Goal: Information Seeking & Learning: Learn about a topic

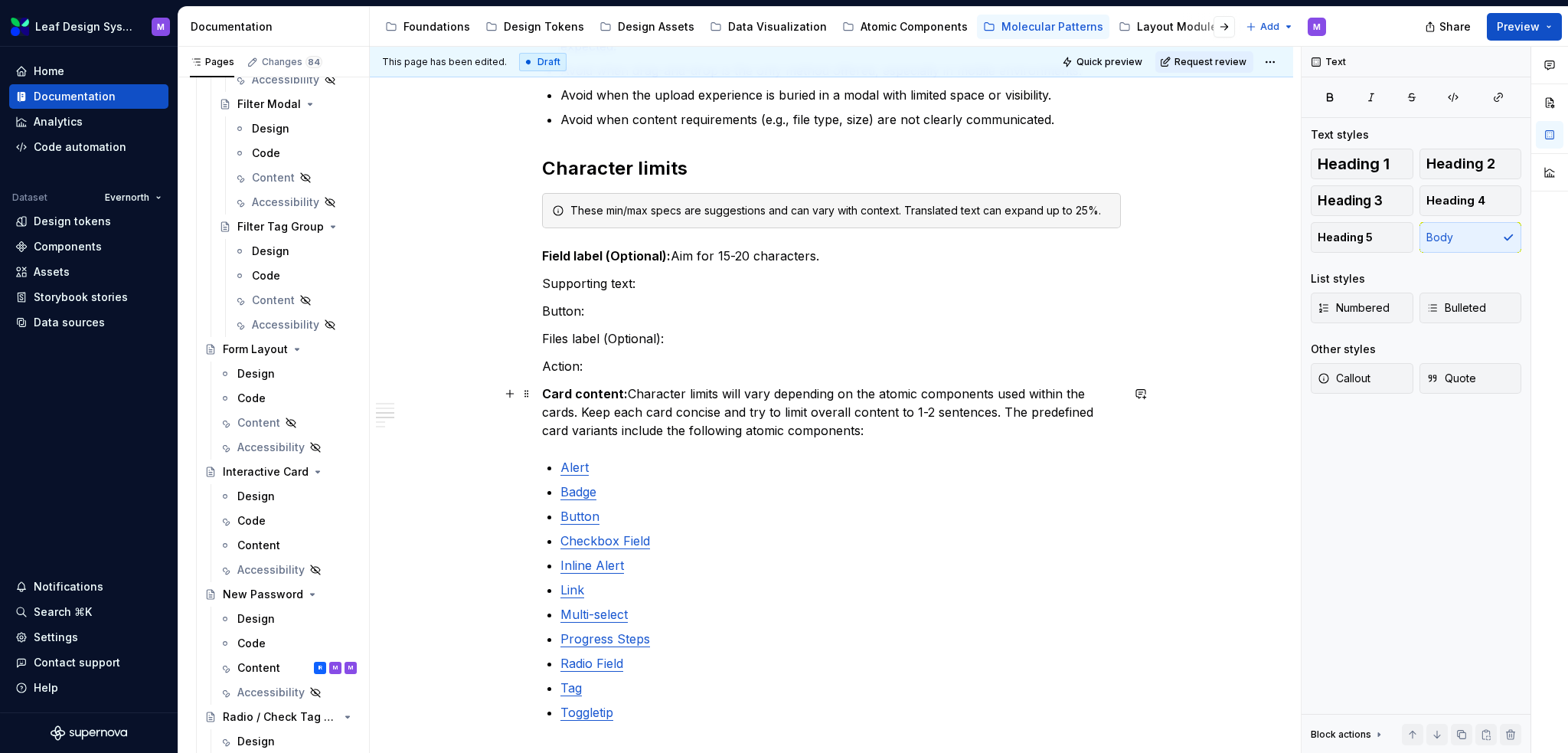
scroll to position [613, 0]
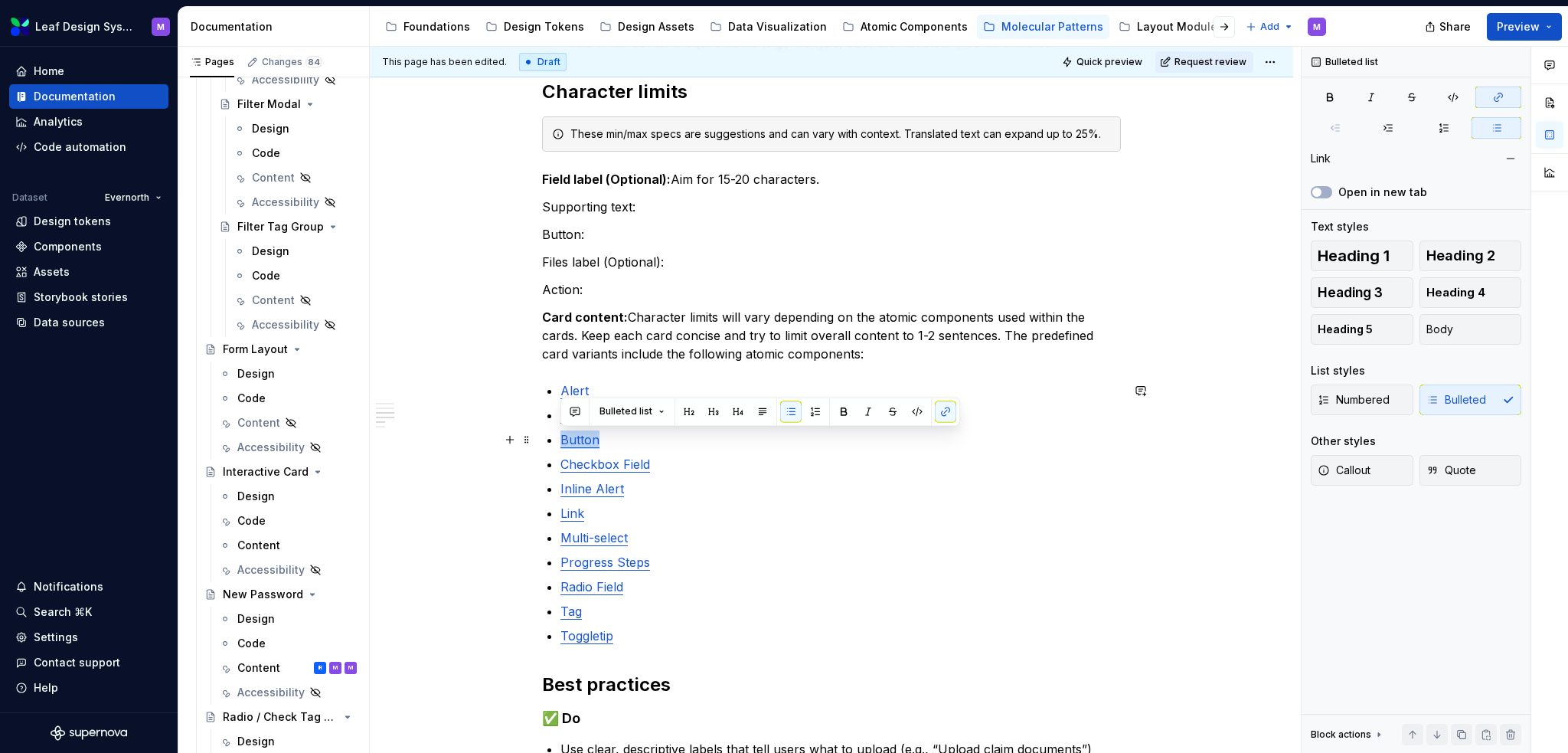
drag, startPoint x: 607, startPoint y: 438, endPoint x: 554, endPoint y: 439, distance: 53.0
click at [554, 439] on div "When to use Use when users need to attach documents or images and require clear…" at bounding box center [831, 438] width 579 height 1414
drag, startPoint x: 579, startPoint y: 438, endPoint x: 812, endPoint y: 457, distance: 233.8
click at [875, 472] on p "Checkbox Field" at bounding box center [841, 464] width 561 height 19
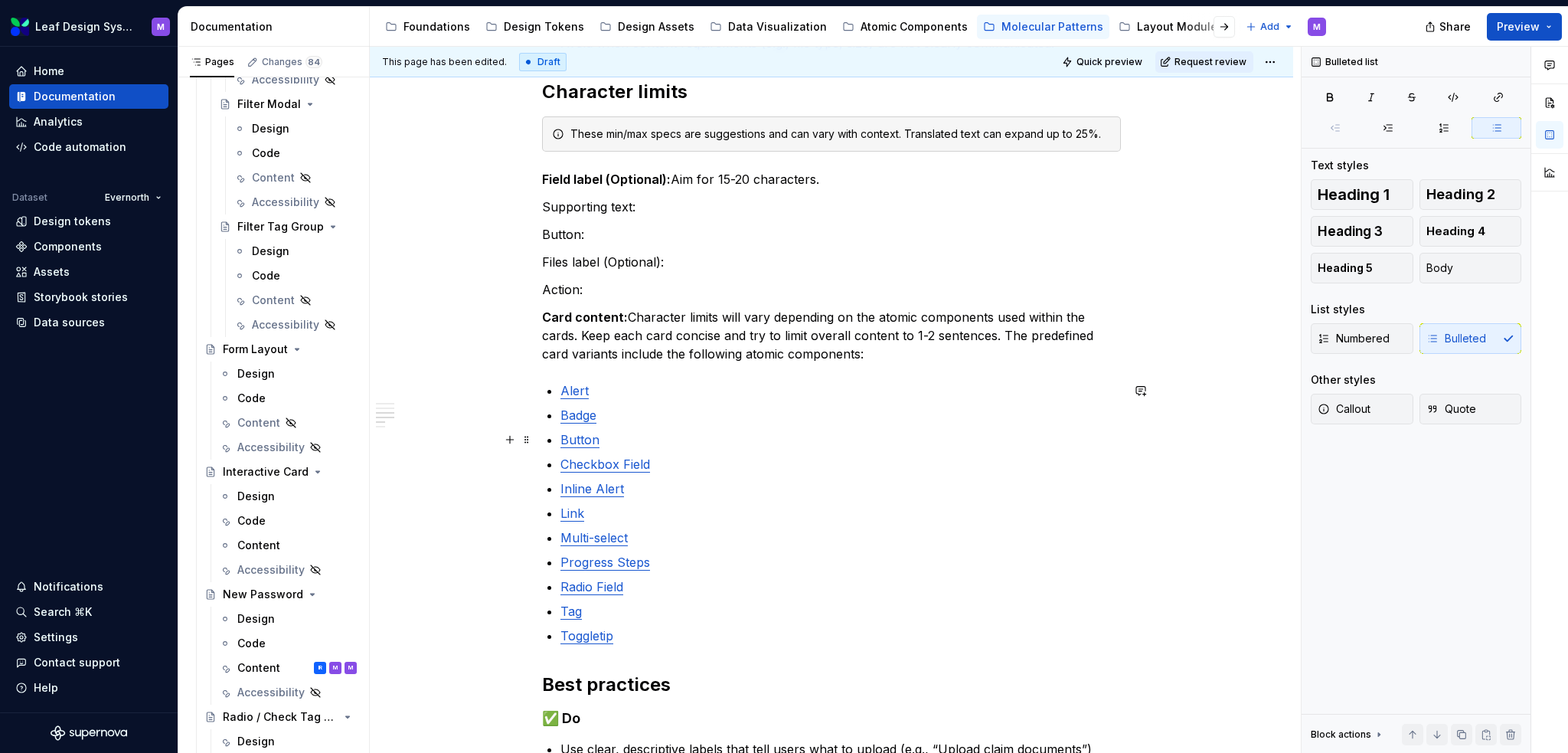
click at [591, 444] on link "Button" at bounding box center [580, 440] width 39 height 16
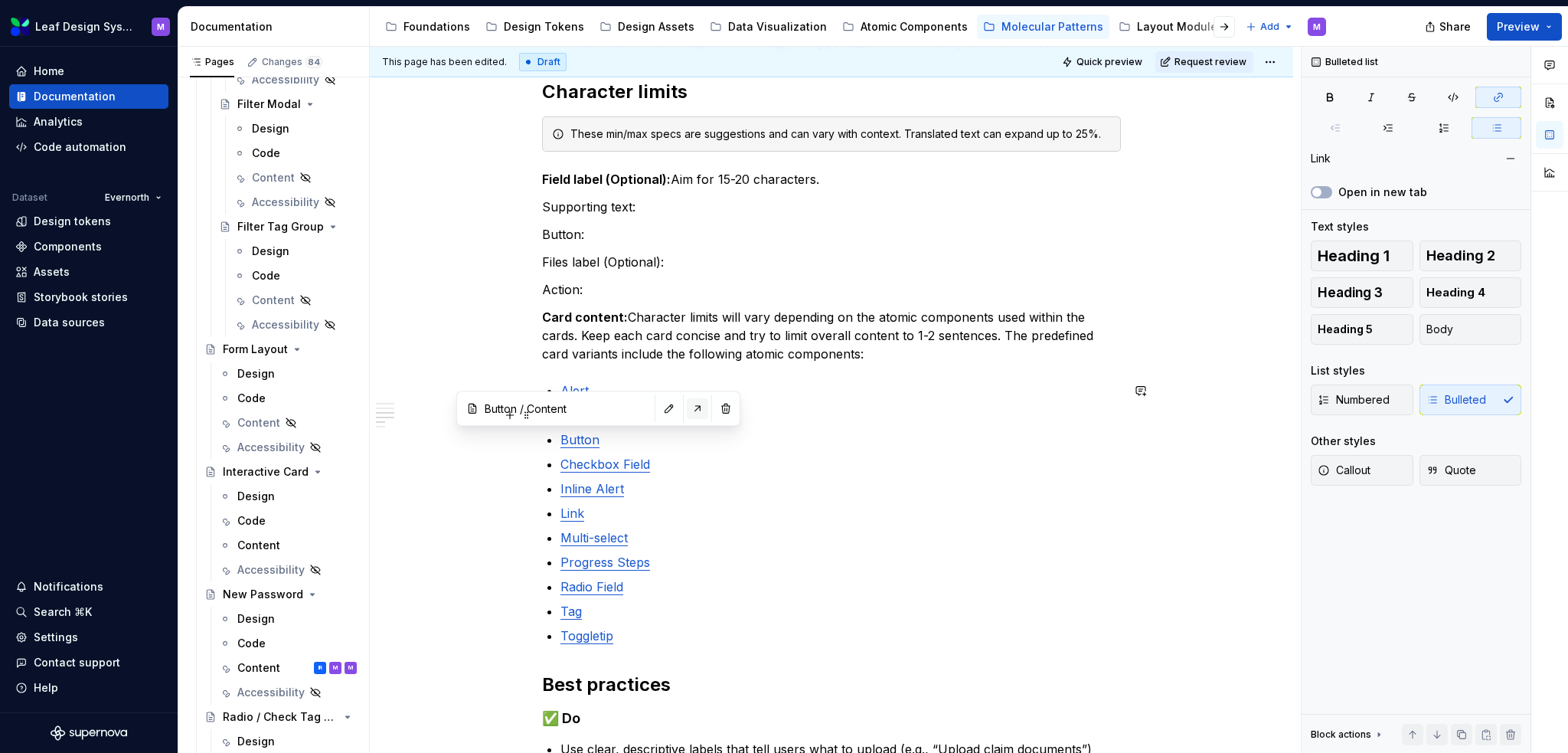
type input "Button / Content/ Character limits"
click at [687, 405] on button "button" at bounding box center [698, 408] width 22 height 22
type textarea "*"
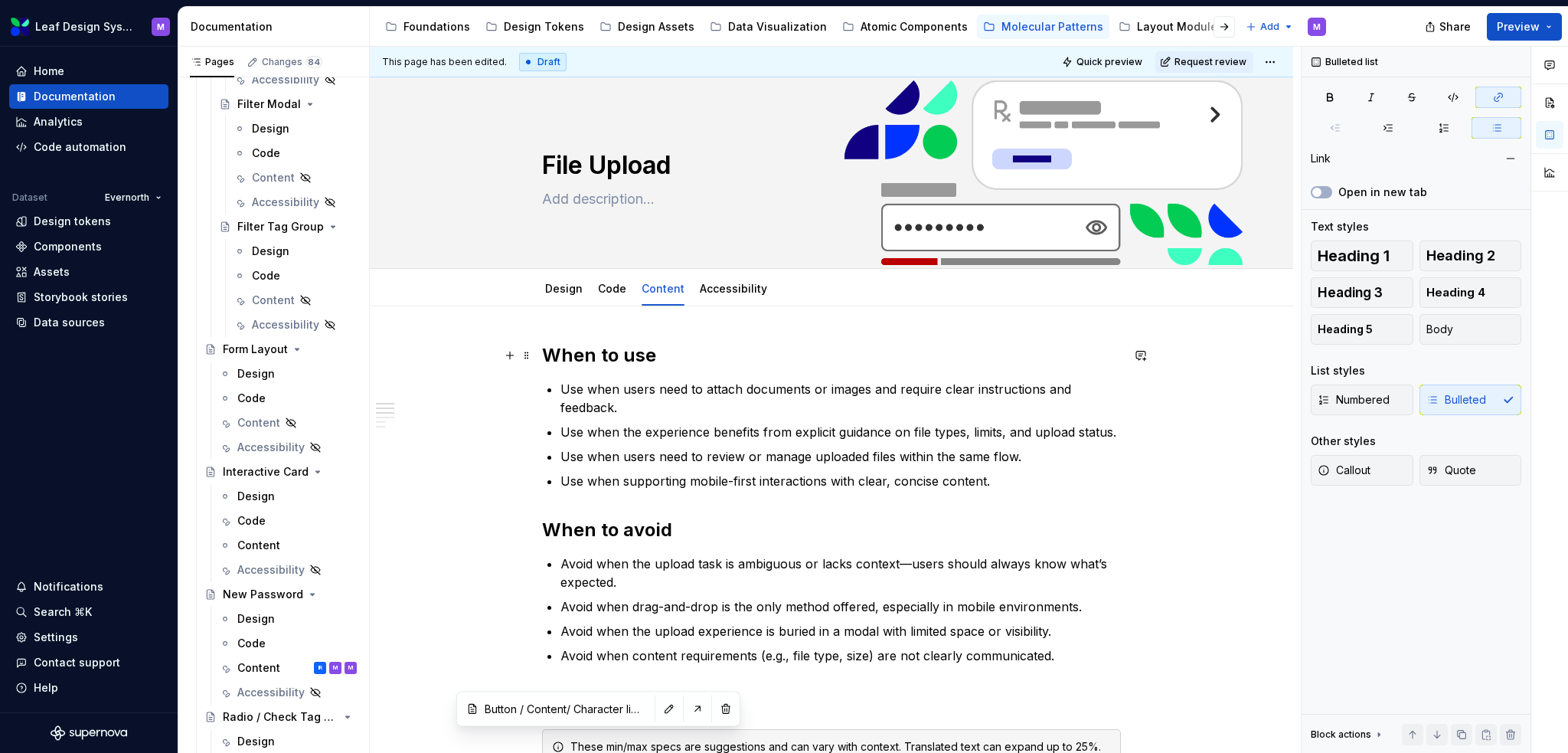
scroll to position [459, 0]
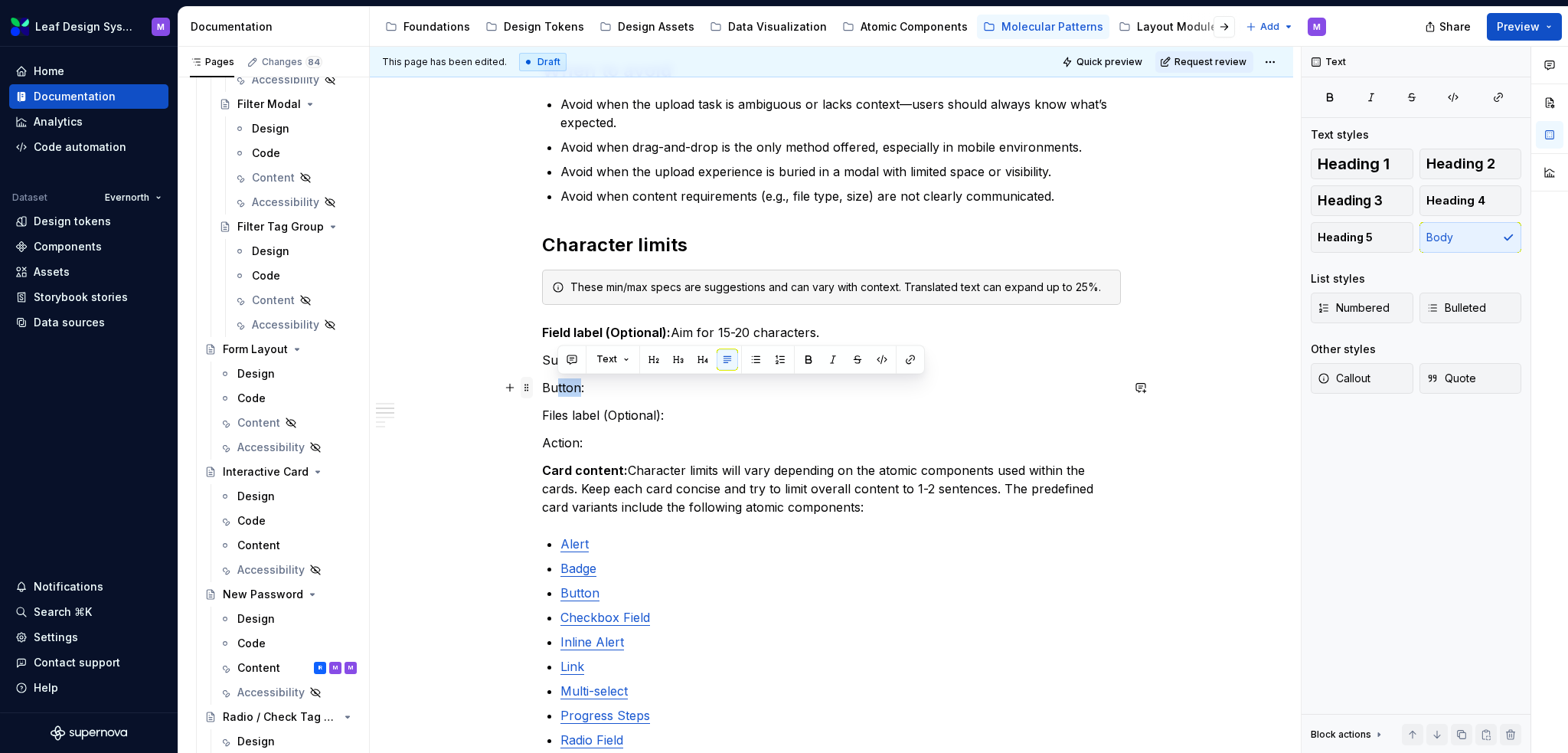
drag, startPoint x: 579, startPoint y: 385, endPoint x: 522, endPoint y: 390, distance: 57.2
click at [542, 390] on div "When to use Use when users need to attach documents or images and require clear…" at bounding box center [831, 599] width 579 height 1432
drag, startPoint x: 585, startPoint y: 387, endPoint x: 519, endPoint y: 389, distance: 66.0
click at [542, 389] on div "When to use Use when users need to attach documents or images and require clear…" at bounding box center [831, 599] width 579 height 1432
click at [582, 389] on p "Button:" at bounding box center [831, 388] width 579 height 19
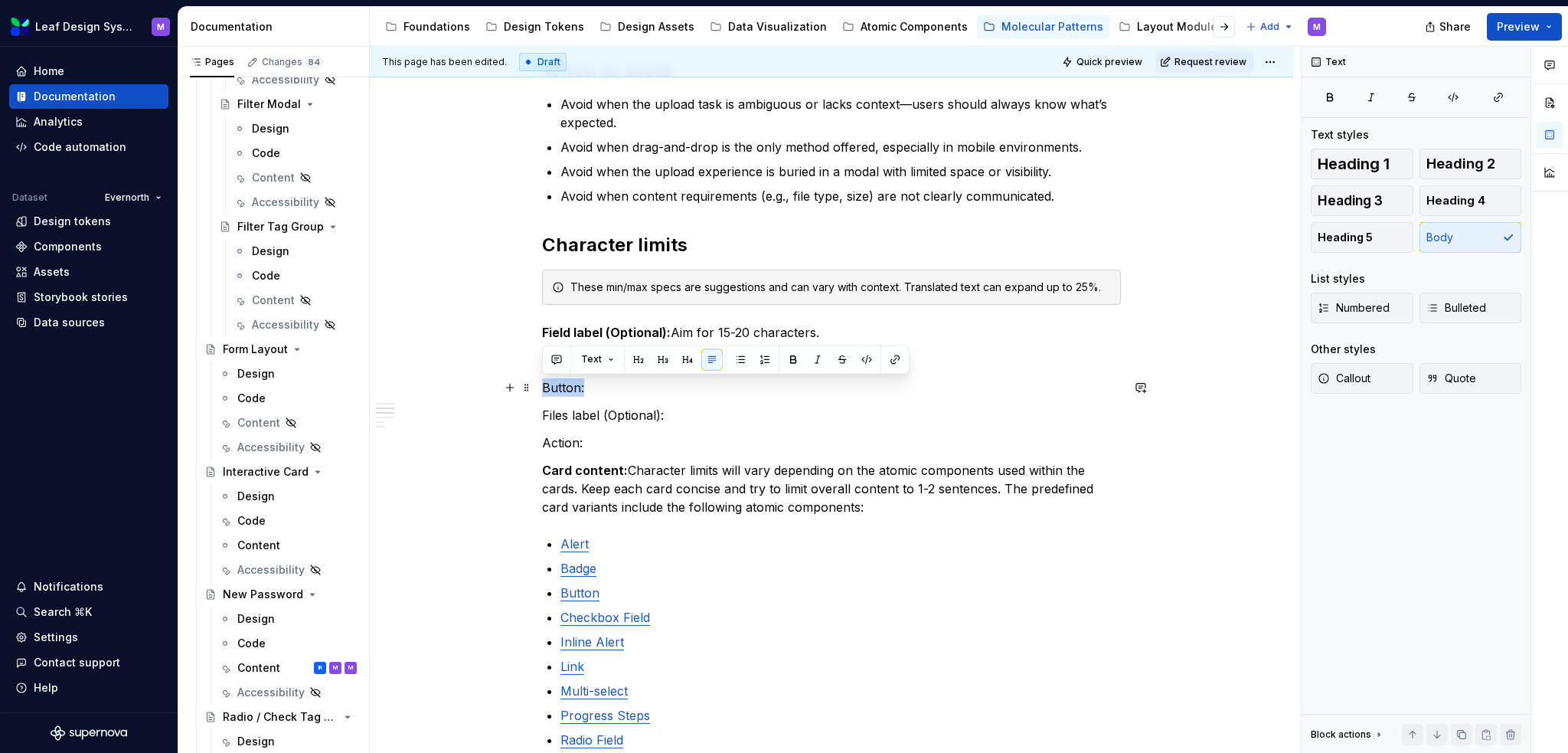
drag, startPoint x: 584, startPoint y: 389, endPoint x: 536, endPoint y: 389, distance: 48.0
click at [536, 389] on div "When to use Use when users need to attach documents or images and require clear…" at bounding box center [831, 694] width 923 height 1695
click at [790, 360] on button "button" at bounding box center [793, 360] width 22 height 22
click at [765, 394] on p "Button:" at bounding box center [831, 388] width 579 height 19
click at [631, 365] on p "Supporting text:" at bounding box center [831, 360] width 579 height 19
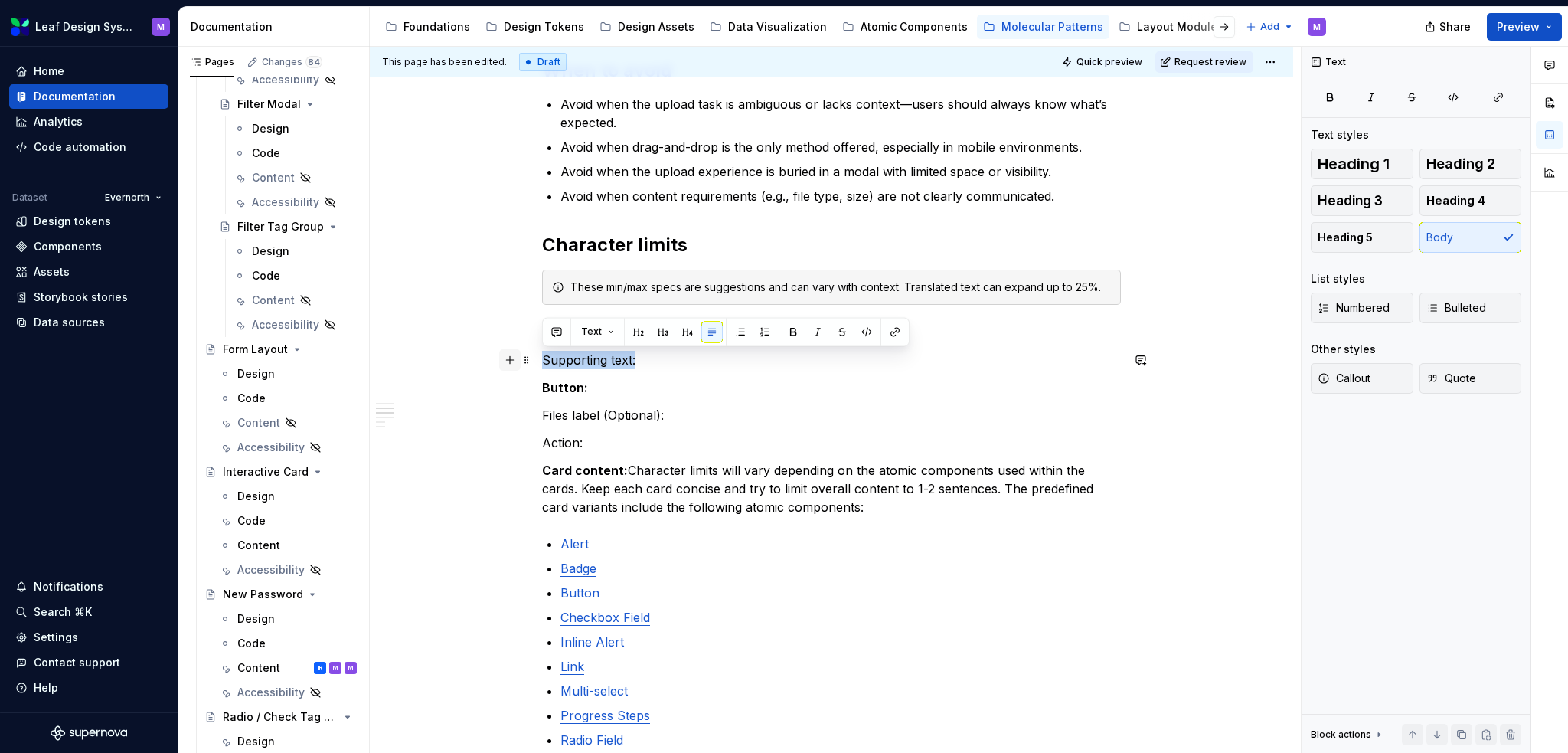
drag, startPoint x: 634, startPoint y: 357, endPoint x: 505, endPoint y: 364, distance: 129.2
click at [542, 364] on div "When to use Use when users need to attach documents or images and require clear…" at bounding box center [831, 599] width 579 height 1432
click at [786, 333] on button "button" at bounding box center [793, 332] width 22 height 22
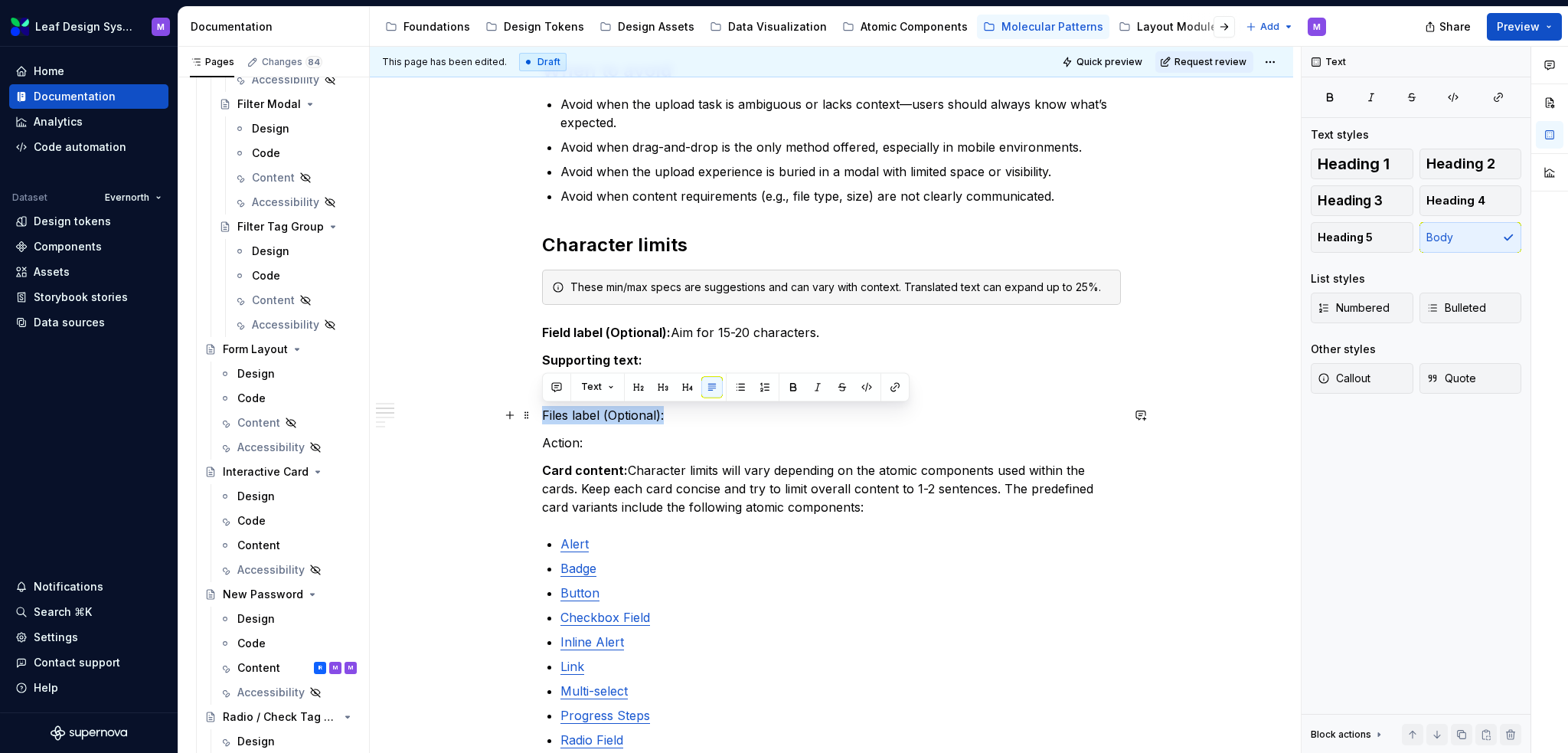
drag, startPoint x: 666, startPoint y: 413, endPoint x: 540, endPoint y: 421, distance: 126.3
click at [540, 421] on div "When to use Use when users need to attach documents or images and require clear…" at bounding box center [831, 694] width 923 height 1695
click at [793, 387] on button "button" at bounding box center [793, 387] width 22 height 22
click at [579, 444] on p "Action:" at bounding box center [831, 443] width 579 height 19
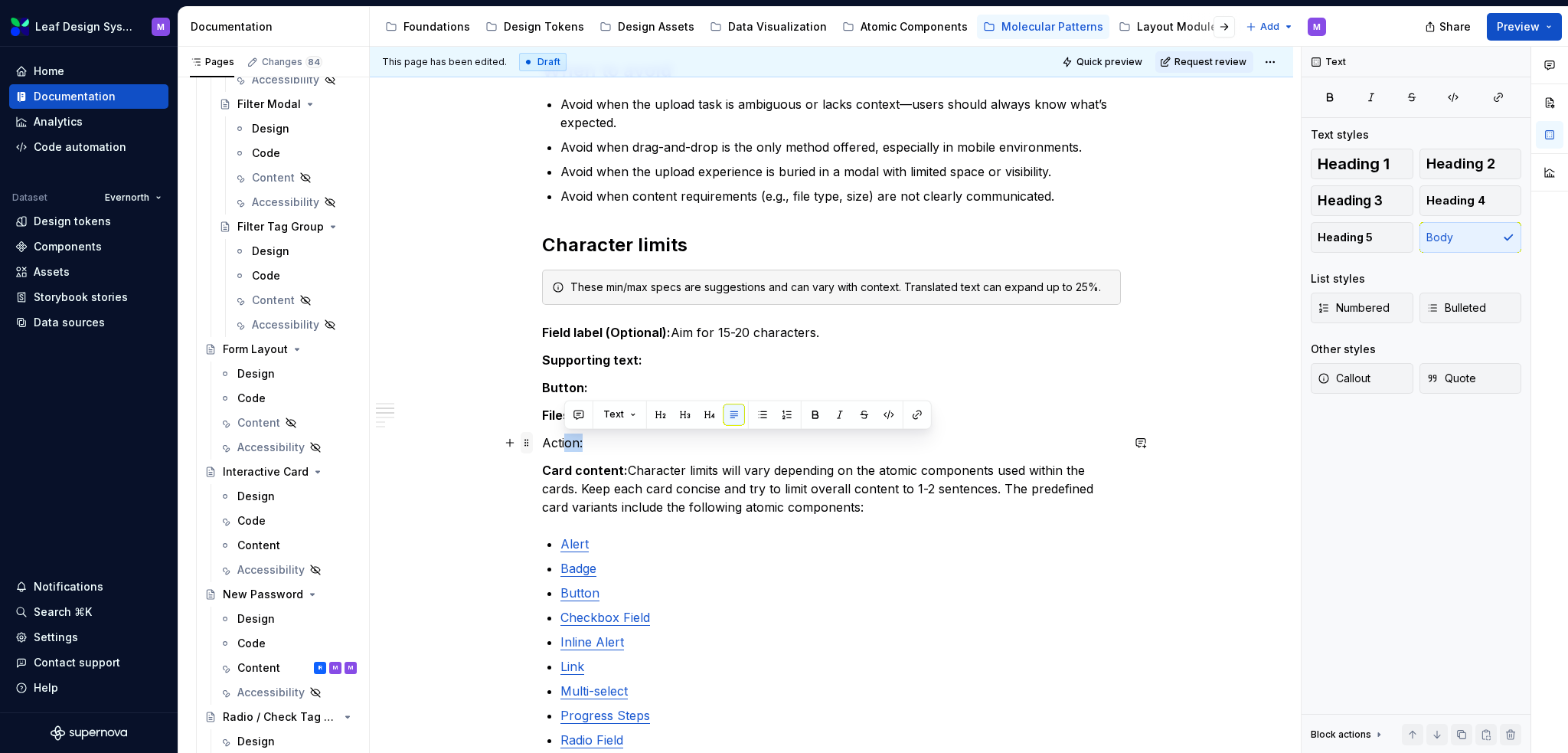
drag, startPoint x: 583, startPoint y: 444, endPoint x: 532, endPoint y: 442, distance: 51.0
click at [542, 442] on div "When to use Use when users need to attach documents or images and require clear…" at bounding box center [831, 599] width 579 height 1432
click at [572, 441] on p "Action:" at bounding box center [831, 443] width 579 height 19
drag, startPoint x: 583, startPoint y: 442, endPoint x: 537, endPoint y: 442, distance: 46.0
click at [537, 442] on div "When to use Use when users need to attach documents or images and require clear…" at bounding box center [831, 694] width 923 height 1695
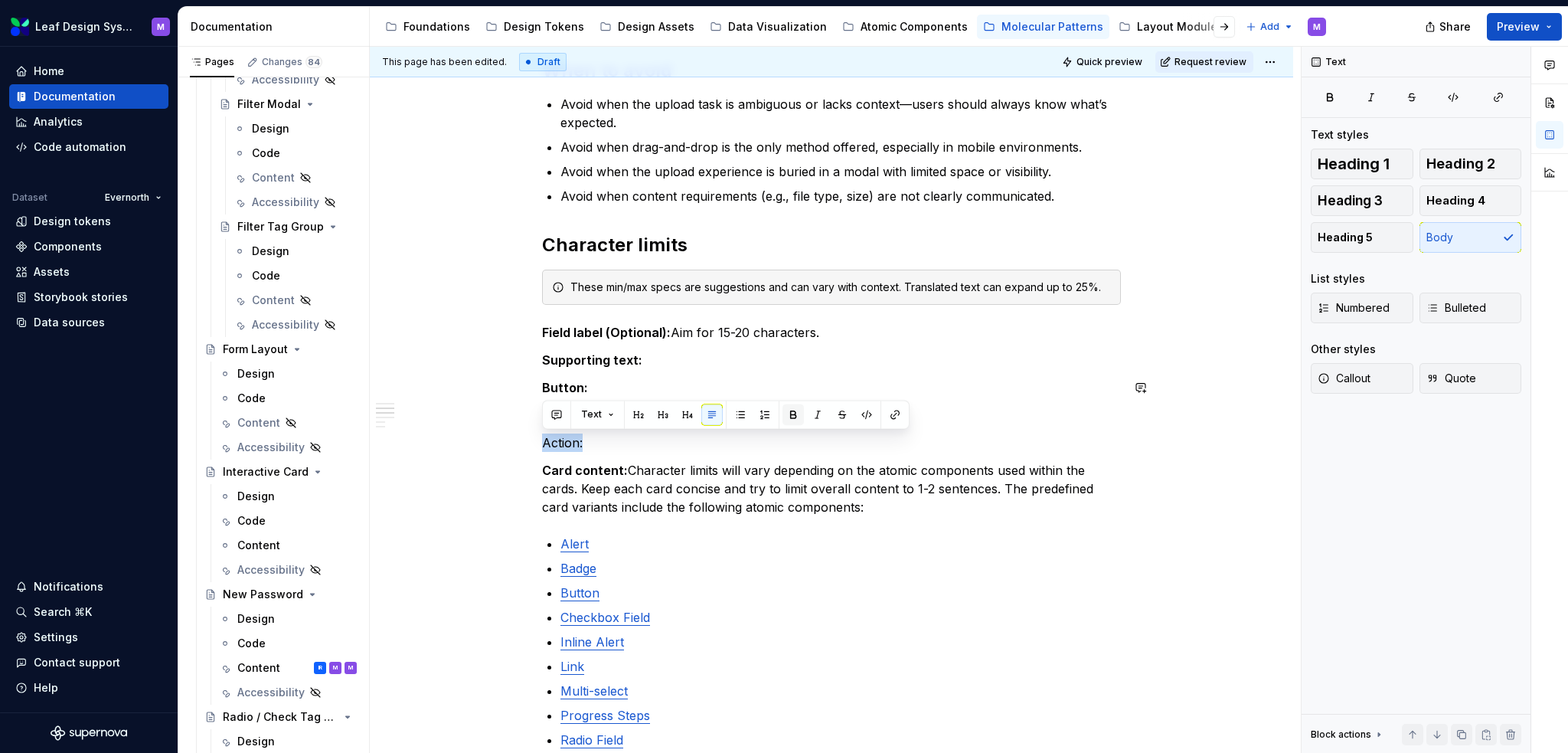
click at [792, 414] on button "button" at bounding box center [793, 414] width 22 height 22
click at [789, 453] on div "When to use Use when users need to attach documents or images and require clear…" at bounding box center [831, 590] width 579 height 1414
click at [744, 439] on p "Action:" at bounding box center [831, 443] width 579 height 19
click at [729, 429] on div "When to use Use when users need to attach documents or images and require clear…" at bounding box center [831, 590] width 579 height 1414
click at [723, 397] on div "When to use Use when users need to attach documents or images and require clear…" at bounding box center [831, 590] width 579 height 1414
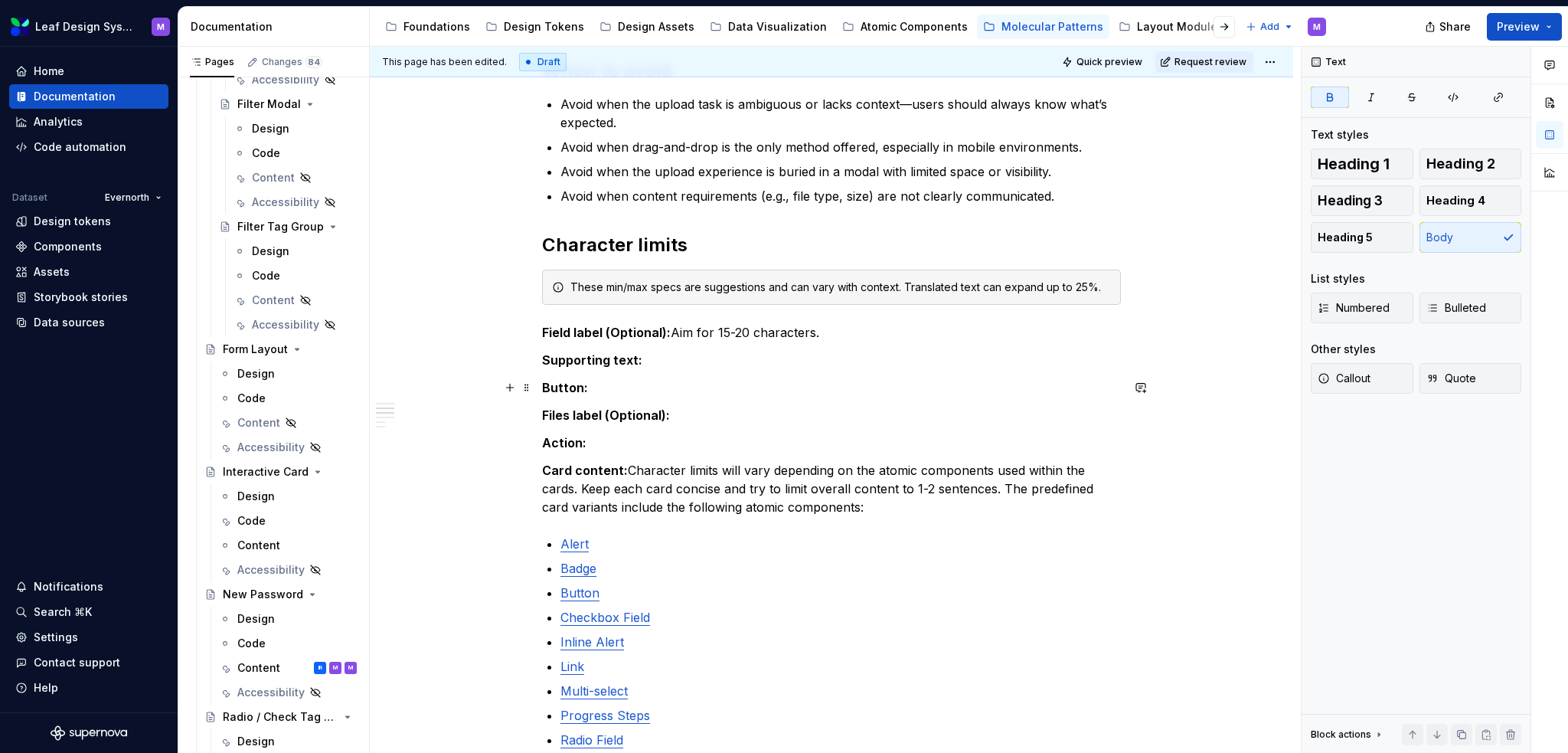
scroll to position [537, 0]
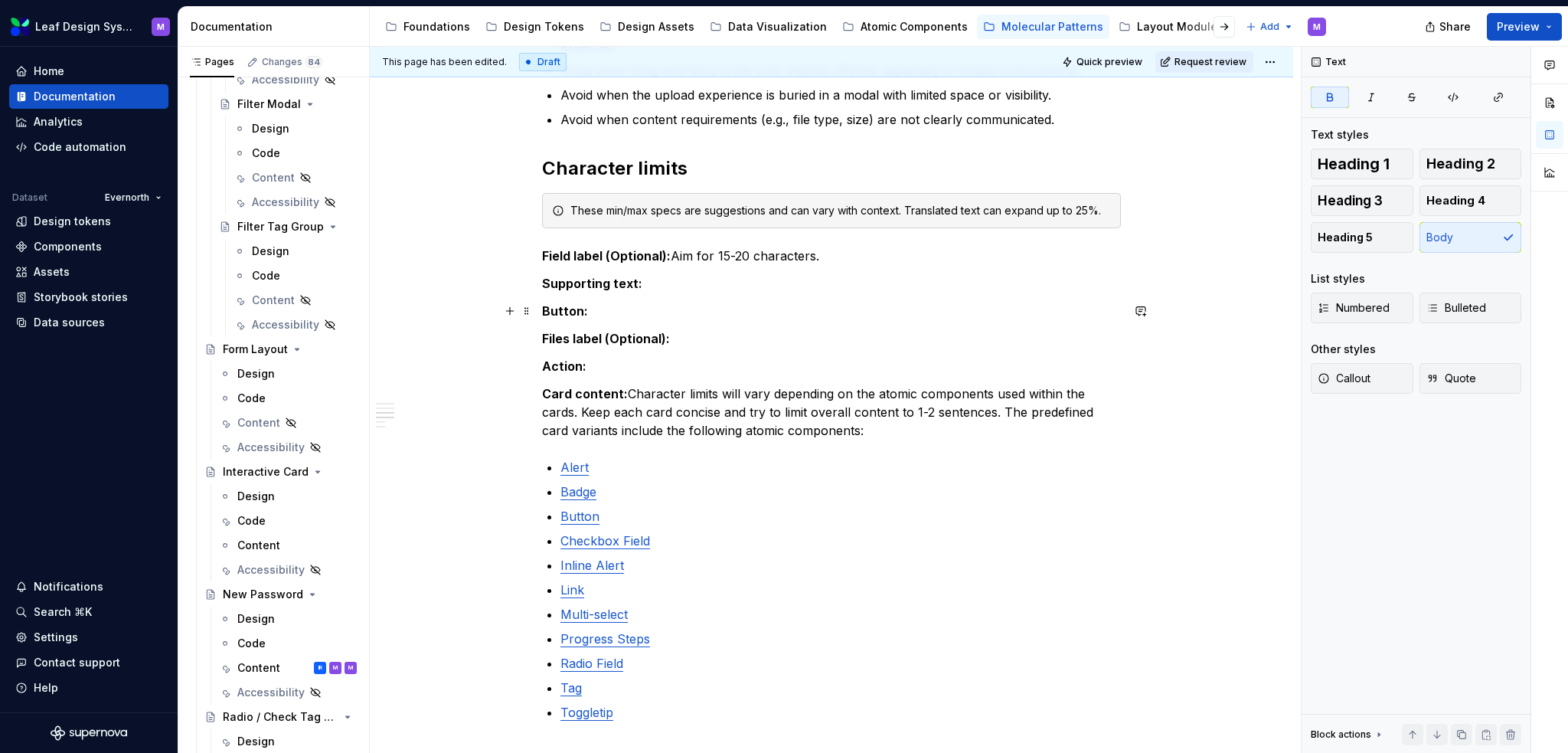
click at [584, 308] on strong "Button:" at bounding box center [564, 311] width 46 height 16
click at [580, 305] on strong "Button:" at bounding box center [564, 311] width 46 height 16
click at [663, 311] on p "Button label:" at bounding box center [831, 311] width 579 height 19
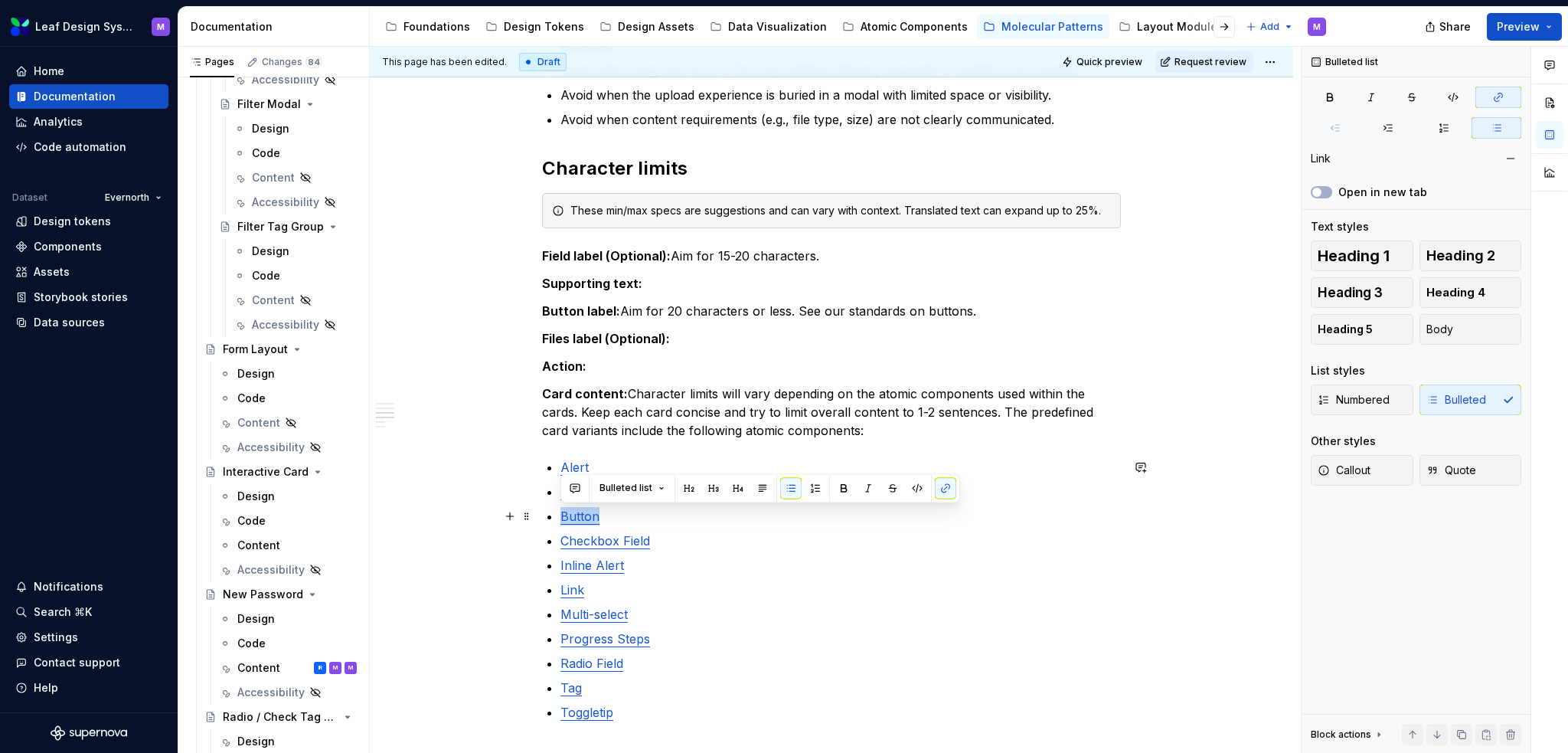
drag, startPoint x: 599, startPoint y: 513, endPoint x: 561, endPoint y: 519, distance: 38.5
click at [561, 519] on p "Button" at bounding box center [841, 516] width 561 height 19
copy link "Button"
click at [950, 315] on p "Button label: Aim for 20 characters or less. See our standards on buttons." at bounding box center [831, 311] width 579 height 19
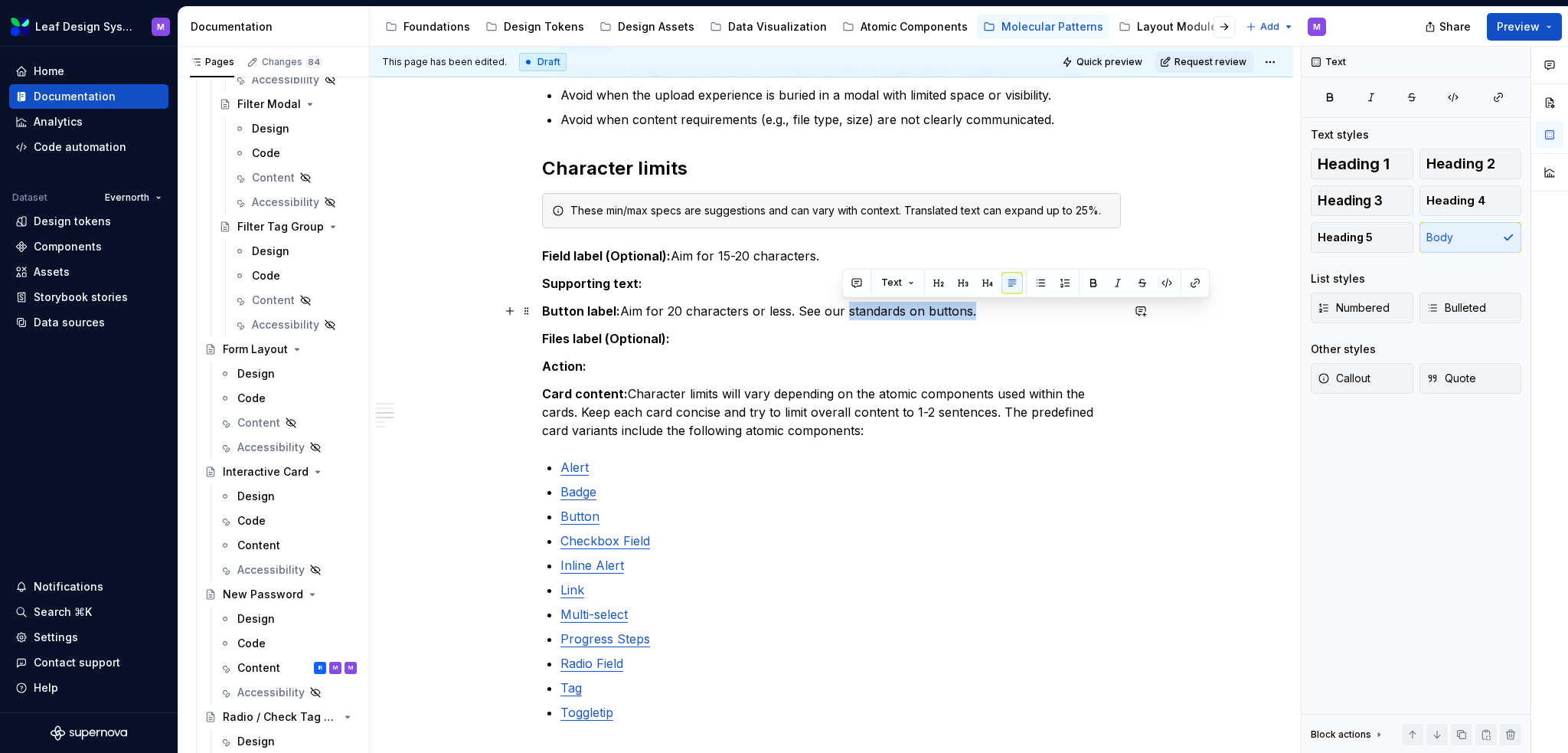
drag, startPoint x: 968, startPoint y: 311, endPoint x: 845, endPoint y: 304, distance: 123.2
click at [845, 304] on p "Button label: Aim for 20 characters or less. See our standards on buttons." at bounding box center [831, 311] width 579 height 19
drag, startPoint x: 940, startPoint y: 308, endPoint x: 846, endPoint y: 308, distance: 94.0
click at [846, 308] on p "Button label: Aim for 20 characters or less. See our button standards." at bounding box center [831, 311] width 579 height 19
click at [583, 489] on link "Badge" at bounding box center [578, 492] width 36 height 16
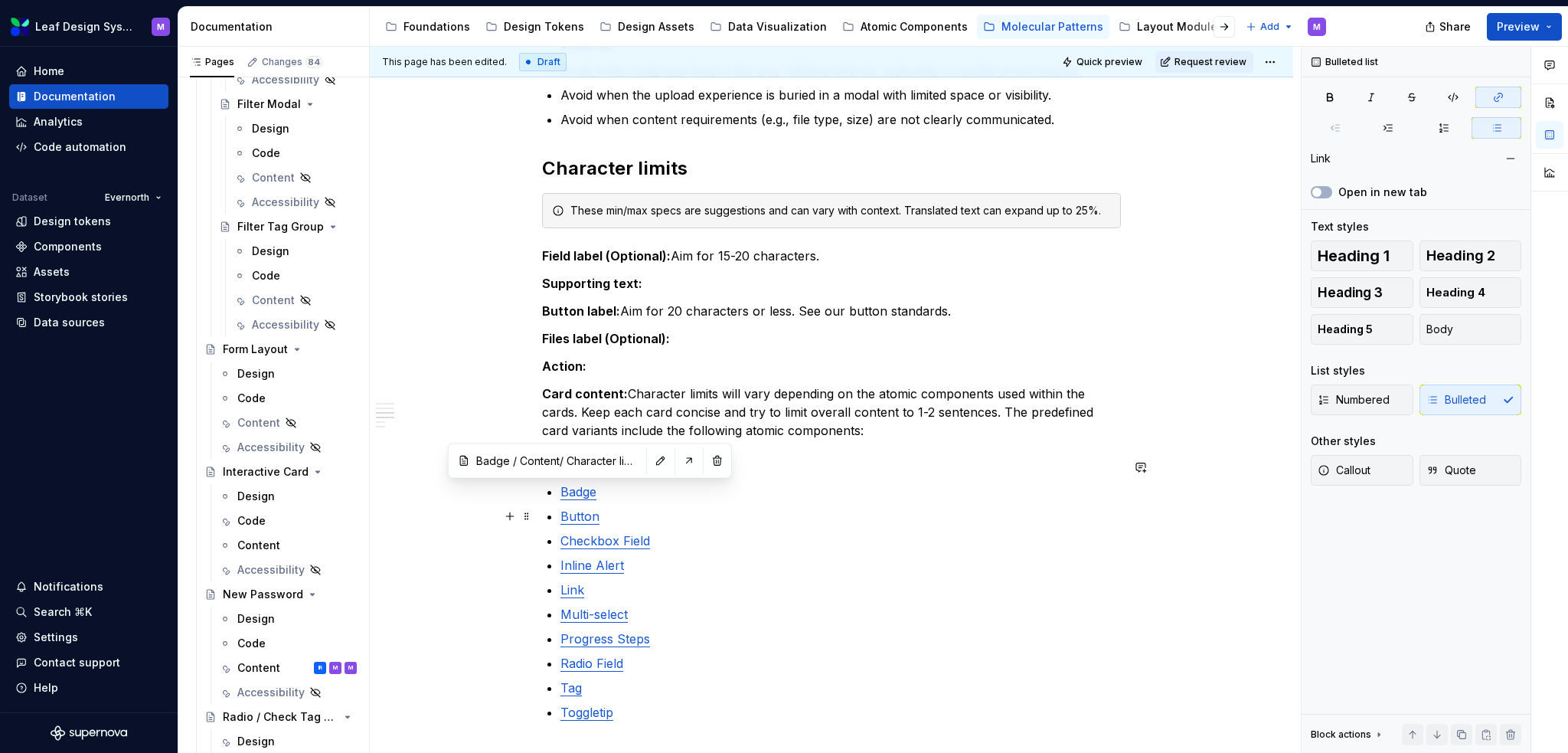
type input "Button / Content/ Character limits"
click at [579, 516] on link "Button" at bounding box center [580, 516] width 39 height 16
click at [647, 489] on button "button" at bounding box center [658, 485] width 22 height 22
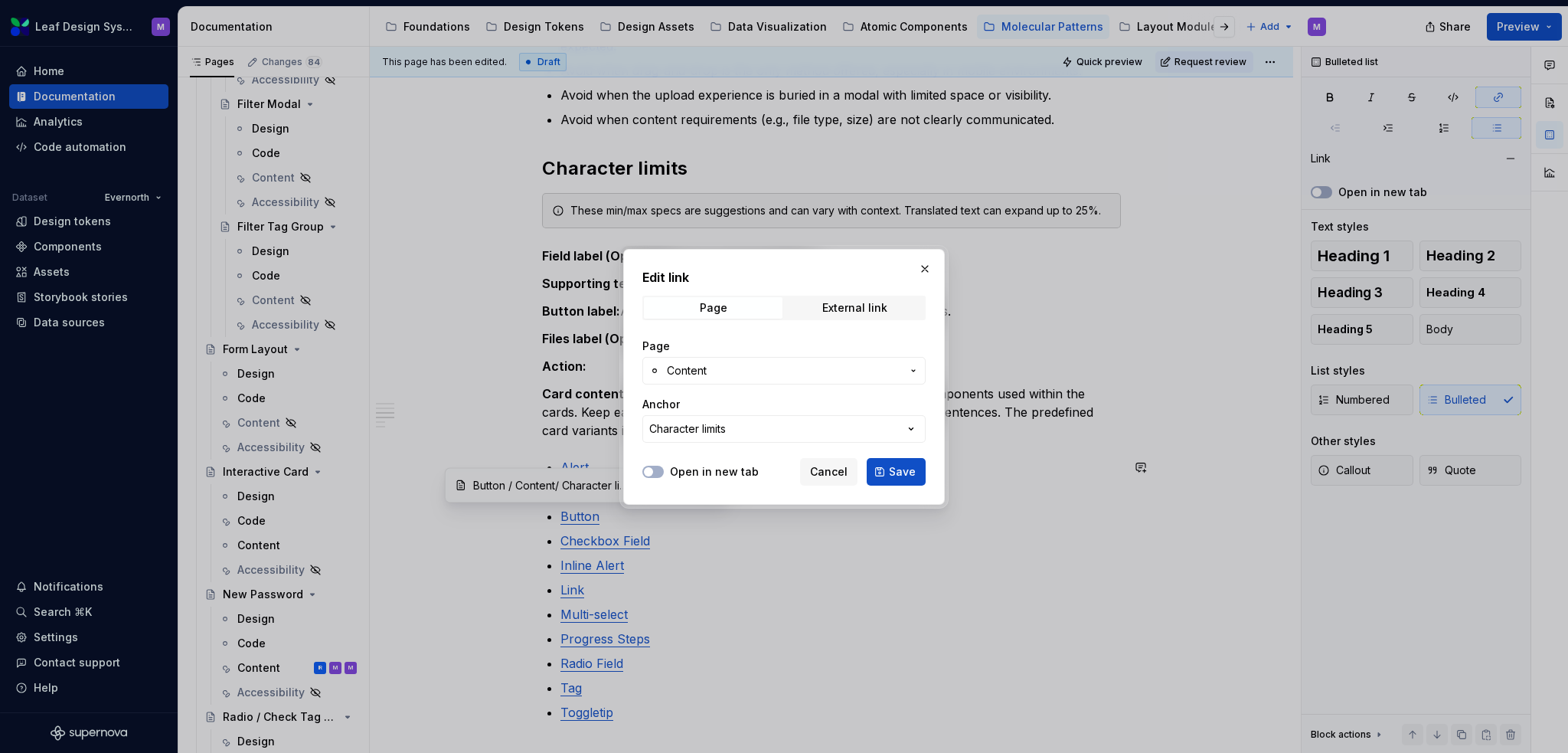
drag, startPoint x: 925, startPoint y: 269, endPoint x: 870, endPoint y: 315, distance: 71.7
click at [925, 269] on button "button" at bounding box center [925, 269] width 22 height 22
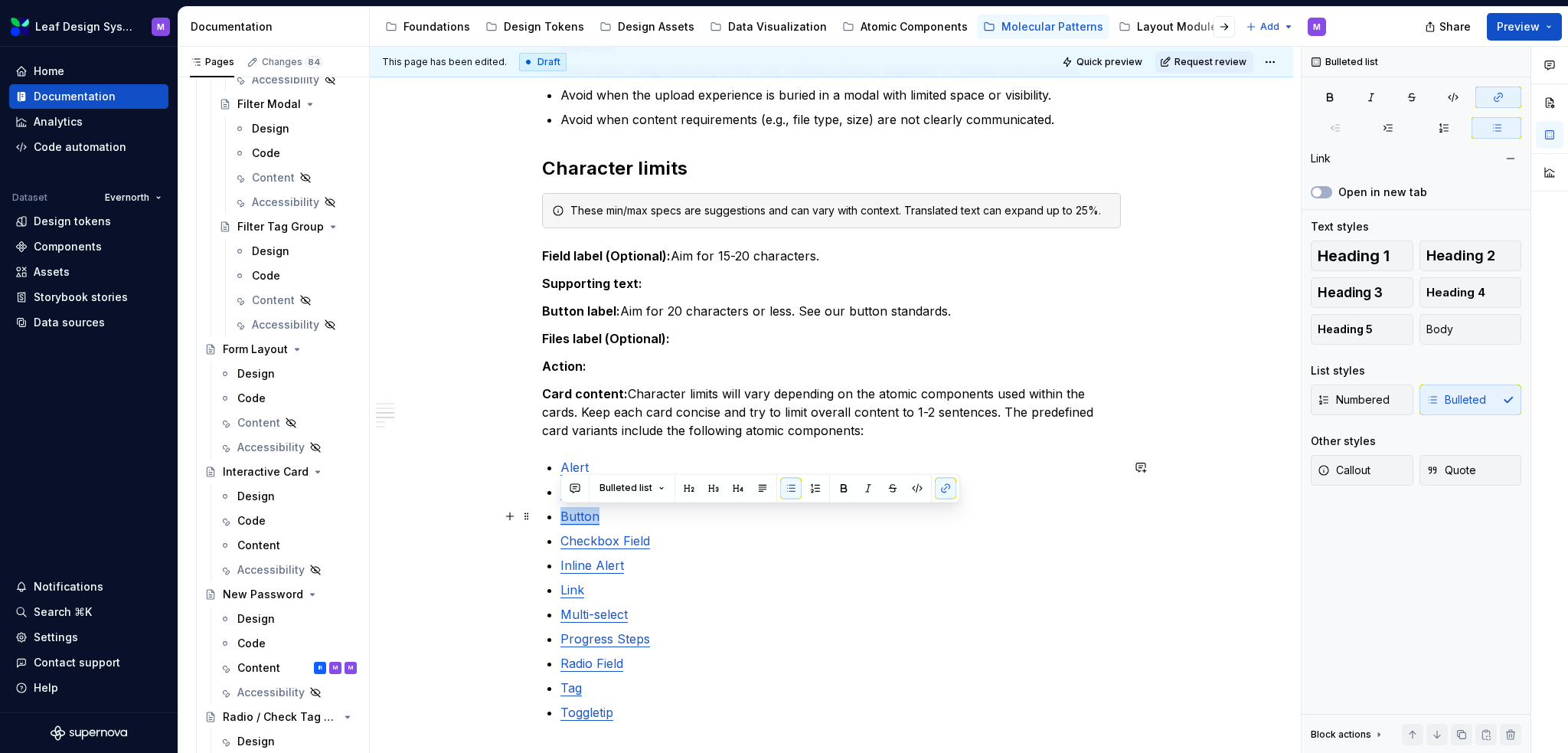
drag, startPoint x: 606, startPoint y: 511, endPoint x: 560, endPoint y: 515, distance: 46.2
click at [561, 515] on p "Button" at bounding box center [841, 516] width 561 height 19
copy link "Button"
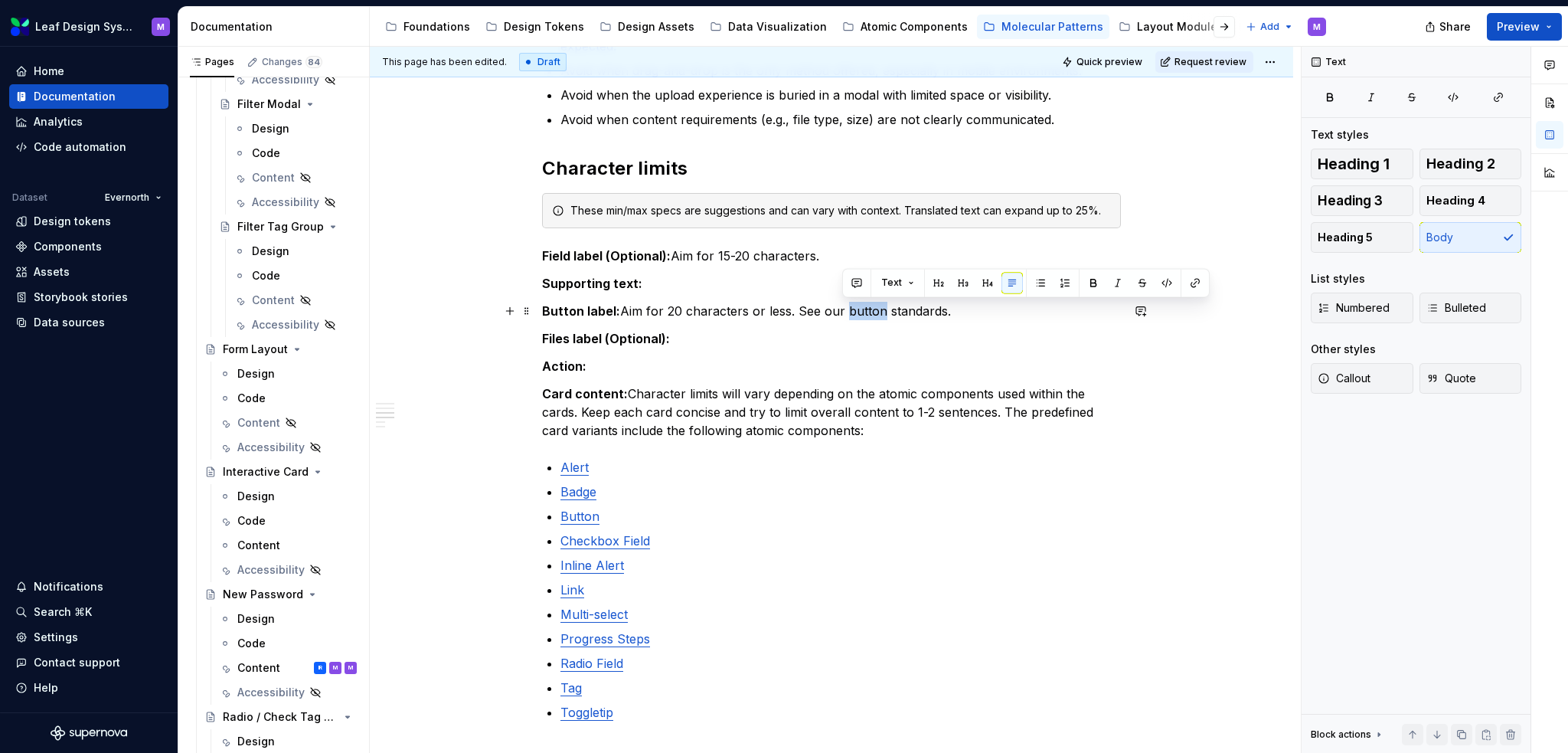
drag, startPoint x: 879, startPoint y: 308, endPoint x: 841, endPoint y: 307, distance: 38.0
click at [841, 307] on p "Button label: Aim for 20 characters or less. See our button standards." at bounding box center [831, 311] width 579 height 19
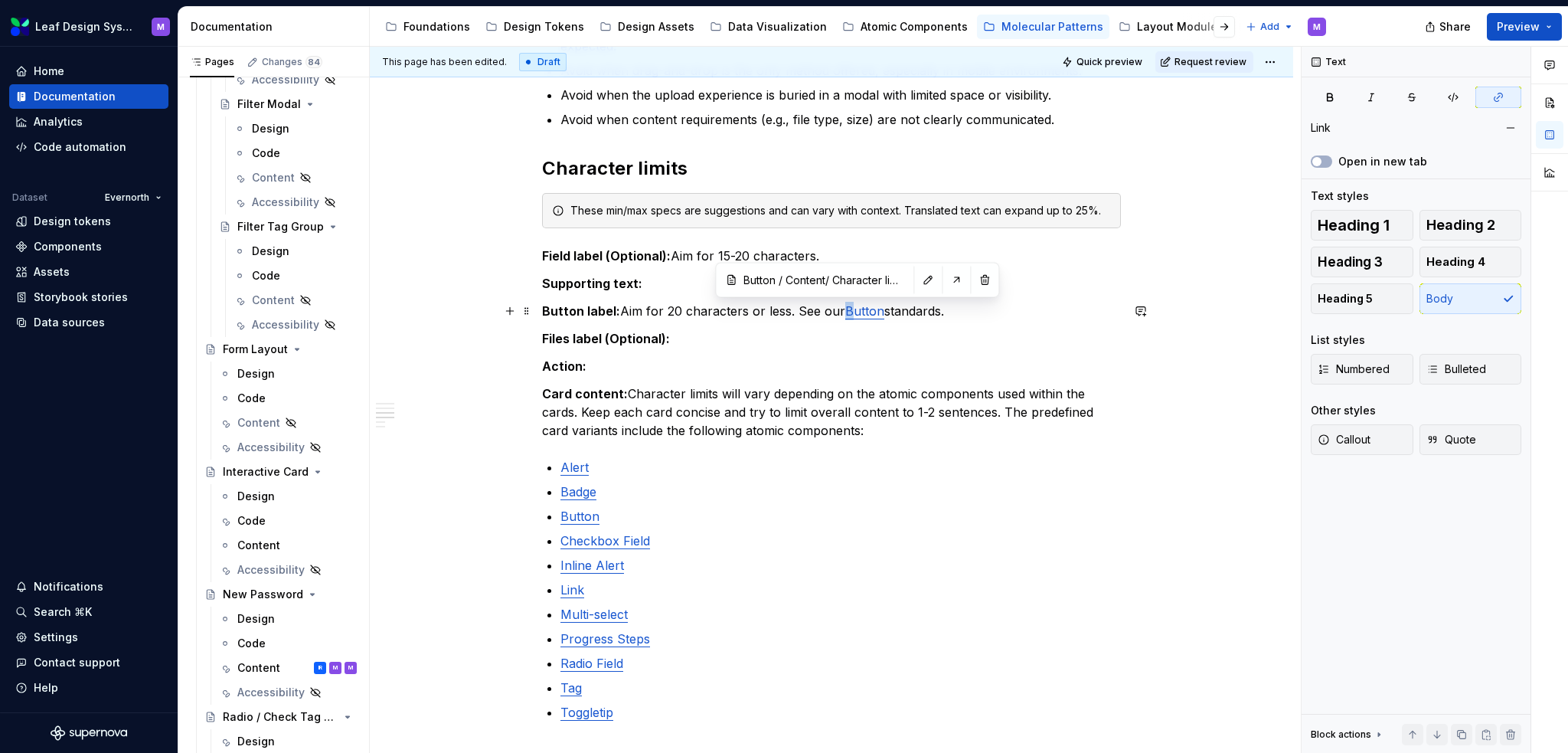
click at [846, 308] on link "Button" at bounding box center [865, 311] width 39 height 16
click at [901, 336] on p "Files label (Optional):" at bounding box center [831, 339] width 579 height 19
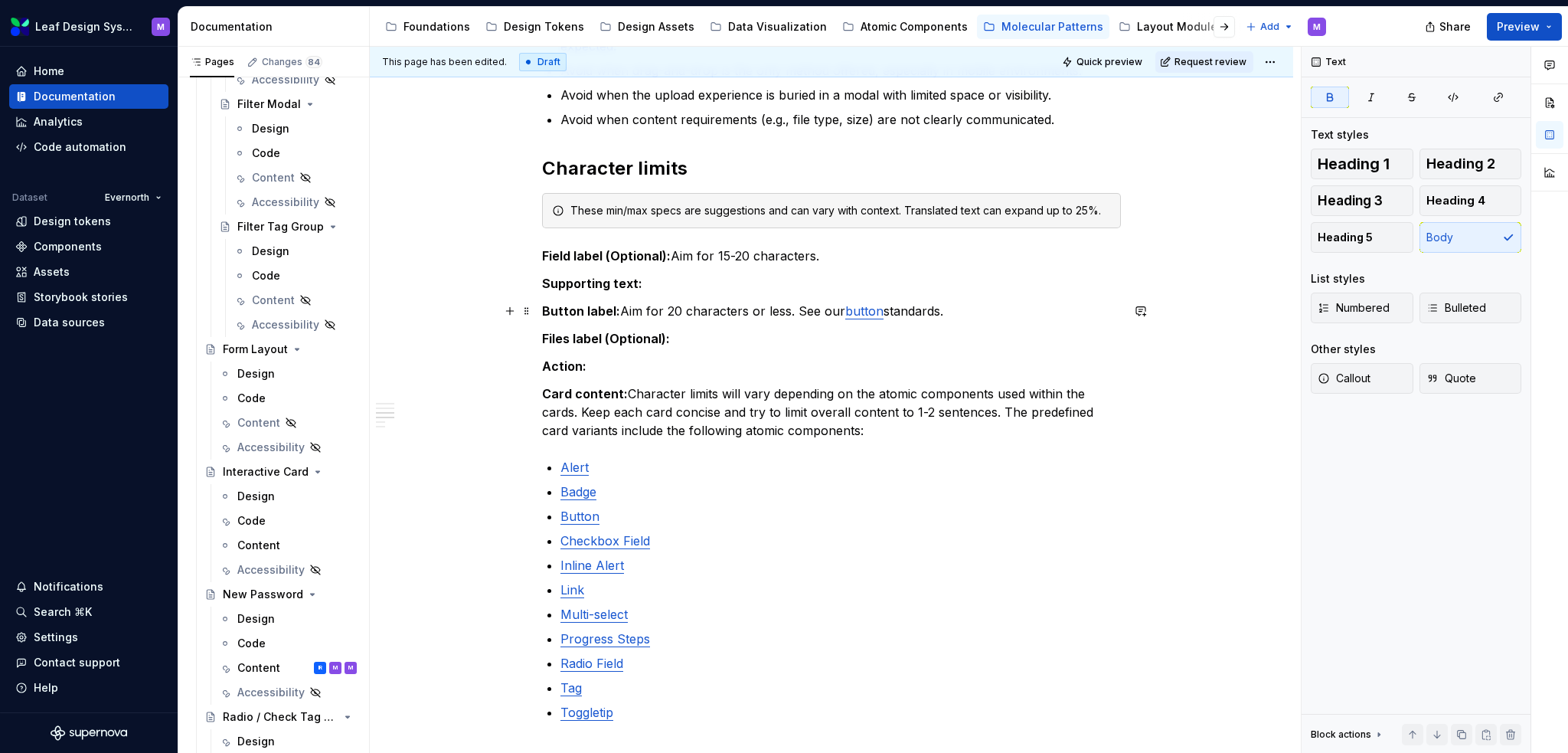
click at [912, 313] on p "Button label: Aim for 20 characters or less. See our button standards." at bounding box center [831, 311] width 579 height 19
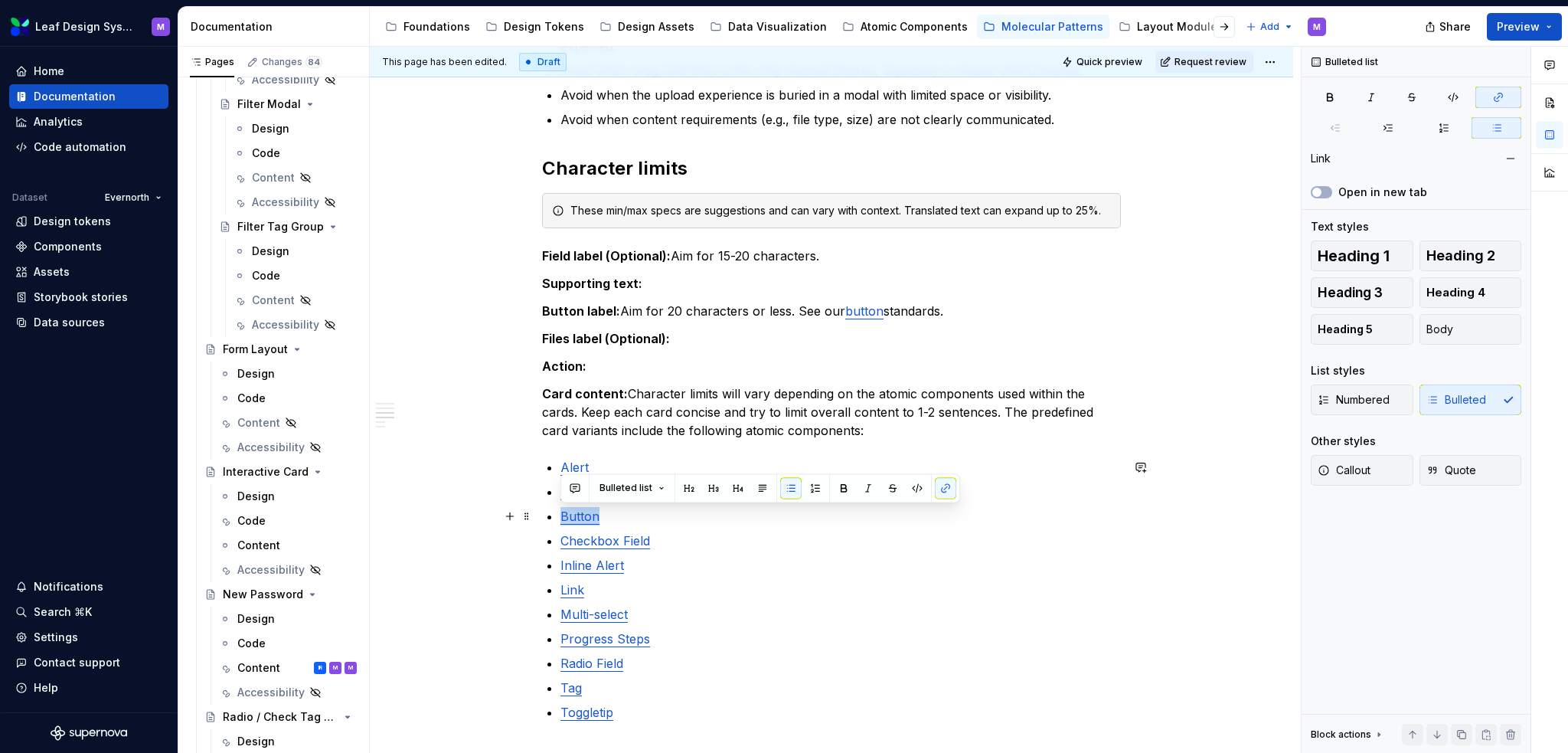
drag, startPoint x: 595, startPoint y: 517, endPoint x: 551, endPoint y: 516, distance: 44.0
click at [561, 516] on li "Button" at bounding box center [841, 516] width 561 height 19
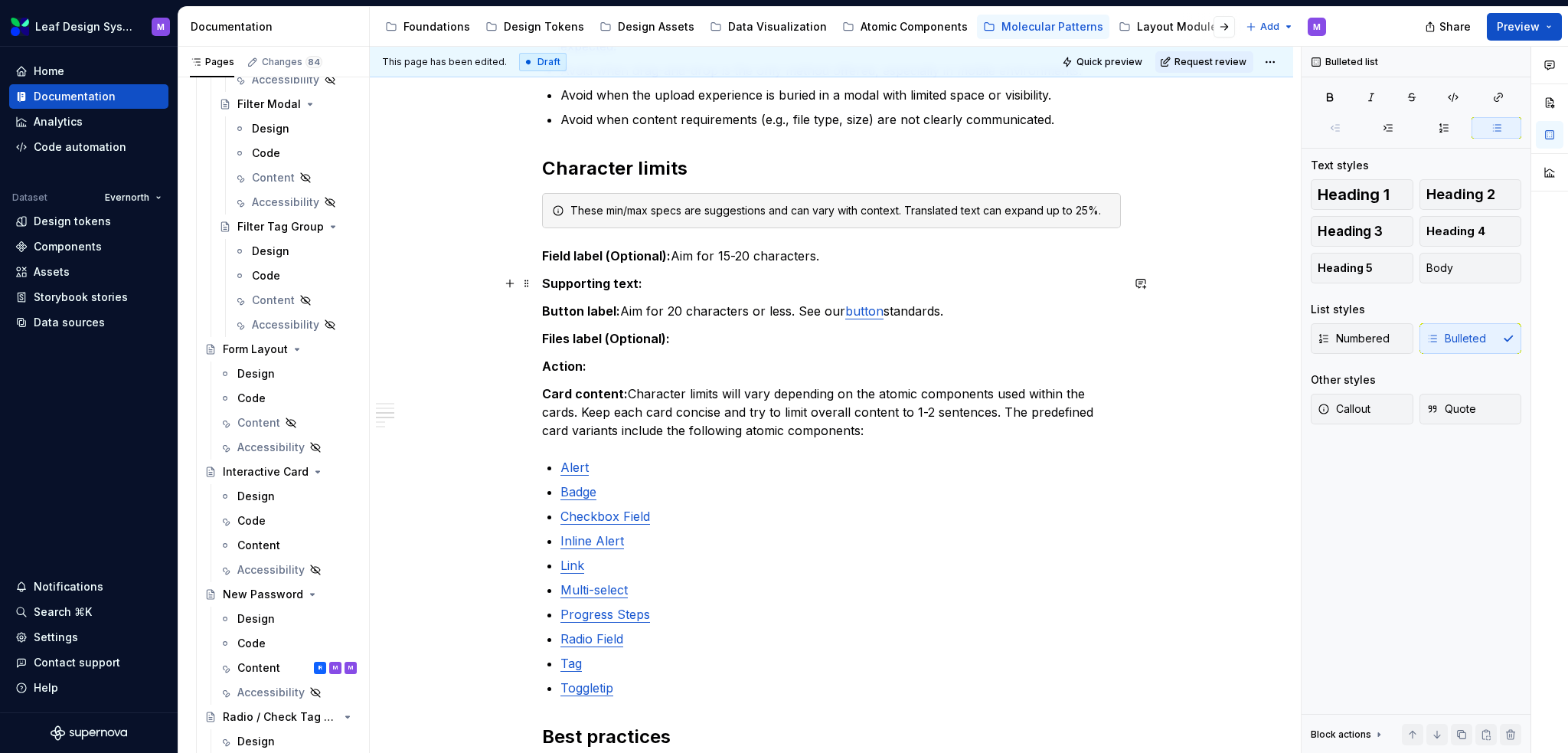
click at [686, 287] on p "Supporting text:" at bounding box center [831, 283] width 579 height 19
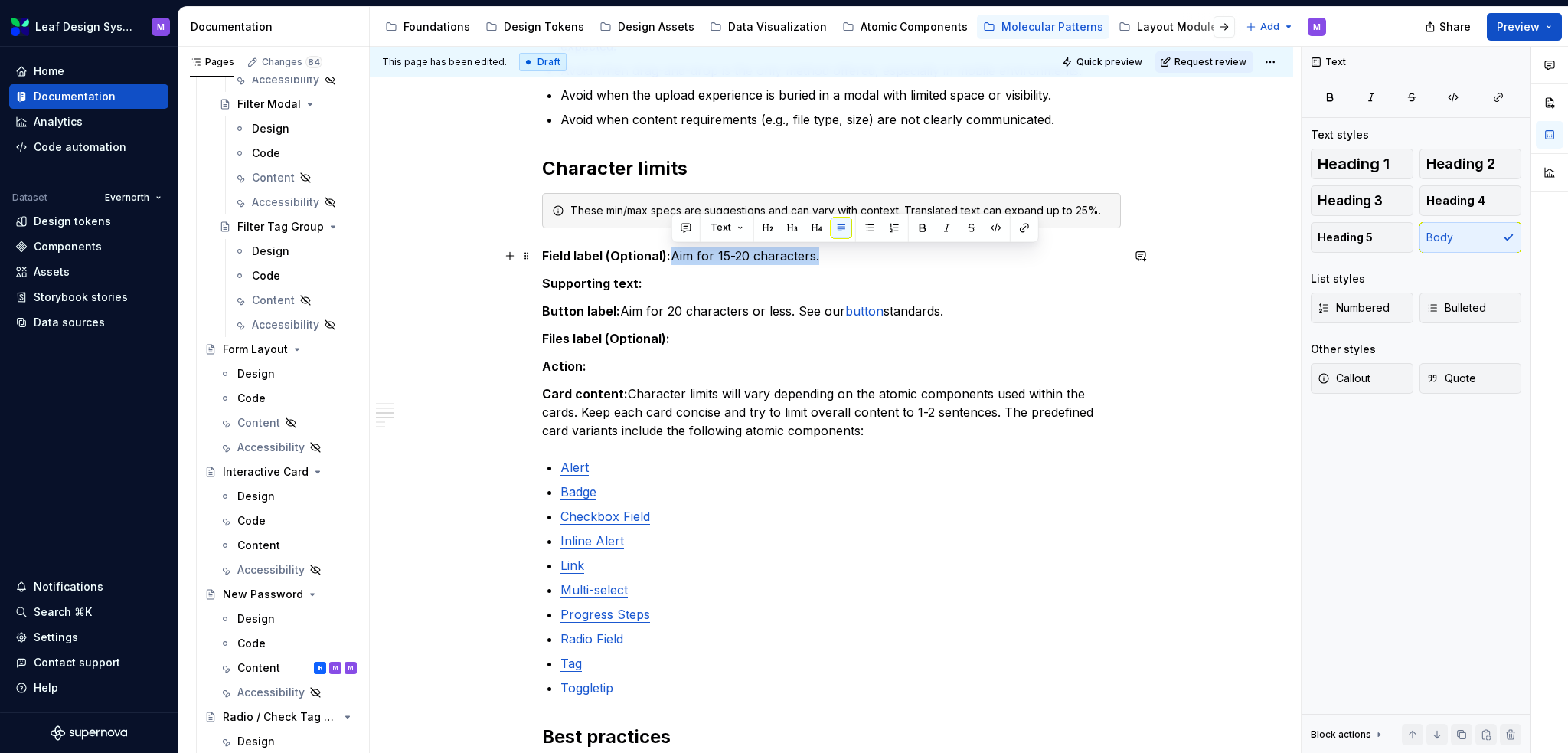
drag, startPoint x: 775, startPoint y: 254, endPoint x: 671, endPoint y: 256, distance: 104.0
click at [671, 256] on p "Field label (Optional): Aim for 15-20 characters." at bounding box center [831, 256] width 579 height 19
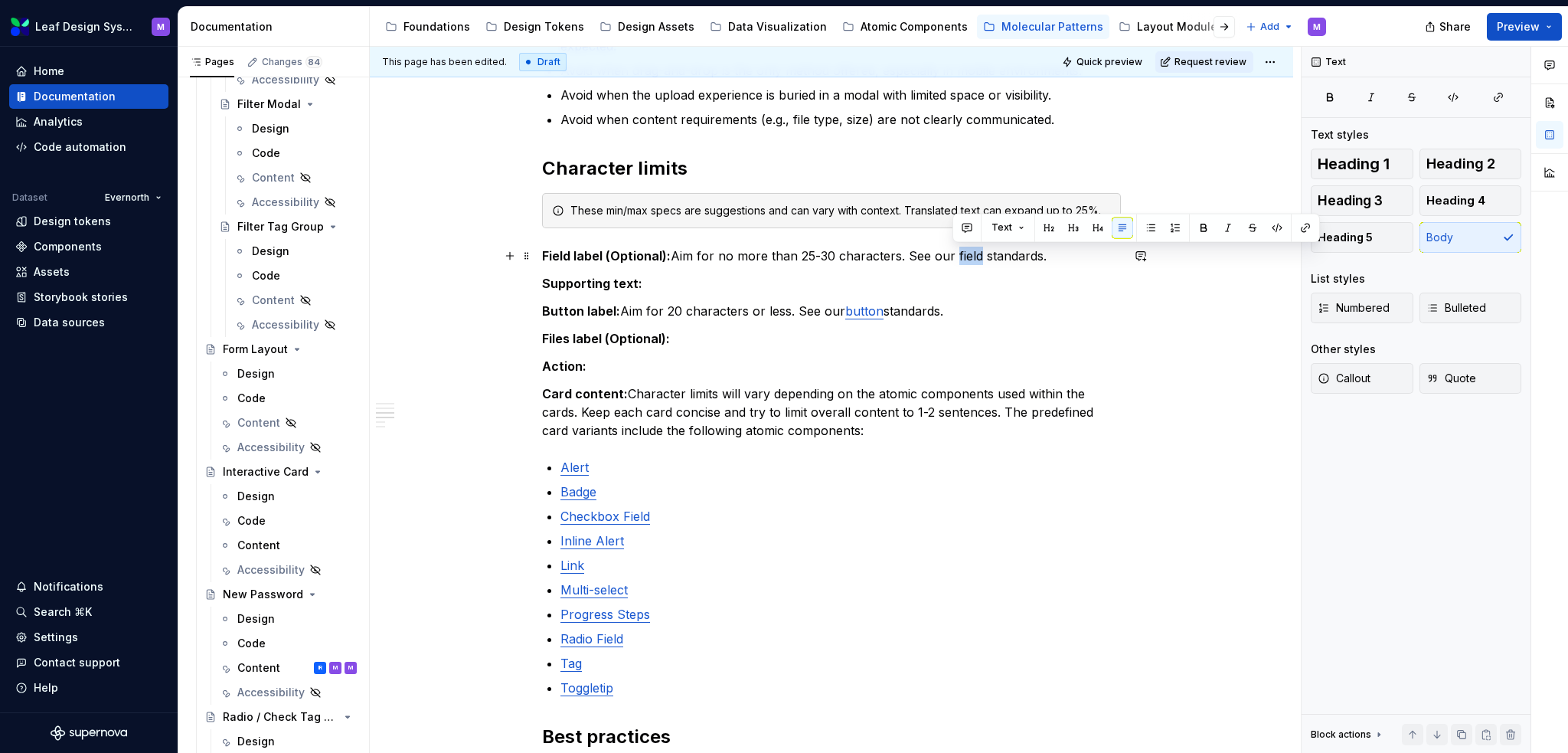
drag, startPoint x: 977, startPoint y: 252, endPoint x: 953, endPoint y: 251, distance: 24.0
click at [953, 251] on p "Field label (Optional): Aim for no more than 25-30 characters. See our field st…" at bounding box center [831, 256] width 579 height 19
drag, startPoint x: 1039, startPoint y: 254, endPoint x: 904, endPoint y: 255, distance: 135.0
click at [904, 255] on p "Field label (Optional): Aim for no more than 25-30 characters. See our field st…" at bounding box center [831, 256] width 579 height 19
click at [1001, 269] on div "When to use Use when users need to attach documents or images and require clear…" at bounding box center [831, 501] width 579 height 1389
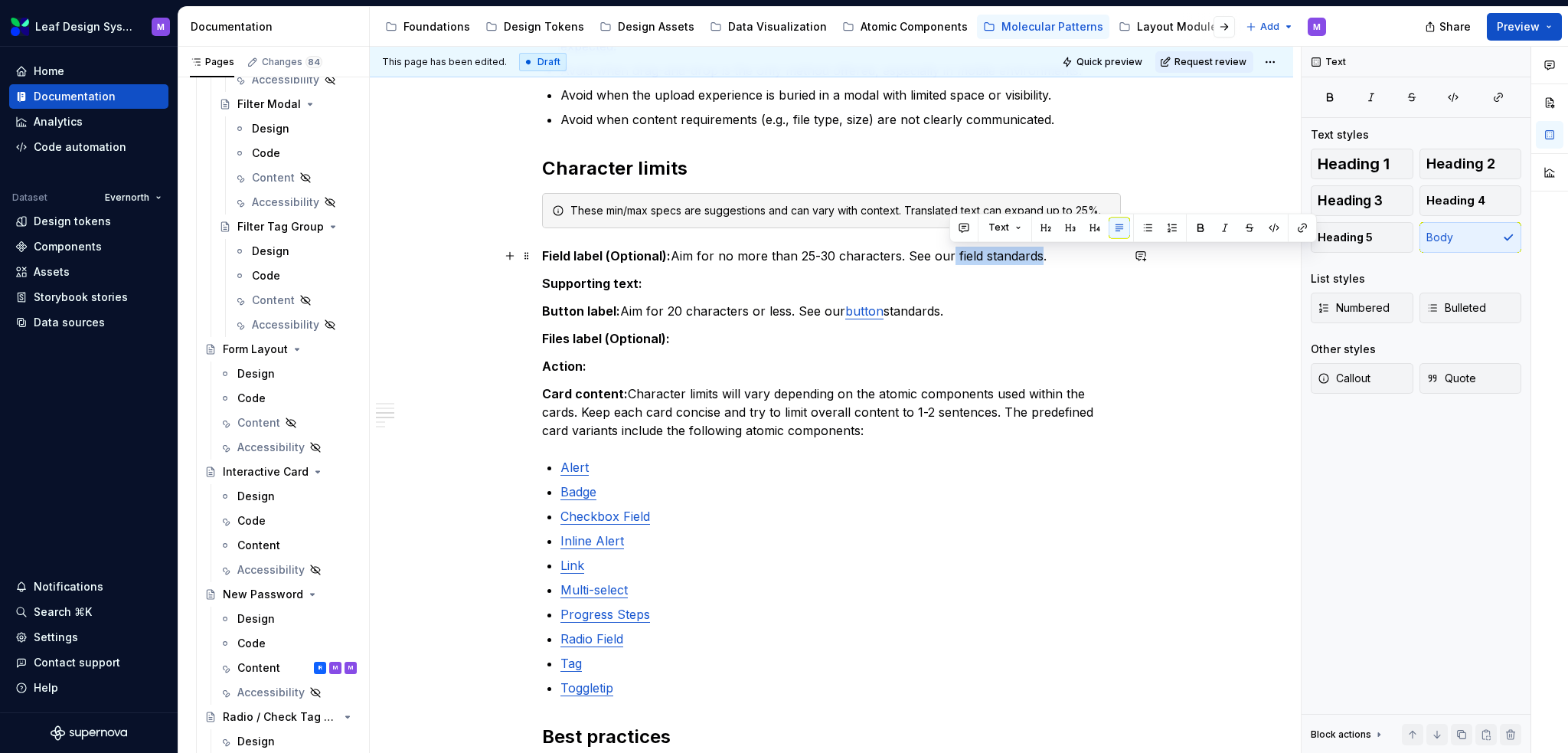
drag, startPoint x: 1038, startPoint y: 255, endPoint x: 947, endPoint y: 258, distance: 91.0
click at [947, 258] on p "Field label (Optional): Aim for no more than 25-30 characters. See our field st…" at bounding box center [831, 256] width 579 height 19
click at [966, 257] on p "Field label (Optional): Aim for no more than 25-30 characters. See our field st…" at bounding box center [831, 256] width 579 height 19
drag, startPoint x: 977, startPoint y: 257, endPoint x: 965, endPoint y: 254, distance: 12.4
click at [965, 254] on p "Field label (Optional): Aim for no more than 25-30 characters. See our field st…" at bounding box center [831, 256] width 579 height 19
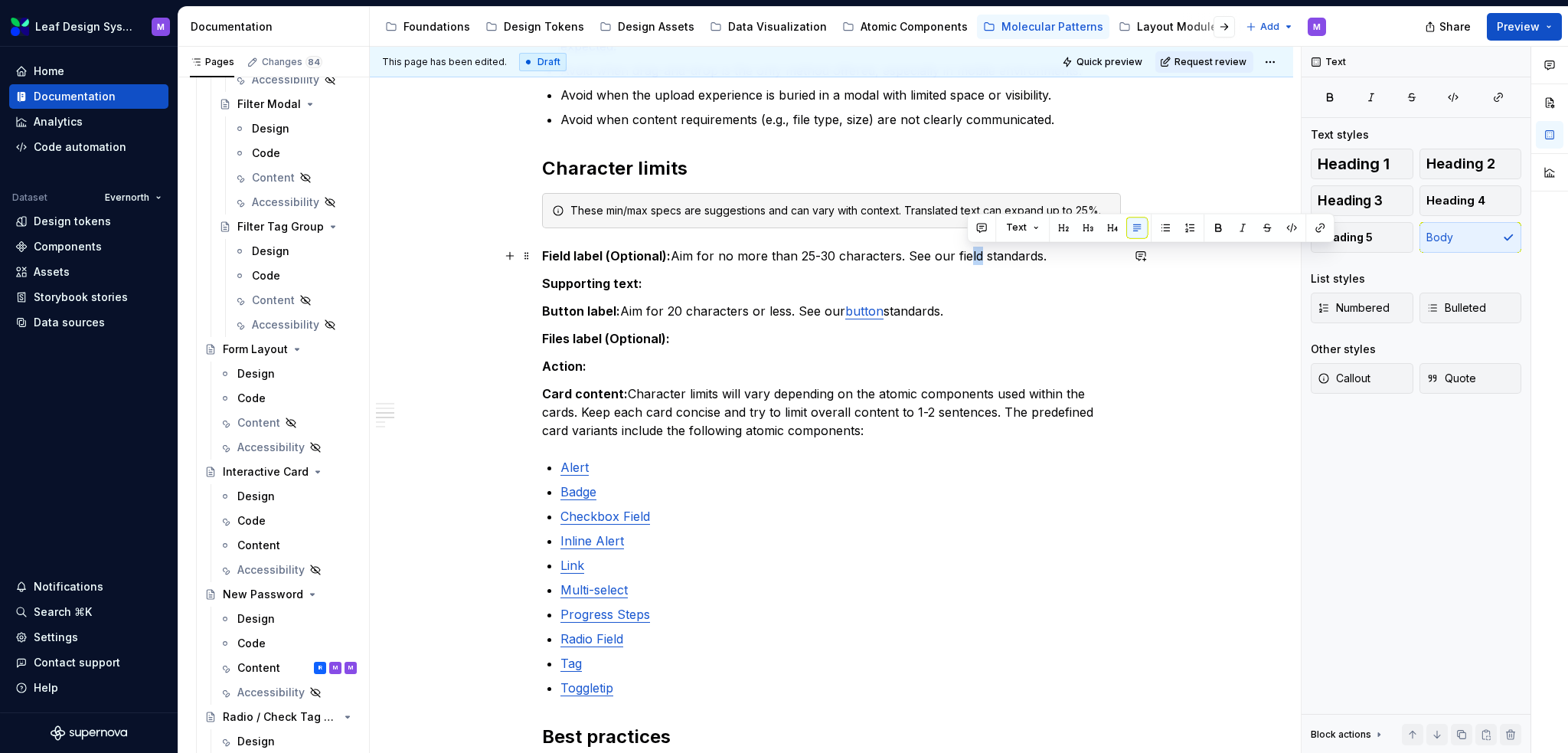
click at [1039, 251] on p "Field label (Optional): Aim for no more than 25-30 characters. See our field st…" at bounding box center [831, 256] width 579 height 19
drag, startPoint x: 1039, startPoint y: 252, endPoint x: 955, endPoint y: 255, distance: 84.1
click at [955, 255] on p "Field label (Optional): Aim for no more than 25-30 characters. See our field st…" at bounding box center [831, 256] width 579 height 19
click at [1299, 219] on button "button" at bounding box center [1306, 227] width 22 height 22
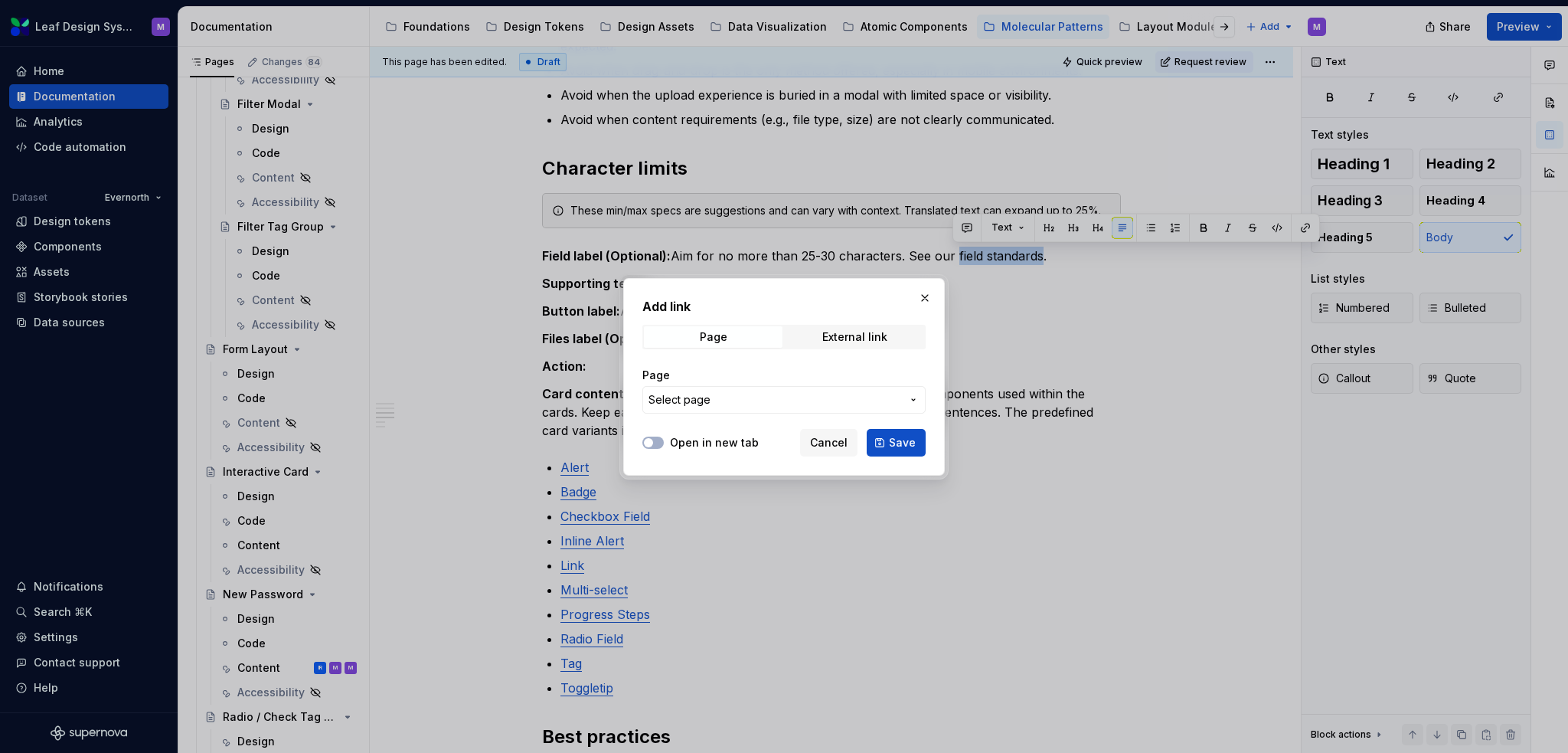
click at [807, 400] on span "Select page" at bounding box center [775, 400] width 253 height 16
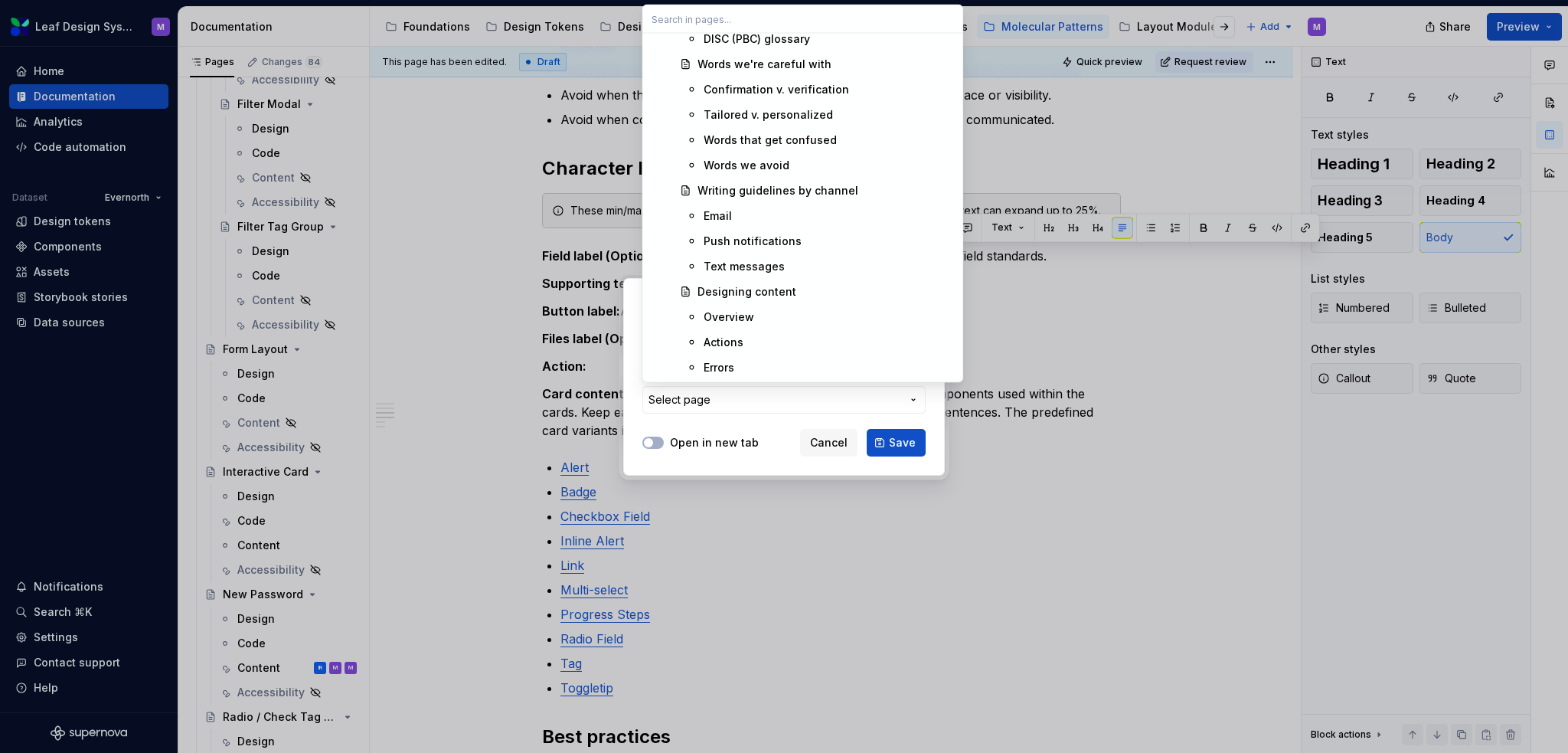
scroll to position [1839, 0]
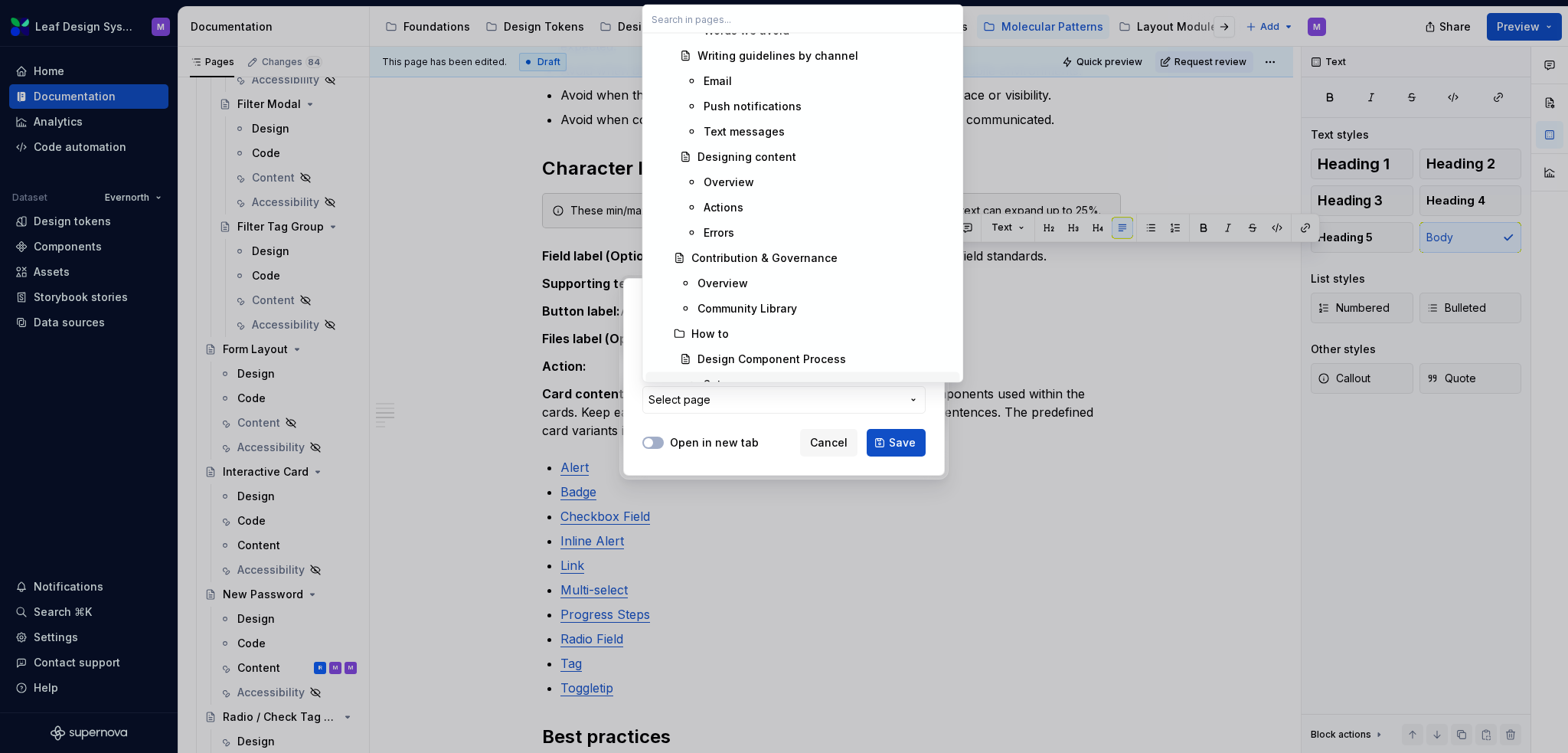
click at [827, 439] on div "Add link Page External link Page Select page Open in new tab Cancel Save" at bounding box center [784, 376] width 1568 height 753
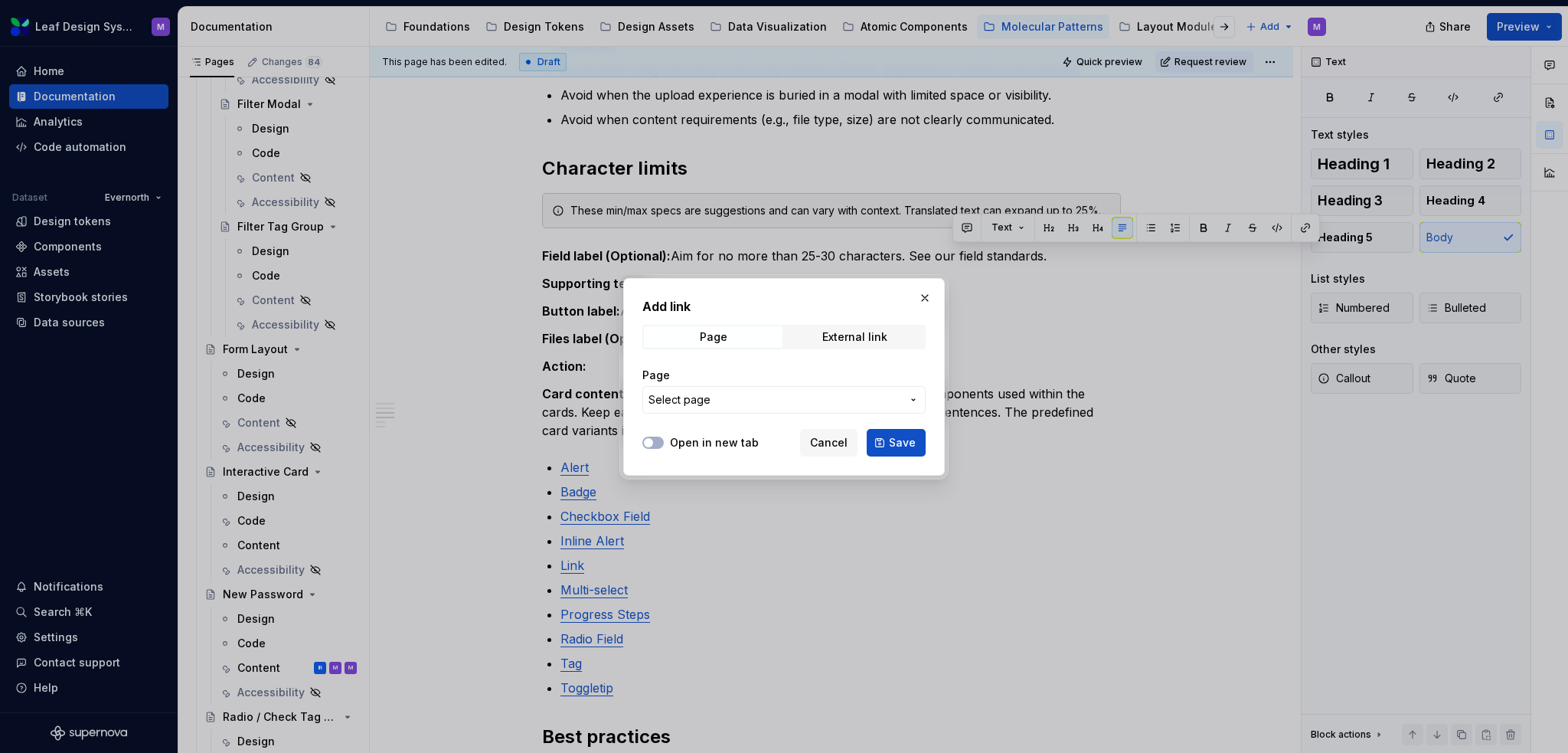
click at [827, 439] on span "Cancel" at bounding box center [829, 443] width 37 height 16
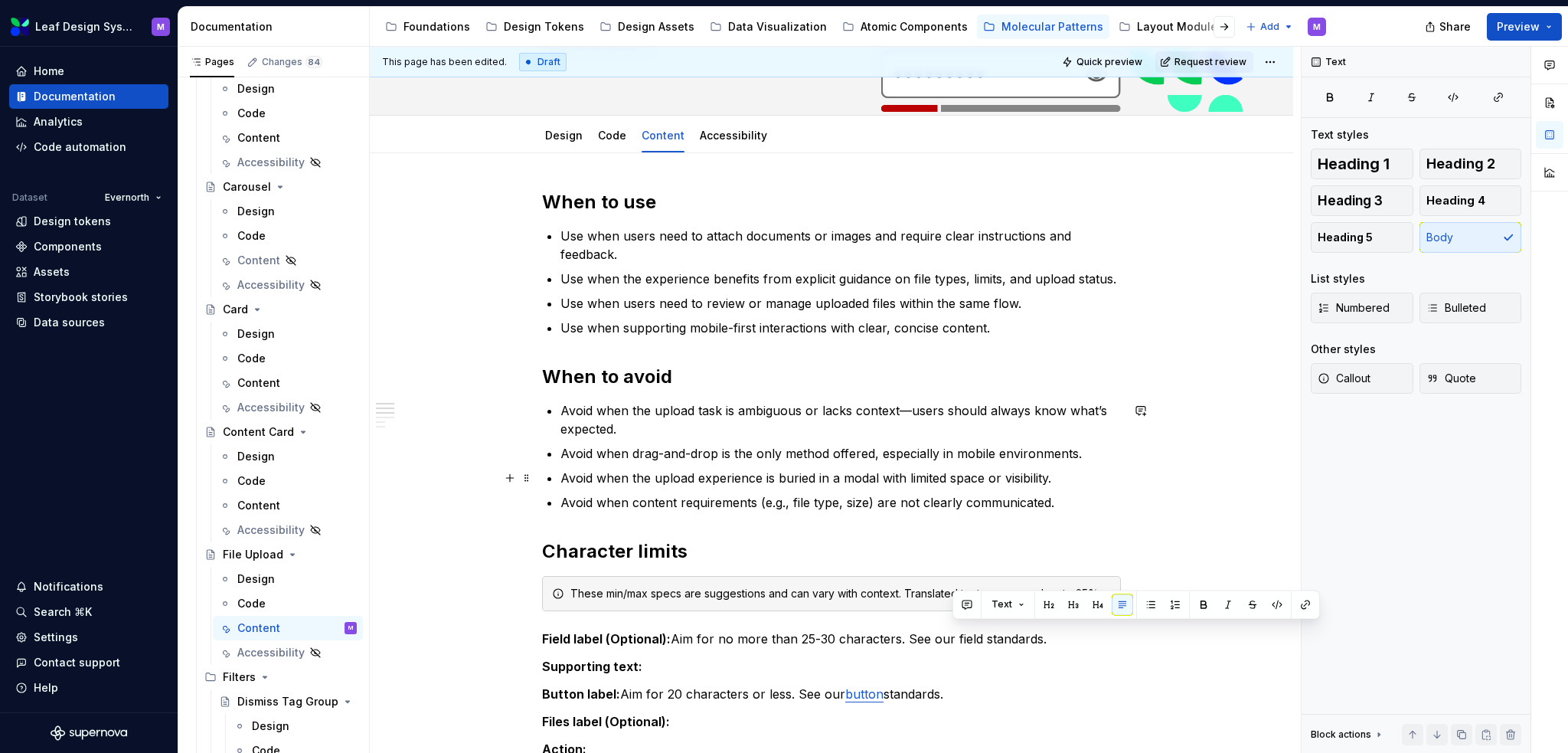
scroll to position [383, 0]
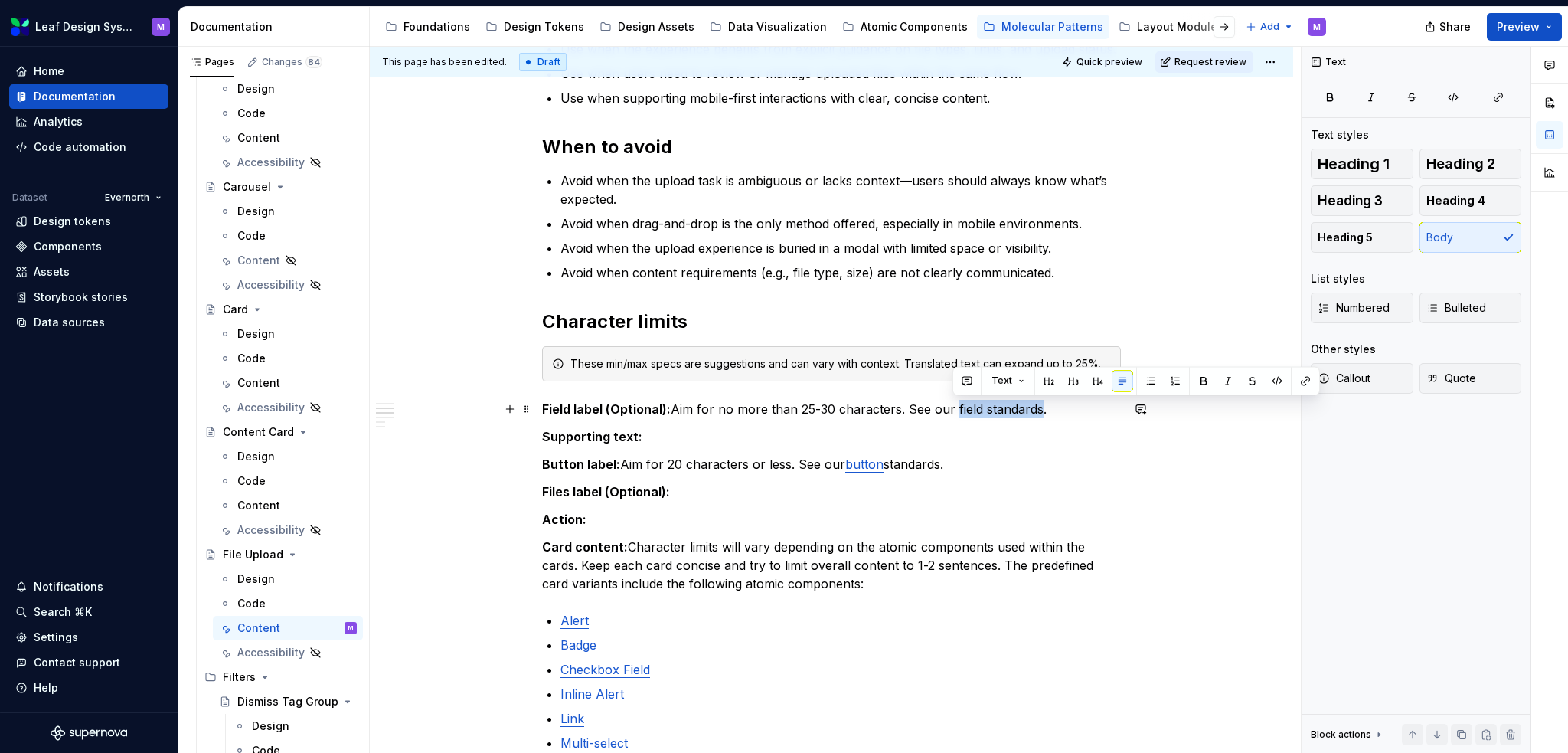
drag, startPoint x: 1037, startPoint y: 411, endPoint x: 952, endPoint y: 415, distance: 85.1
click at [952, 415] on p "Field label (Optional): Aim for no more than 25-30 characters. See our field st…" at bounding box center [831, 409] width 579 height 19
click at [1302, 378] on button "button" at bounding box center [1306, 381] width 22 height 22
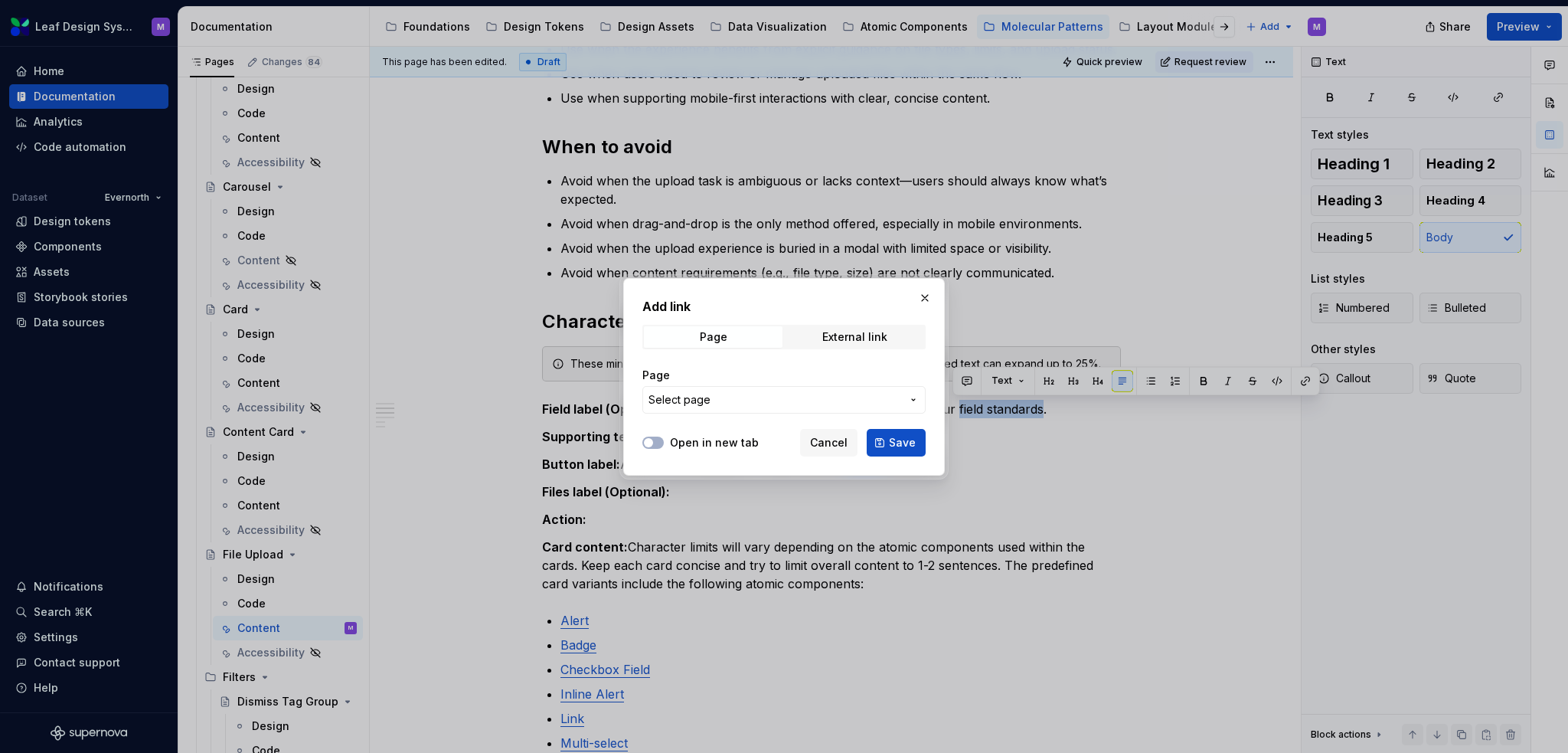
click at [763, 403] on span "Select page" at bounding box center [775, 400] width 253 height 16
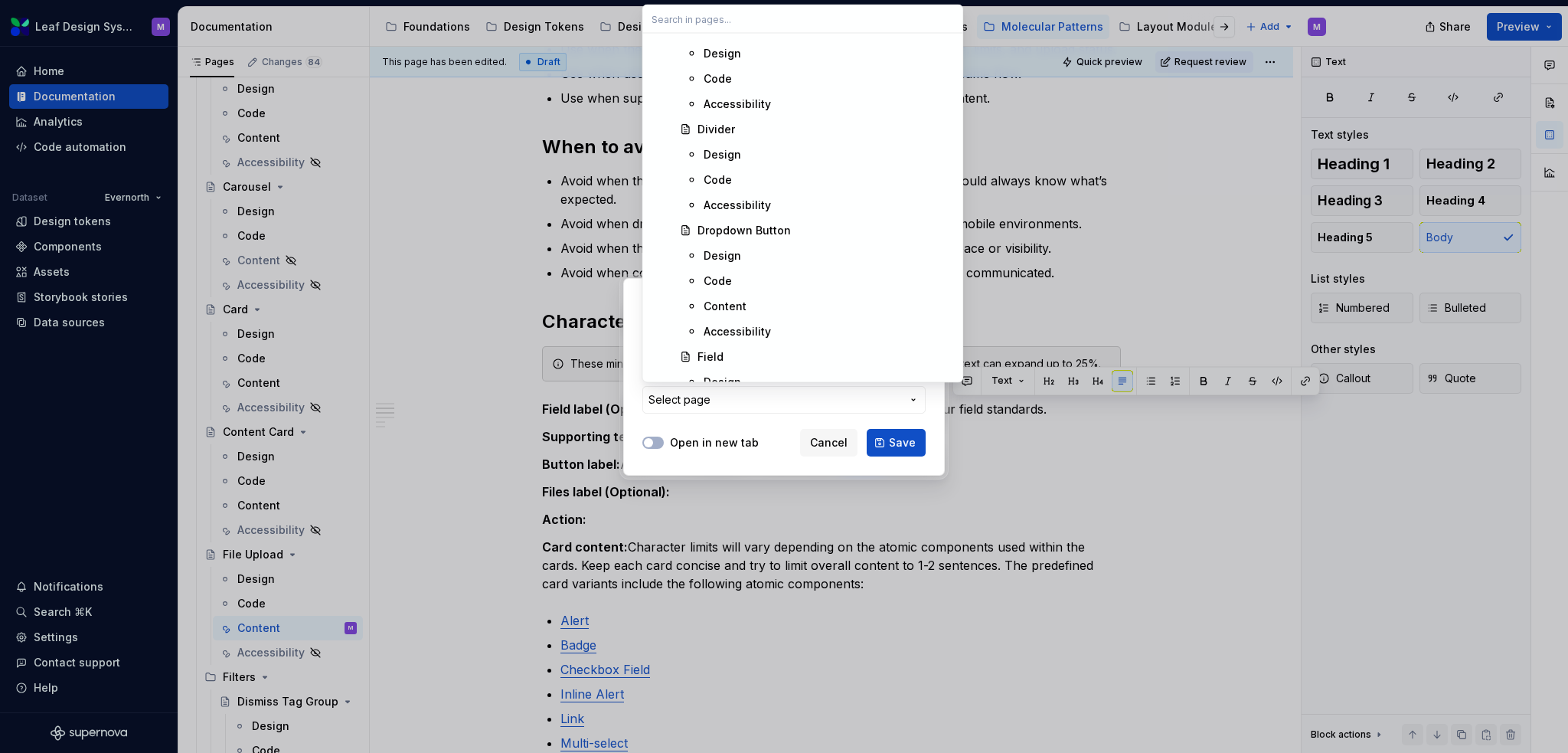
scroll to position [9804, 0]
click at [735, 277] on div "Content" at bounding box center [725, 280] width 43 height 16
click at [735, 297] on h2 "Add link" at bounding box center [784, 307] width 283 height 19
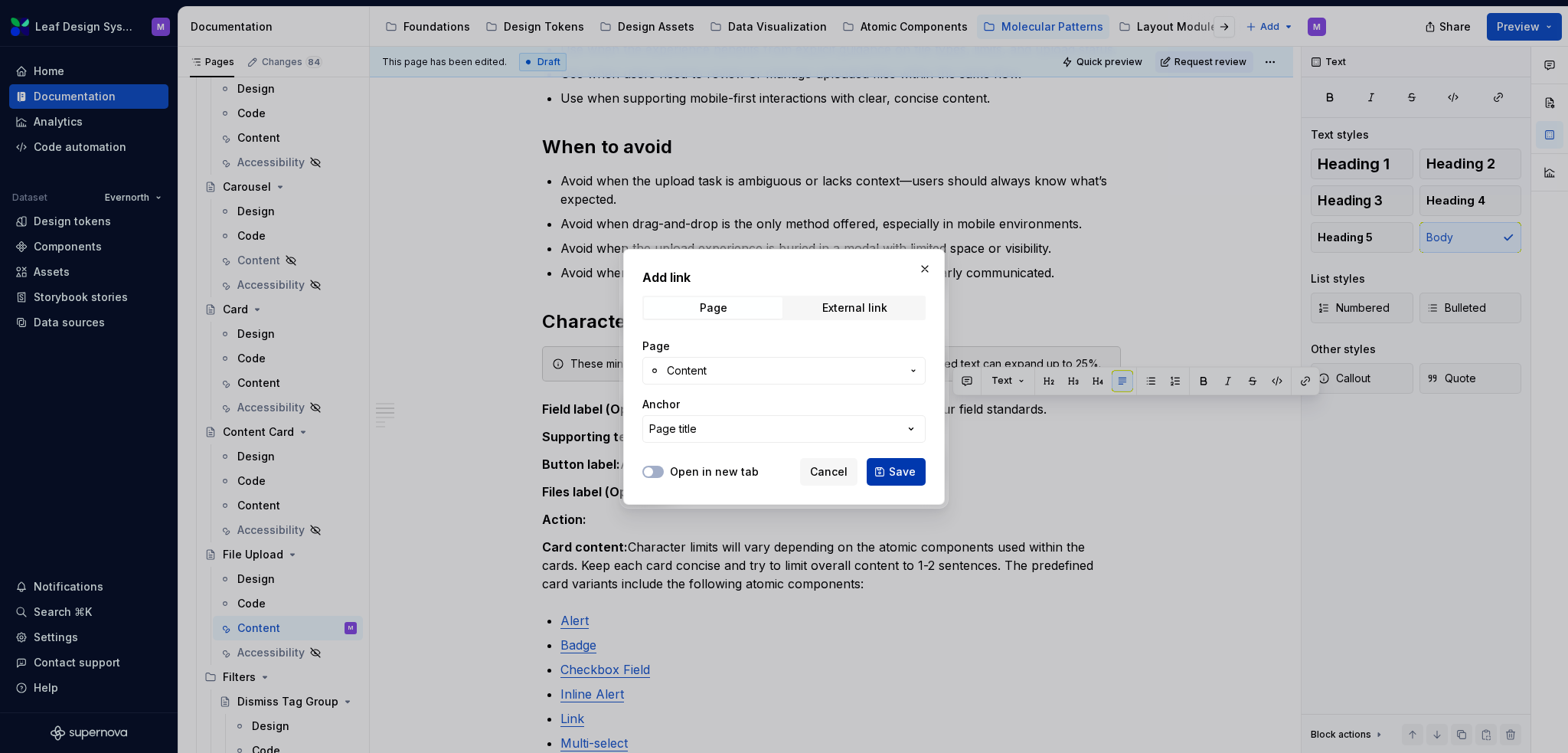
click at [894, 466] on span "Save" at bounding box center [902, 472] width 26 height 16
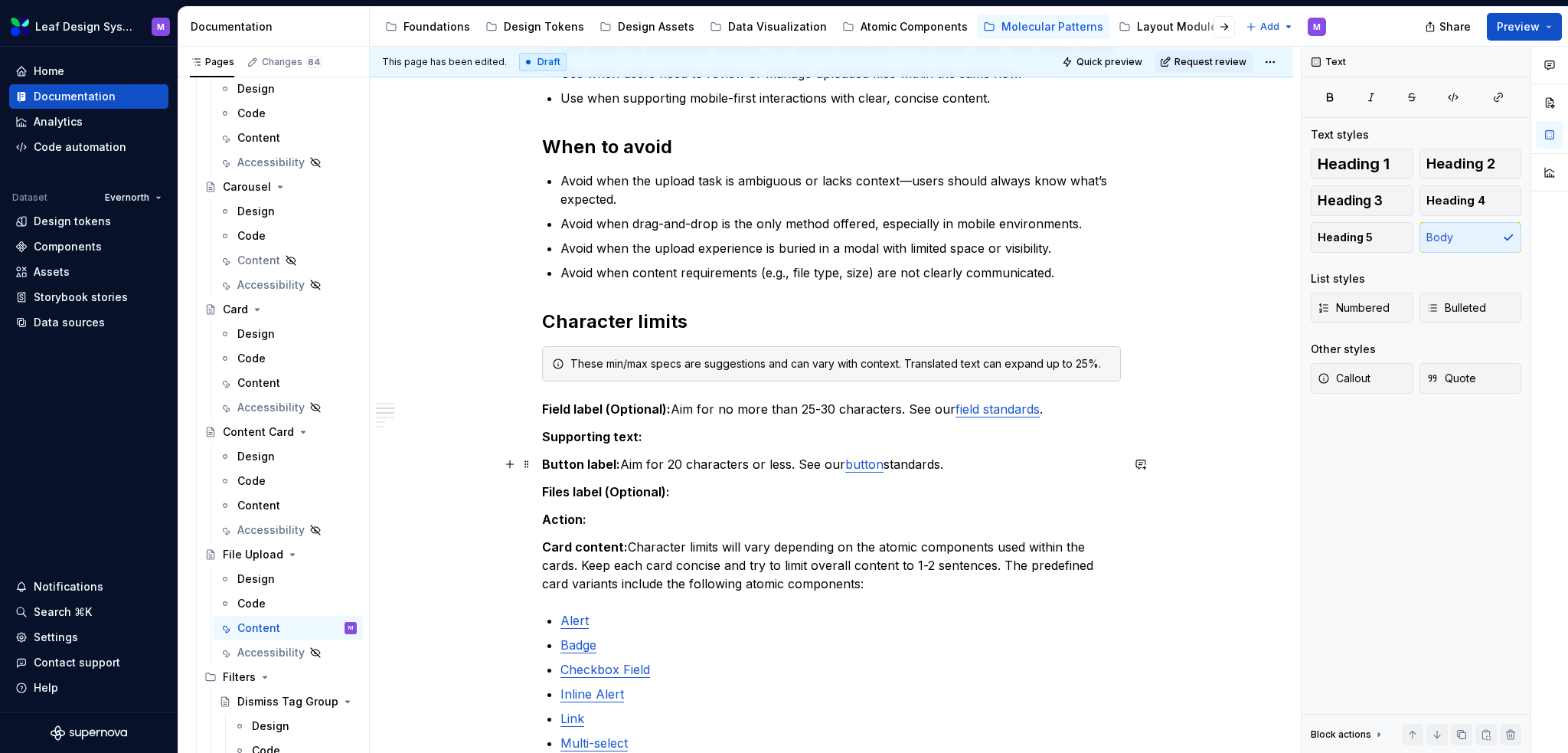
click at [1023, 471] on p "Button label: Aim for 20 characters or less. See our button standards." at bounding box center [831, 464] width 579 height 19
click at [866, 465] on link "button" at bounding box center [864, 464] width 38 height 16
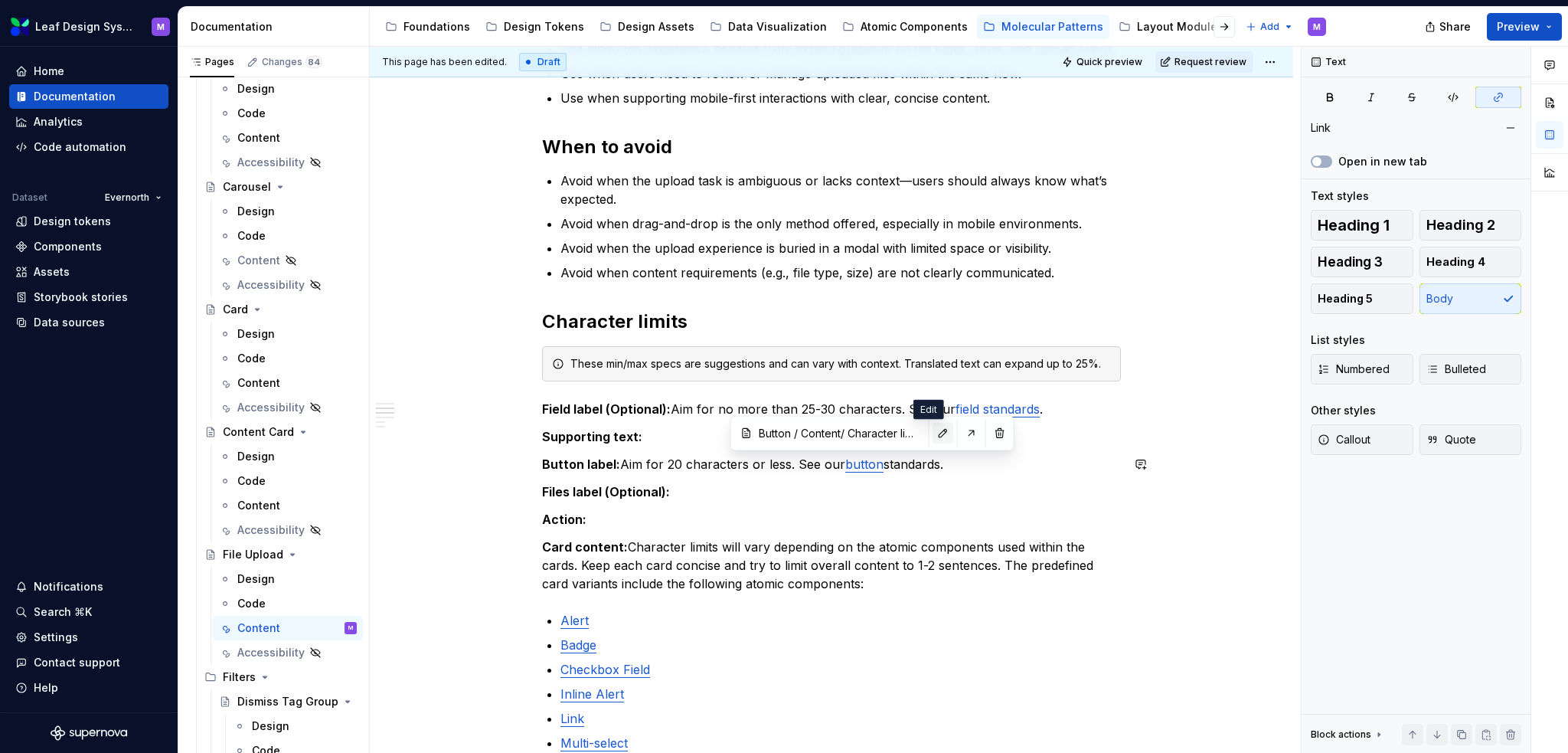
click at [933, 438] on button "button" at bounding box center [944, 433] width 22 height 22
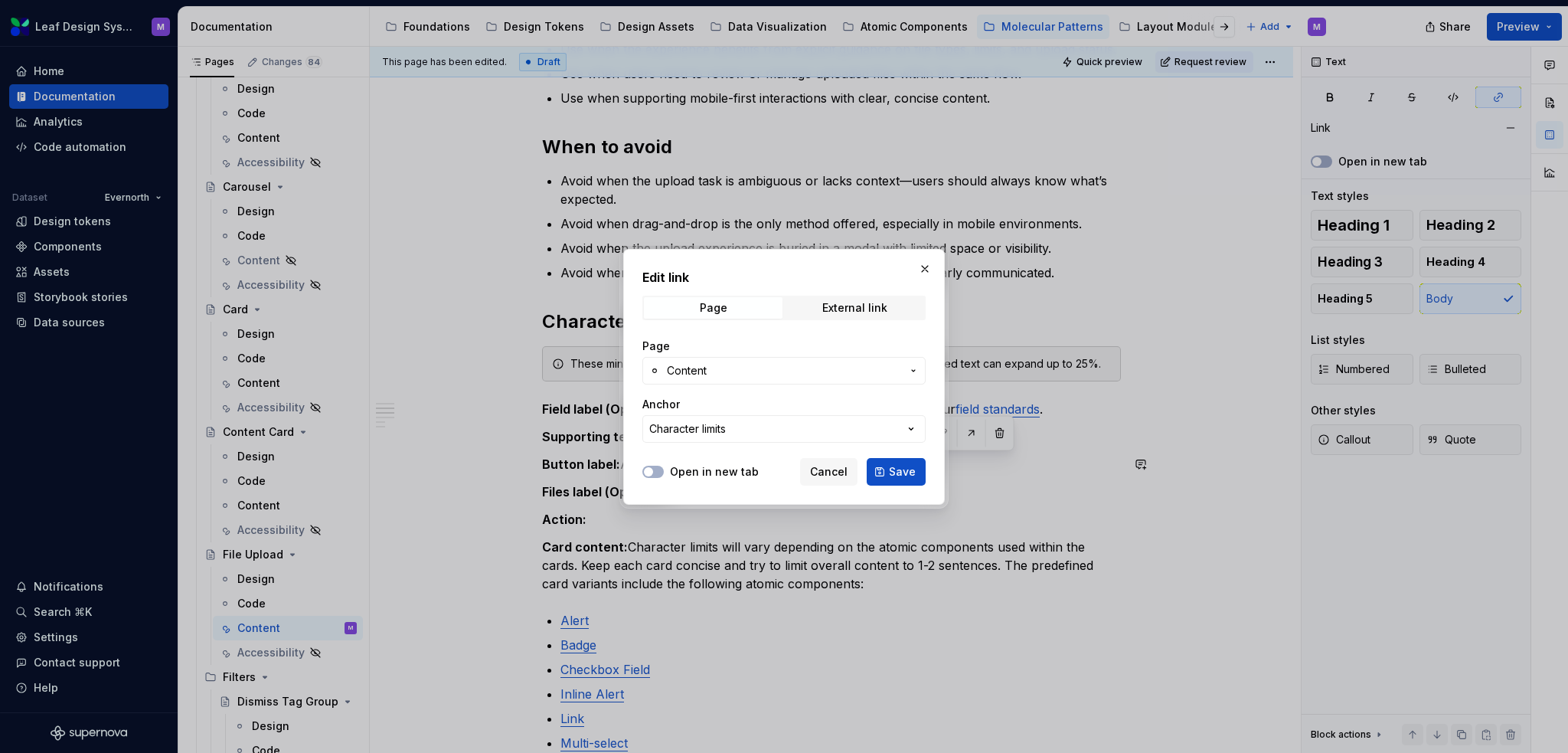
click at [845, 477] on span "Cancel" at bounding box center [829, 472] width 37 height 16
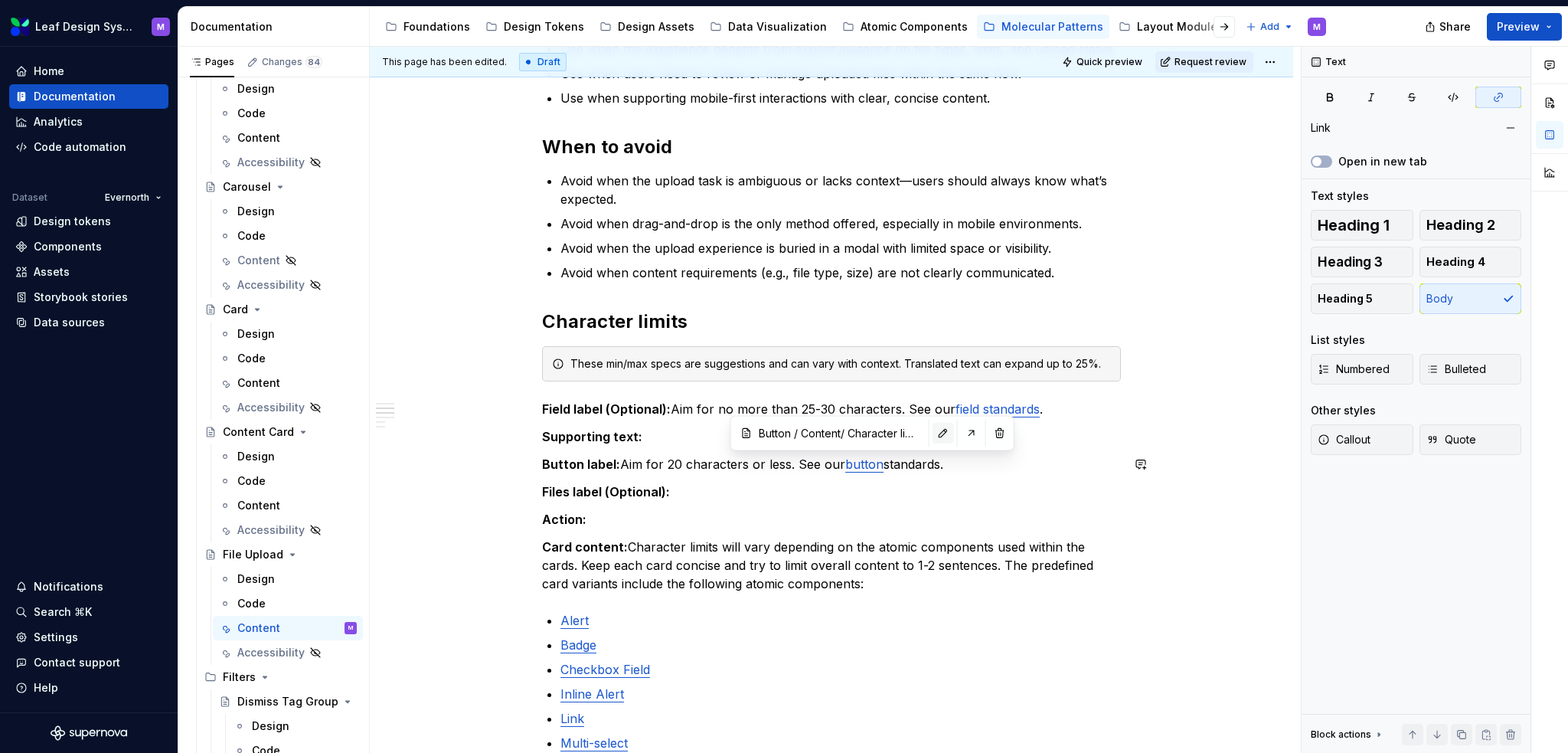
click at [933, 434] on button "button" at bounding box center [944, 433] width 22 height 22
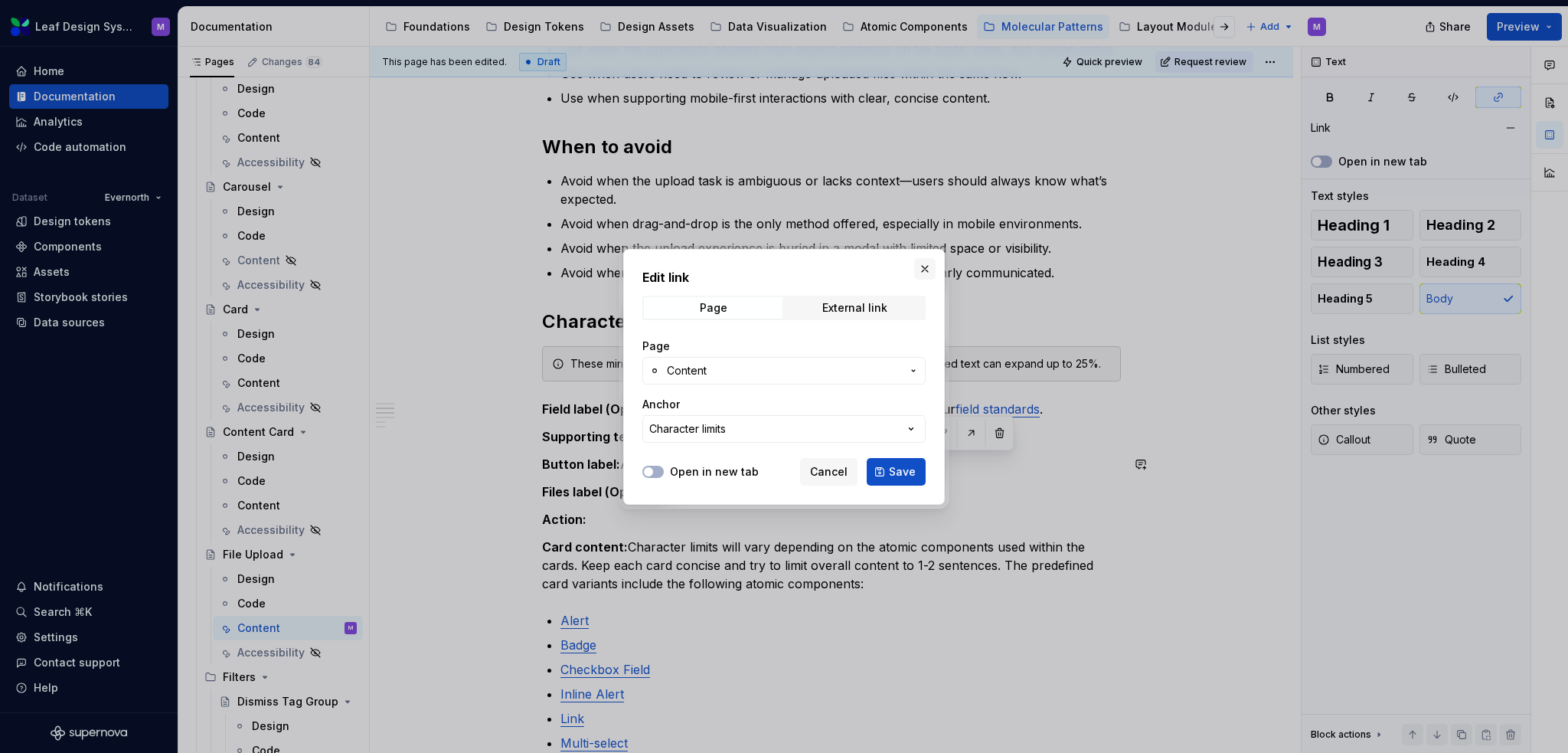
click at [922, 262] on button "button" at bounding box center [925, 269] width 22 height 22
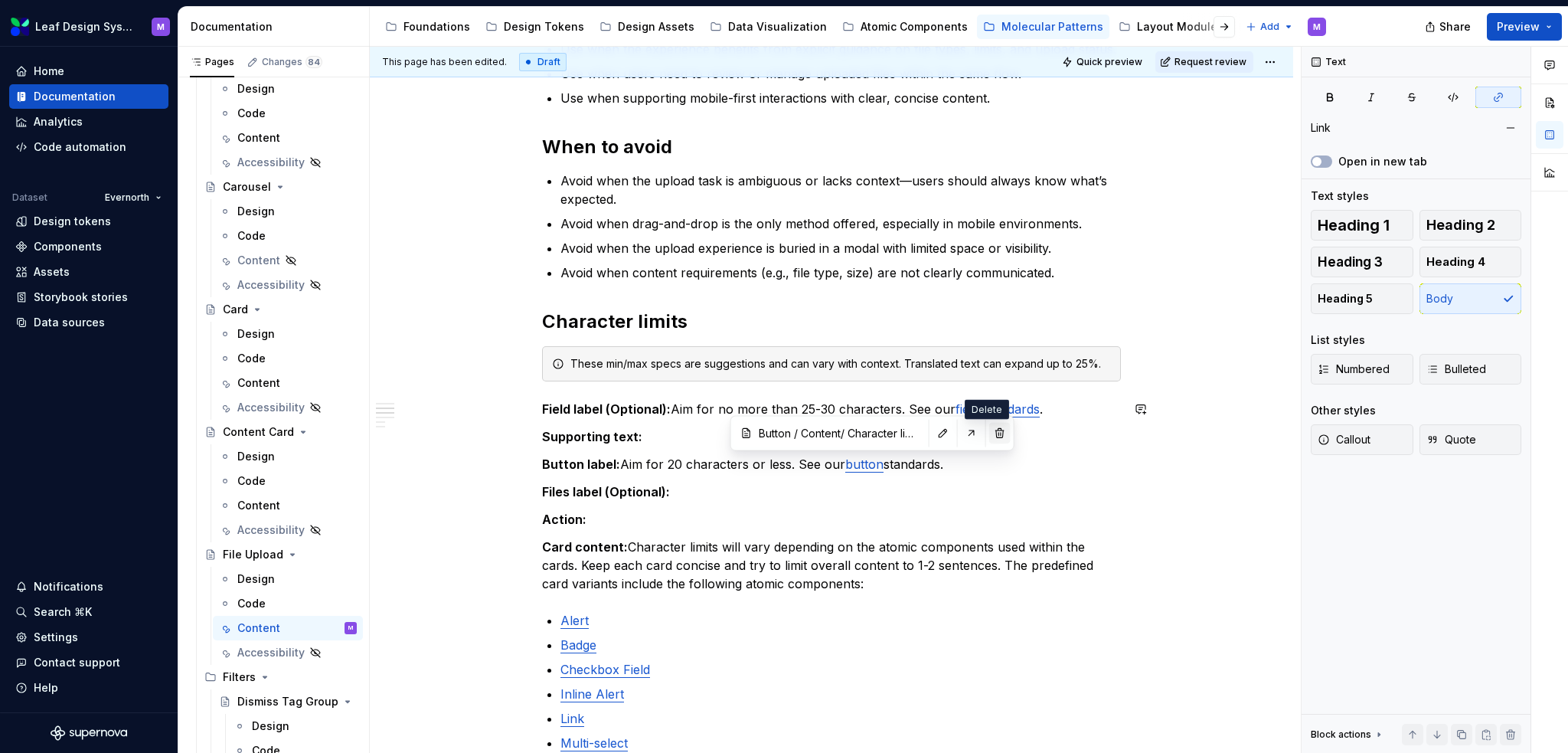
click at [990, 432] on button "button" at bounding box center [1000, 433] width 22 height 22
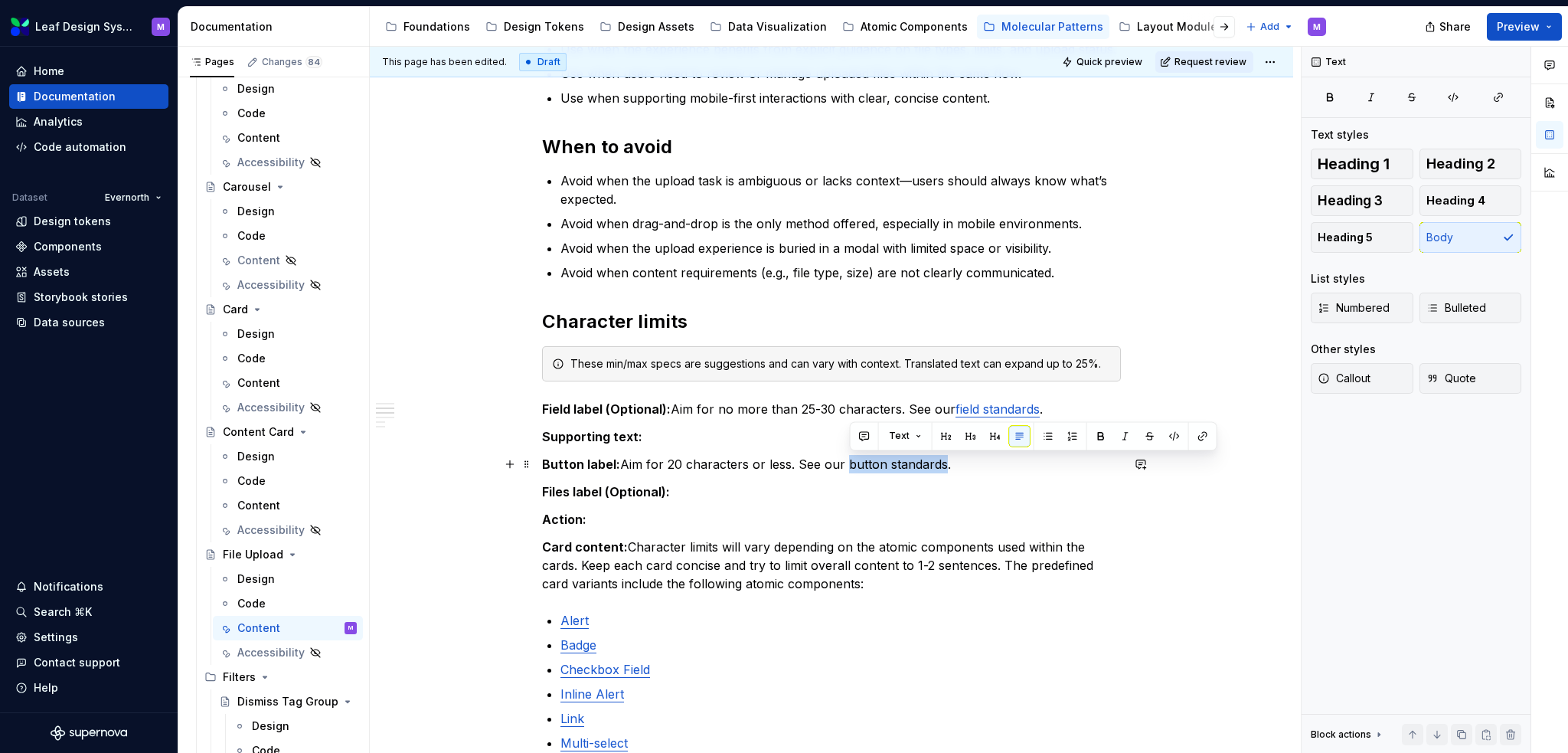
drag, startPoint x: 940, startPoint y: 460, endPoint x: 843, endPoint y: 466, distance: 97.2
click at [843, 466] on p "Button label: Aim for 20 characters or less. See our button standards." at bounding box center [831, 464] width 579 height 19
click at [1197, 433] on button "button" at bounding box center [1196, 436] width 22 height 22
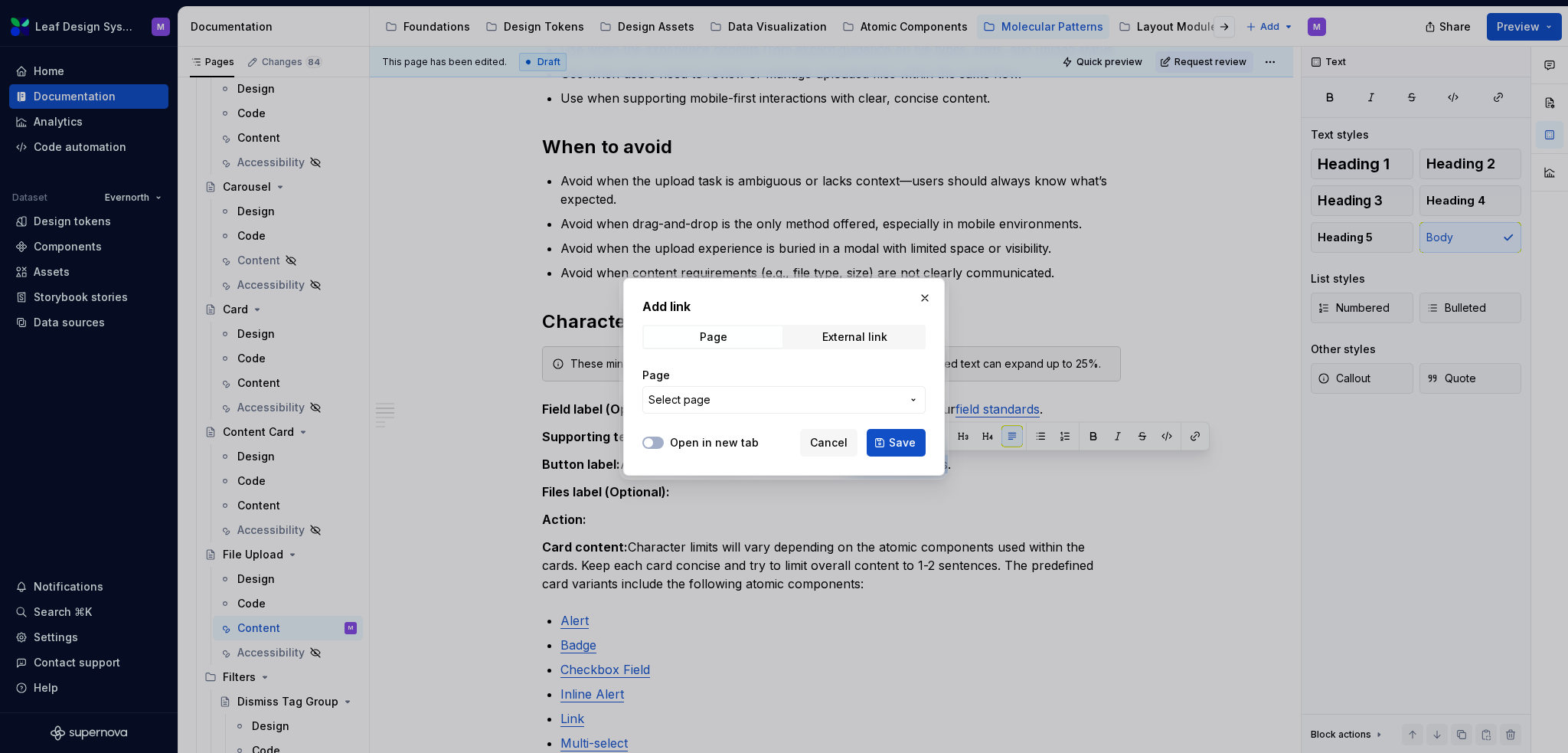
click at [826, 403] on span "Select page" at bounding box center [775, 400] width 253 height 16
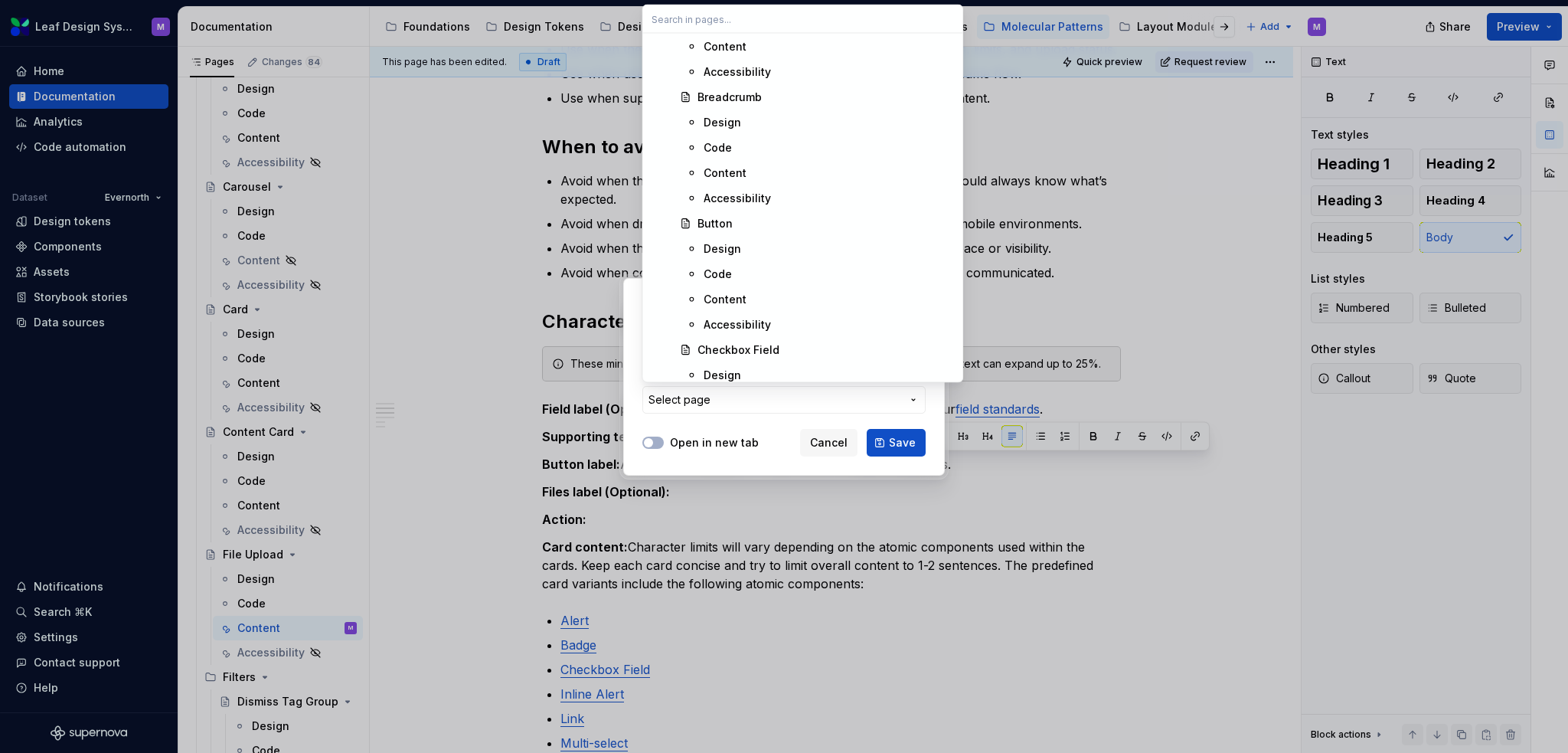
scroll to position [4672, 0]
click at [717, 257] on div "Content" at bounding box center [725, 255] width 43 height 16
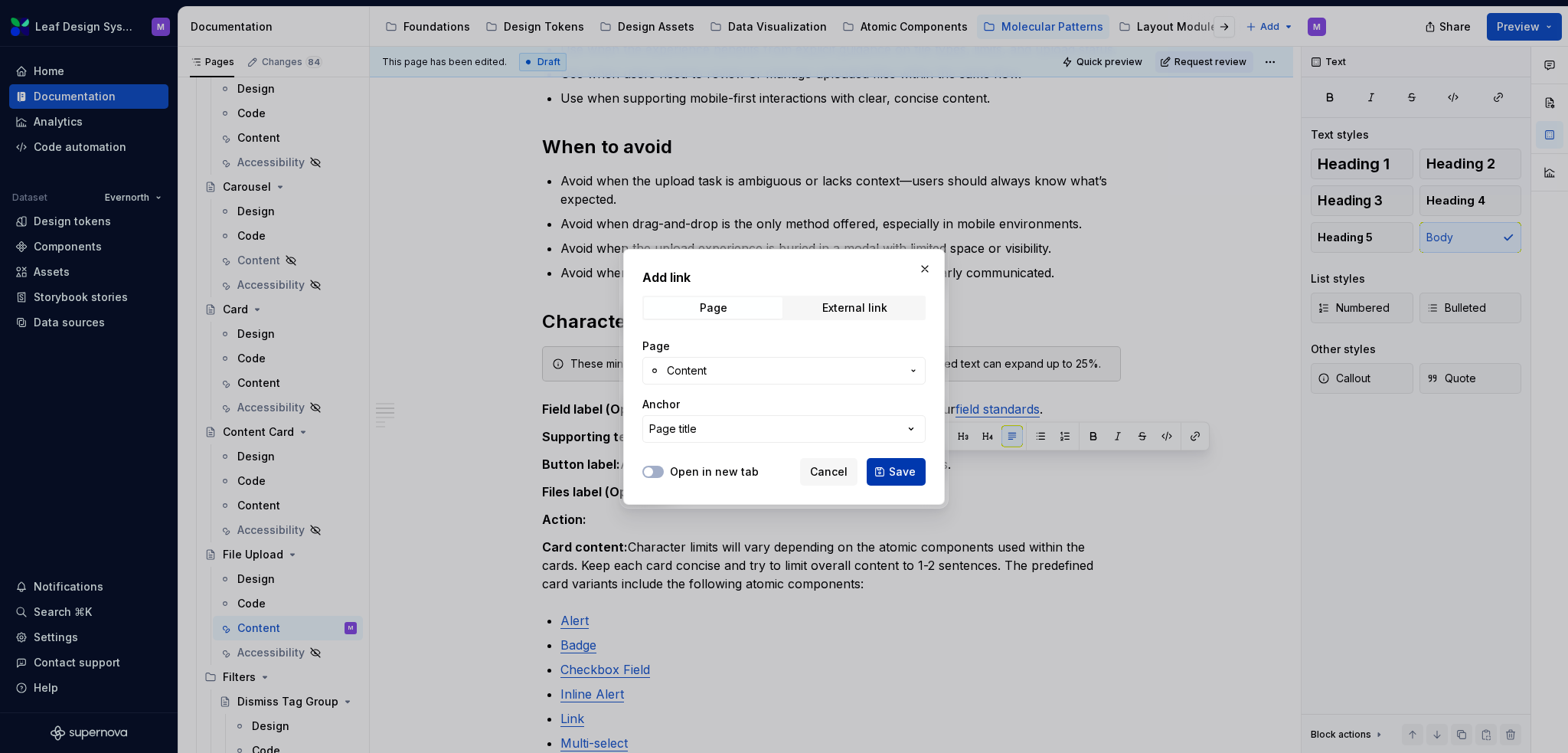
click at [911, 466] on span "Save" at bounding box center [902, 472] width 26 height 16
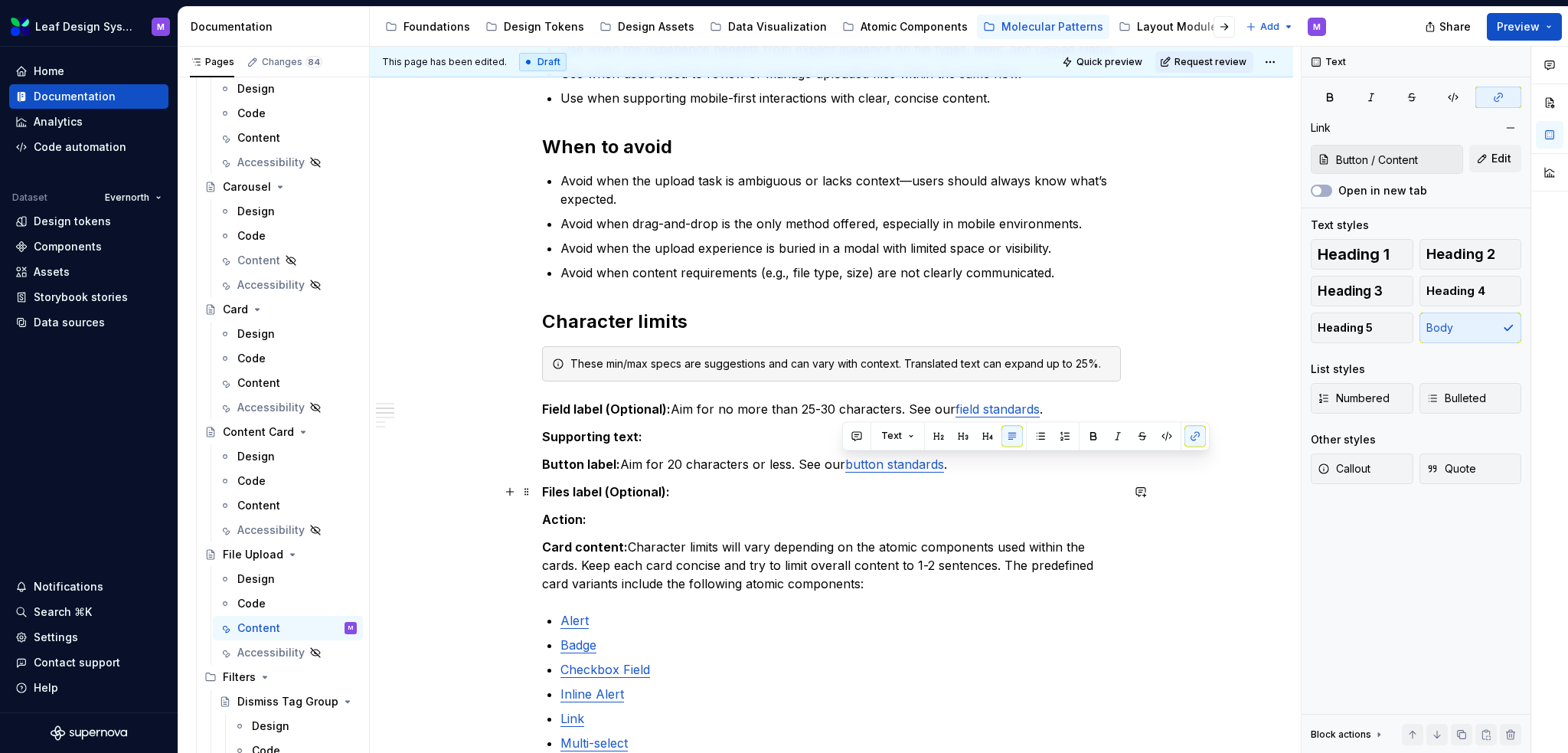
click at [924, 491] on p "Files label (Optional):" at bounding box center [831, 492] width 579 height 19
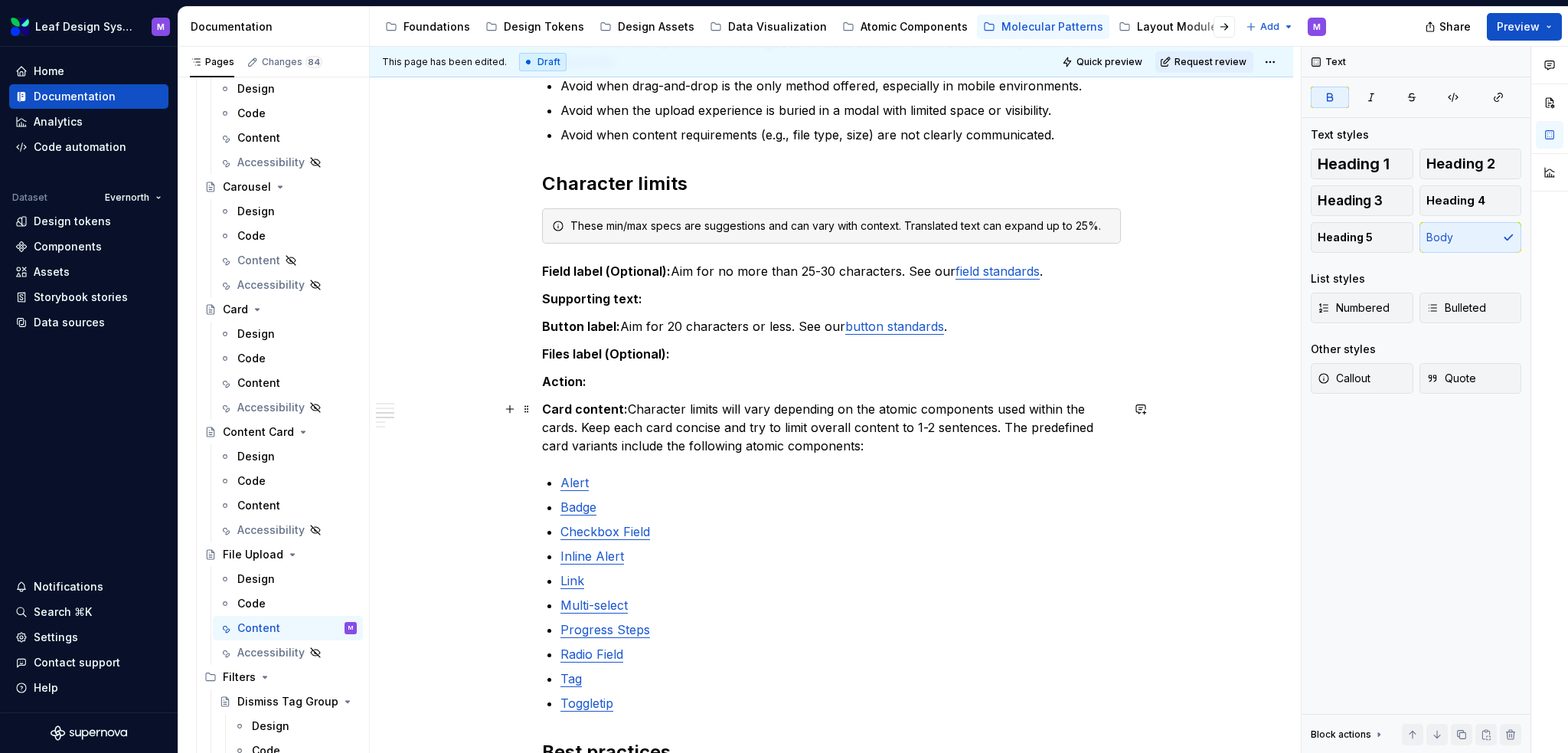
scroll to position [537, 0]
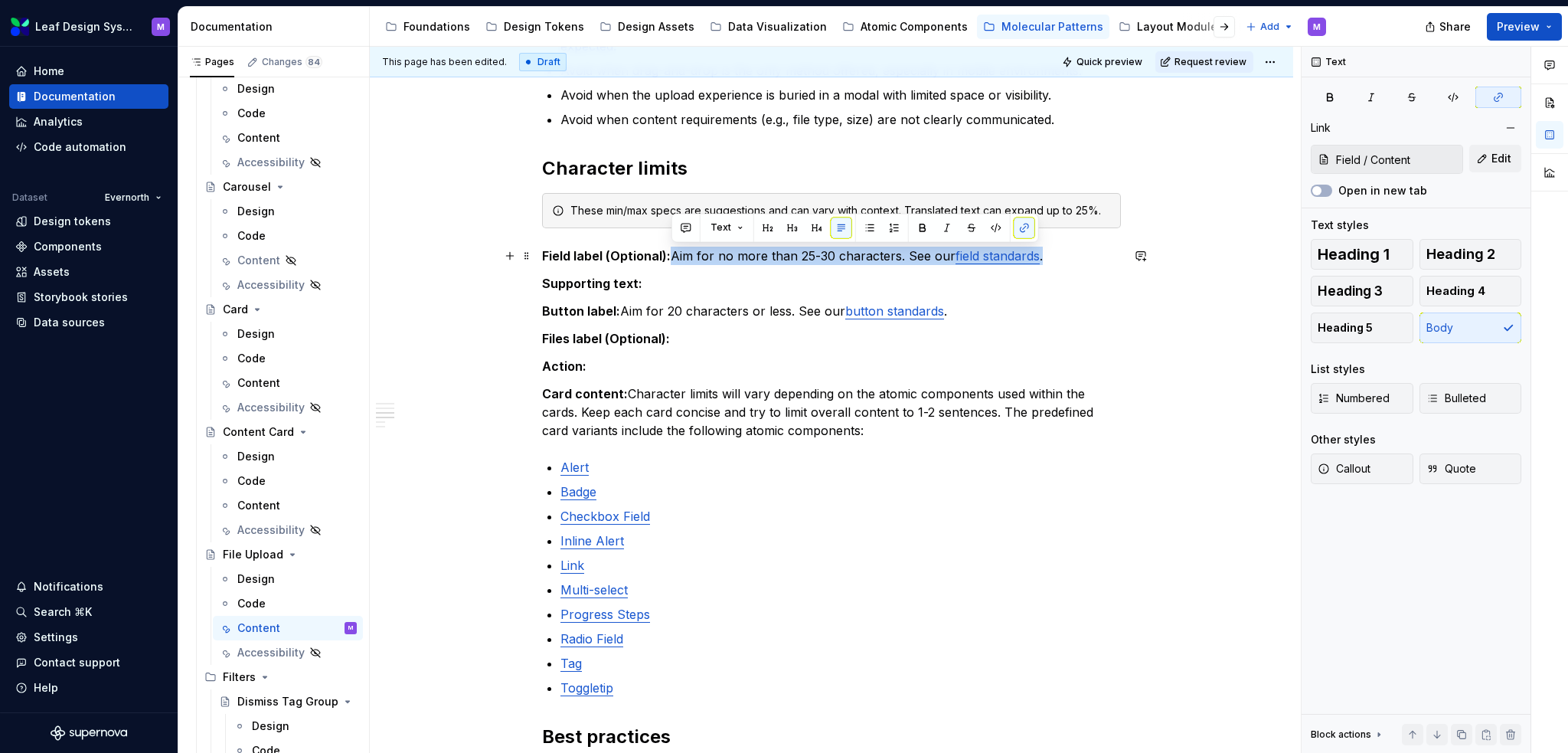
drag, startPoint x: 1045, startPoint y: 258, endPoint x: 673, endPoint y: 257, distance: 372.0
click at [673, 257] on p "Field label (Optional): Aim for no more than 25-30 characters. See our field st…" at bounding box center [831, 256] width 579 height 19
copy p "Aim for no more than 25-30 characters. See our field standards ."
click at [734, 334] on p "Files label (Optional):" at bounding box center [831, 339] width 579 height 19
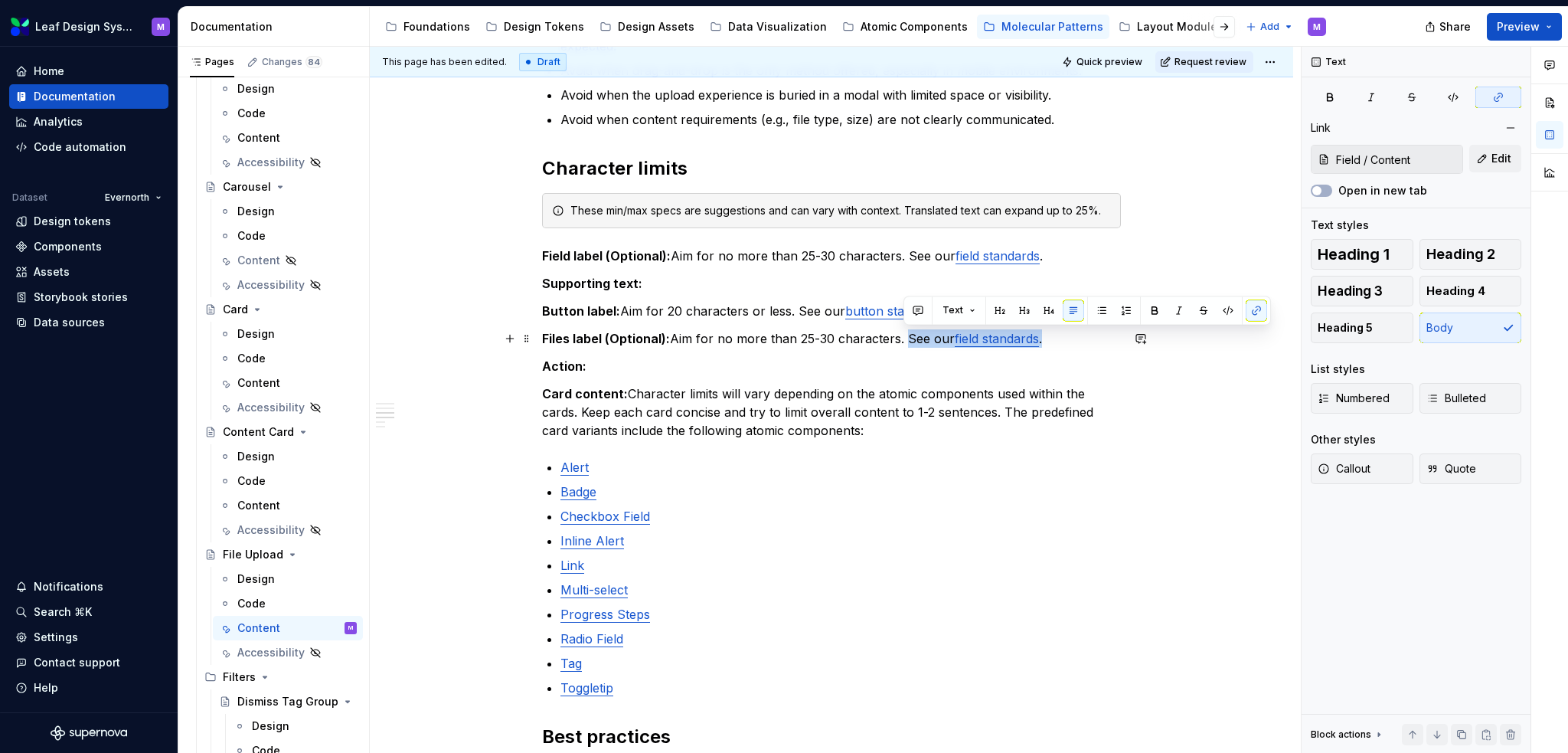
drag, startPoint x: 1042, startPoint y: 340, endPoint x: 907, endPoint y: 343, distance: 135.0
click at [907, 343] on p "Files label (Optional): Aim for no more than 25-30 characters. See our field st…" at bounding box center [831, 339] width 579 height 19
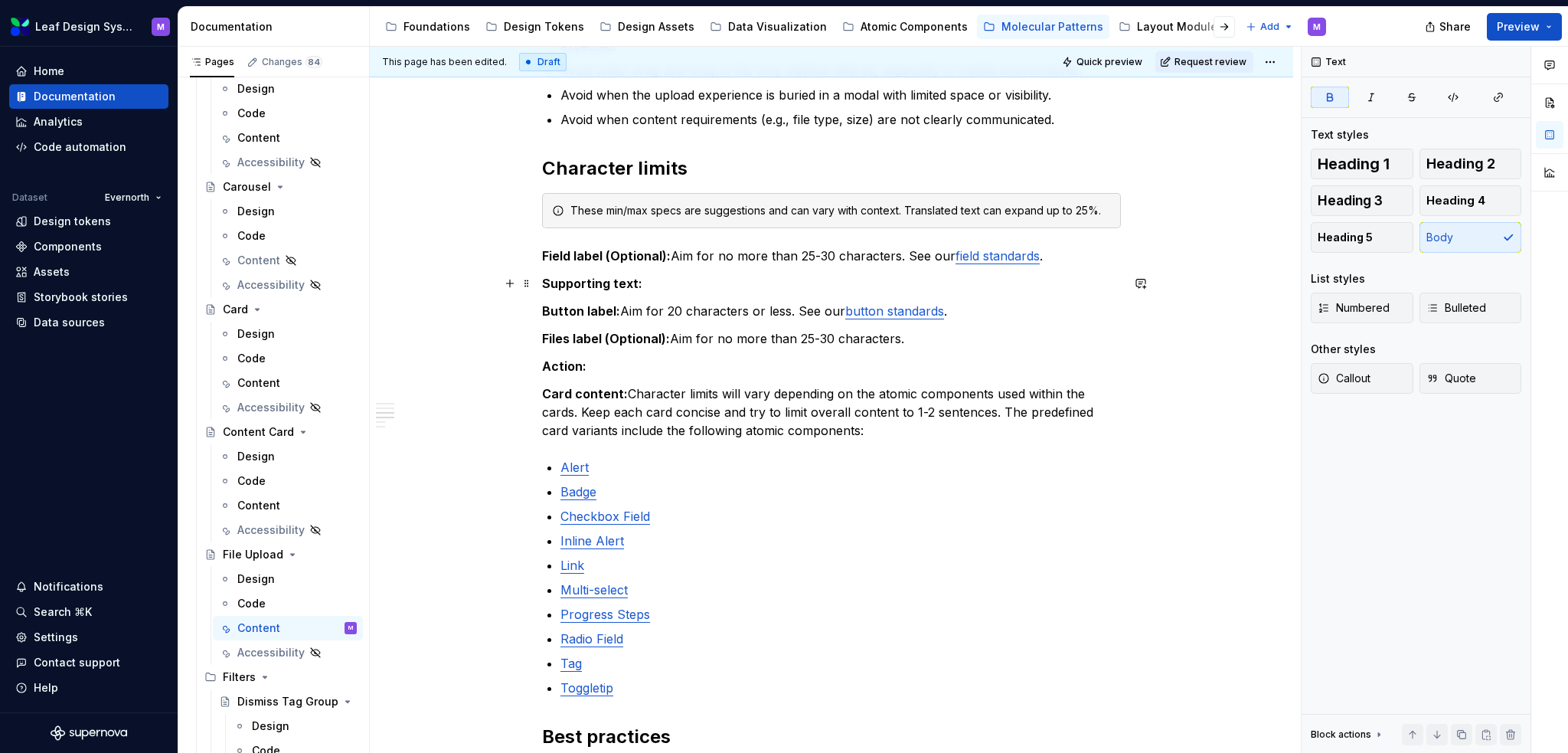
click at [652, 287] on p "Supporting text:" at bounding box center [831, 283] width 579 height 19
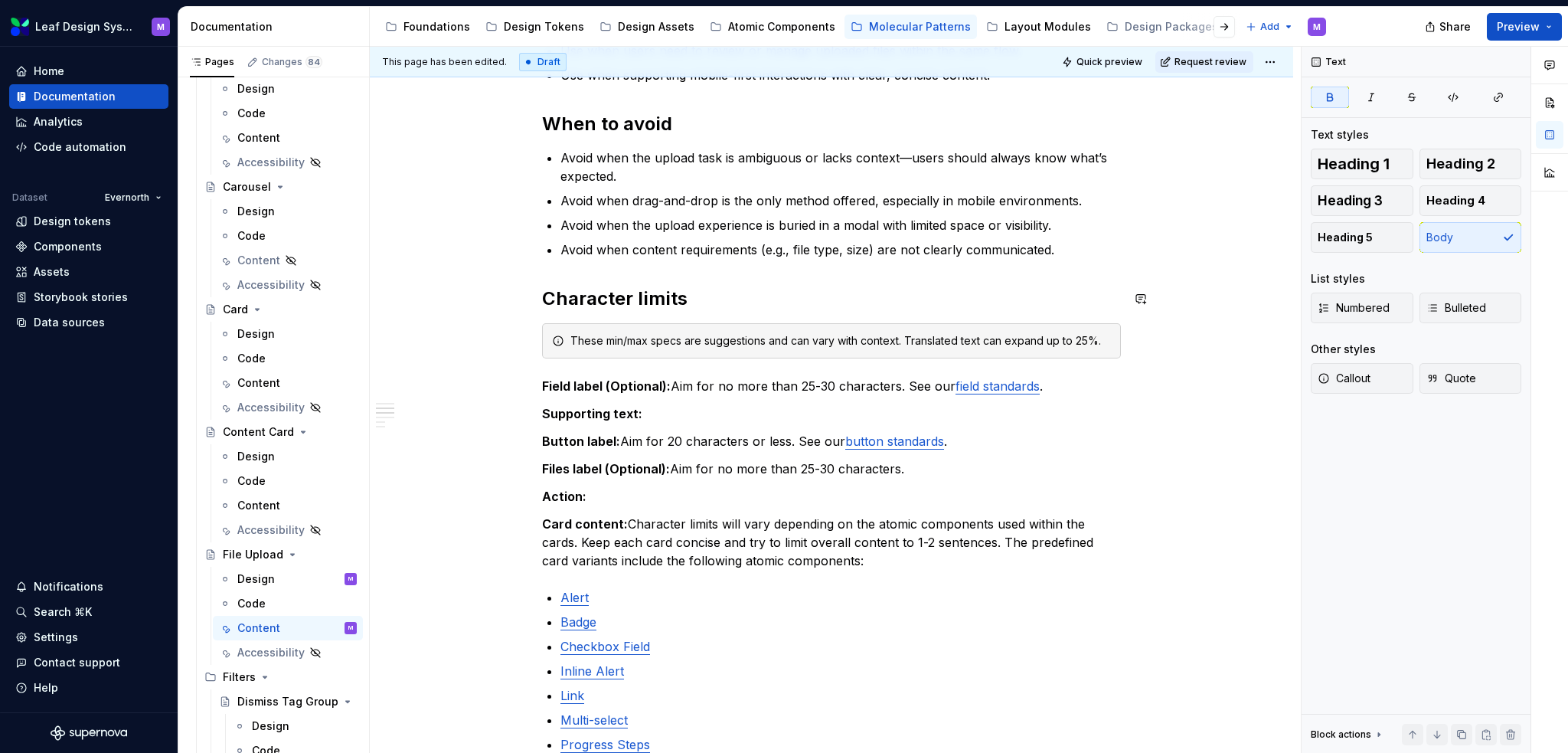
scroll to position [459, 0]
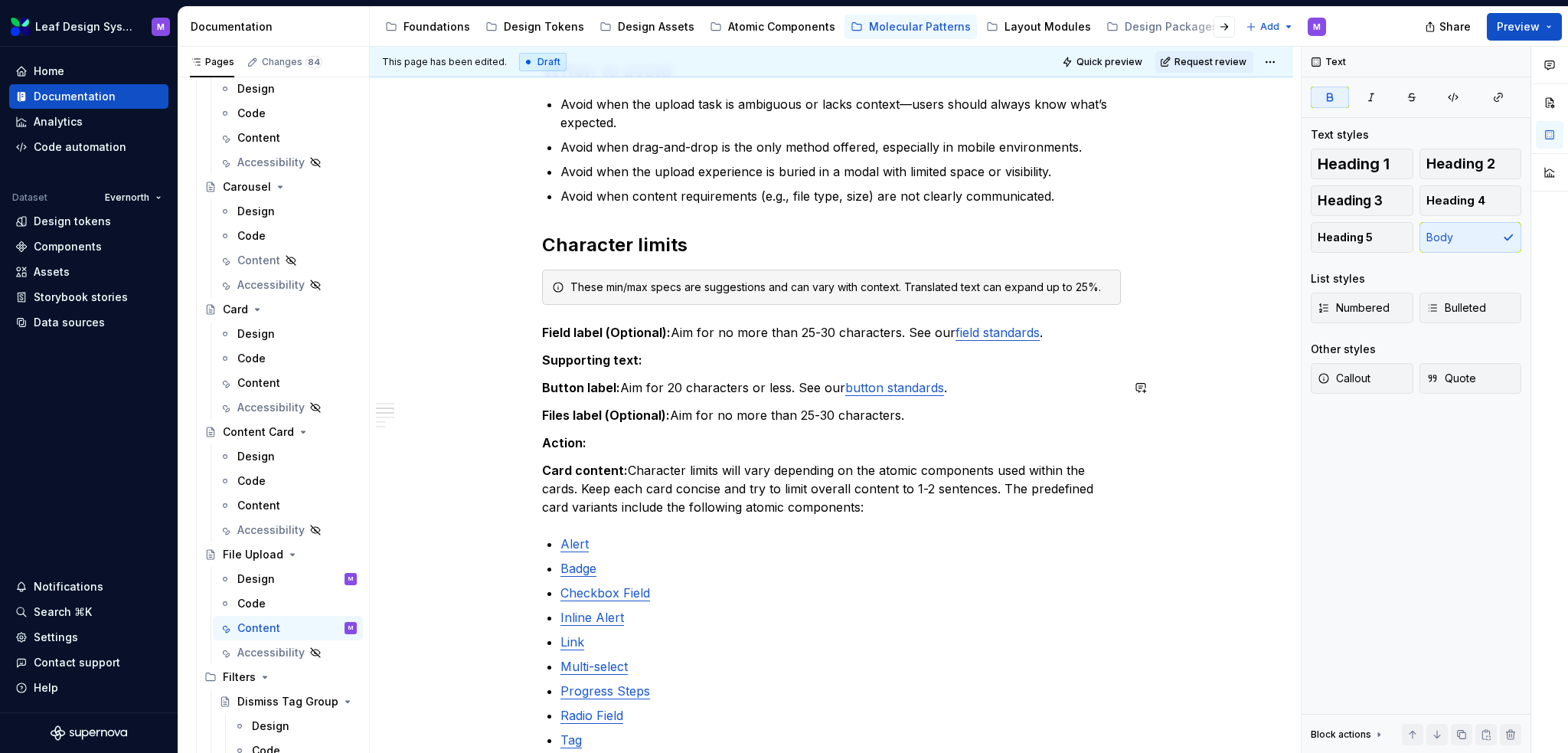
click at [682, 365] on p "Supporting text:" at bounding box center [831, 360] width 579 height 19
drag, startPoint x: 877, startPoint y: 361, endPoint x: 640, endPoint y: 360, distance: 237.0
click at [640, 360] on p "Supporting text: Aim for no more than 150 characters." at bounding box center [831, 360] width 579 height 19
click at [887, 331] on button "button" at bounding box center [893, 332] width 22 height 22
click at [817, 432] on div "When to use Use when users need to attach documents or images and require clear…" at bounding box center [831, 578] width 579 height 1389
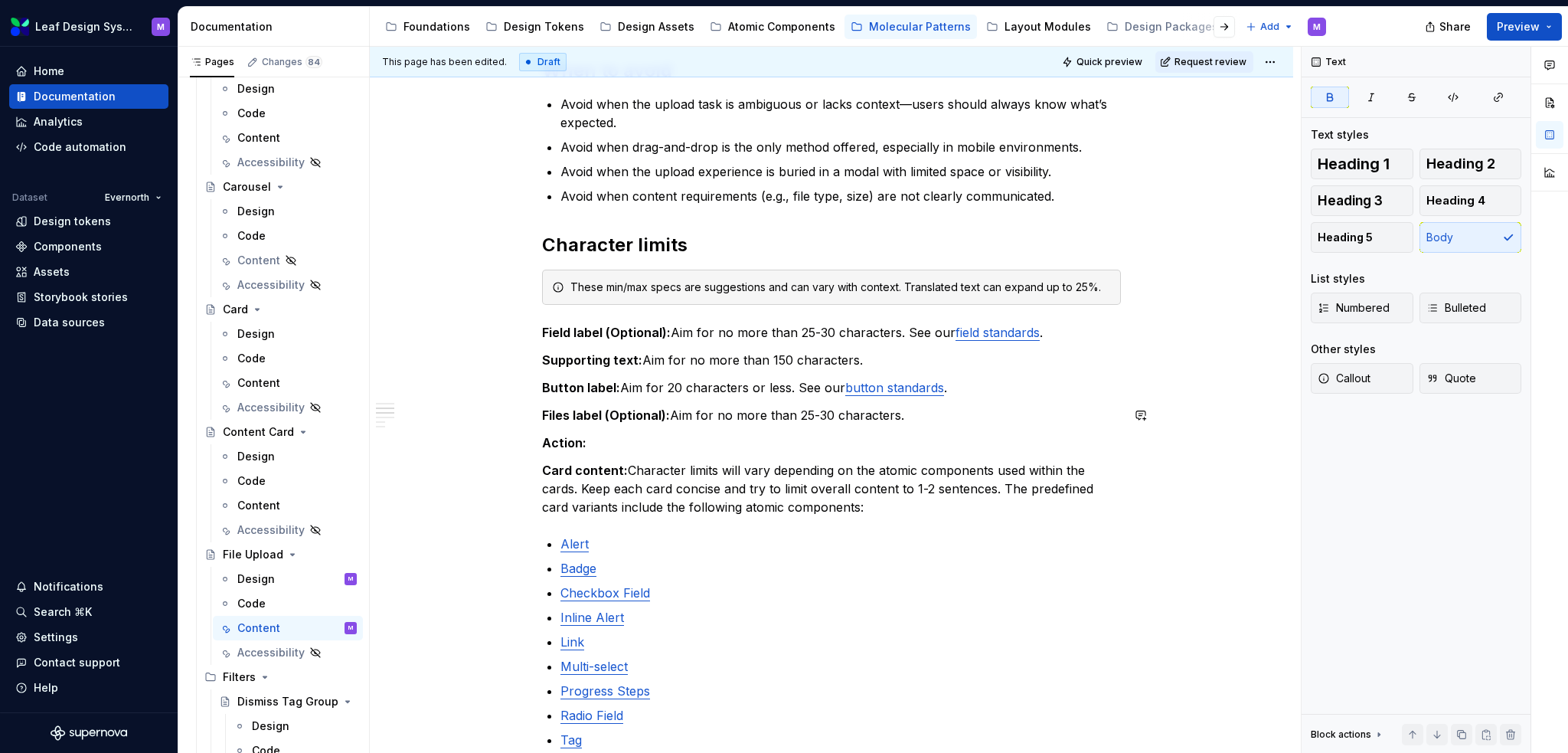
type textarea "*"
click at [824, 422] on p "Files label (Optional): Aim for no more than 25-30 characters." at bounding box center [831, 415] width 579 height 19
click at [862, 420] on p "Files label (Optional): Aim for no more than 25-30 characters." at bounding box center [831, 415] width 579 height 19
click at [704, 441] on p "Action:" at bounding box center [831, 443] width 579 height 19
drag, startPoint x: 647, startPoint y: 447, endPoint x: 536, endPoint y: 449, distance: 111.0
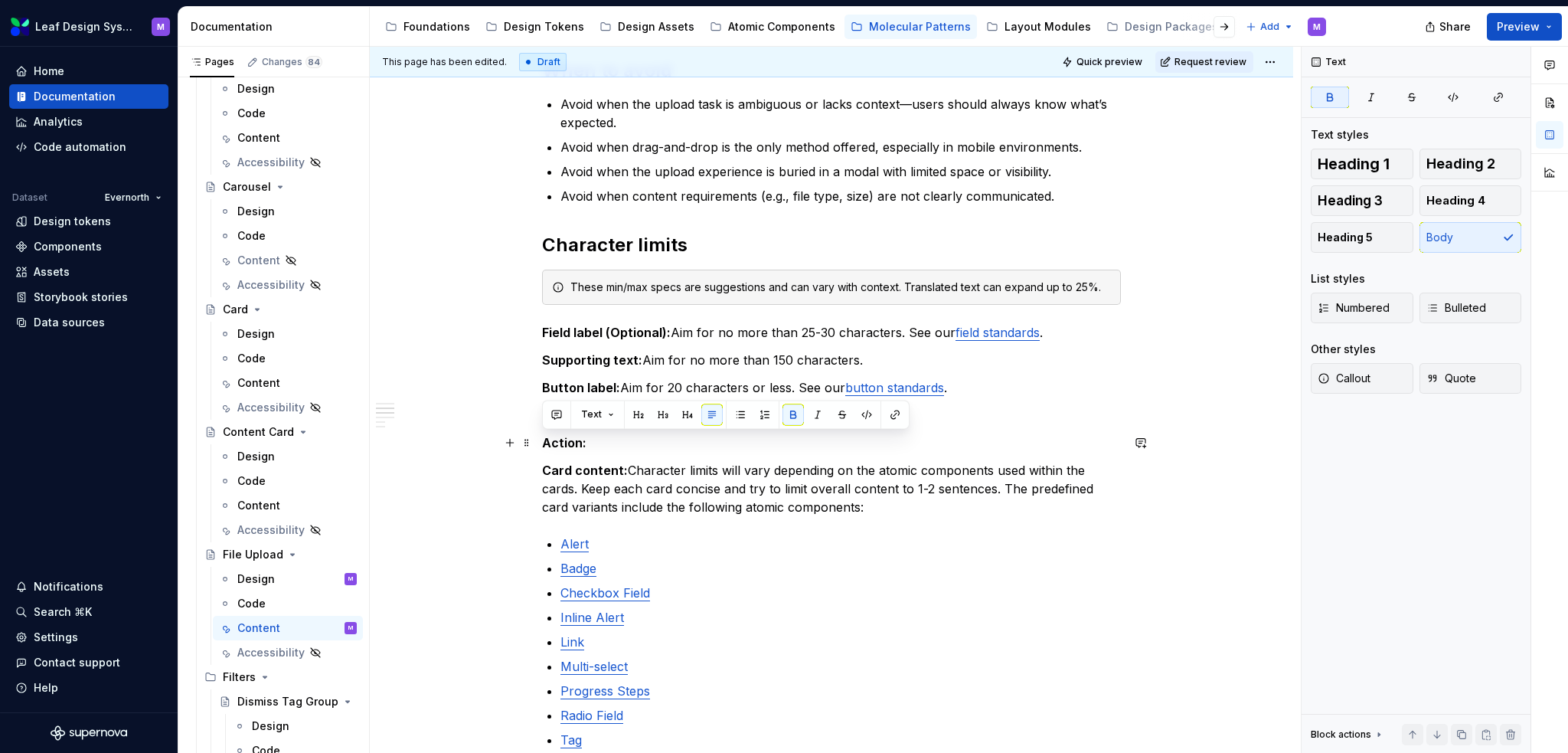
click at [536, 449] on div "When to use Use when users need to attach documents or images and require clear…" at bounding box center [831, 681] width 923 height 1670
click at [577, 567] on link "Badge" at bounding box center [578, 568] width 36 height 16
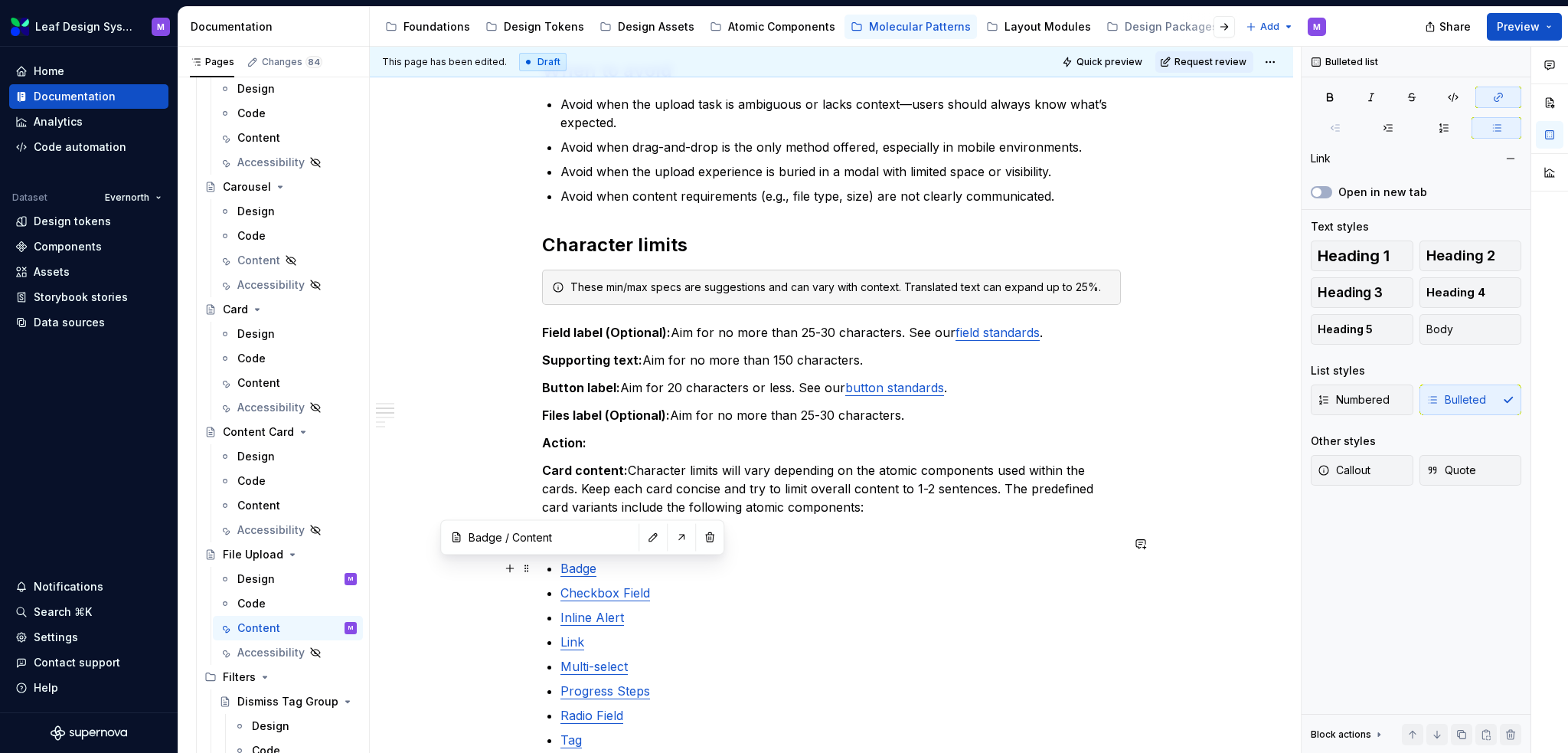
type input "Badge / Content/ Character limits"
click at [671, 537] on button "button" at bounding box center [682, 537] width 22 height 22
type textarea "*"
click at [706, 600] on p "Checkbox Field" at bounding box center [841, 593] width 561 height 19
click at [582, 544] on link "Alert" at bounding box center [575, 544] width 28 height 16
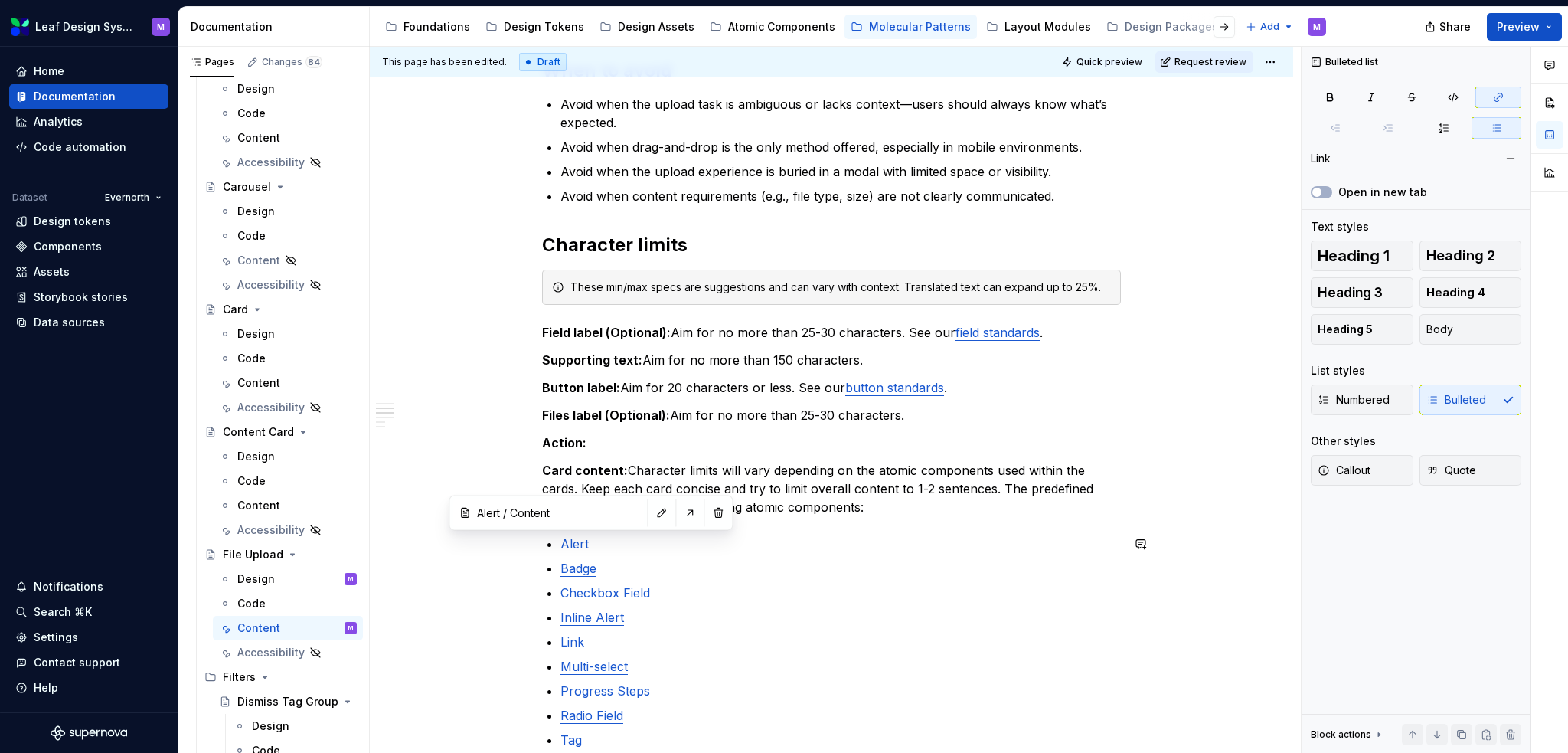
type input "Alert / Content/ Content specs"
click at [679, 511] on button "button" at bounding box center [690, 512] width 22 height 22
click at [603, 569] on p "Badge" at bounding box center [841, 568] width 561 height 19
drag, startPoint x: 613, startPoint y: 569, endPoint x: 554, endPoint y: 547, distance: 63.0
click at [554, 547] on div "When to use Use when users need to attach documents or images and require clear…" at bounding box center [831, 578] width 579 height 1389
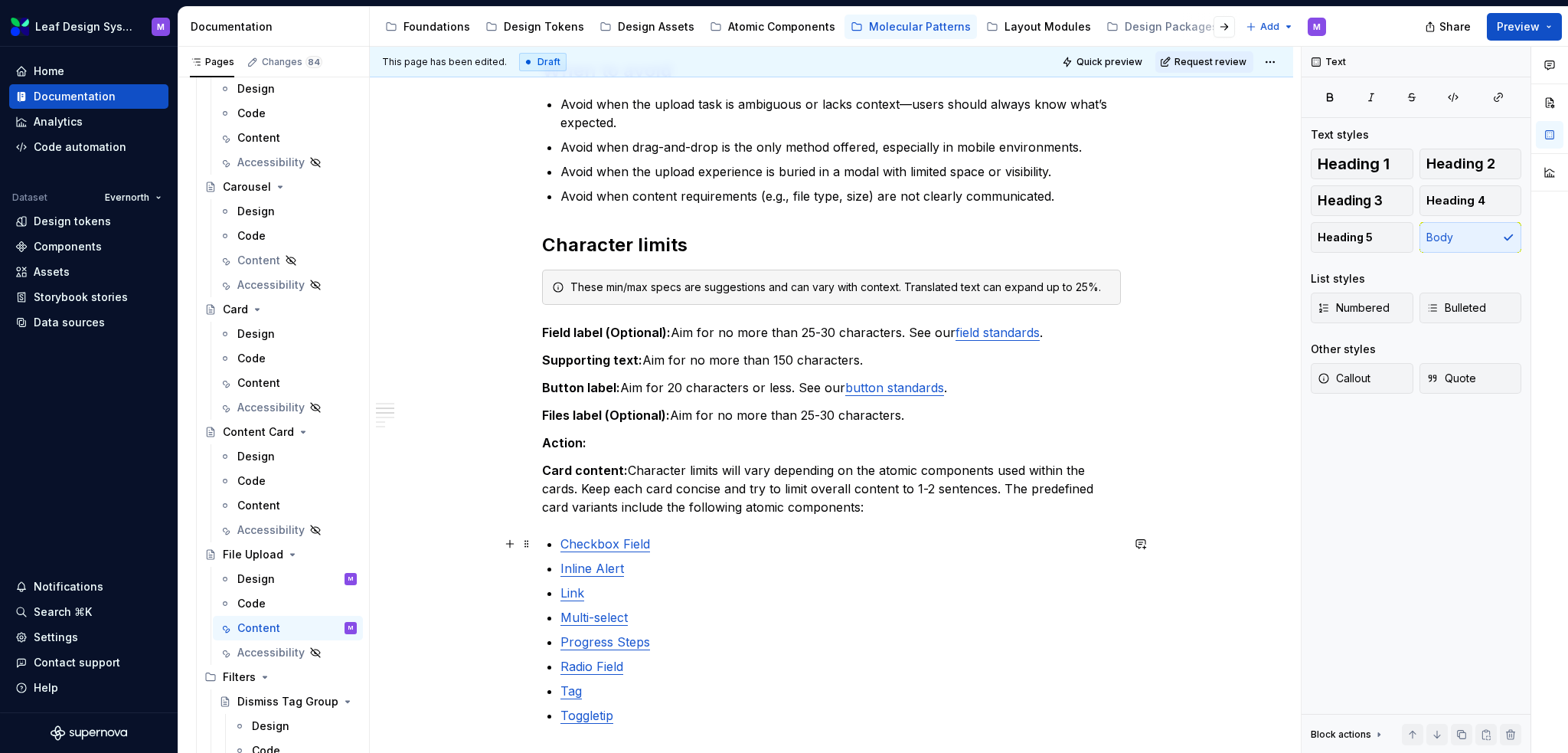
click at [656, 546] on p "Checkbox Field" at bounding box center [841, 544] width 561 height 19
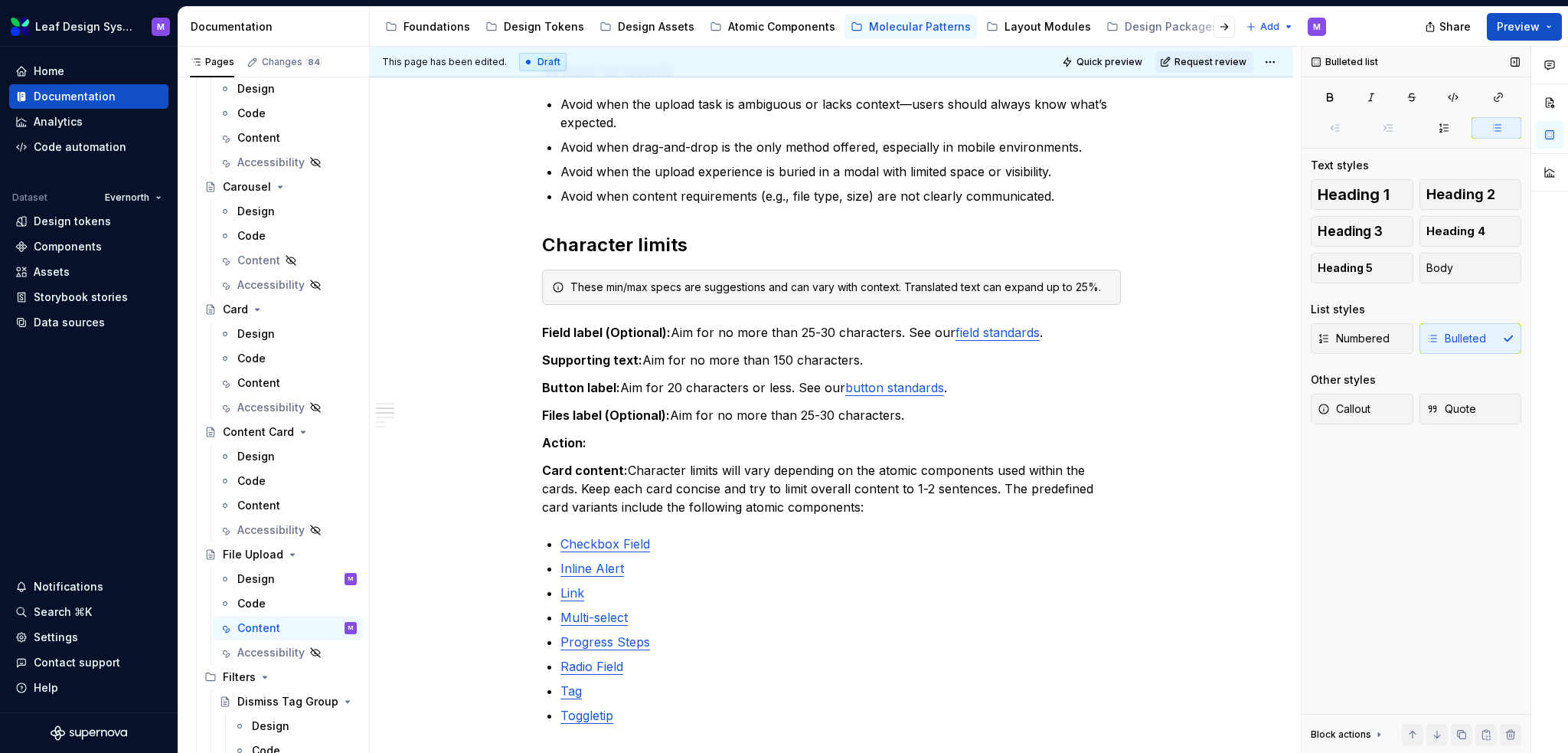
type textarea "*"
click at [657, 444] on p "Action:" at bounding box center [831, 443] width 579 height 19
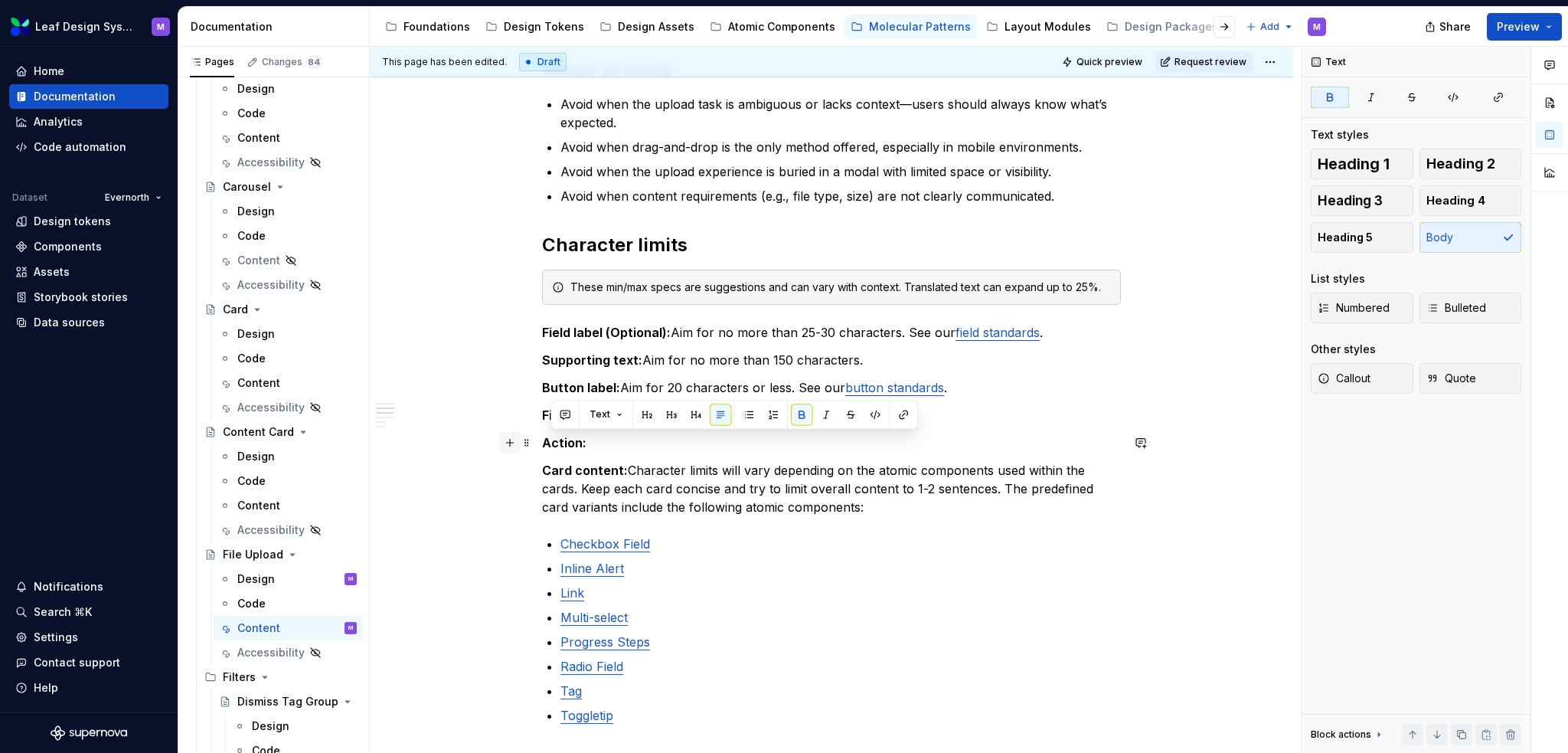
drag, startPoint x: 652, startPoint y: 444, endPoint x: 518, endPoint y: 444, distance: 134.0
click at [542, 444] on div "When to use Use when users need to attach documents or images and require clear…" at bounding box center [831, 562] width 579 height 1359
click at [591, 444] on p "Action:" at bounding box center [831, 443] width 579 height 19
click at [600, 441] on strong "File status label" at bounding box center [589, 443] width 96 height 16
click at [638, 446] on p "File item label" at bounding box center [831, 443] width 579 height 19
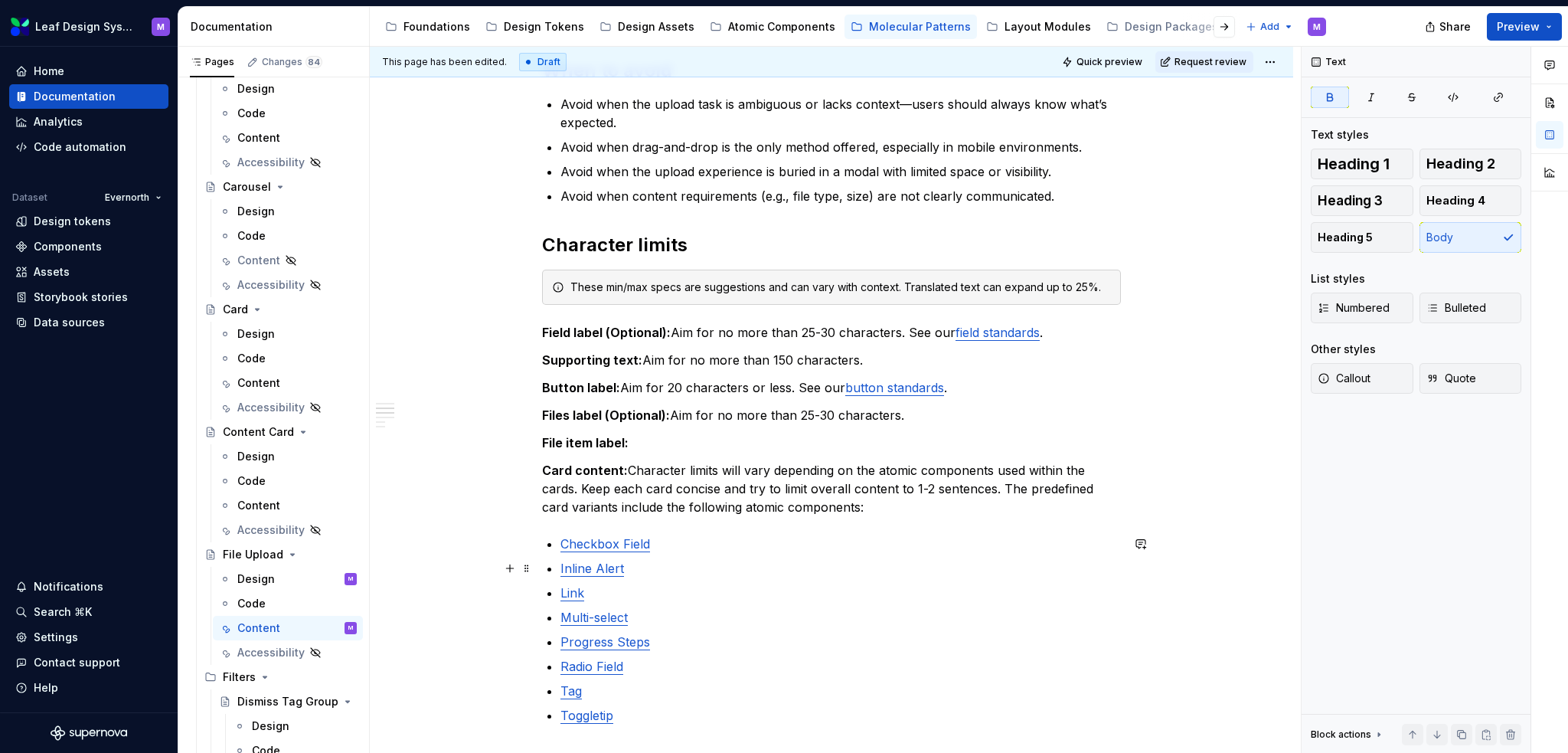
click at [604, 572] on link "Inline Alert" at bounding box center [592, 568] width 64 height 16
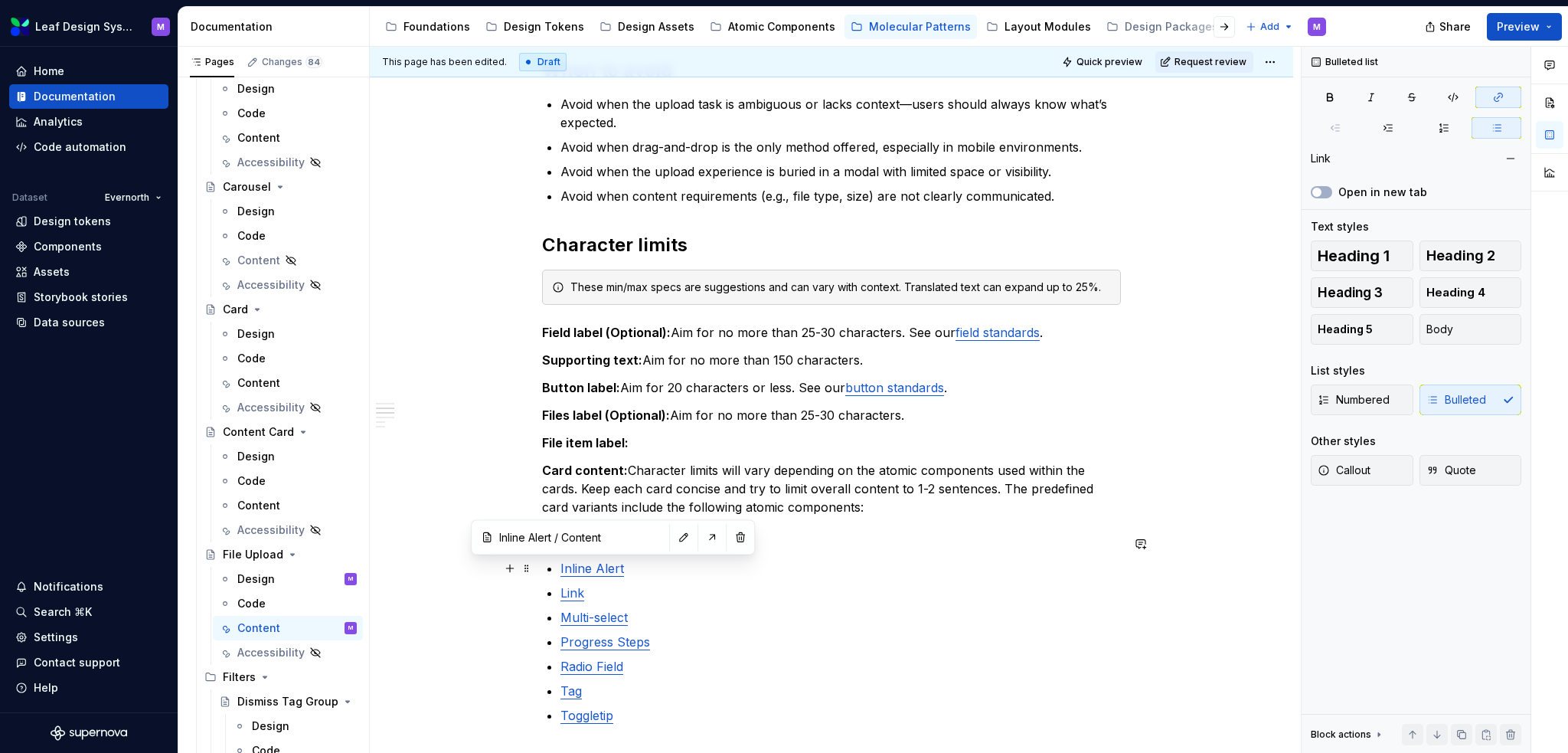
type input "Inline Alert / Content/ Character limits"
click at [701, 534] on button "button" at bounding box center [712, 537] width 22 height 22
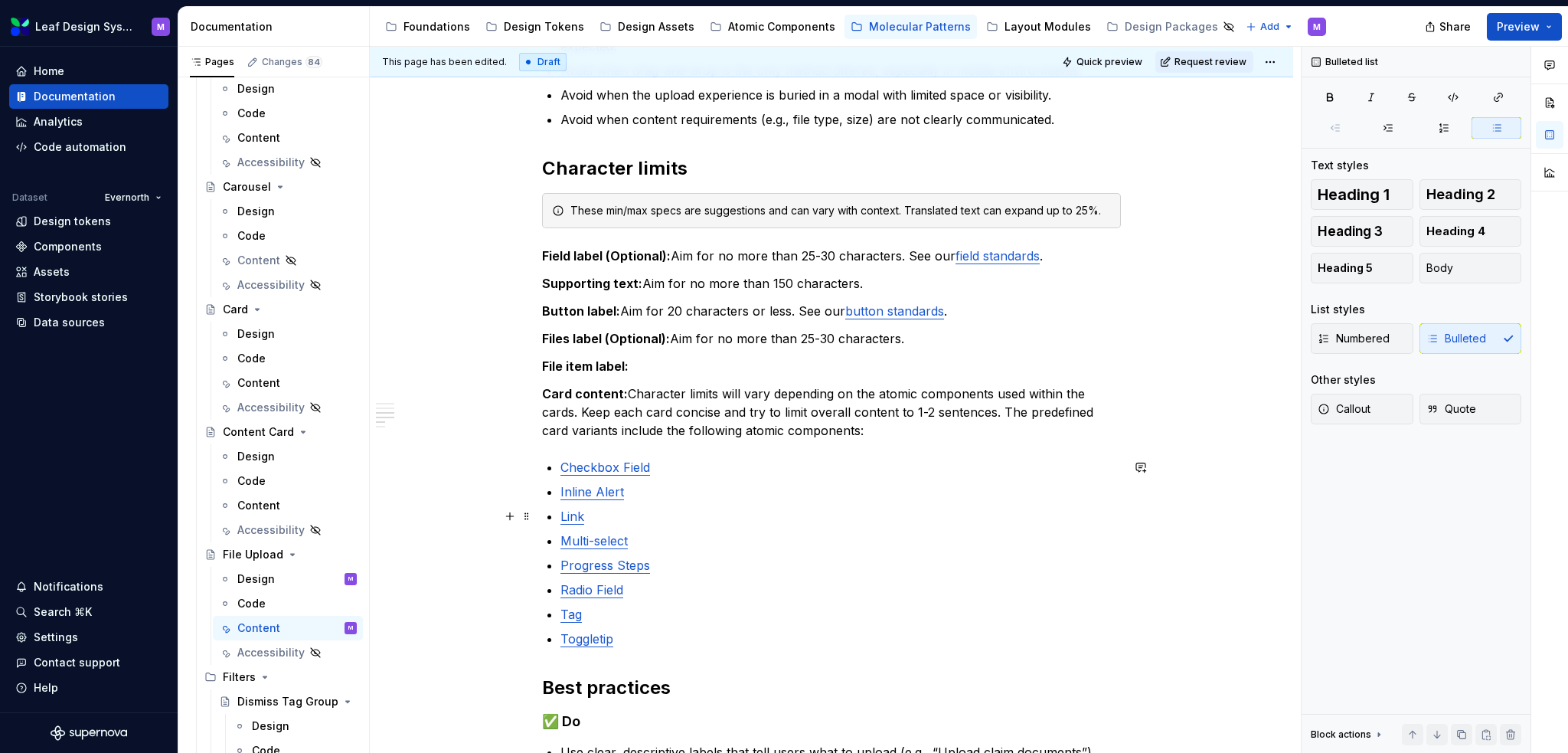
click at [662, 507] on p "Link" at bounding box center [841, 516] width 561 height 19
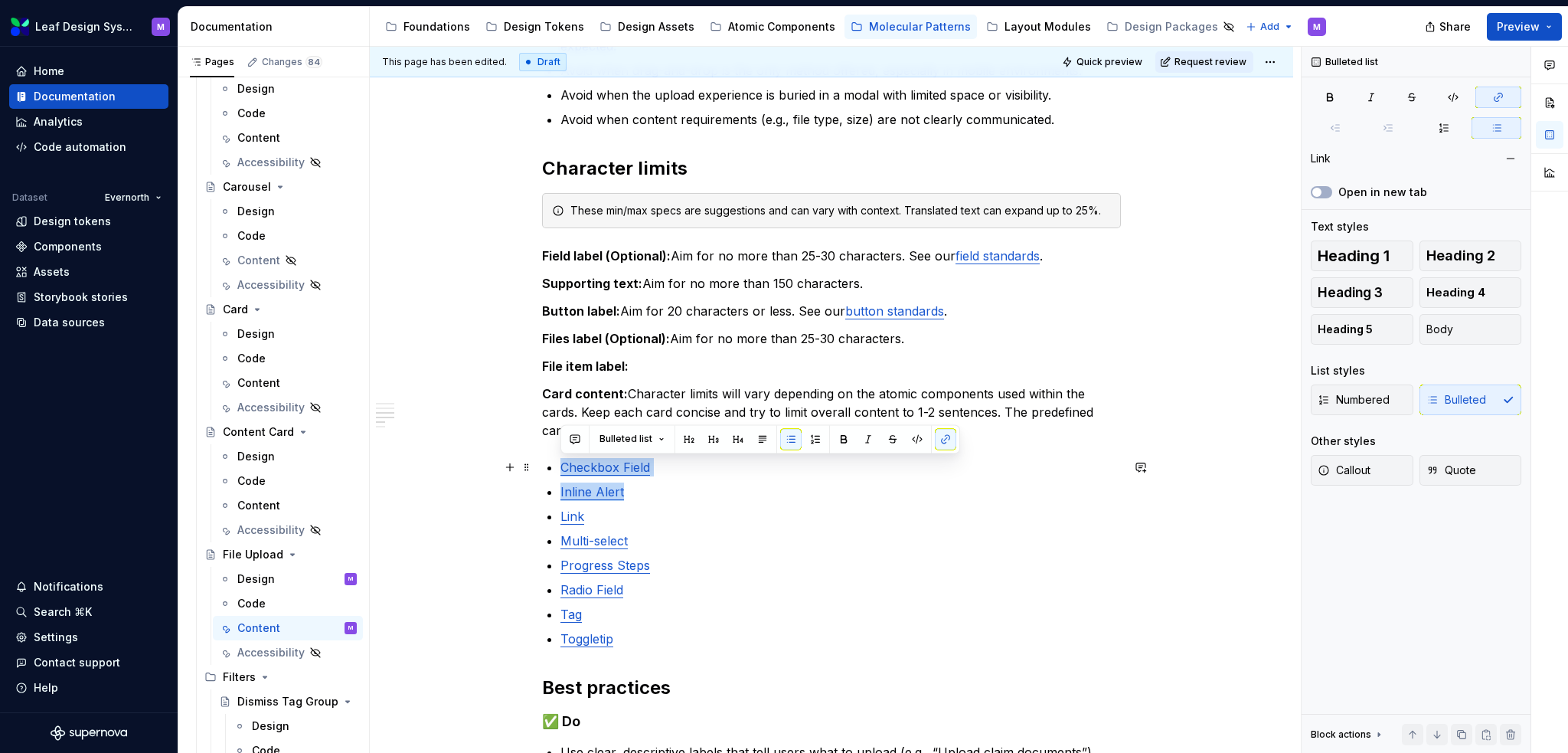
drag, startPoint x: 646, startPoint y: 494, endPoint x: 547, endPoint y: 471, distance: 101.6
click at [547, 471] on div "When to use Use when users need to attach documents or images and require clear…" at bounding box center [831, 477] width 579 height 1340
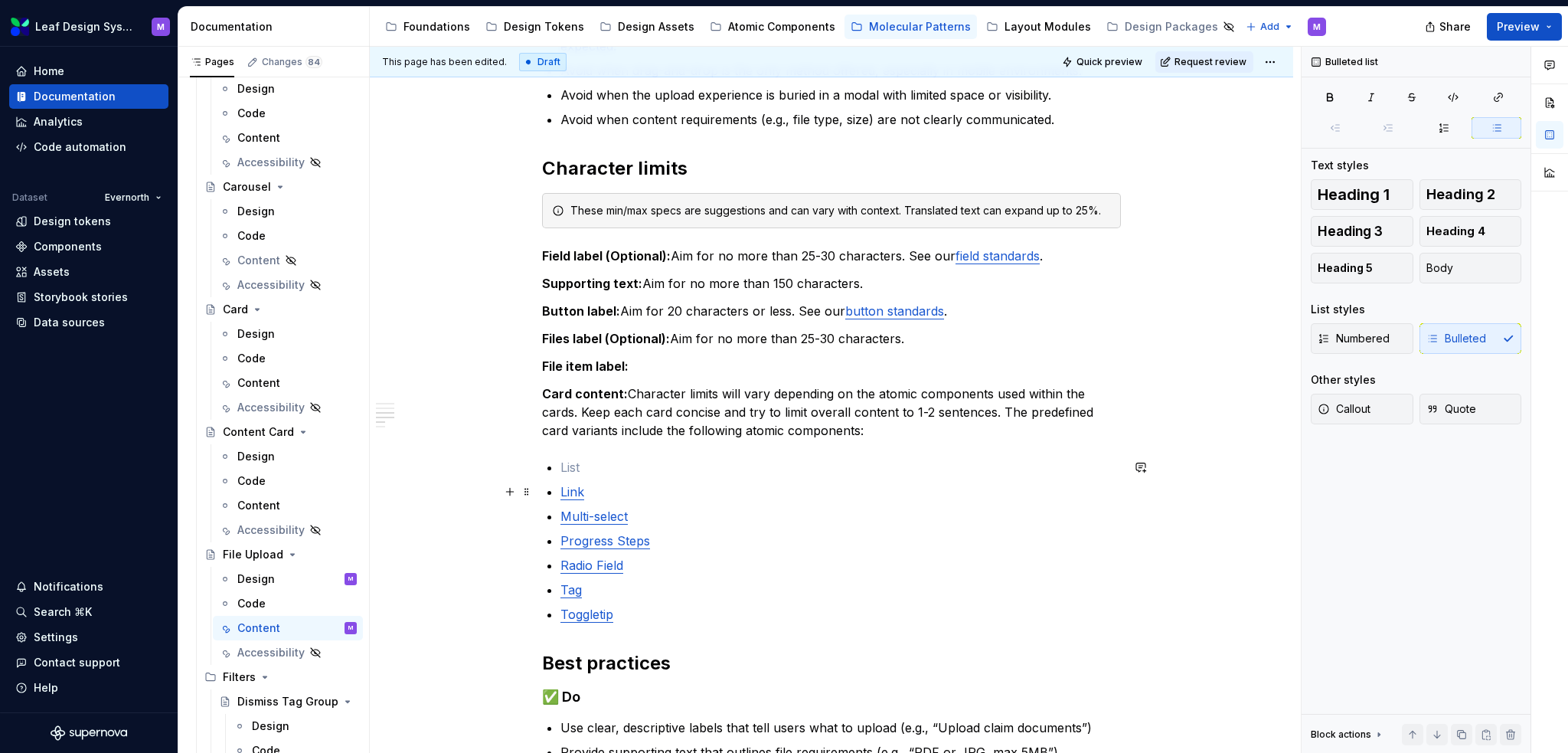
click at [594, 487] on p "Link" at bounding box center [841, 492] width 561 height 19
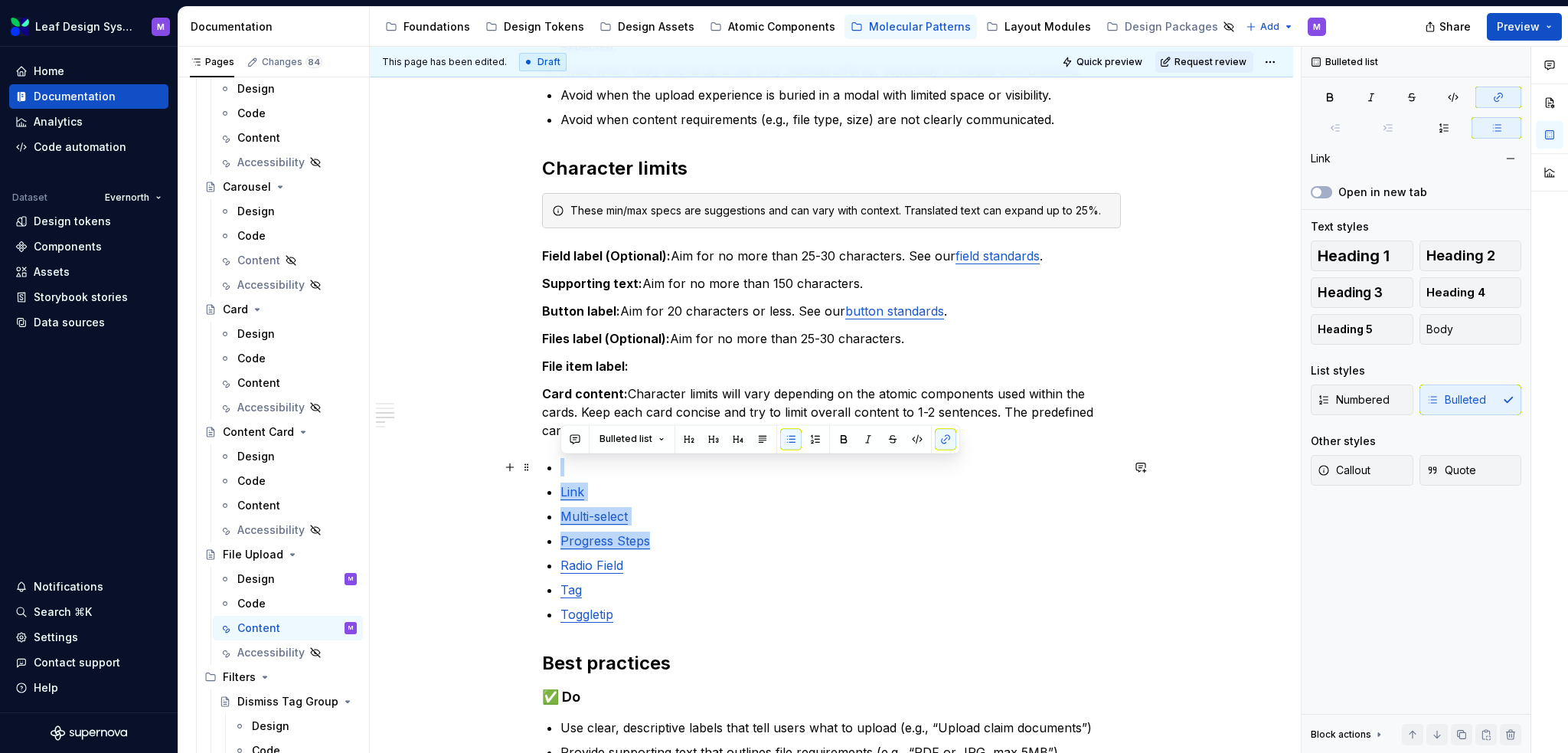
drag, startPoint x: 659, startPoint y: 540, endPoint x: 546, endPoint y: 470, distance: 132.9
click at [546, 470] on div "When to use Use when users need to attach documents or images and require clear…" at bounding box center [831, 465] width 579 height 1316
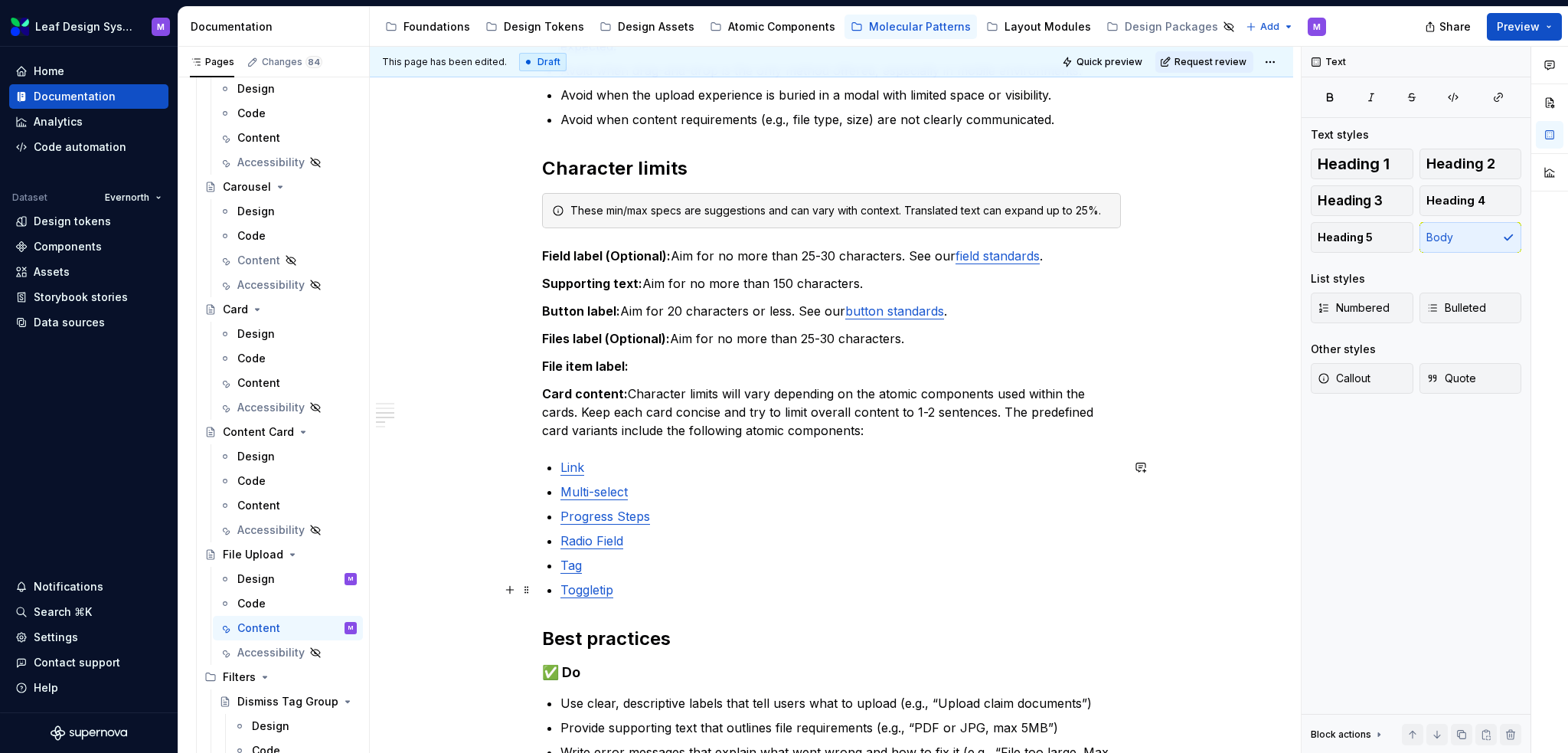
click at [625, 575] on ul "Link Multi-select Progress Steps Radio Field Tag Toggletip" at bounding box center [841, 528] width 561 height 141
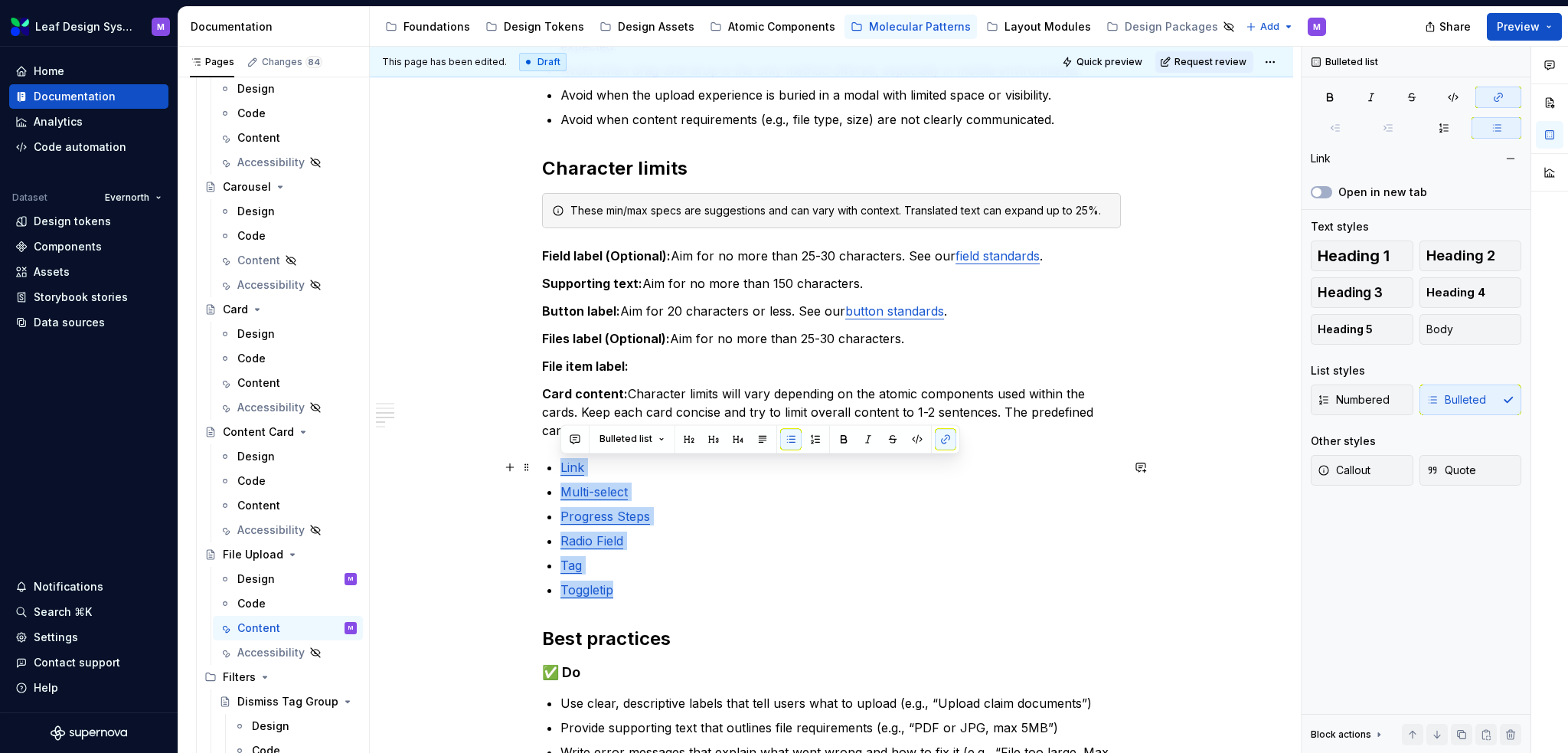
drag, startPoint x: 631, startPoint y: 592, endPoint x: 550, endPoint y: 457, distance: 157.4
click at [561, 458] on ul "Link Multi-select Progress Steps Radio Field Tag Toggletip" at bounding box center [841, 528] width 561 height 141
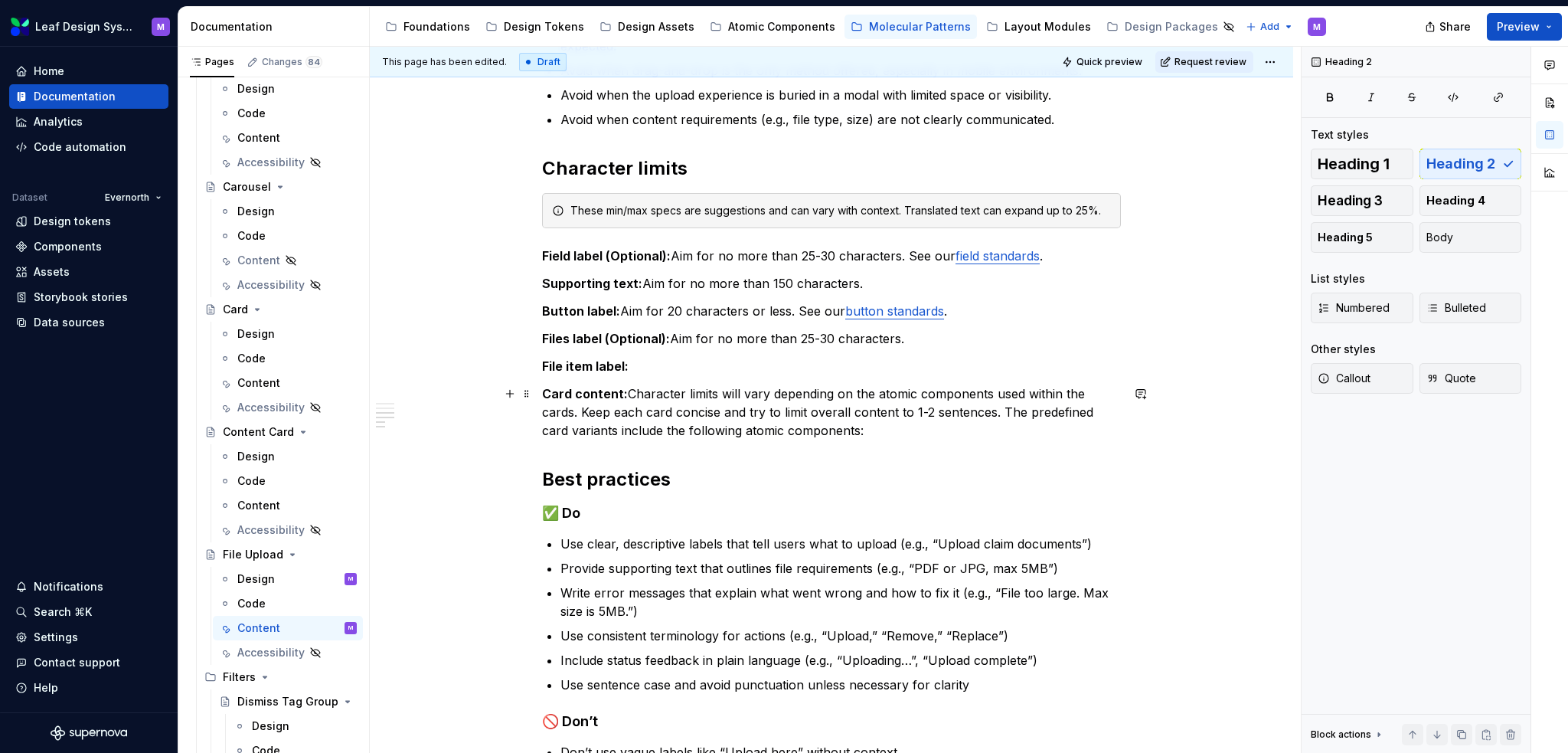
click at [731, 430] on p "Card content: Character limits will vary depending on the atomic components use…" at bounding box center [831, 412] width 579 height 55
click at [666, 385] on p "Card content: Character limits will vary depending on the atomic components use…" at bounding box center [831, 412] width 579 height 55
click at [703, 373] on p "File item label:" at bounding box center [831, 366] width 579 height 19
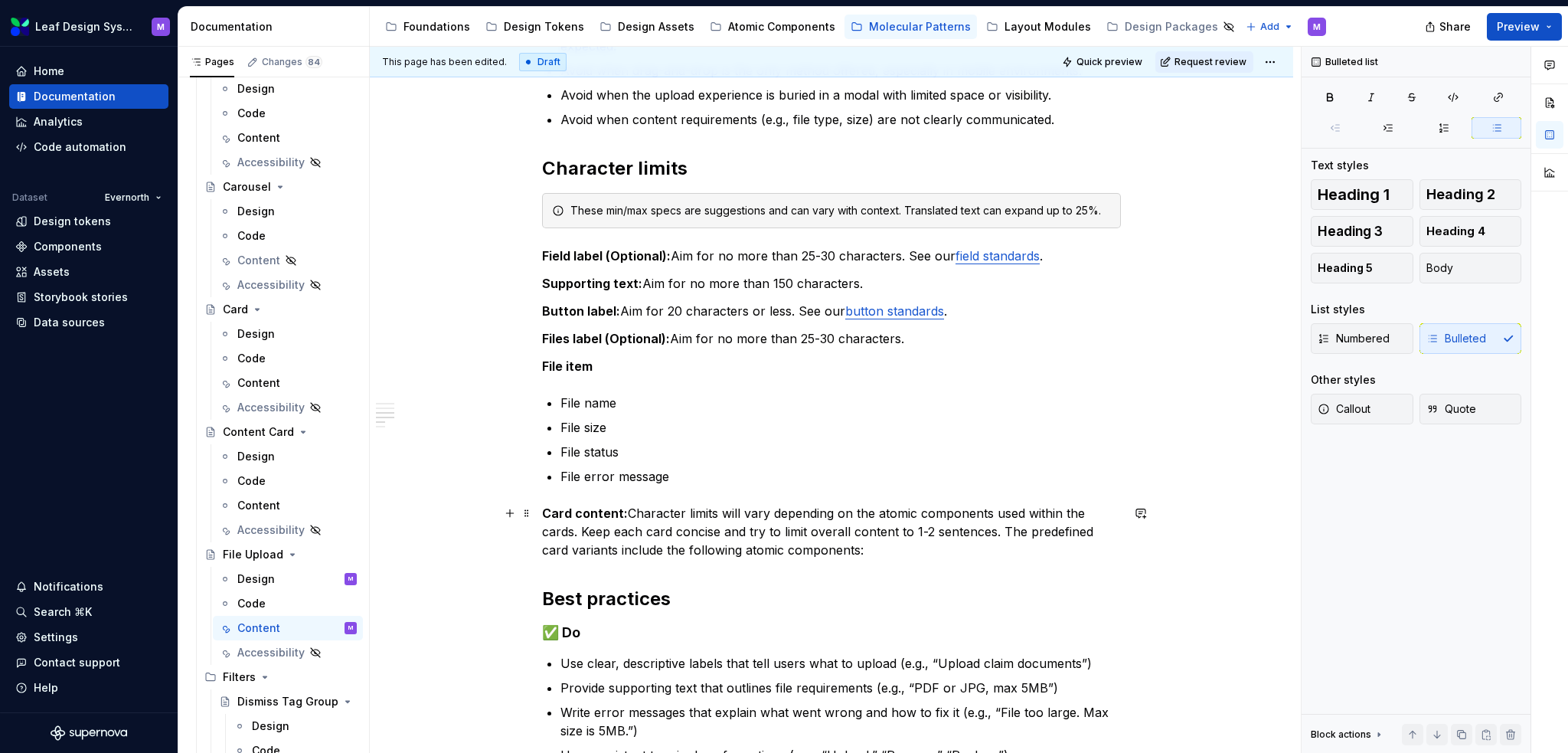
click at [898, 546] on p "Card content: Character limits will vary depending on the atomic components use…" at bounding box center [831, 531] width 579 height 55
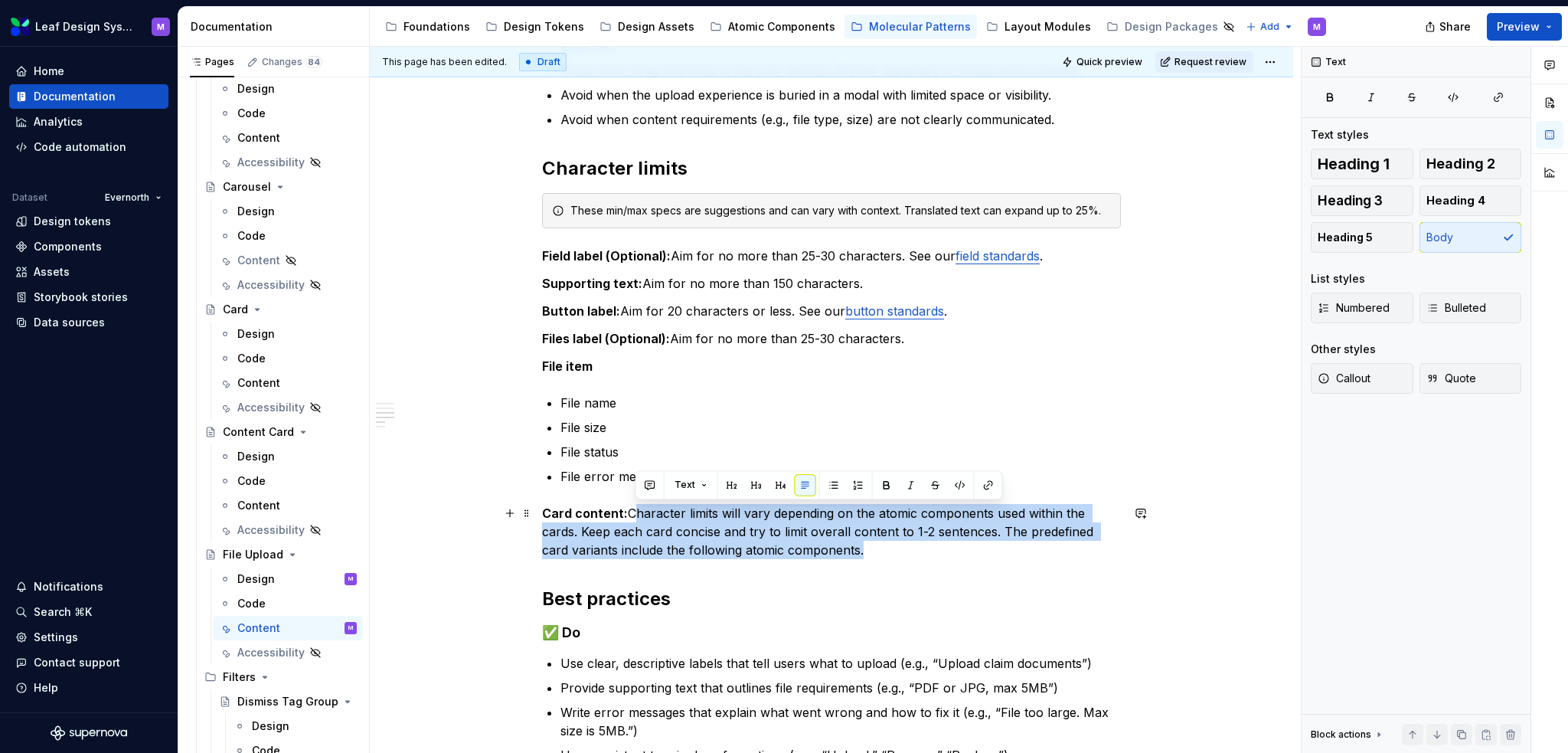
drag, startPoint x: 898, startPoint y: 546, endPoint x: 632, endPoint y: 514, distance: 267.9
click at [632, 514] on p "Card content: Character limits will vary depending on the atomic components use…" at bounding box center [831, 531] width 579 height 55
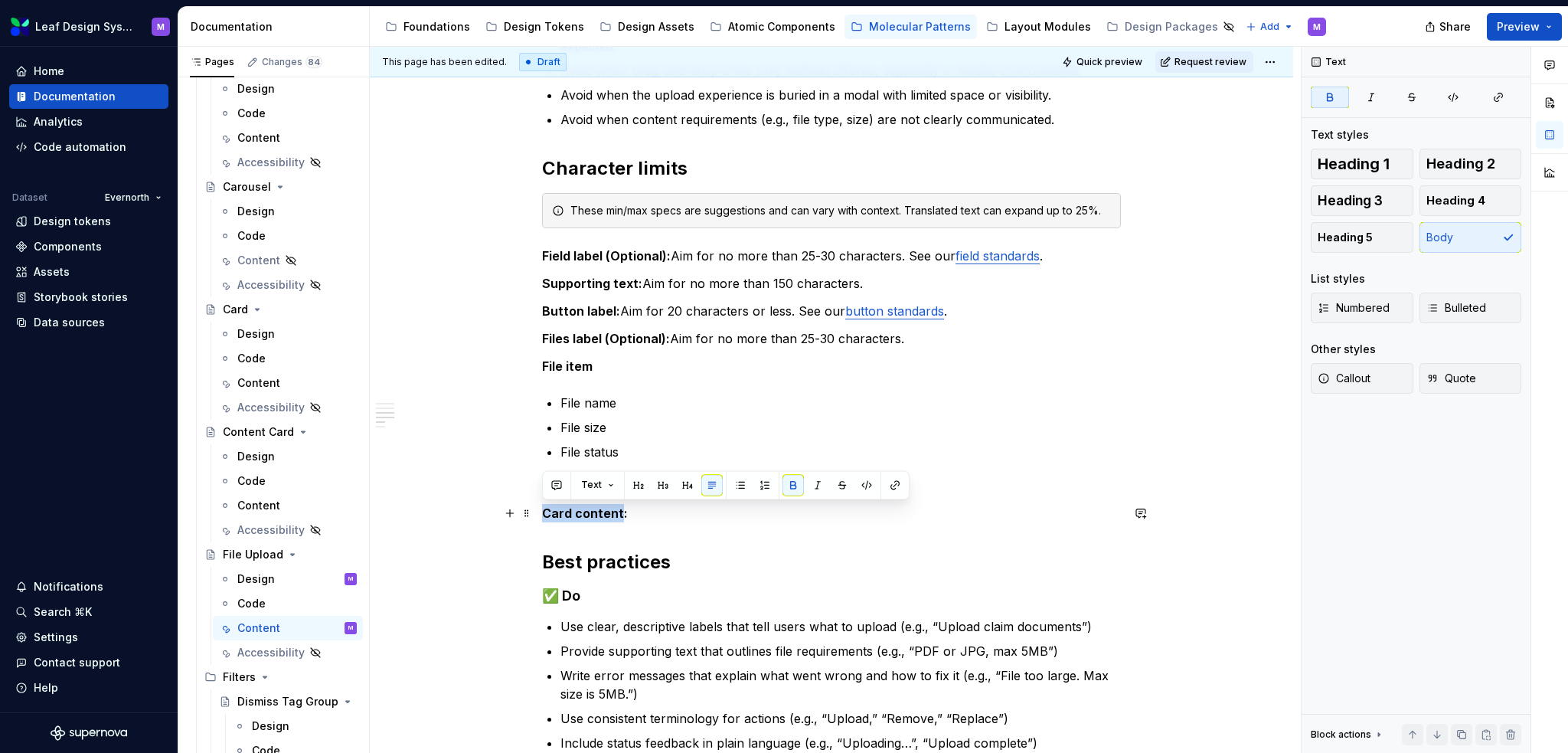
drag, startPoint x: 619, startPoint y: 511, endPoint x: 538, endPoint y: 517, distance: 81.2
click at [538, 517] on div "When to use Use when users need to attach documents or images and require clear…" at bounding box center [831, 518] width 923 height 1496
click at [644, 526] on div "When to use Use when users need to attach documents or images and require clear…" at bounding box center [831, 414] width 579 height 1215
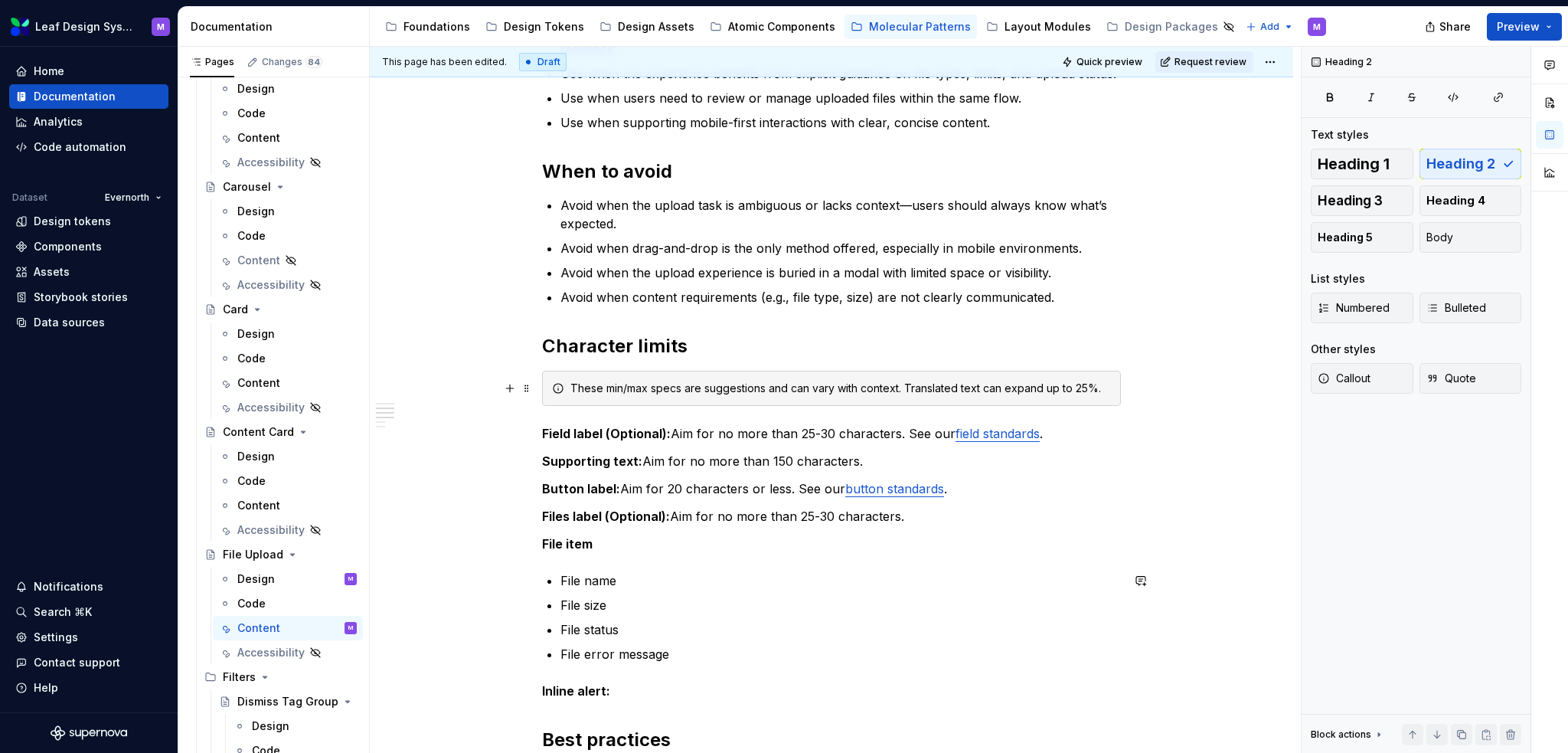
scroll to position [0, 0]
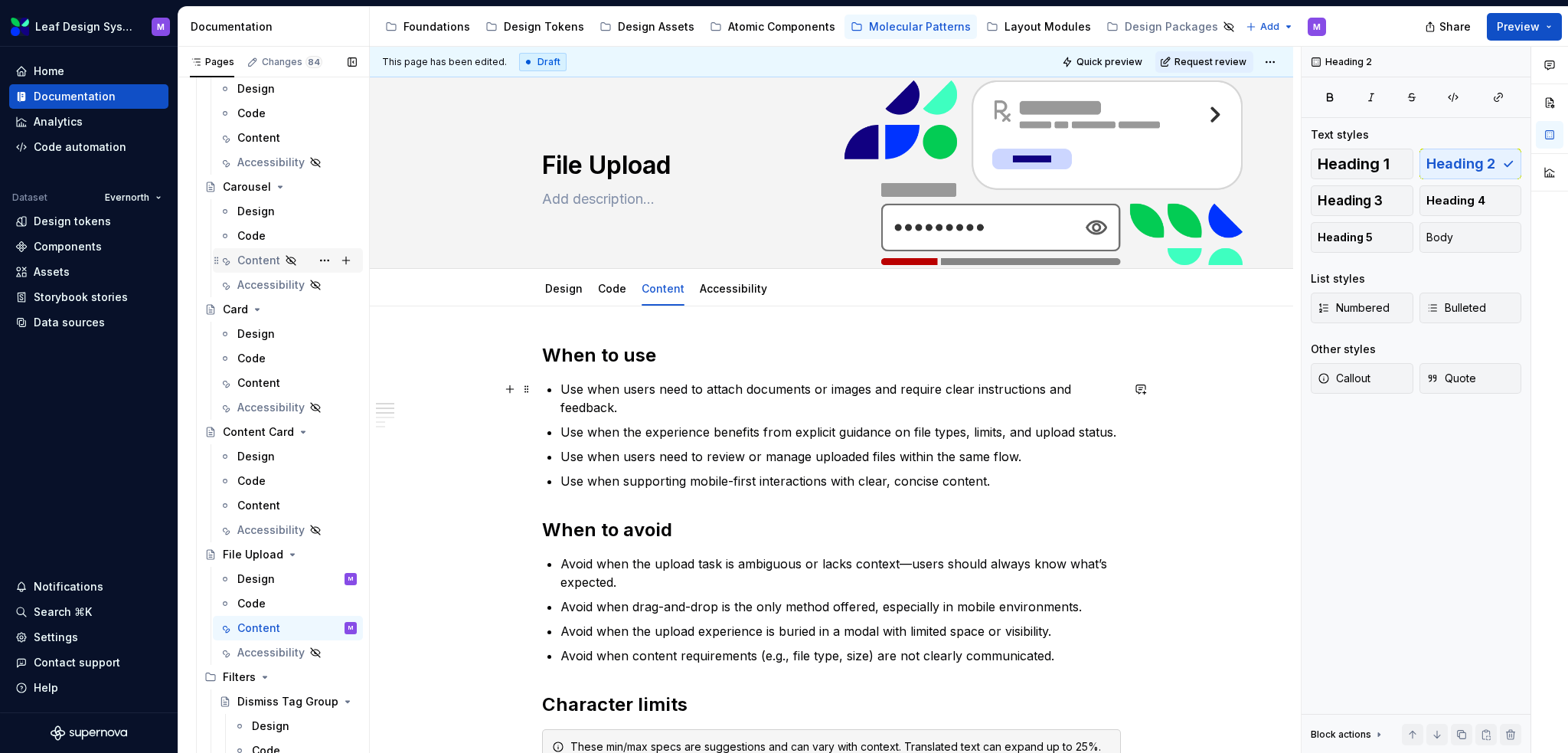
type textarea "*"
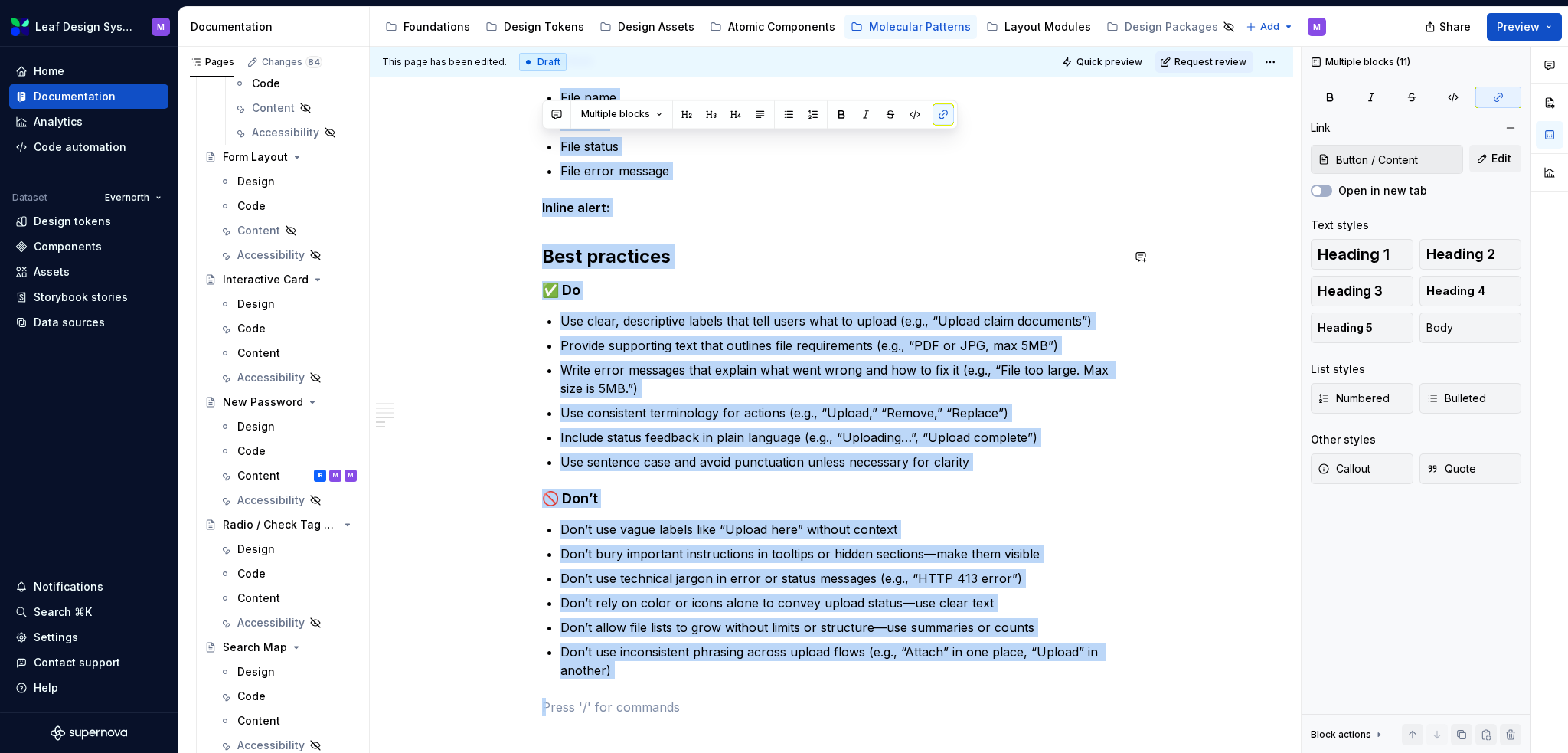
scroll to position [705, 0]
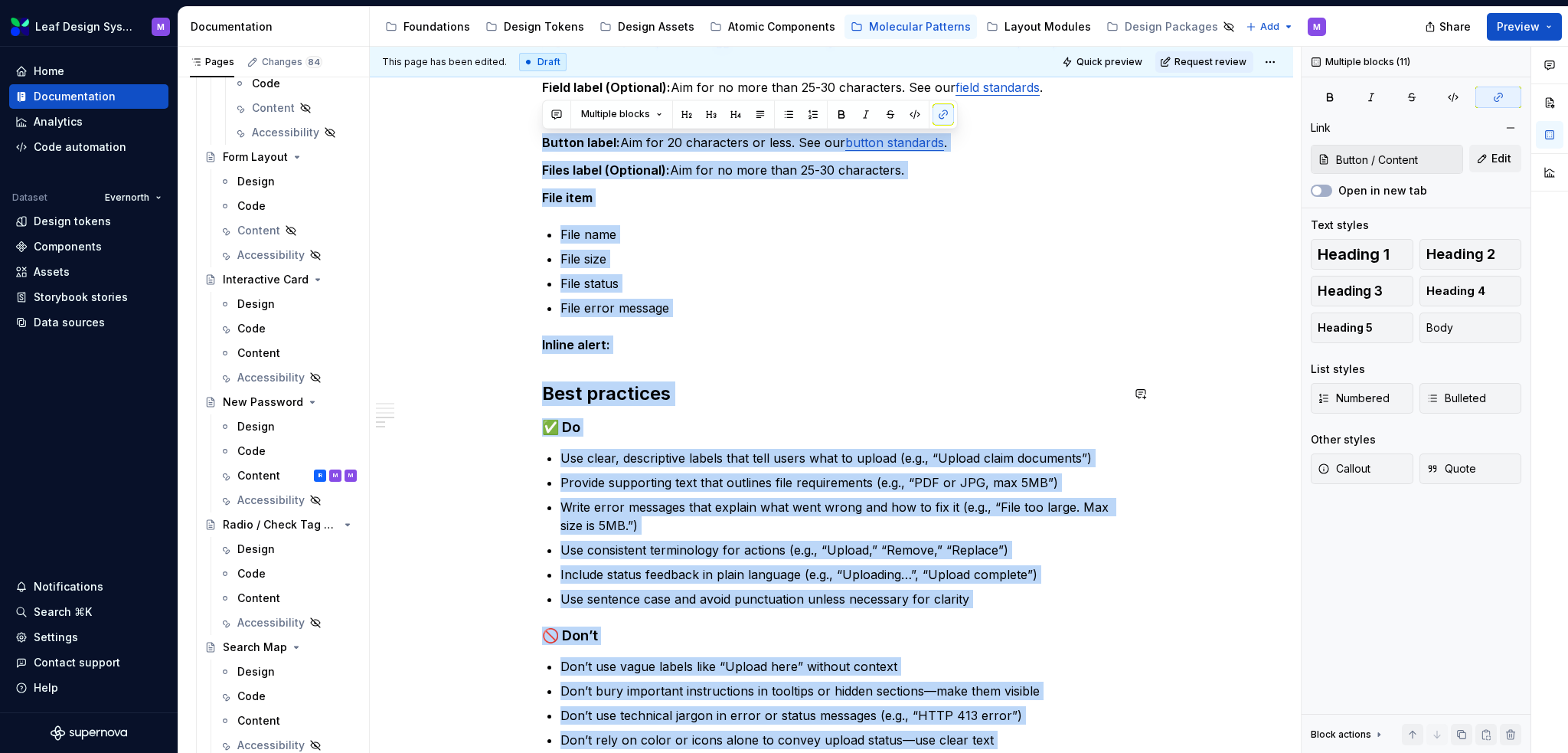
type input "Field / Content"
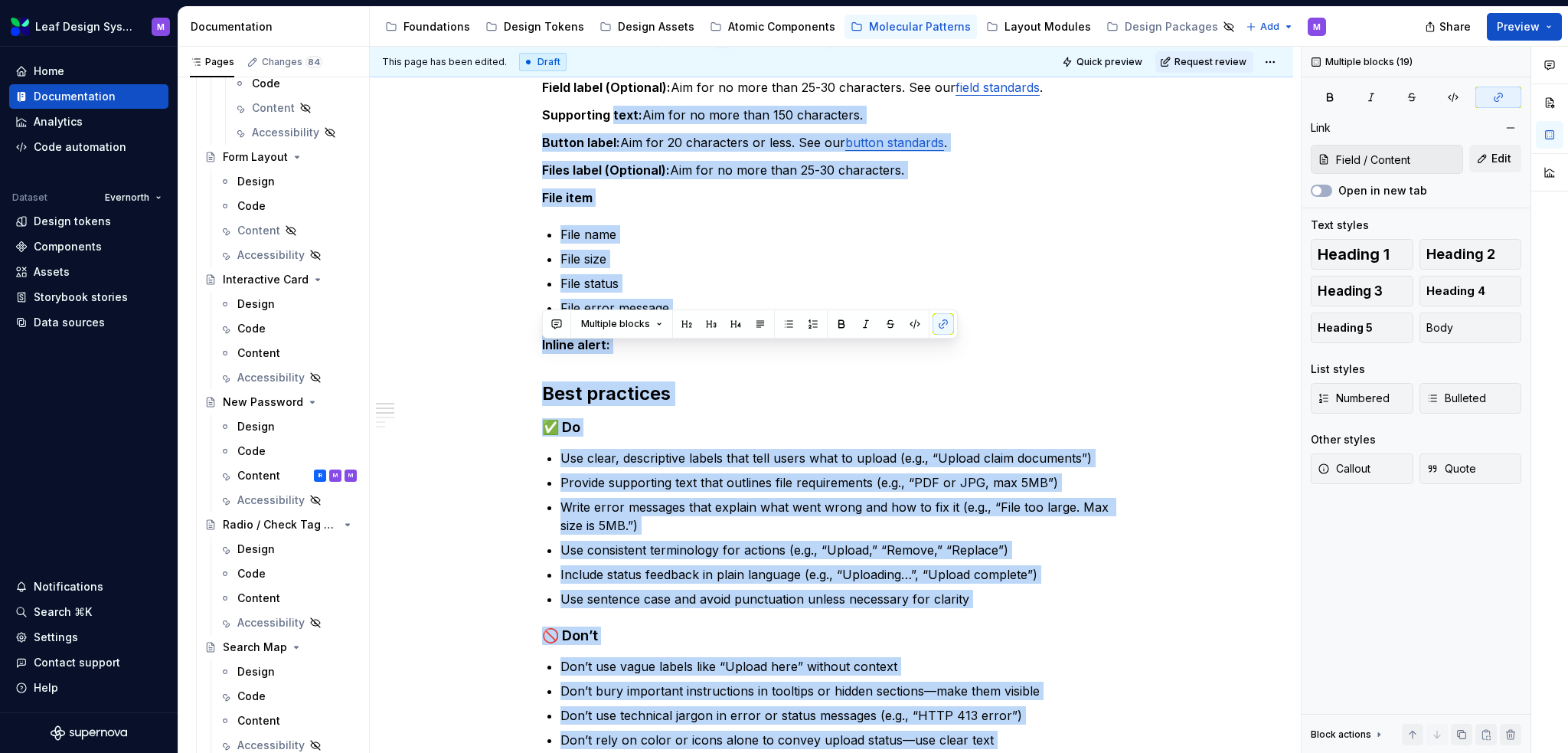
scroll to position [0, 0]
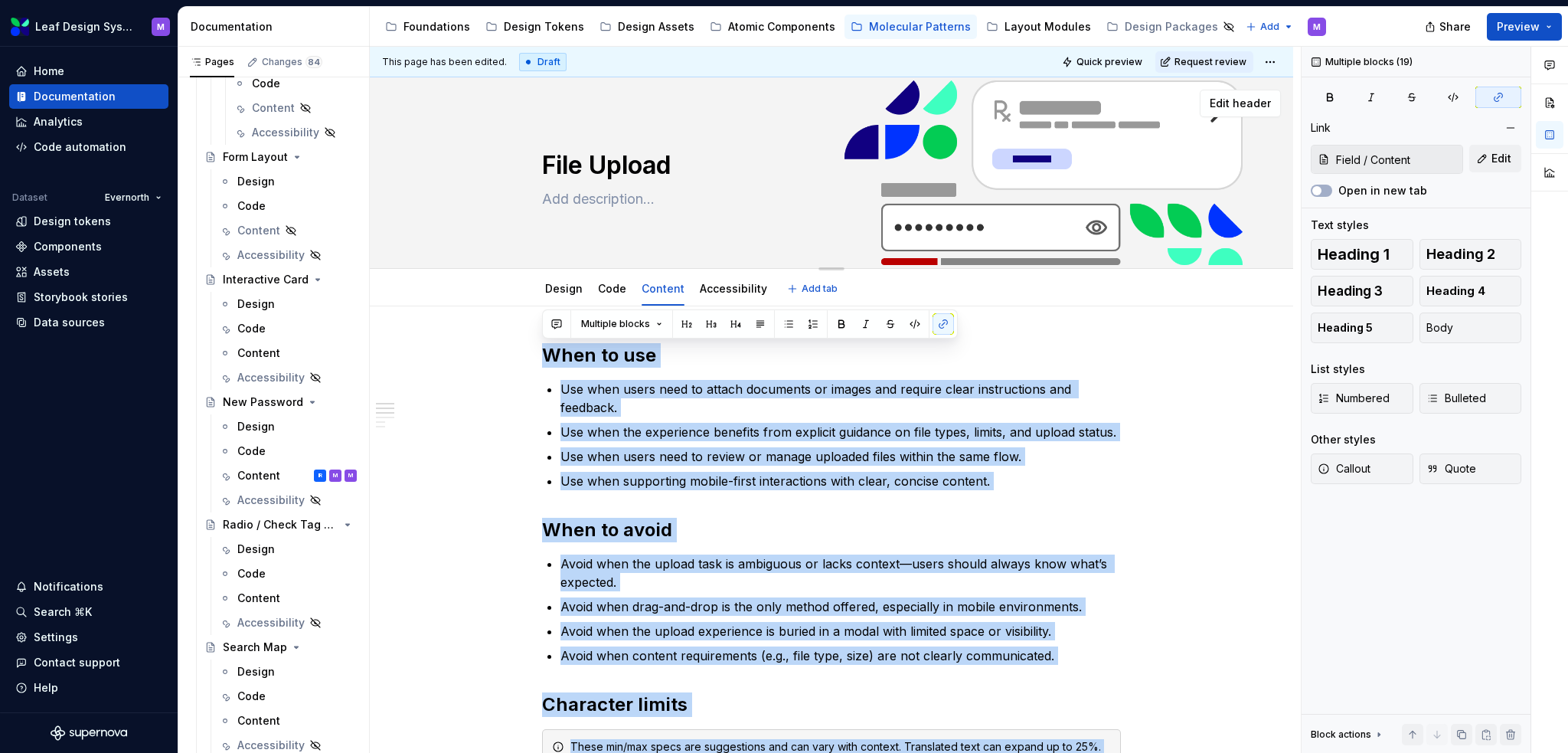
drag, startPoint x: 787, startPoint y: 526, endPoint x: 460, endPoint y: 107, distance: 531.5
copy div "When to use Use when users need to attach documents or images and require clear…"
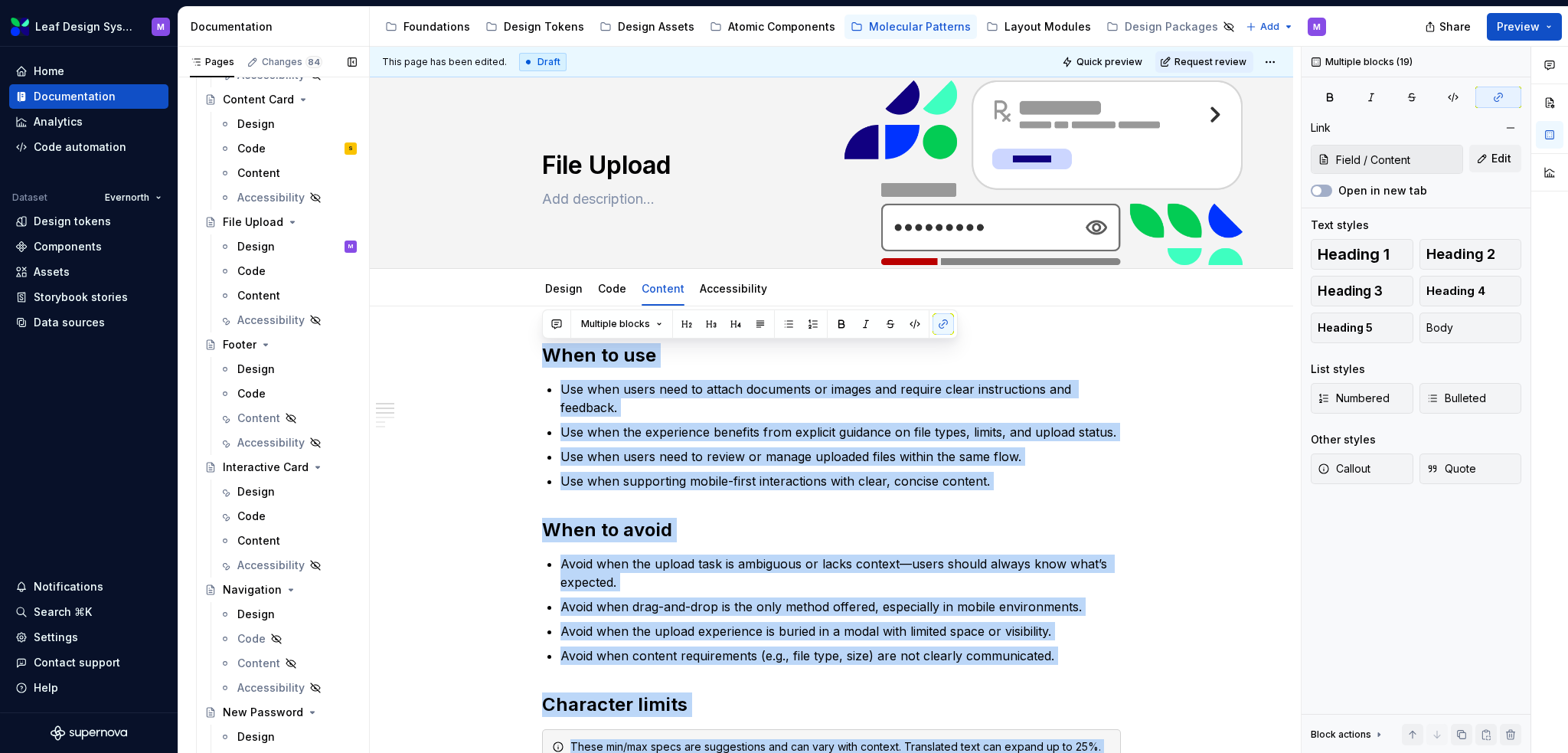
scroll to position [98, 0]
click at [263, 410] on div "Content" at bounding box center [258, 417] width 43 height 16
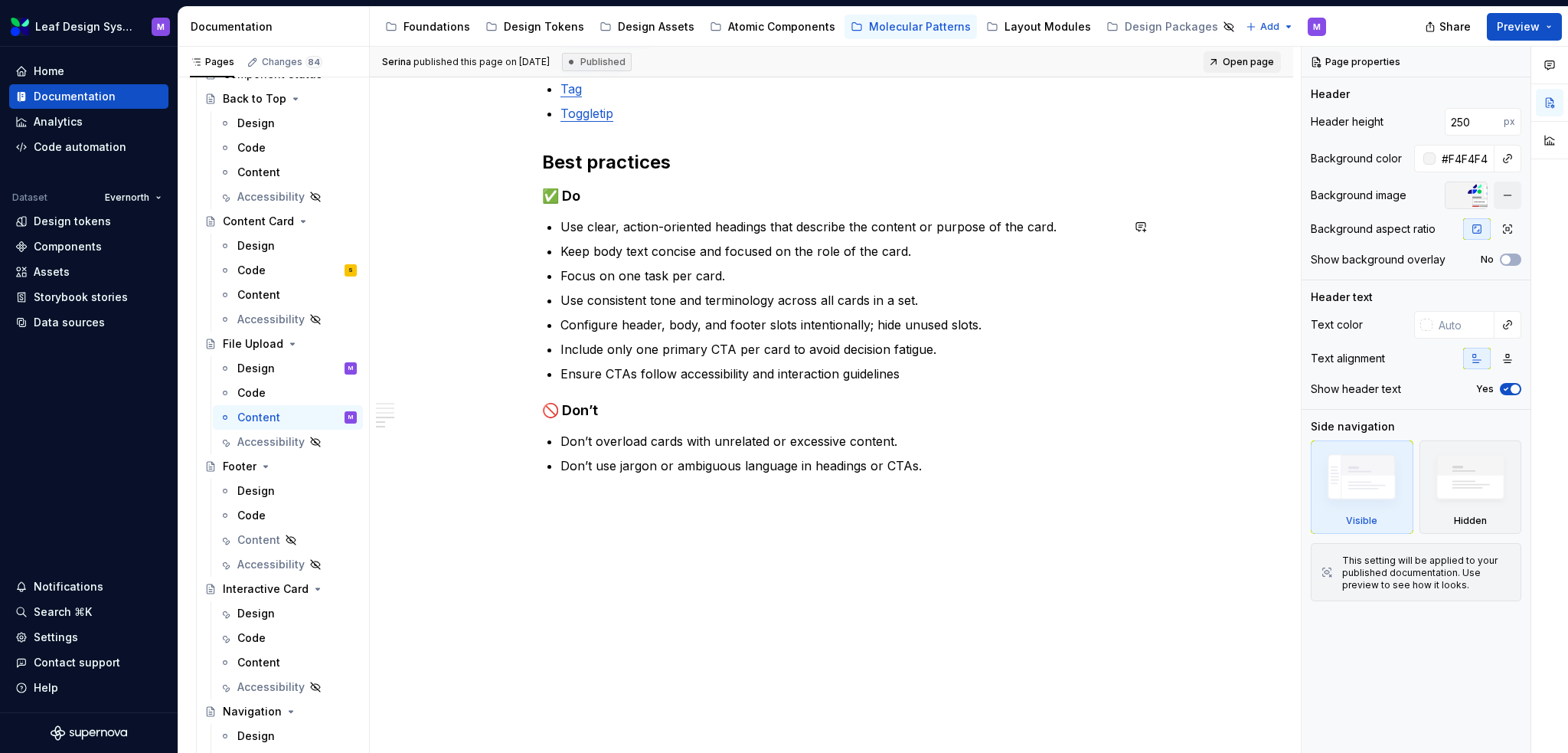
scroll to position [1002, 0]
type textarea "*"
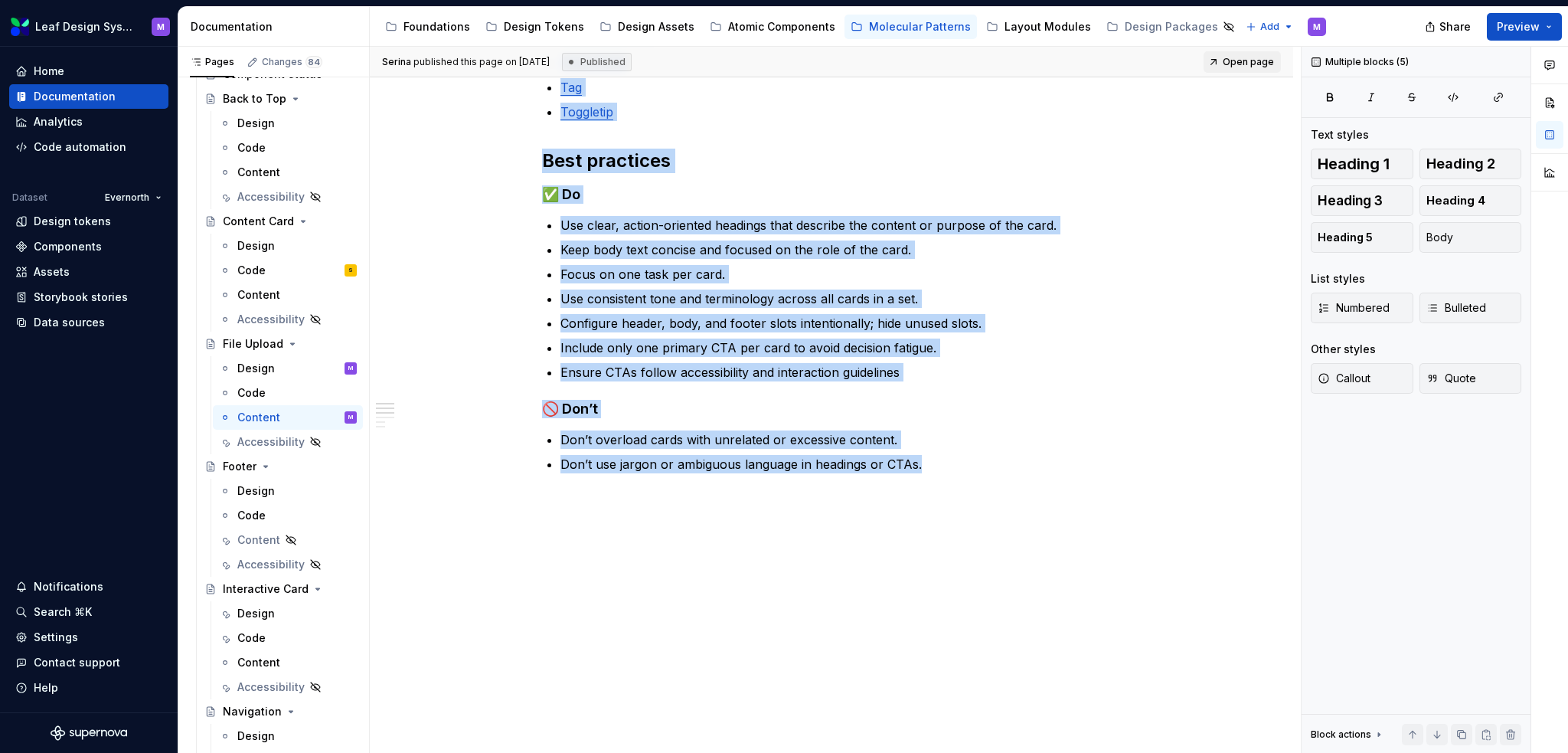
scroll to position [0, 0]
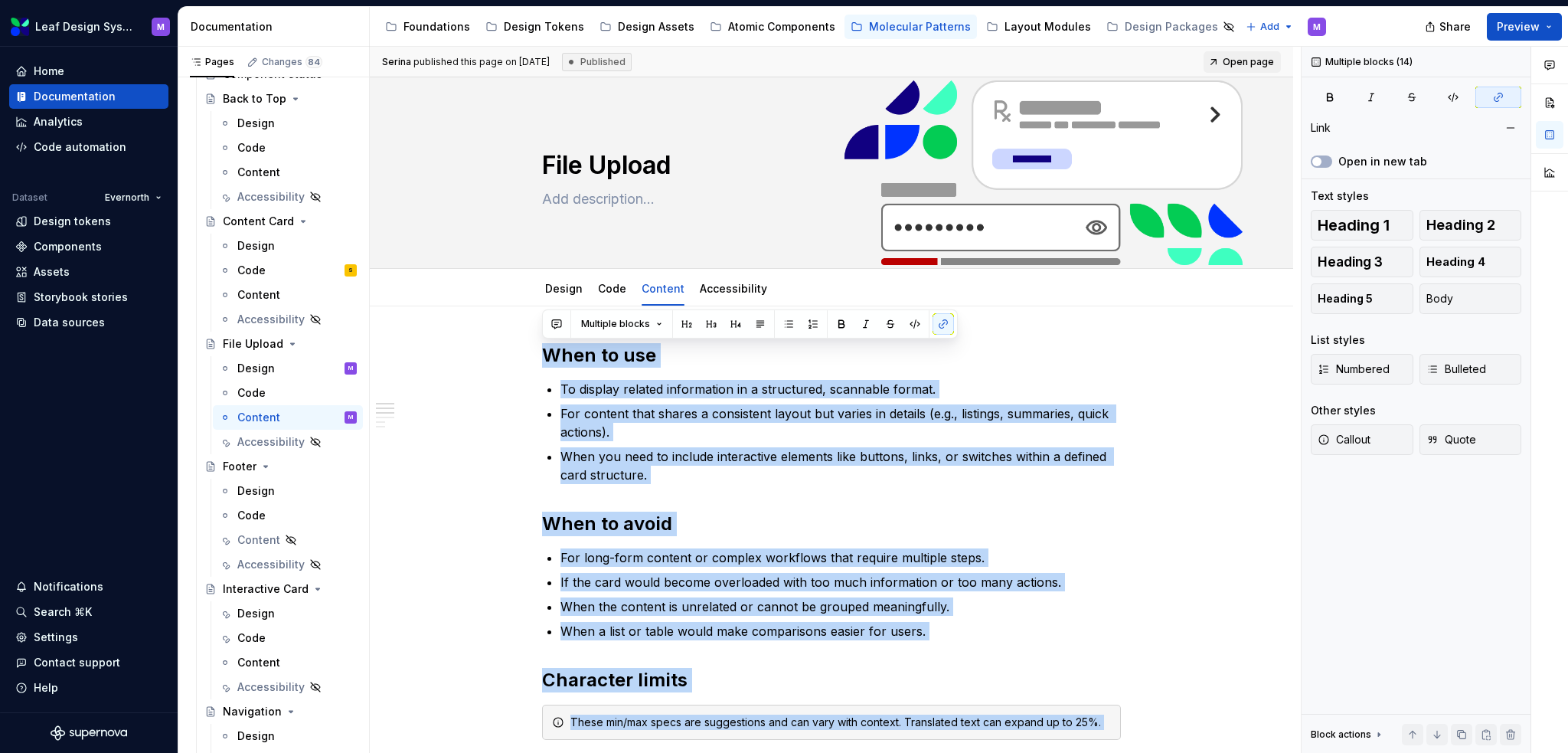
drag, startPoint x: 933, startPoint y: 459, endPoint x: 346, endPoint y: -88, distance: 802.4
click at [346, 0] on html "Leaf Design System M Home Documentation Analytics Code automation Dataset Evern…" at bounding box center [784, 376] width 1568 height 753
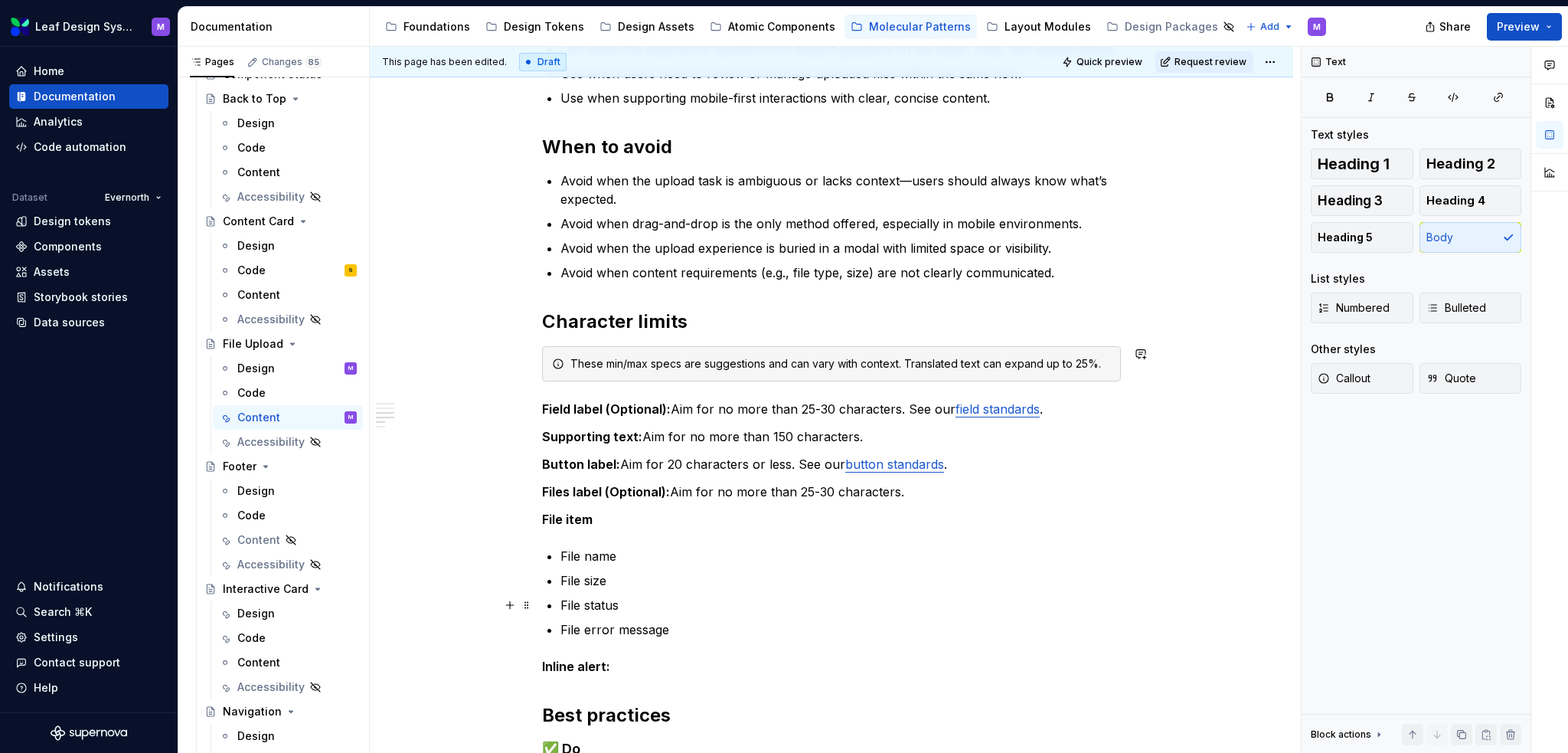
scroll to position [689, 0]
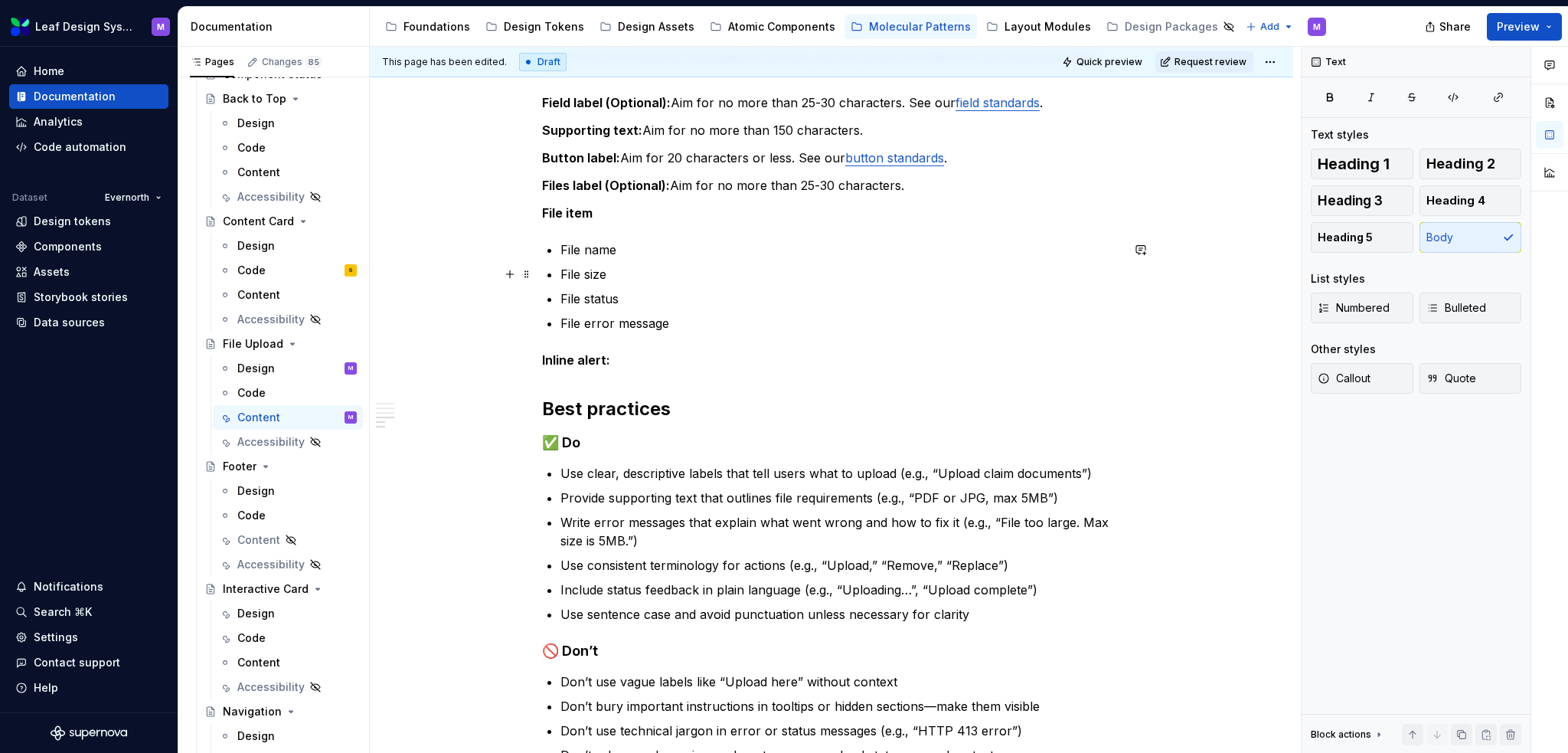
click at [633, 248] on p "File name" at bounding box center [841, 250] width 561 height 19
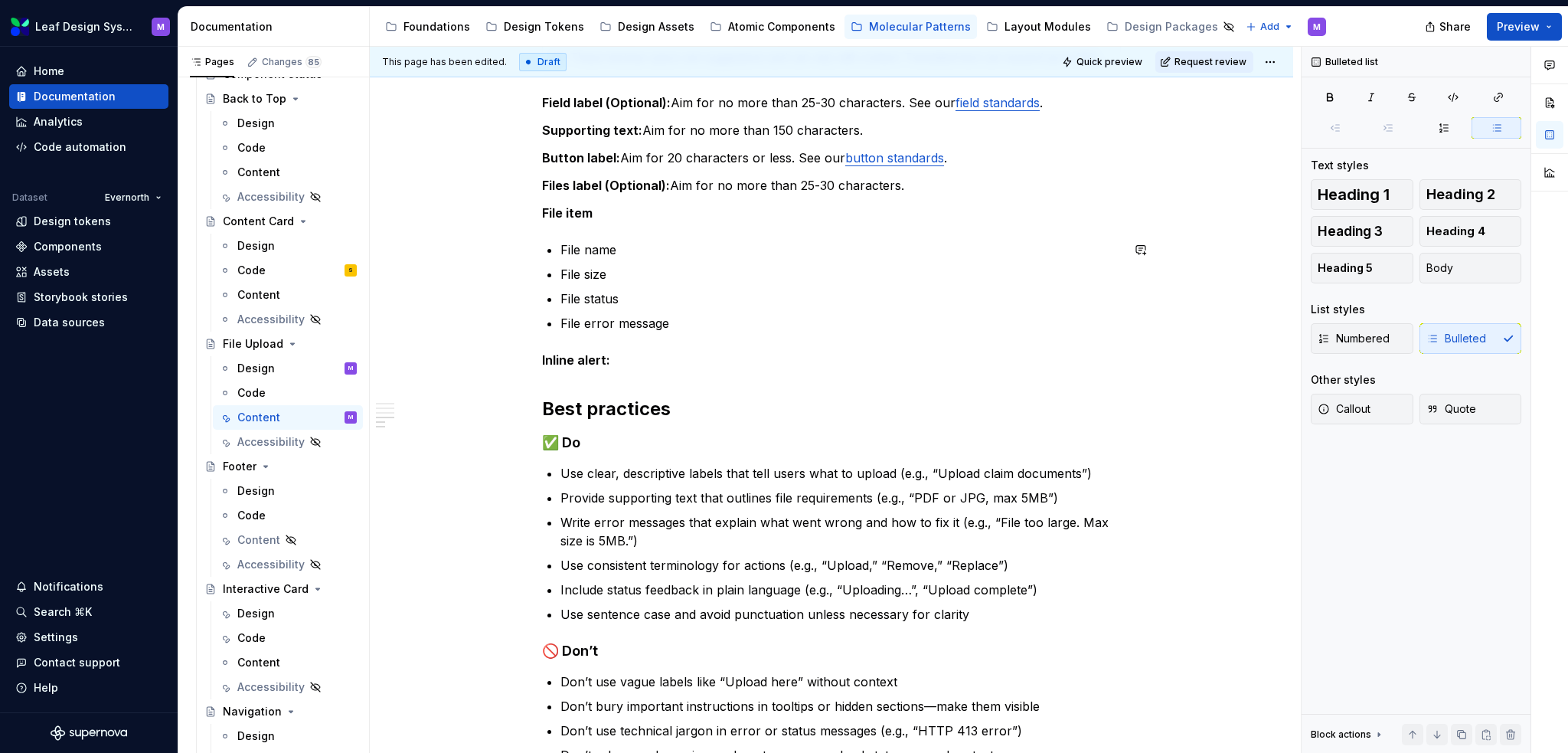
click at [599, 214] on p "File item" at bounding box center [831, 213] width 579 height 19
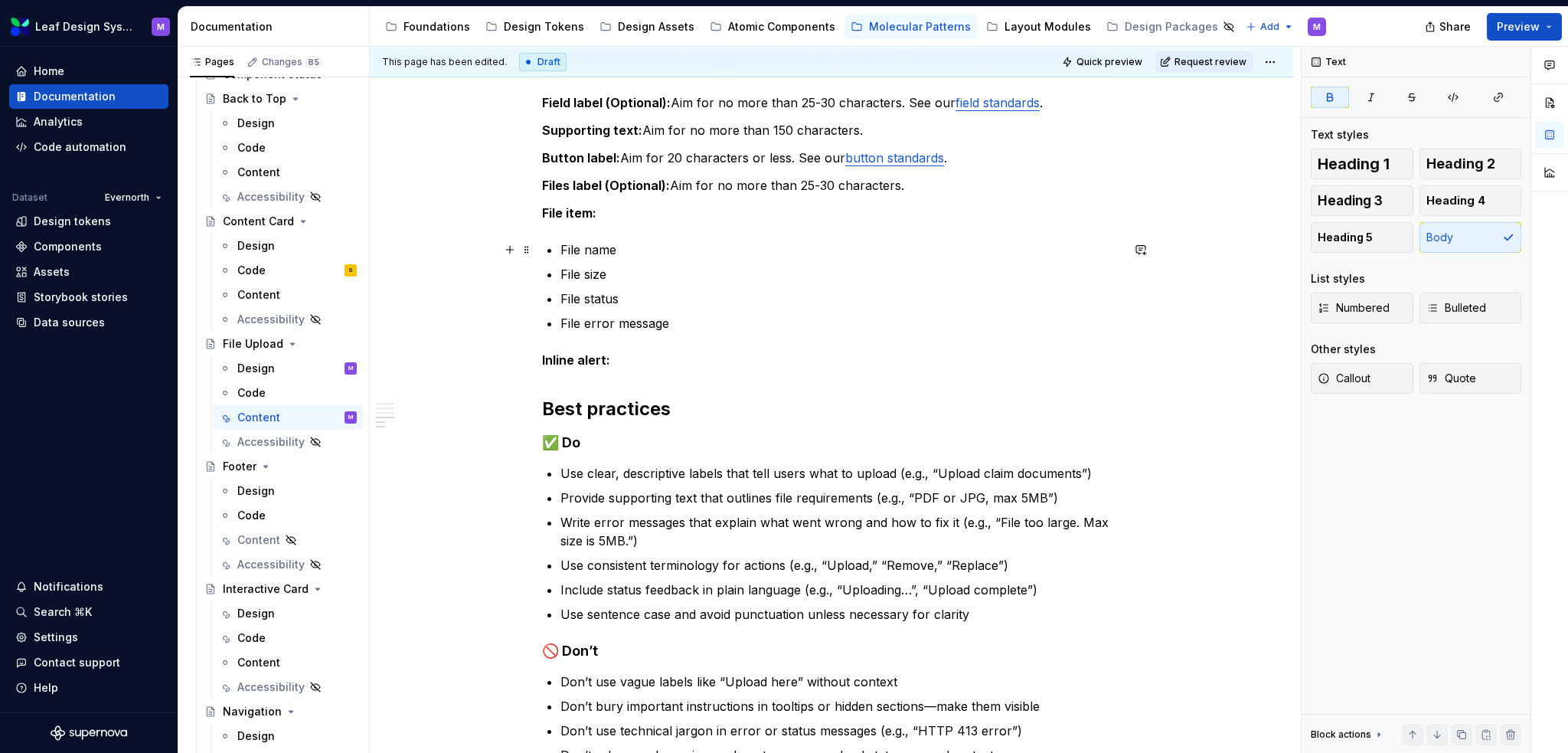
click at [638, 249] on p "File name" at bounding box center [841, 250] width 561 height 19
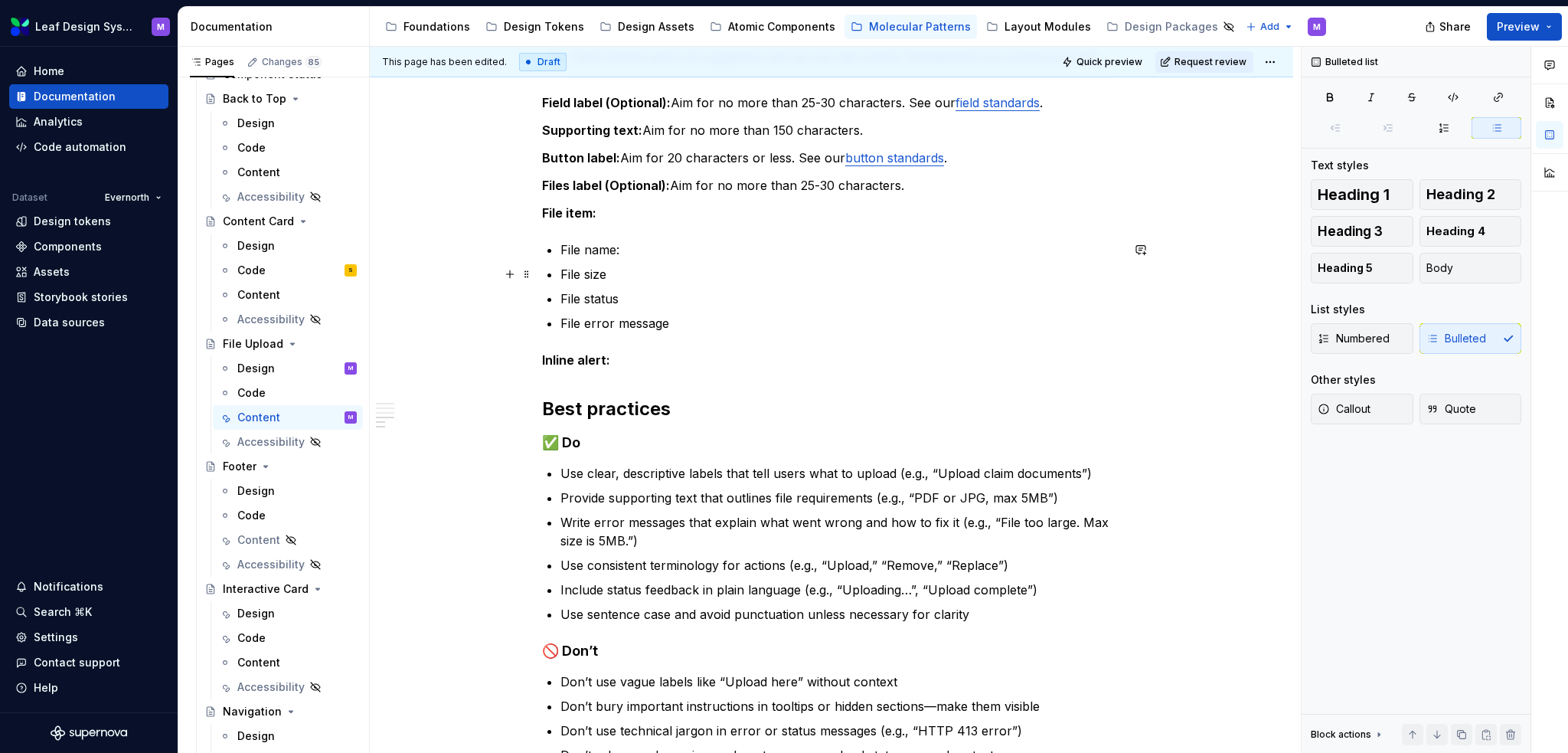
click at [635, 276] on p "File size" at bounding box center [841, 274] width 561 height 19
click at [637, 290] on p "File status" at bounding box center [841, 299] width 561 height 19
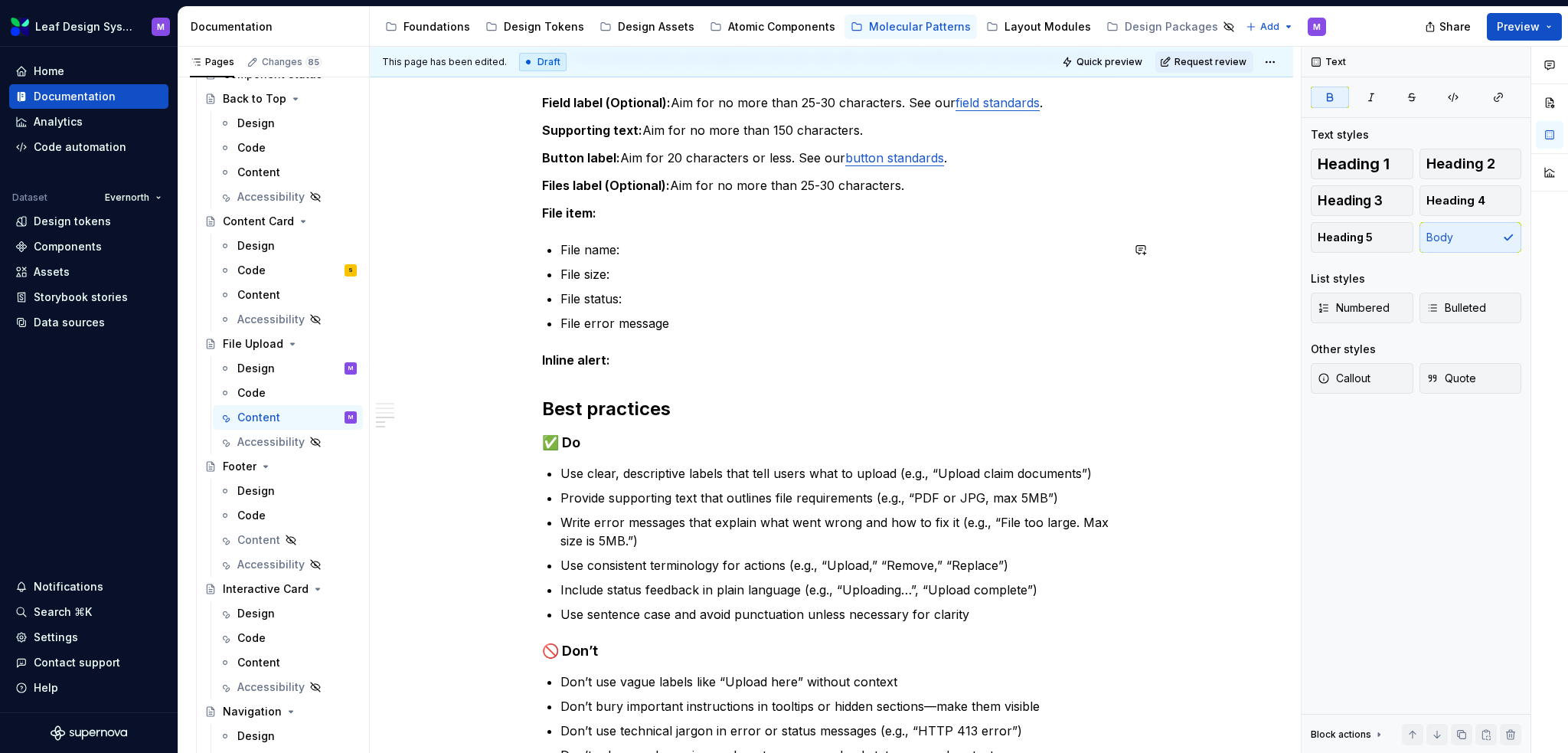
click at [705, 333] on div "When to use Use when users need to attach documents or images and require clear…" at bounding box center [831, 274] width 579 height 1242
click at [698, 327] on p "File error message" at bounding box center [841, 323] width 561 height 19
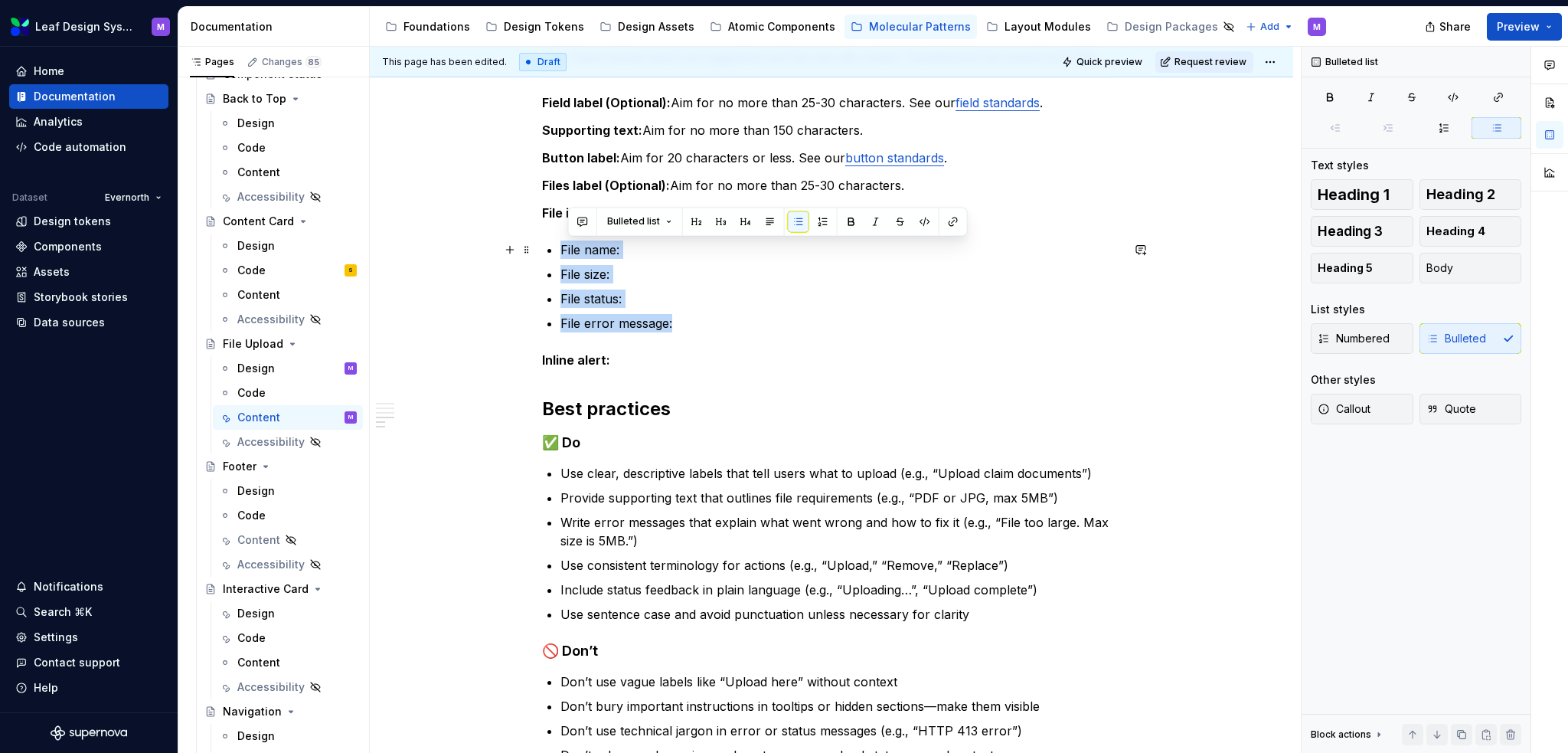
drag, startPoint x: 674, startPoint y: 321, endPoint x: 564, endPoint y: 252, distance: 129.8
click at [564, 252] on ul "File name: File size: File status: File error message:" at bounding box center [841, 287] width 561 height 92
click at [833, 227] on button "button" at bounding box center [844, 221] width 22 height 22
click at [656, 238] on div "When to use Use when users need to attach documents or images and require clear…" at bounding box center [831, 274] width 579 height 1242
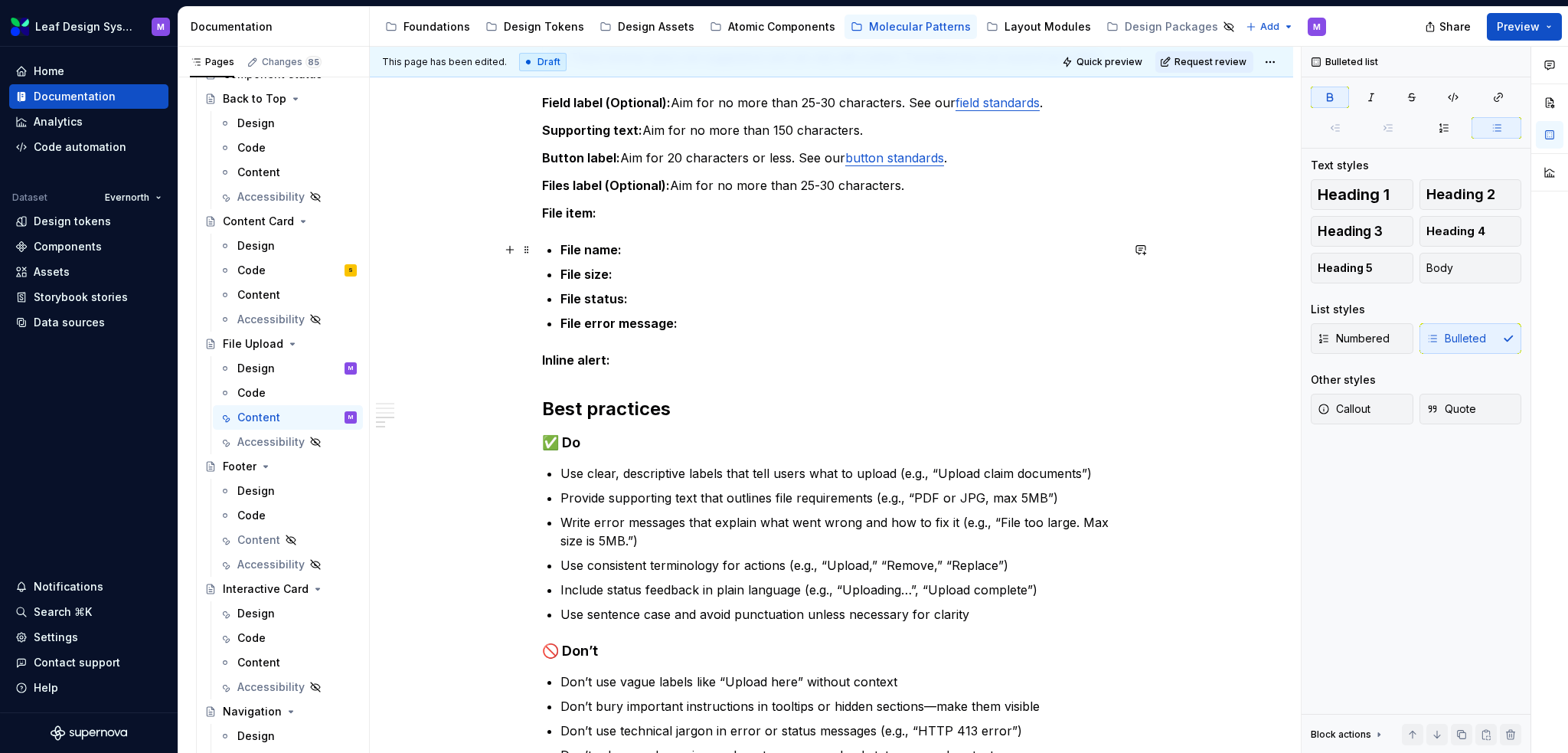
click at [648, 255] on p "File name:" at bounding box center [841, 250] width 561 height 19
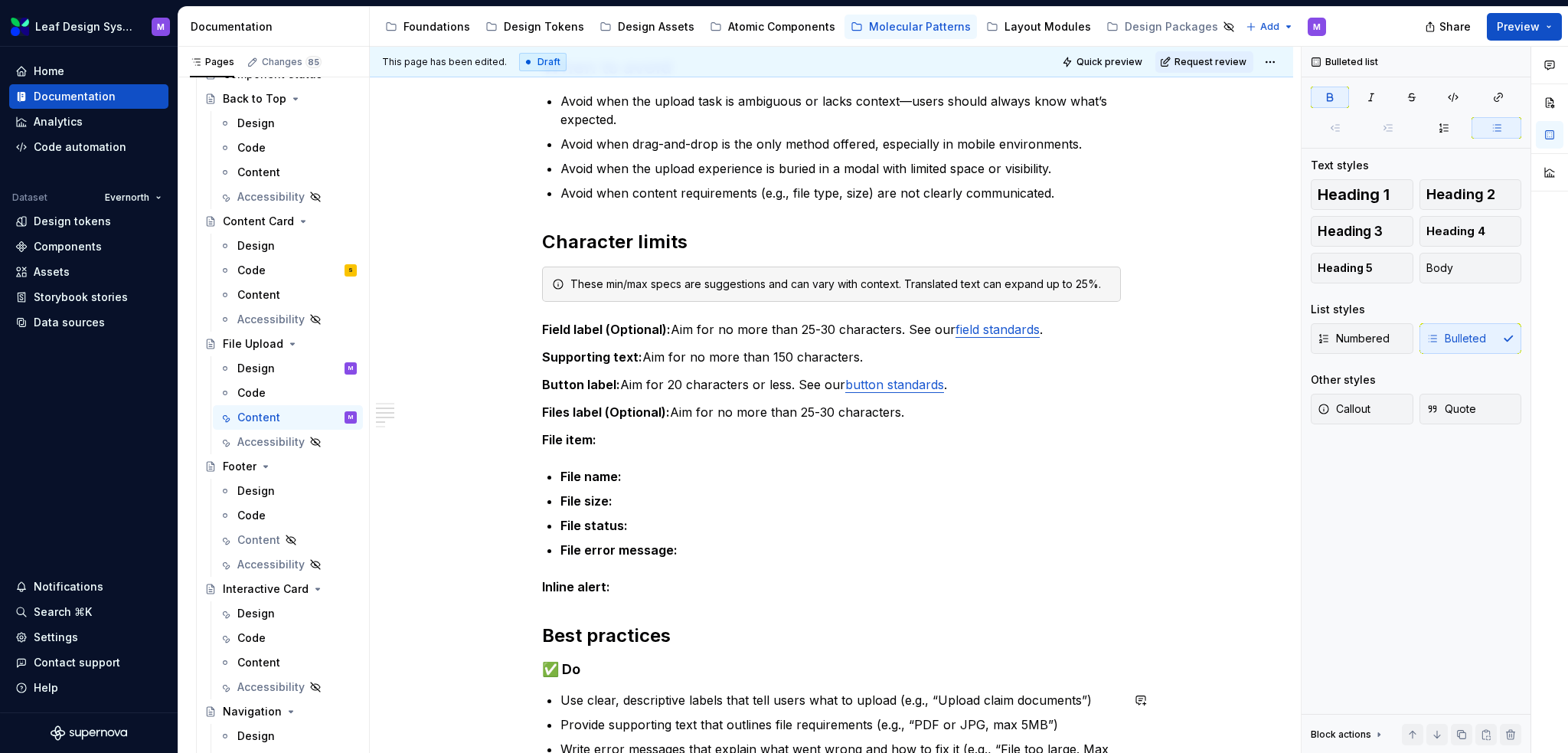
scroll to position [0, 0]
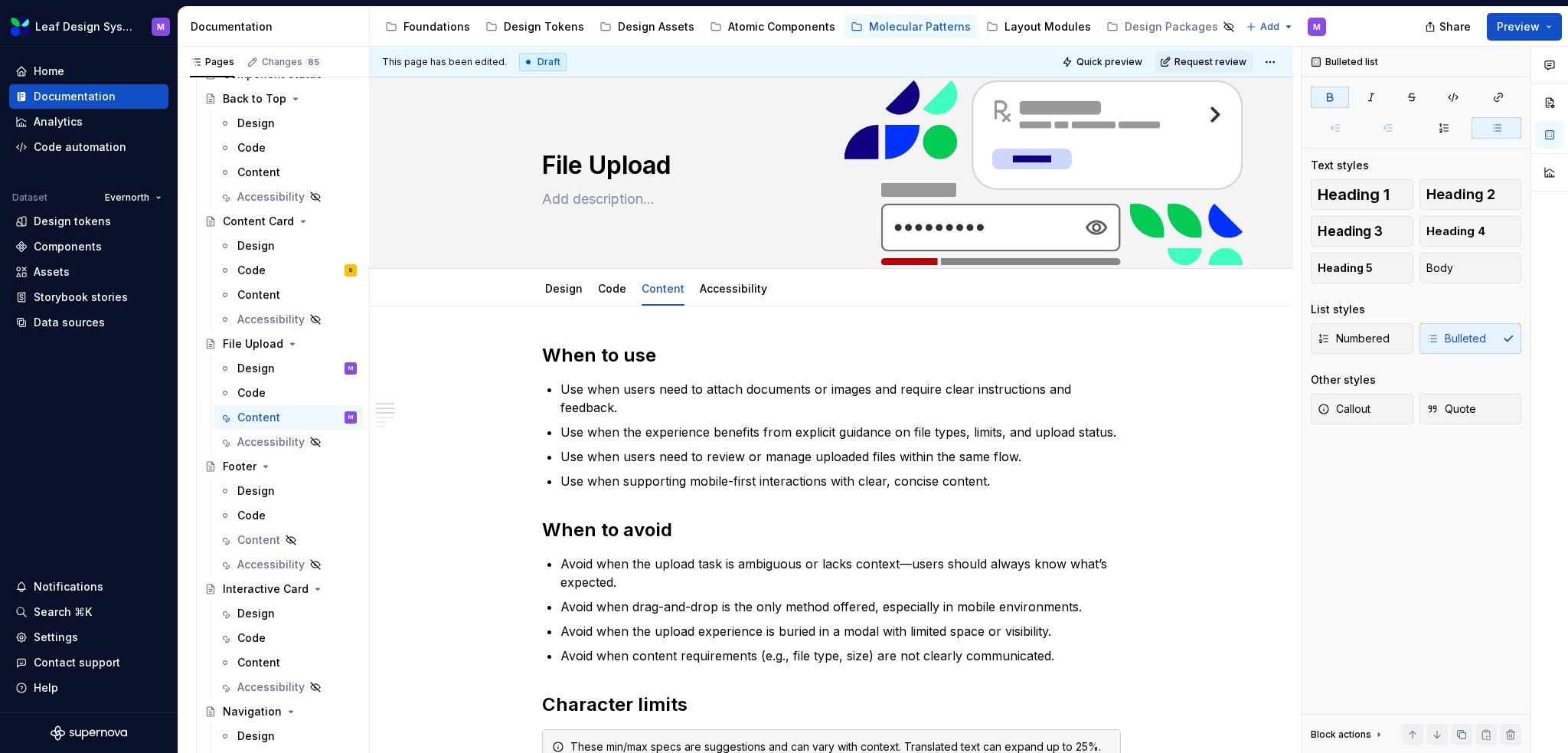
type textarea "*"
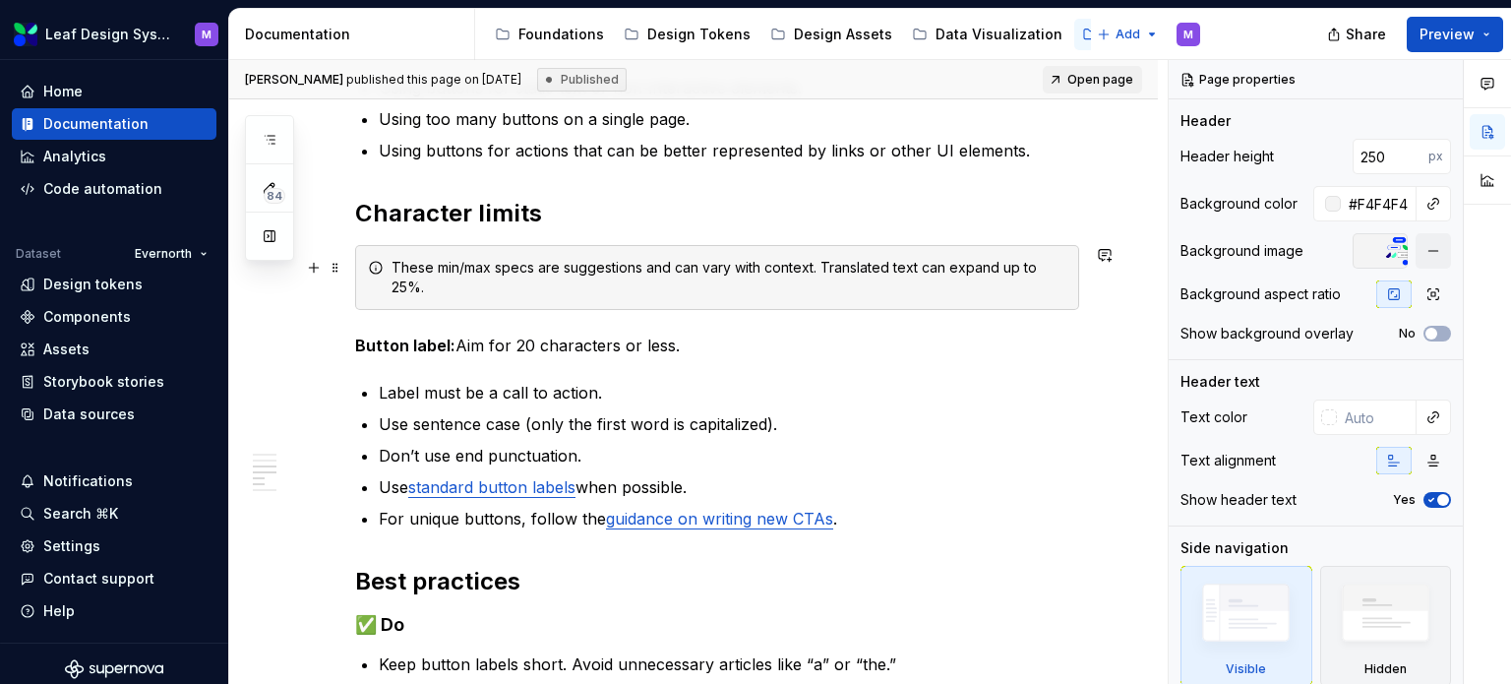
scroll to position [689, 0]
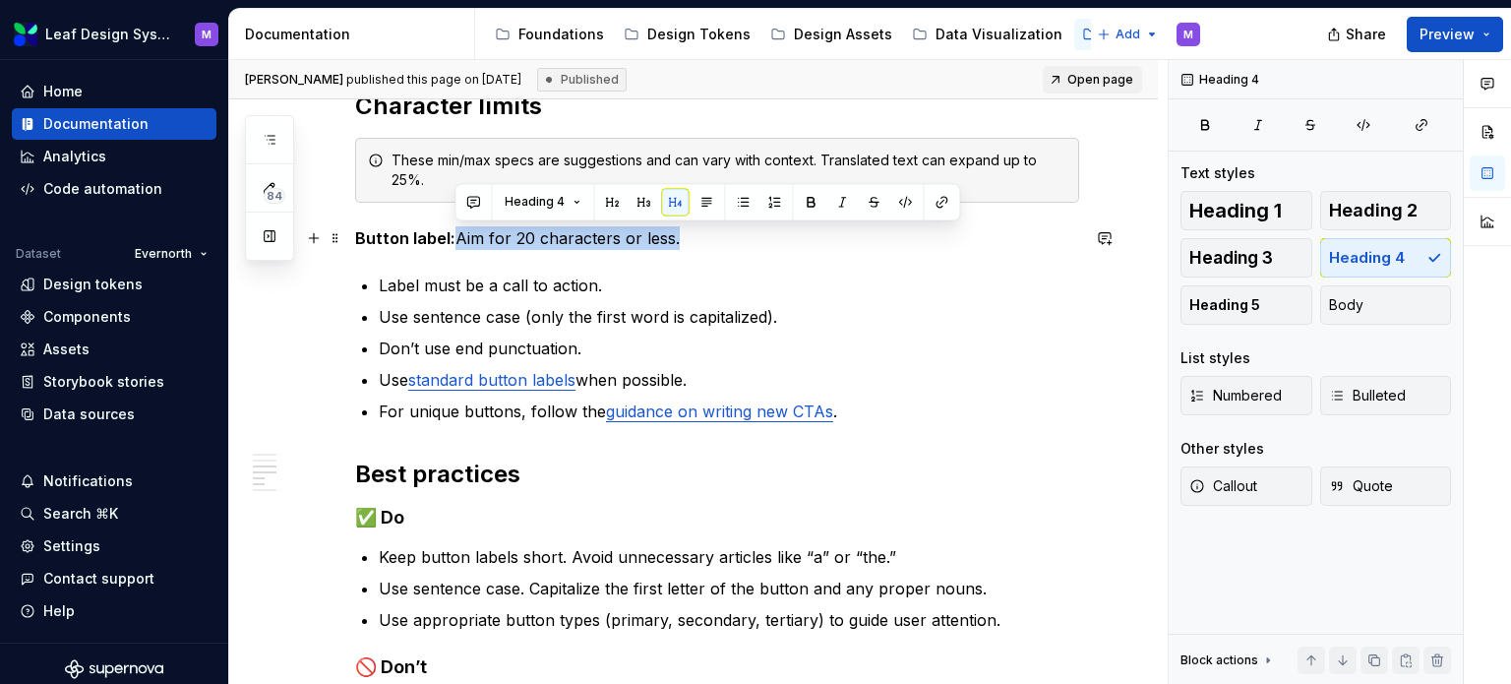
drag, startPoint x: 684, startPoint y: 243, endPoint x: 456, endPoint y: 239, distance: 227.2
click at [456, 239] on p "Button label: Aim for 20 characters or less." at bounding box center [717, 238] width 724 height 24
copy p "Aim for 20 characters or less."
click at [0, 0] on button "Page tree" at bounding box center [0, 0] width 0 height 0
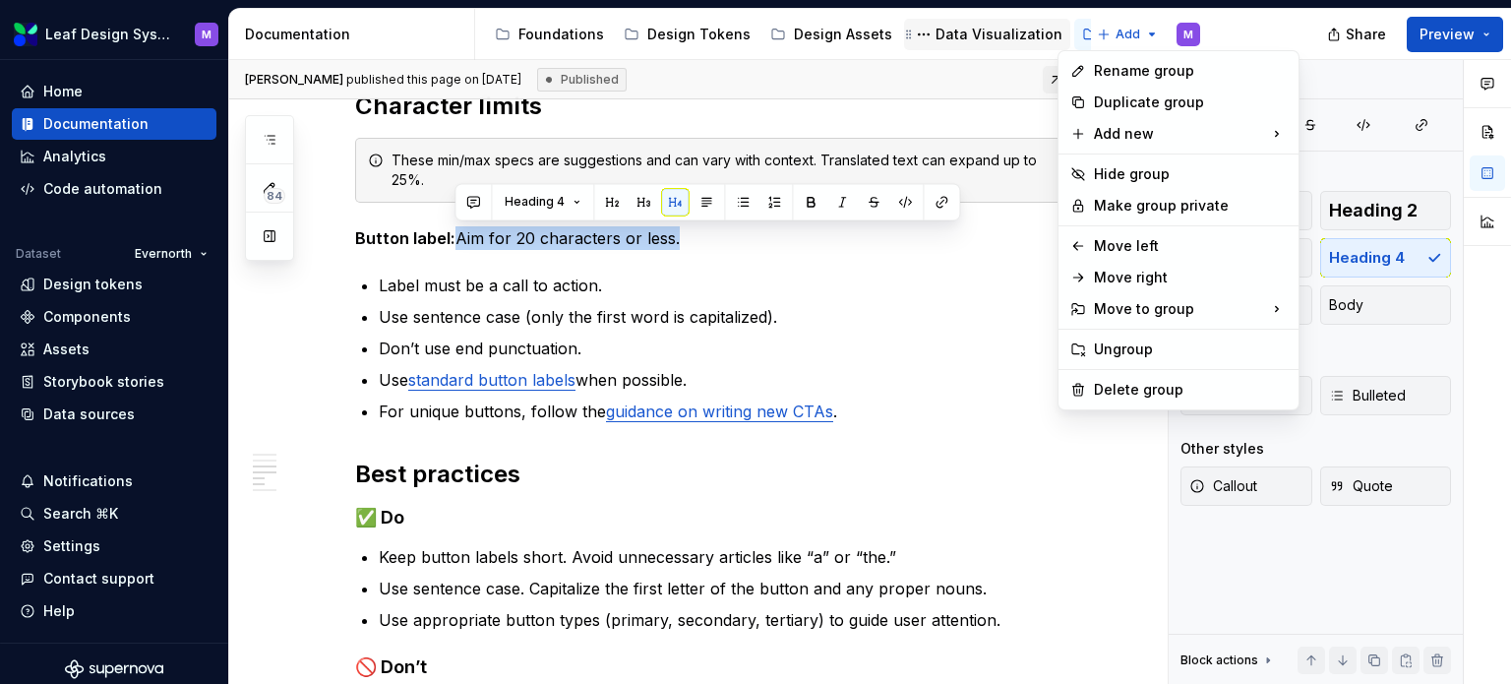
drag, startPoint x: 980, startPoint y: 38, endPoint x: 940, endPoint y: 44, distance: 39.8
click at [980, 38] on html "Leaf Design System M Home Documentation Analytics Code automation Dataset Evern…" at bounding box center [755, 342] width 1511 height 684
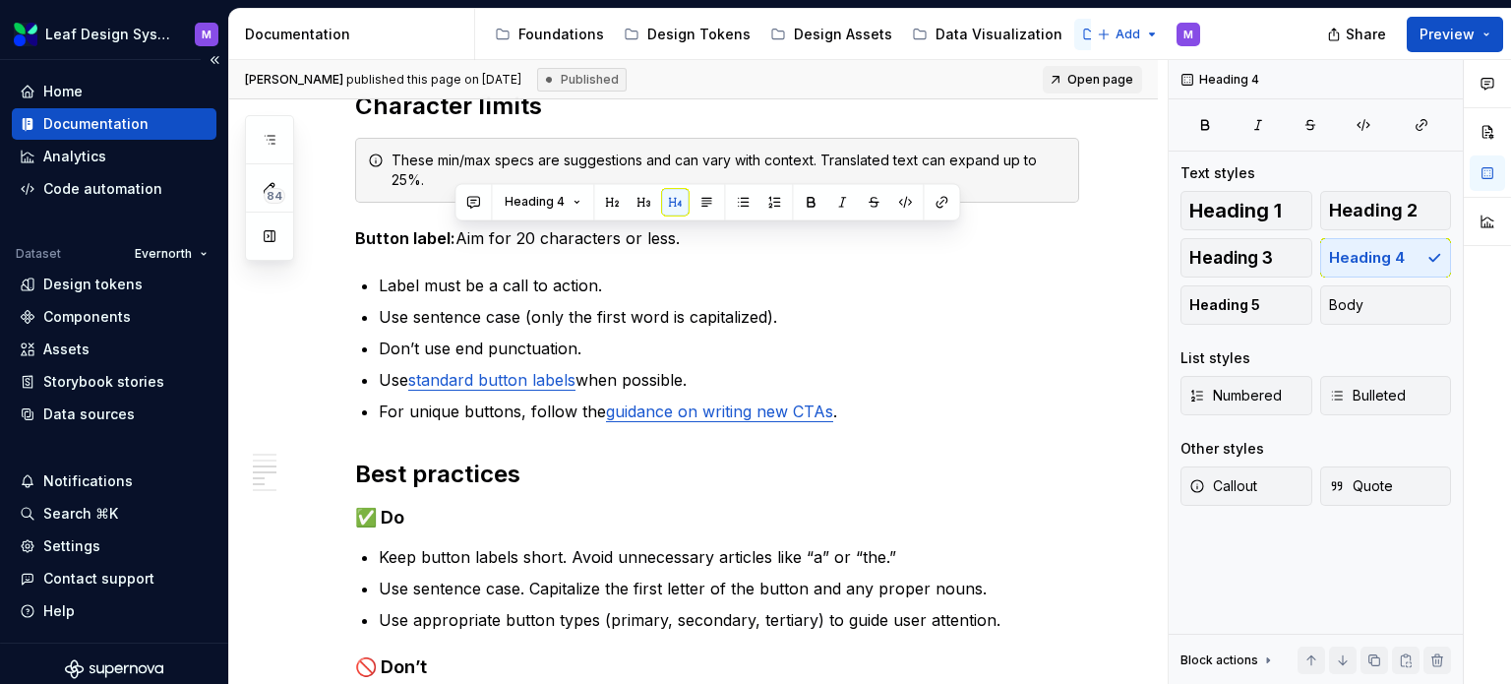
click at [90, 126] on div "Documentation" at bounding box center [95, 124] width 105 height 20
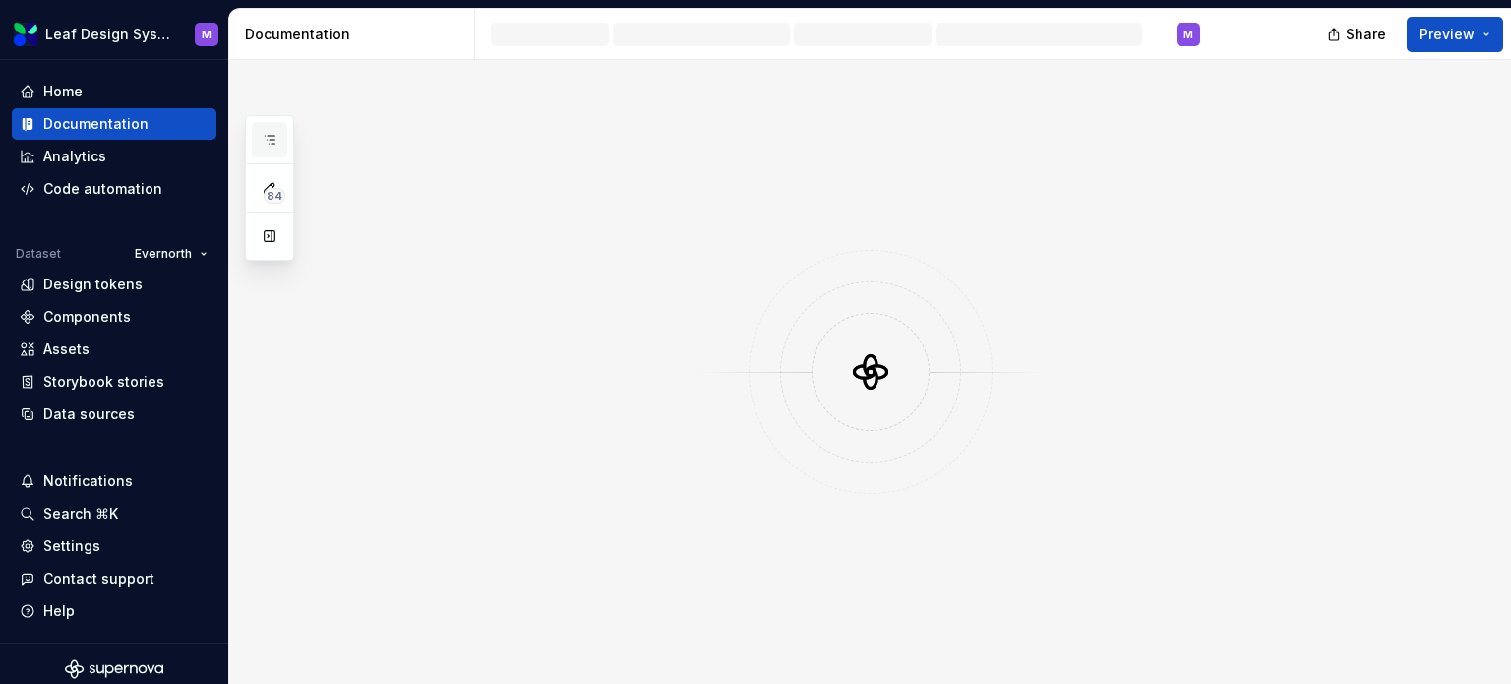
click at [273, 133] on icon "button" at bounding box center [270, 140] width 16 height 16
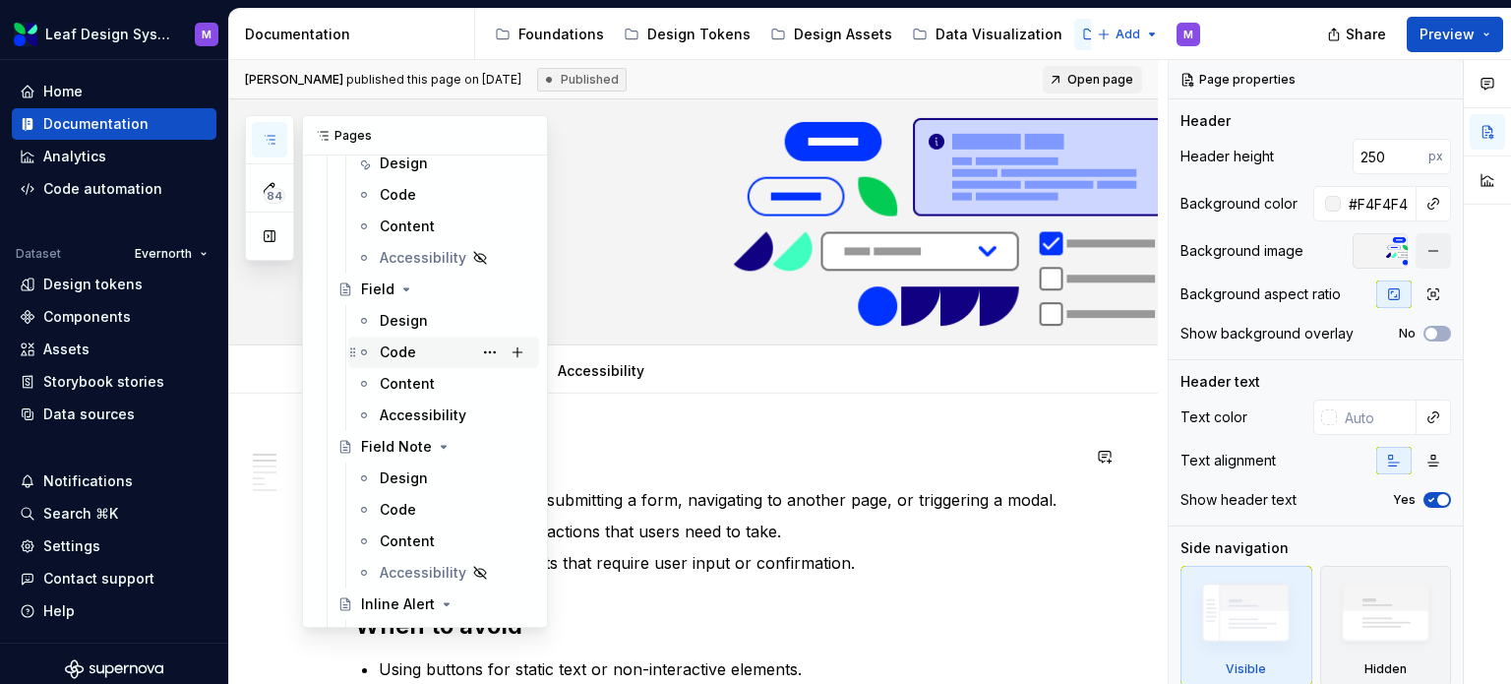
scroll to position [2066, 0]
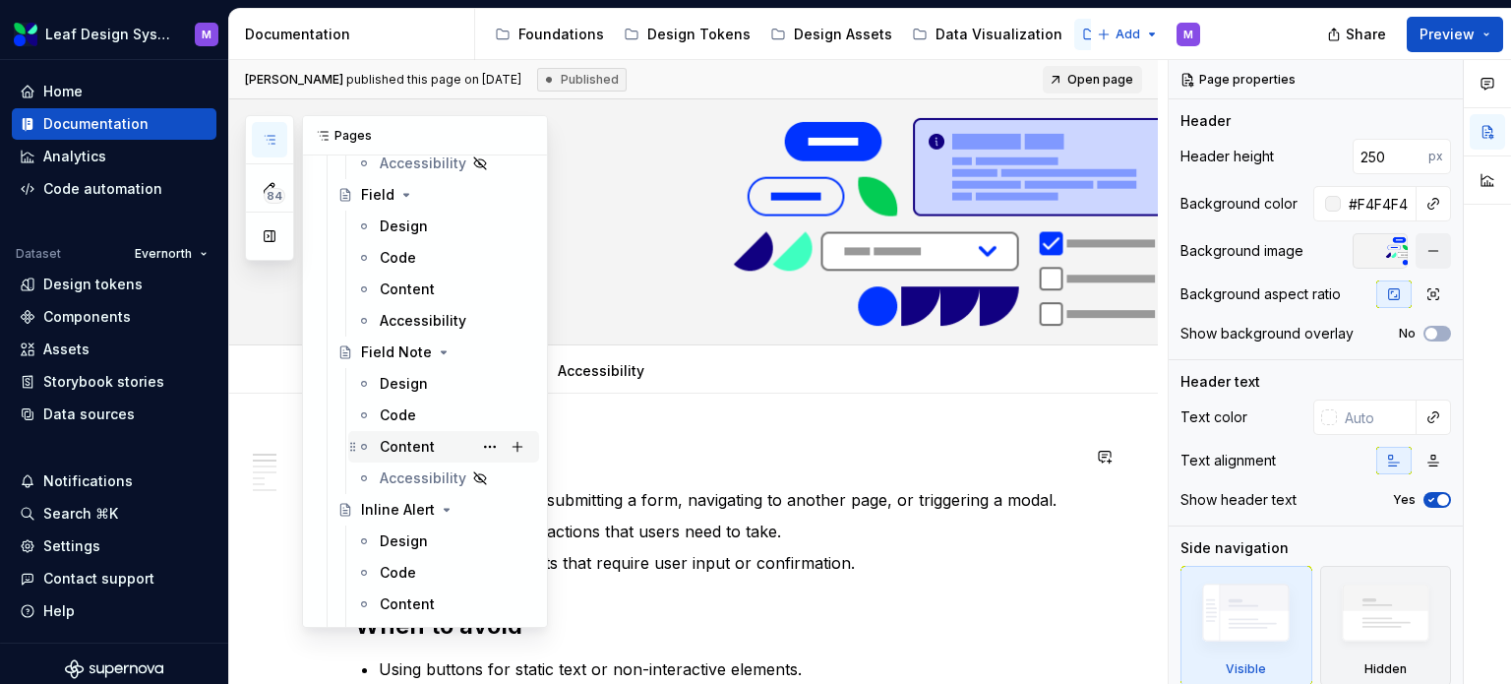
click at [424, 440] on div "Content" at bounding box center [407, 447] width 55 height 20
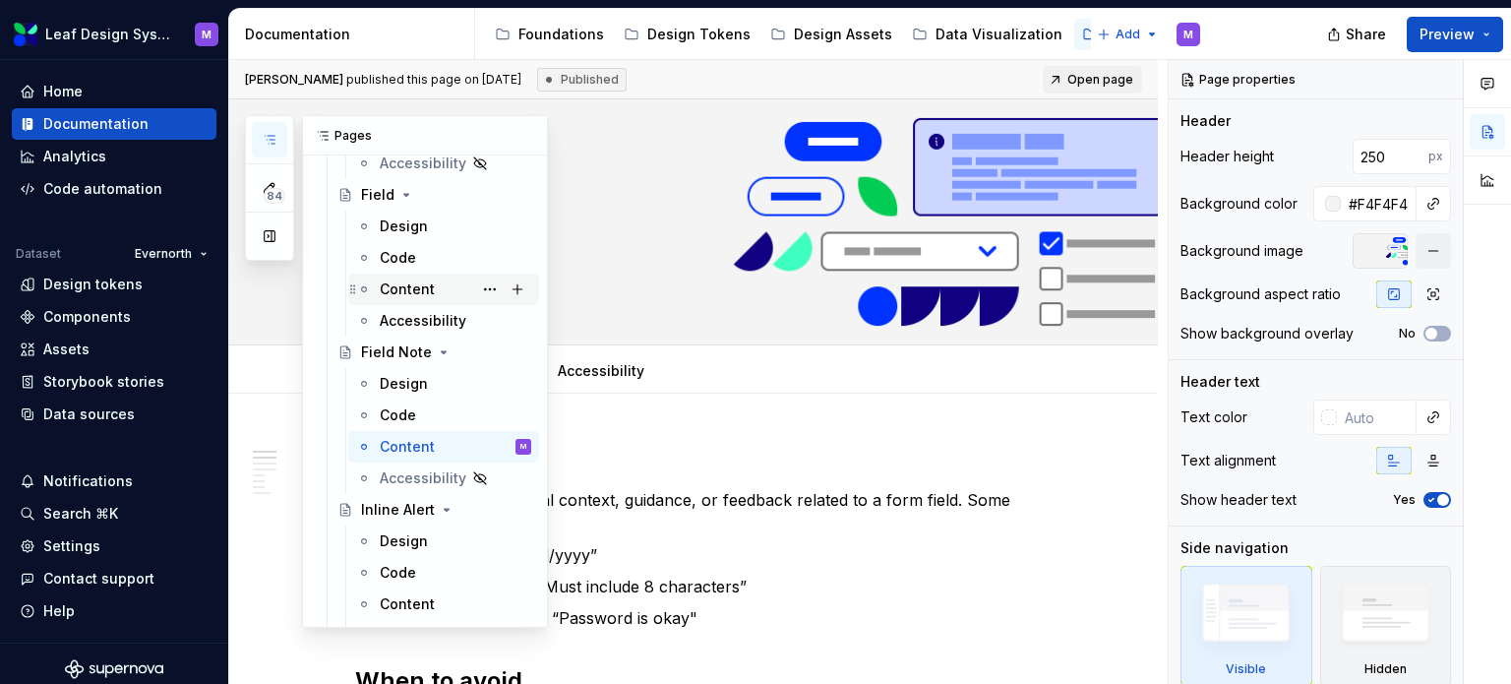
click at [418, 291] on div "Content" at bounding box center [407, 289] width 55 height 20
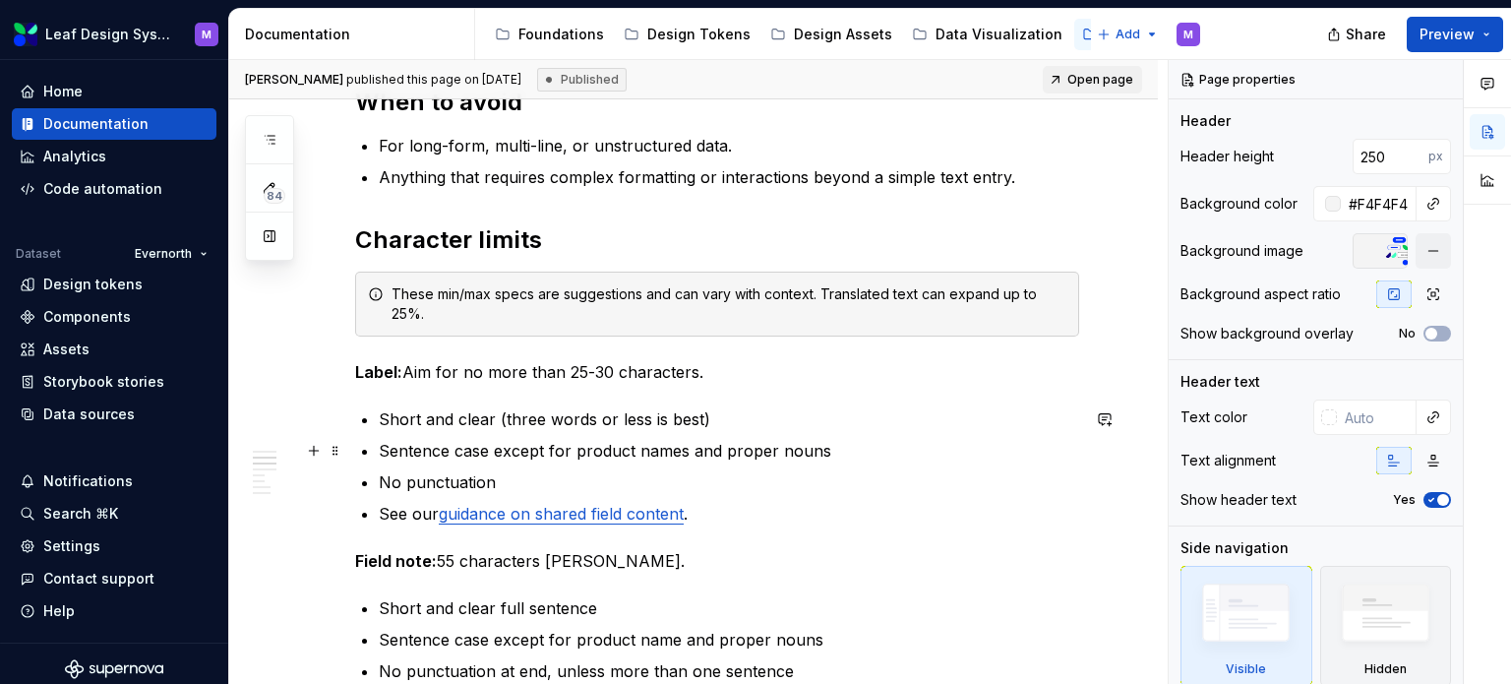
scroll to position [590, 0]
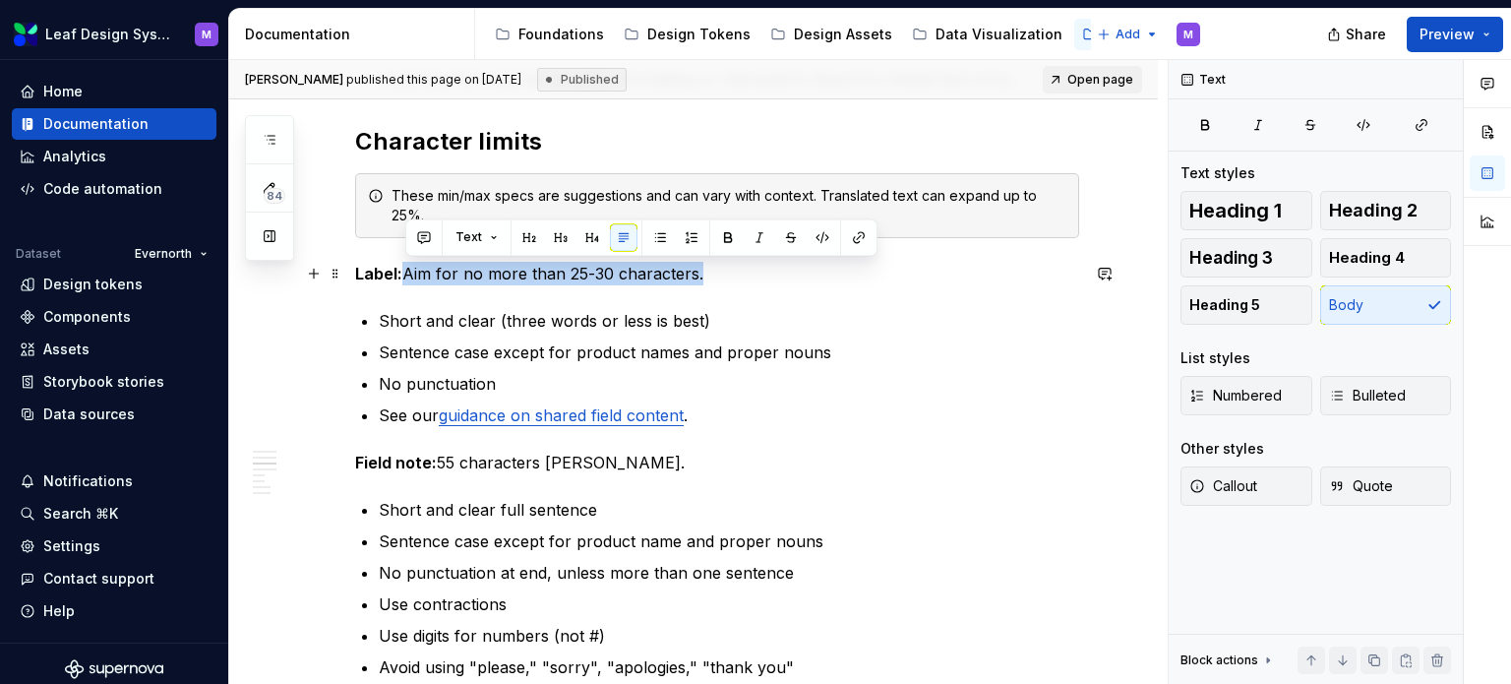
drag, startPoint x: 708, startPoint y: 271, endPoint x: 407, endPoint y: 281, distance: 301.1
click at [407, 281] on p "Label: Aim for no more than 25-30 characters." at bounding box center [717, 274] width 724 height 24
copy p "Aim for no more than 25-30 characters."
click at [270, 134] on icon "button" at bounding box center [270, 140] width 16 height 16
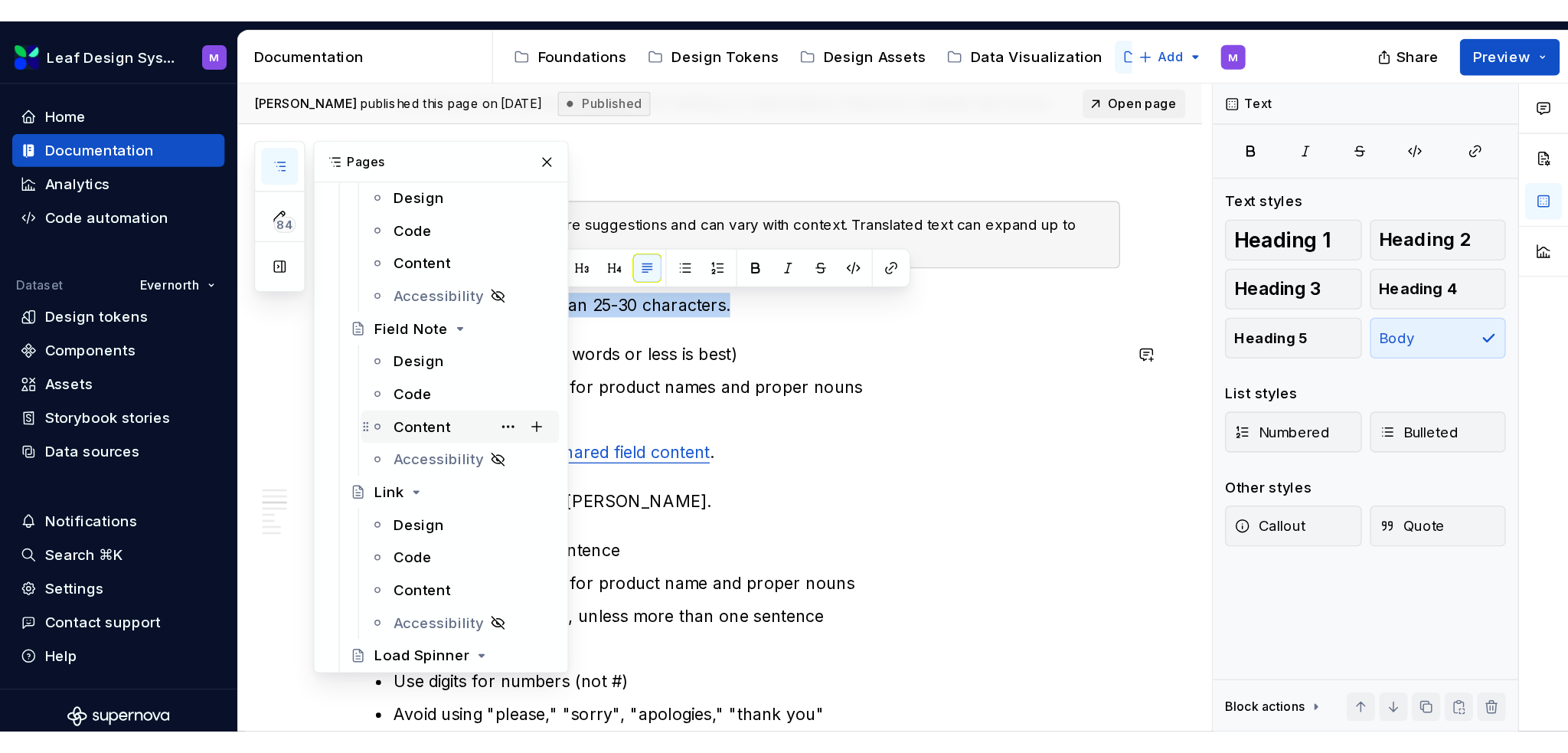
scroll to position [5744, 0]
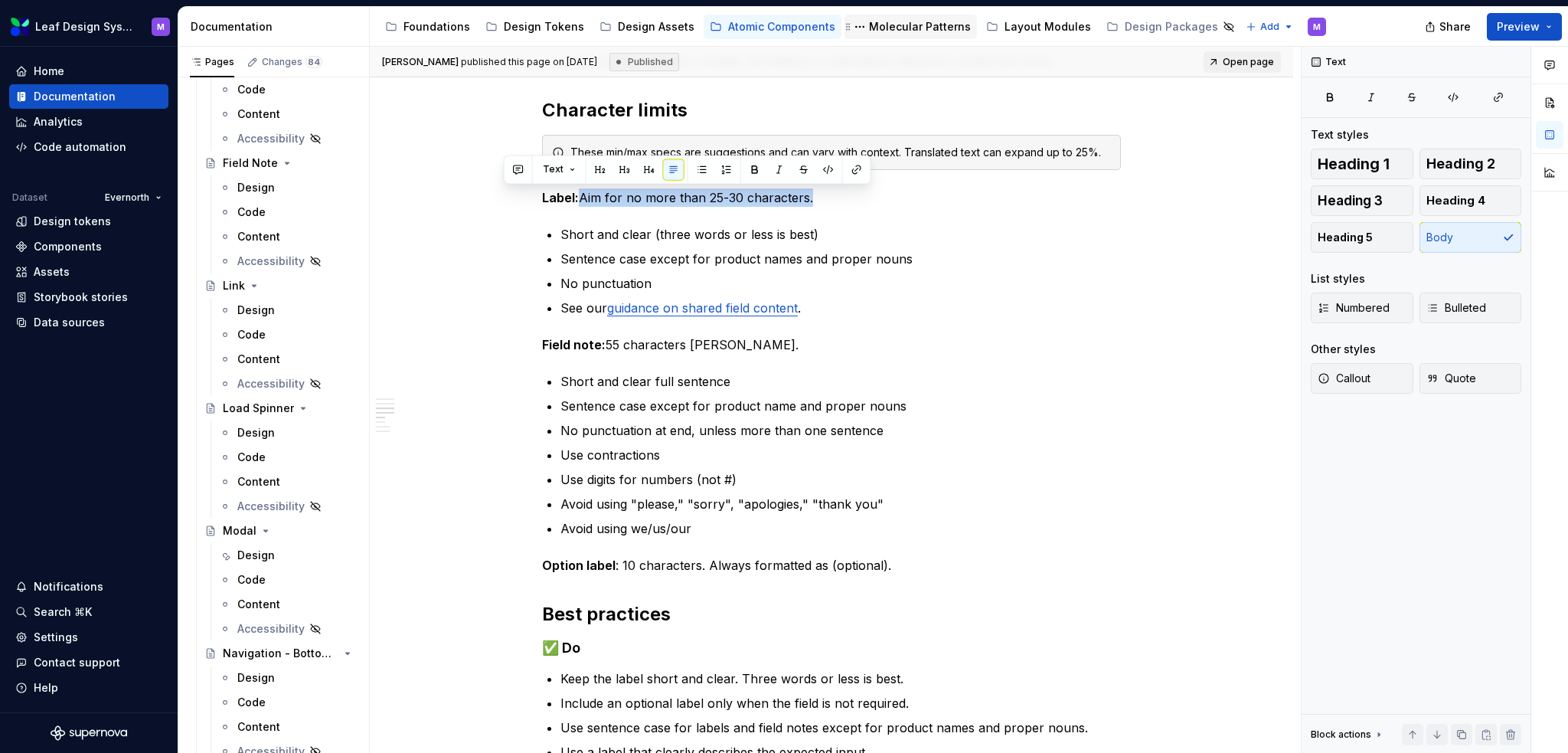
click at [910, 31] on div "Molecular Patterns" at bounding box center [919, 27] width 102 height 16
click at [910, 29] on div "Molecular Patterns" at bounding box center [919, 27] width 102 height 16
click at [916, 29] on div "Molecular Patterns" at bounding box center [919, 27] width 102 height 16
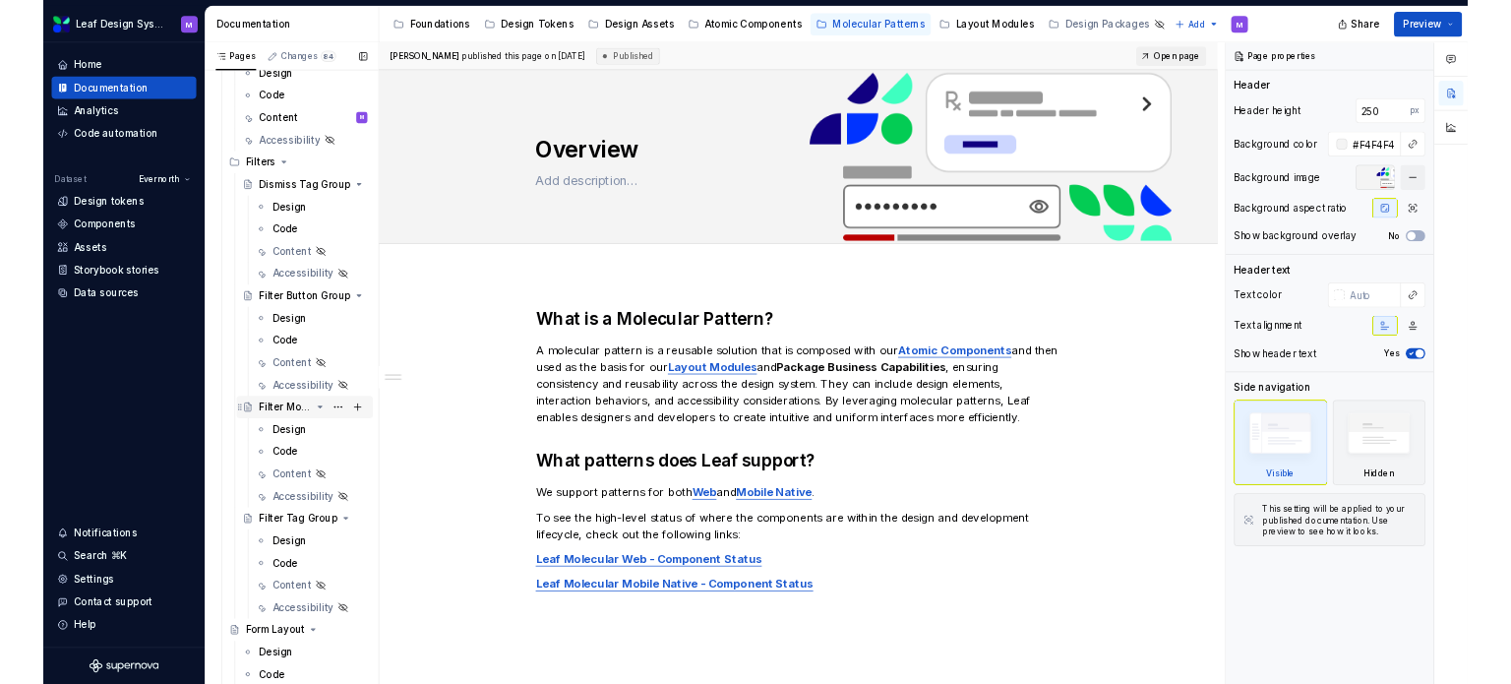
scroll to position [1896, 0]
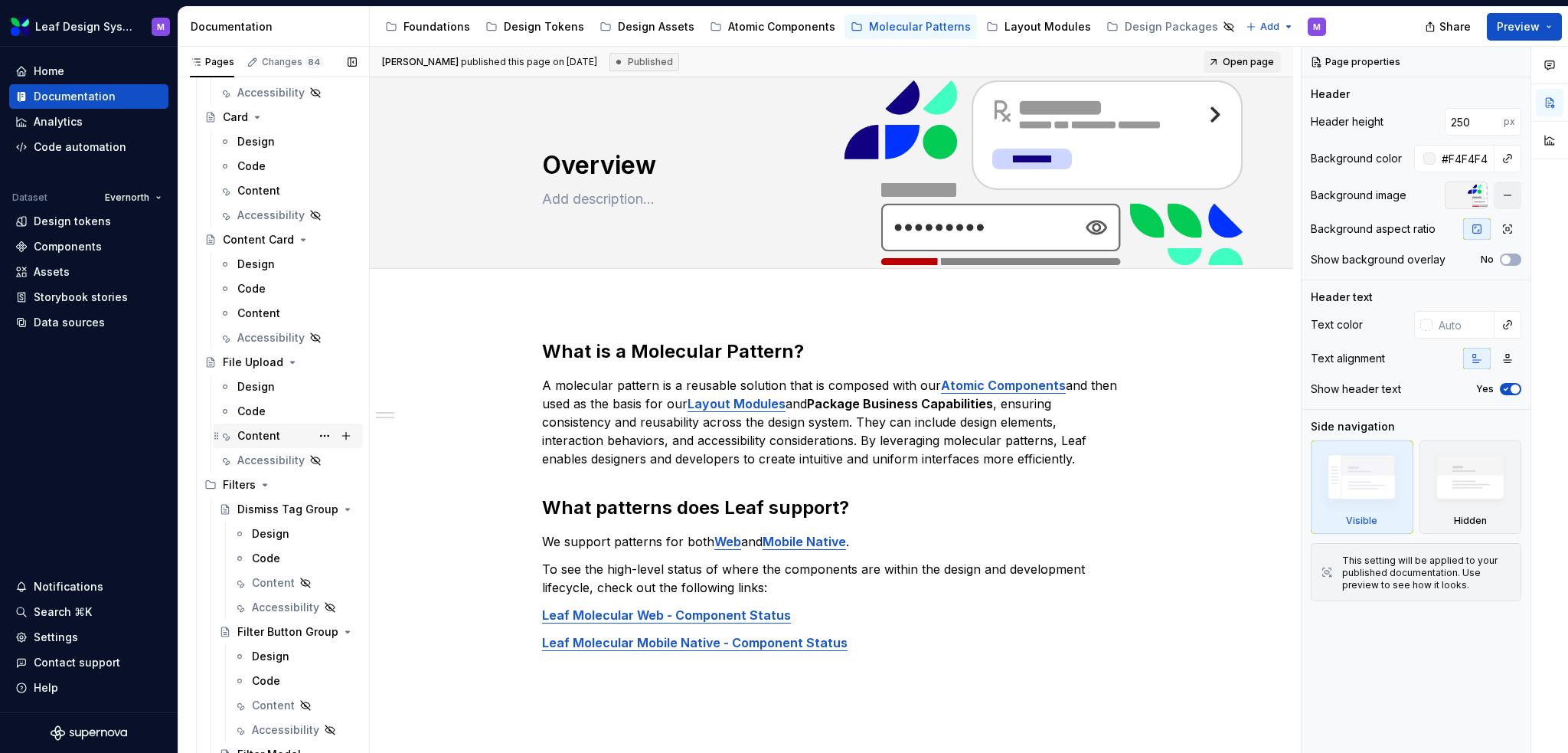
click at [258, 438] on div "Content" at bounding box center [258, 436] width 43 height 16
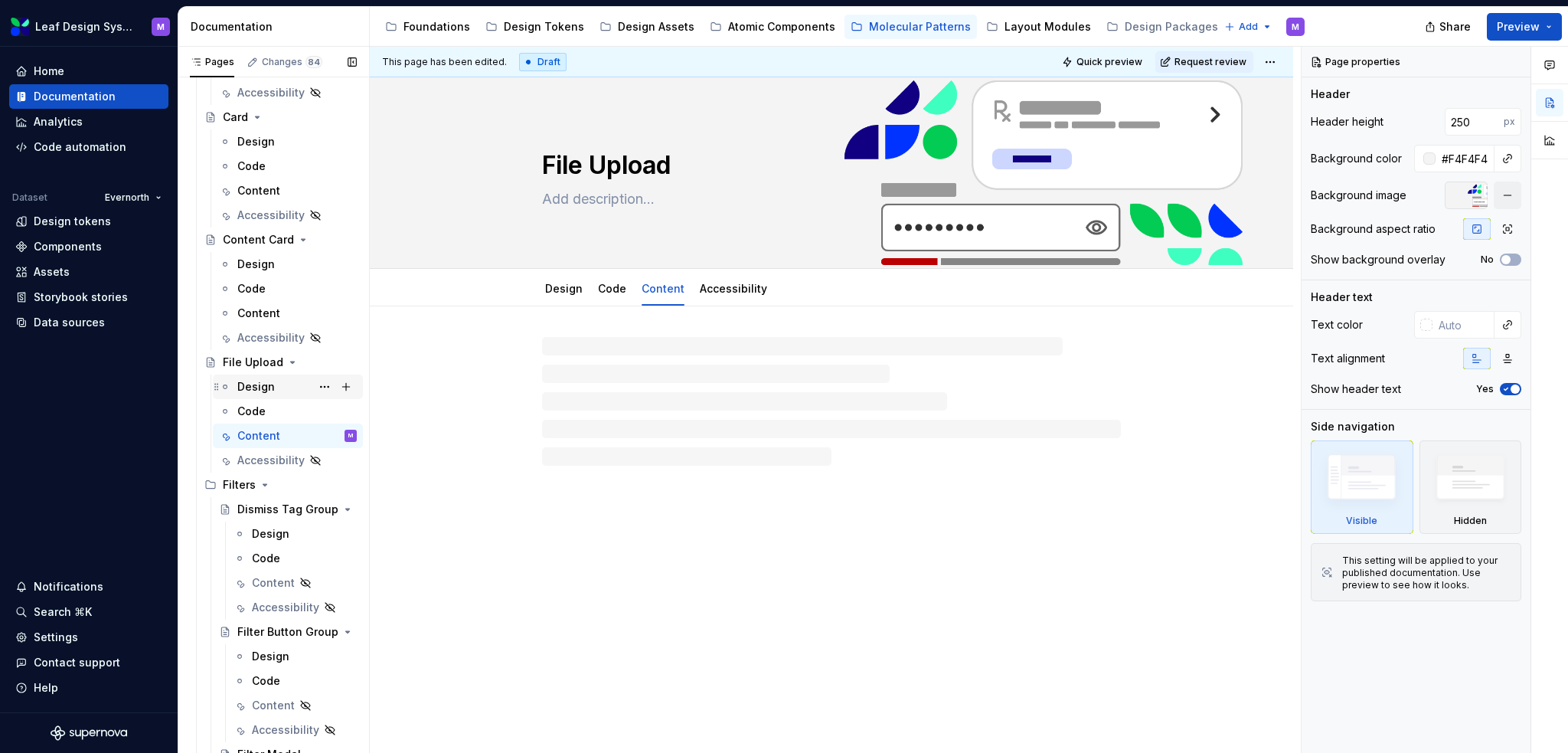
click at [257, 388] on div "Design" at bounding box center [256, 387] width 37 height 16
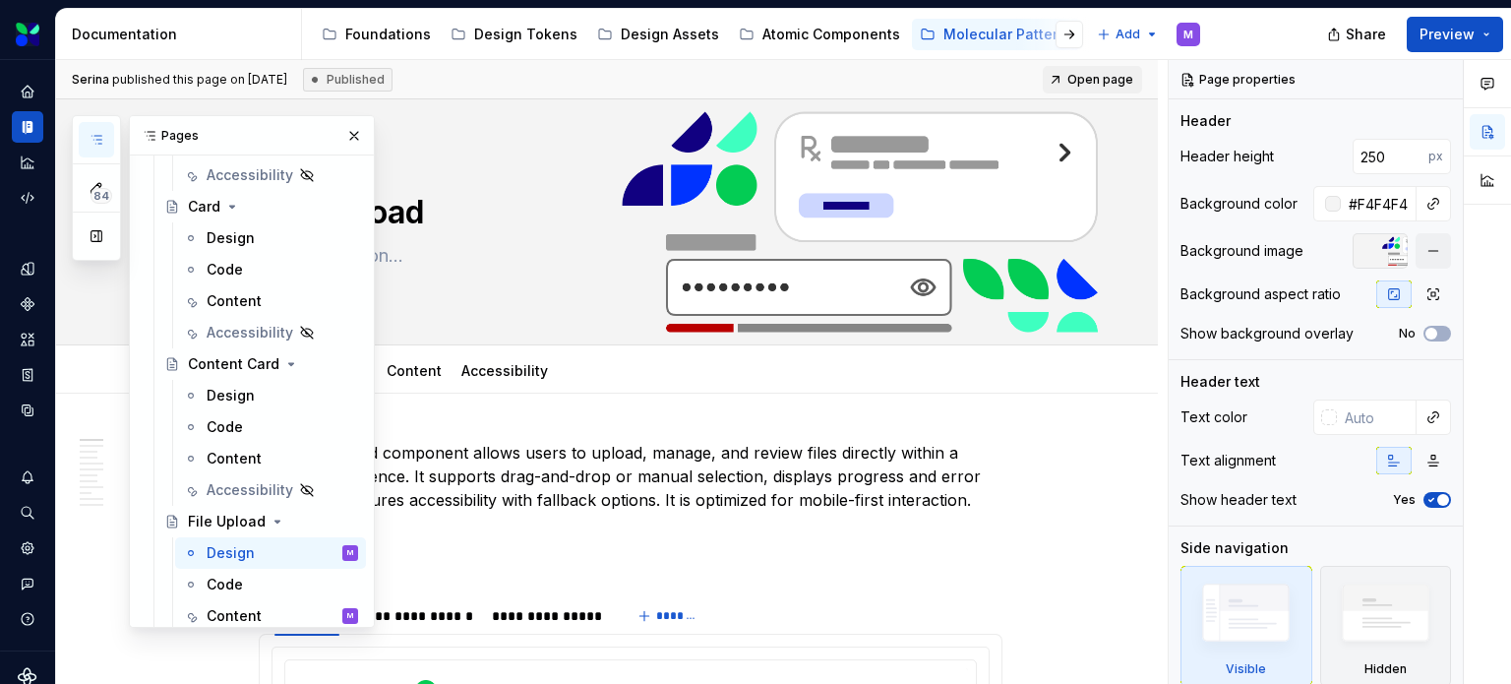
click at [723, 372] on div "Design Code Content Accessibility" at bounding box center [630, 370] width 767 height 43
click at [345, 137] on button "button" at bounding box center [354, 136] width 28 height 28
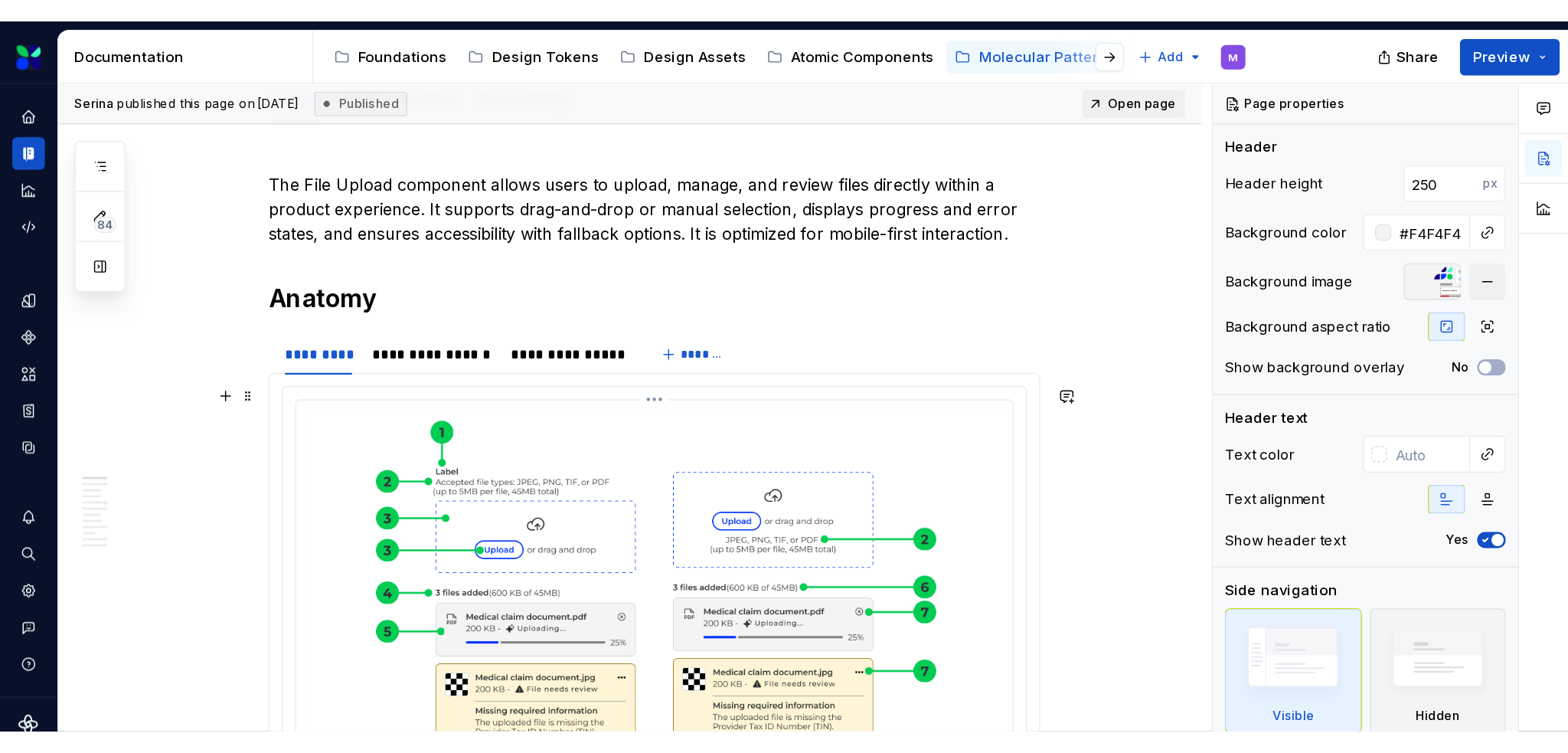
scroll to position [459, 0]
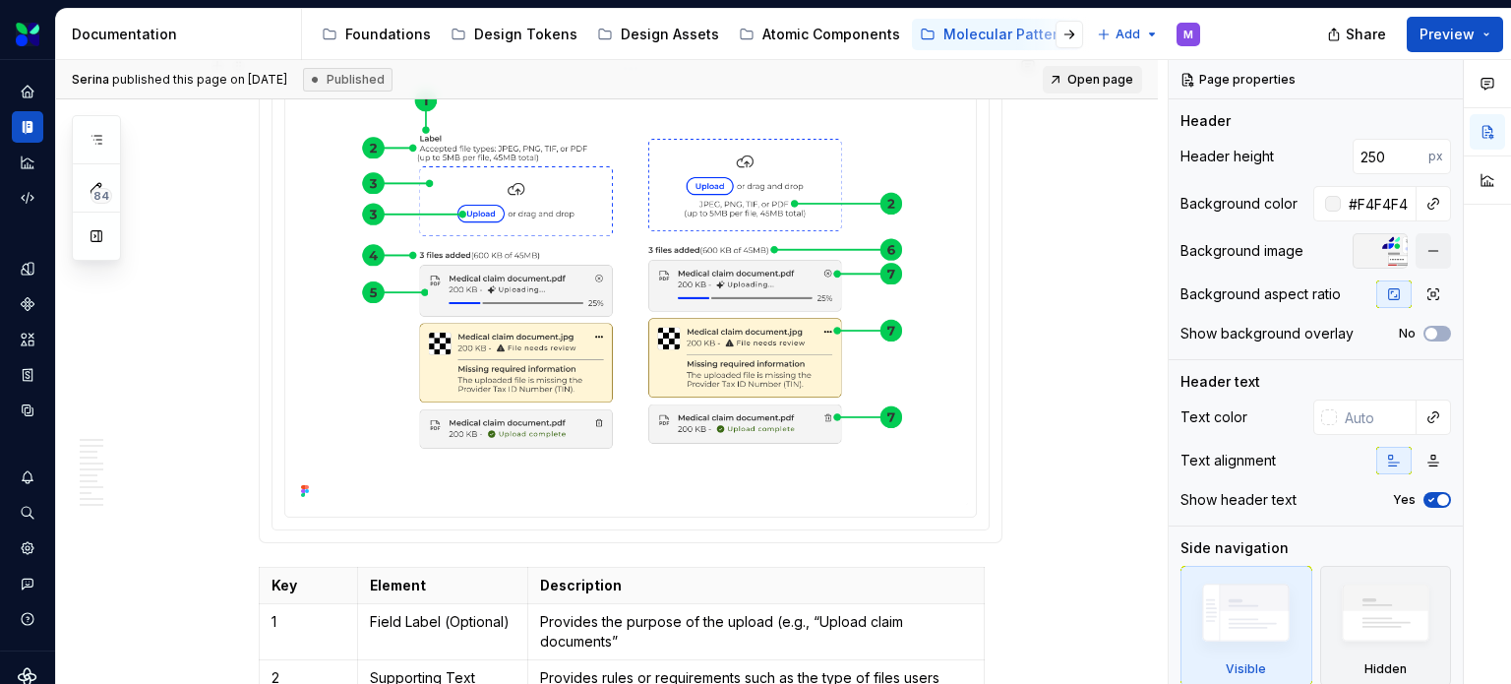
click at [562, 365] on img at bounding box center [630, 291] width 675 height 427
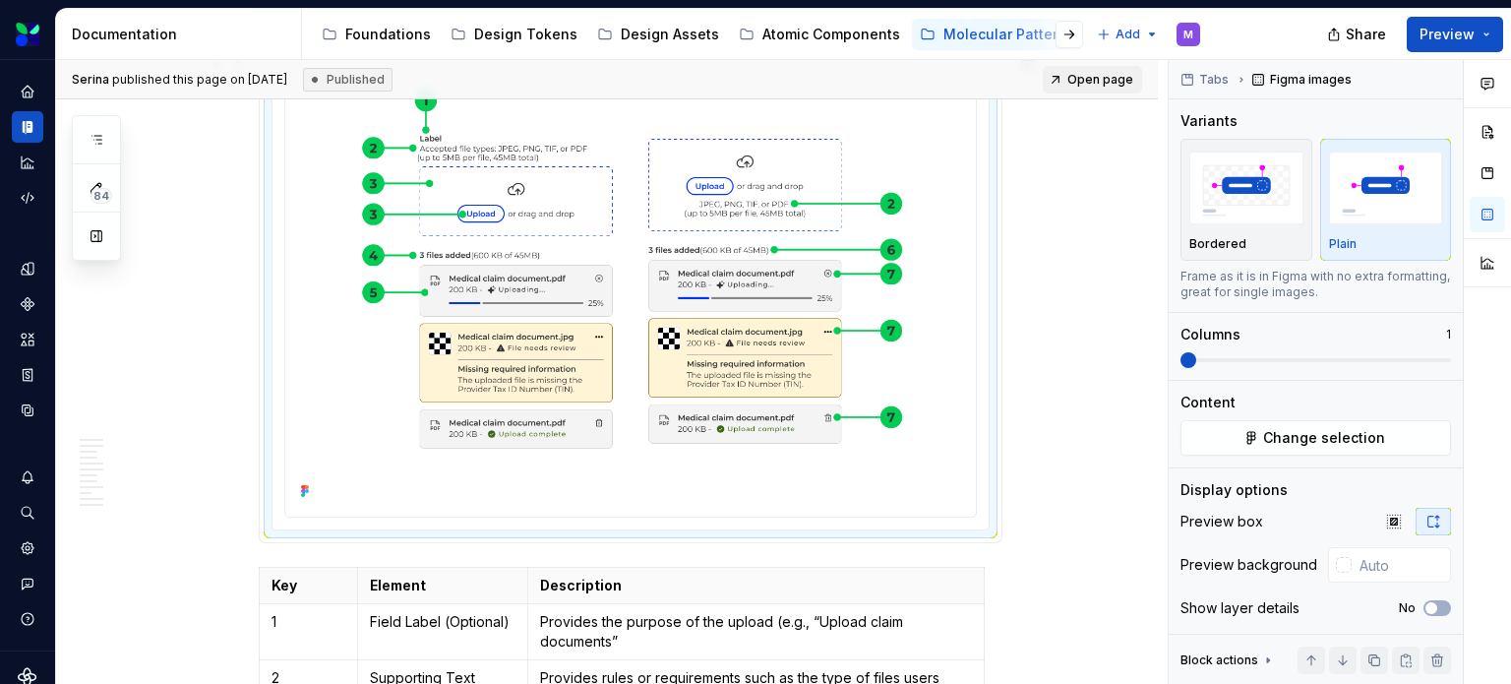
click at [562, 365] on img at bounding box center [630, 291] width 675 height 427
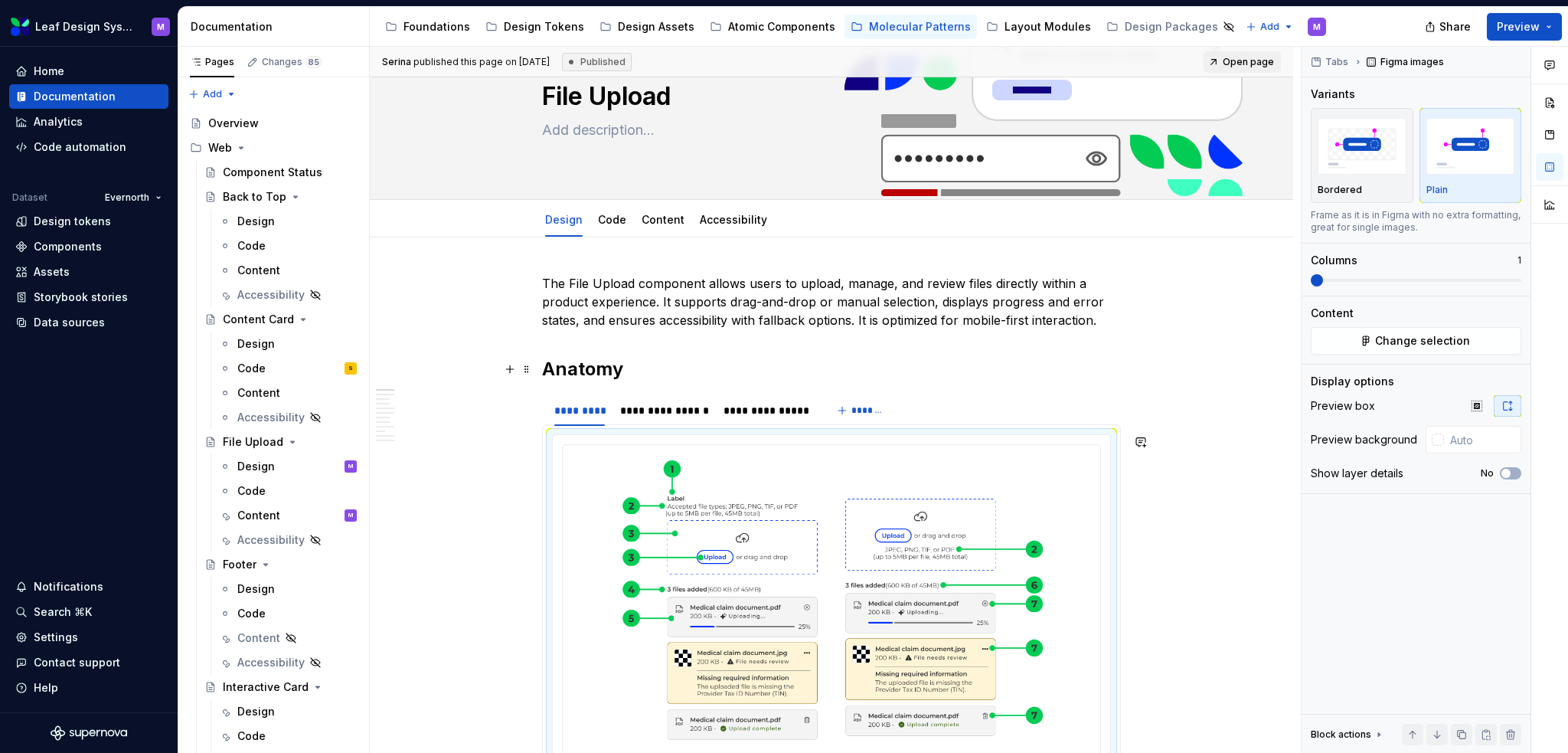
scroll to position [0, 0]
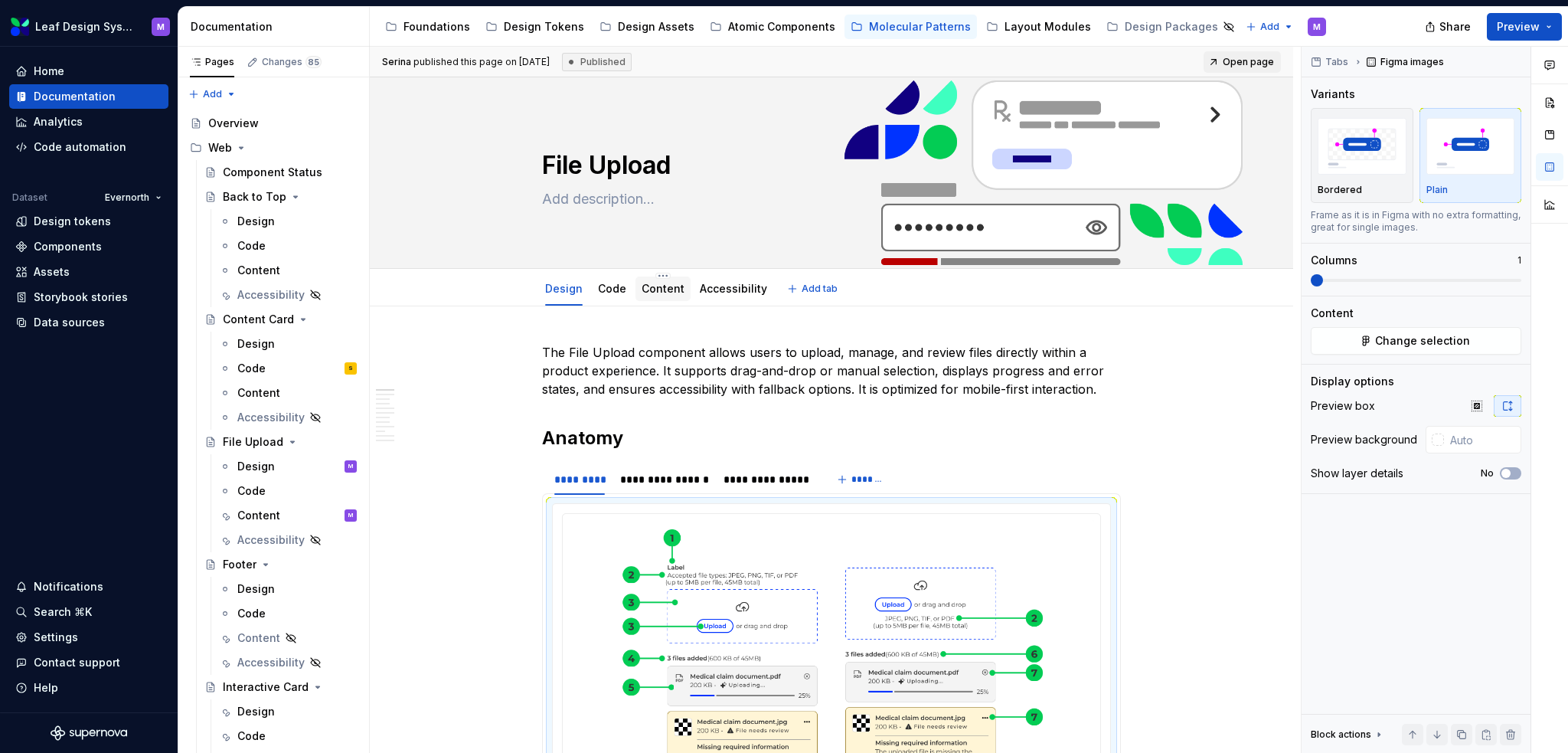
click at [677, 283] on link "Content" at bounding box center [663, 288] width 43 height 13
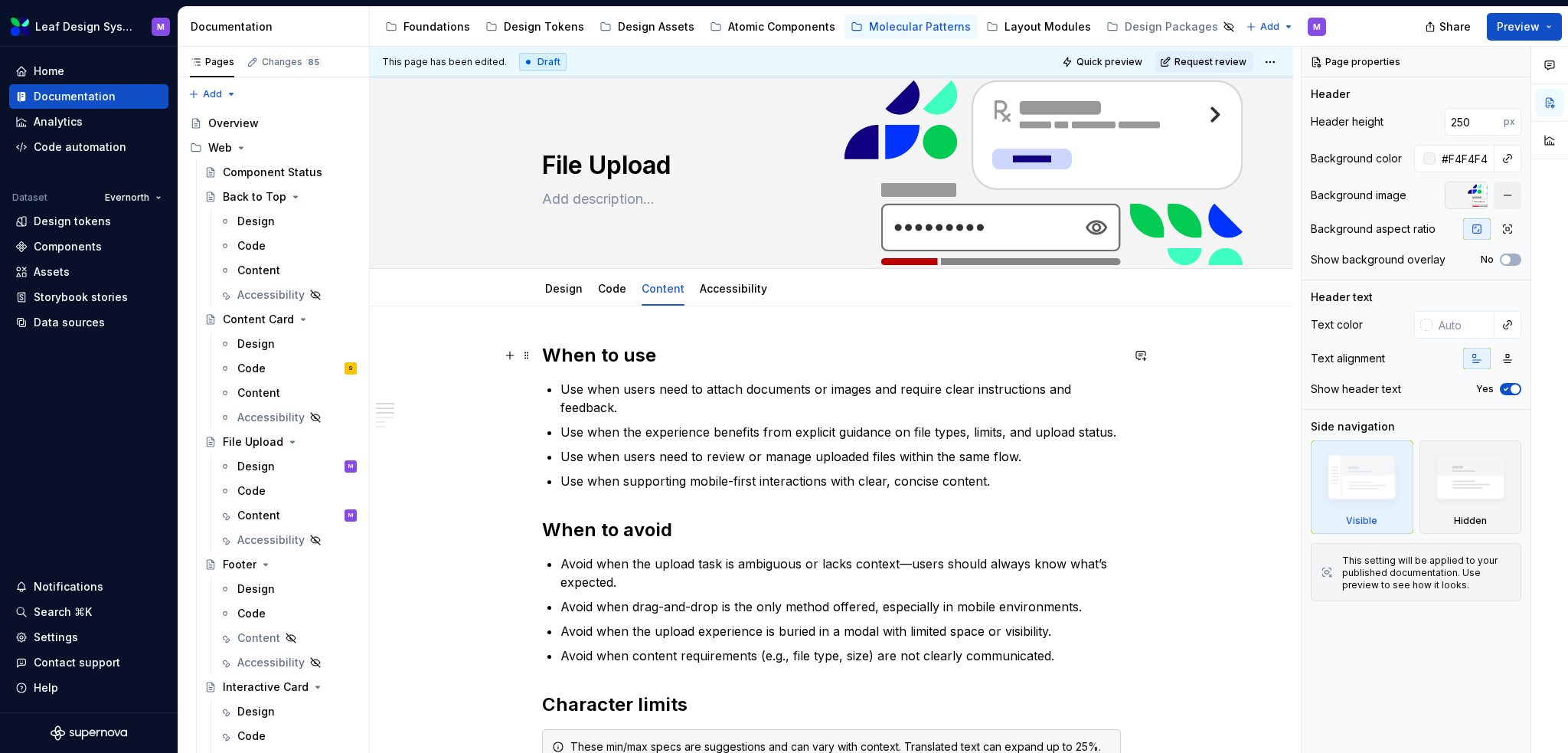
scroll to position [76, 0]
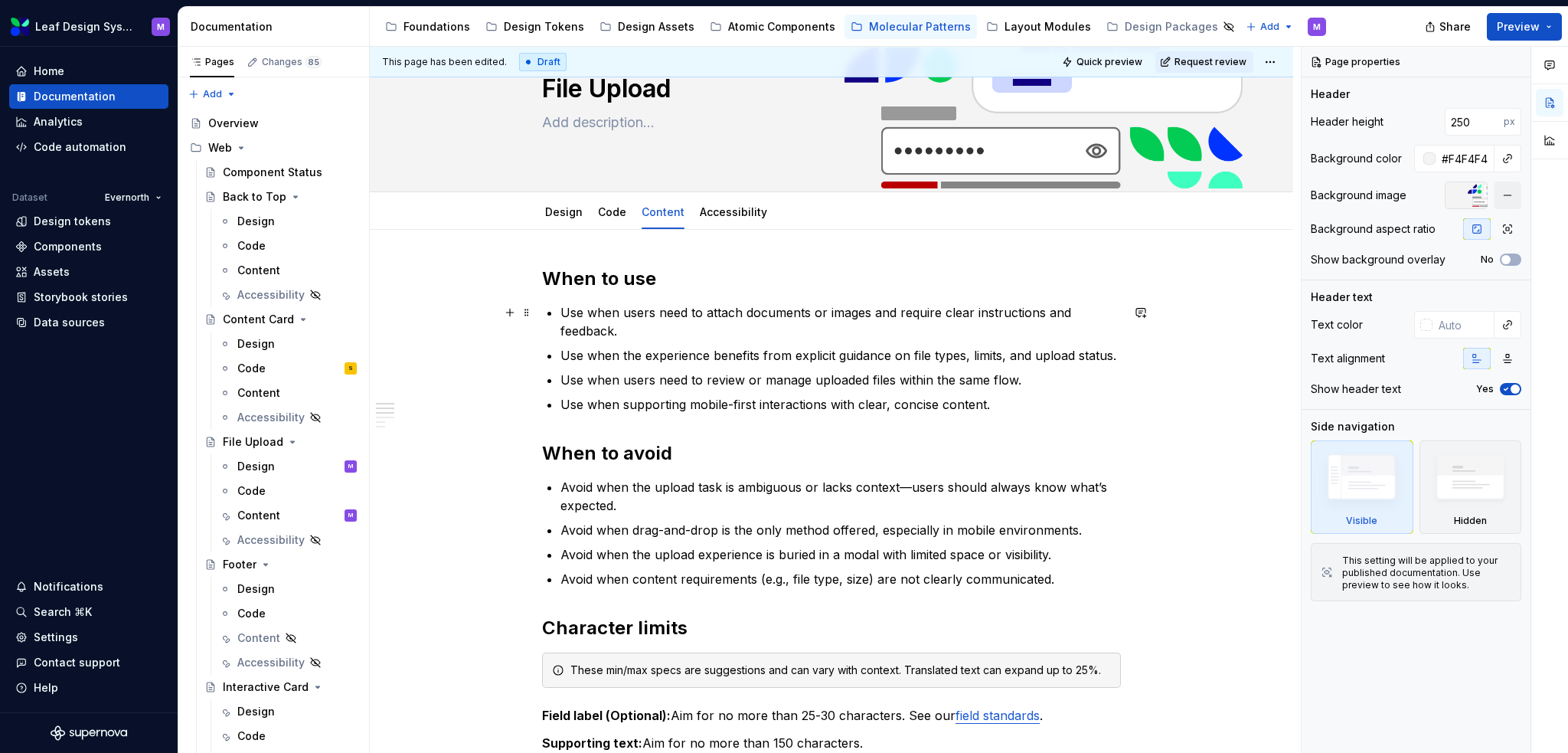
click at [676, 332] on p "Use when users need to attach documents or images and require clear instruction…" at bounding box center [841, 322] width 561 height 37
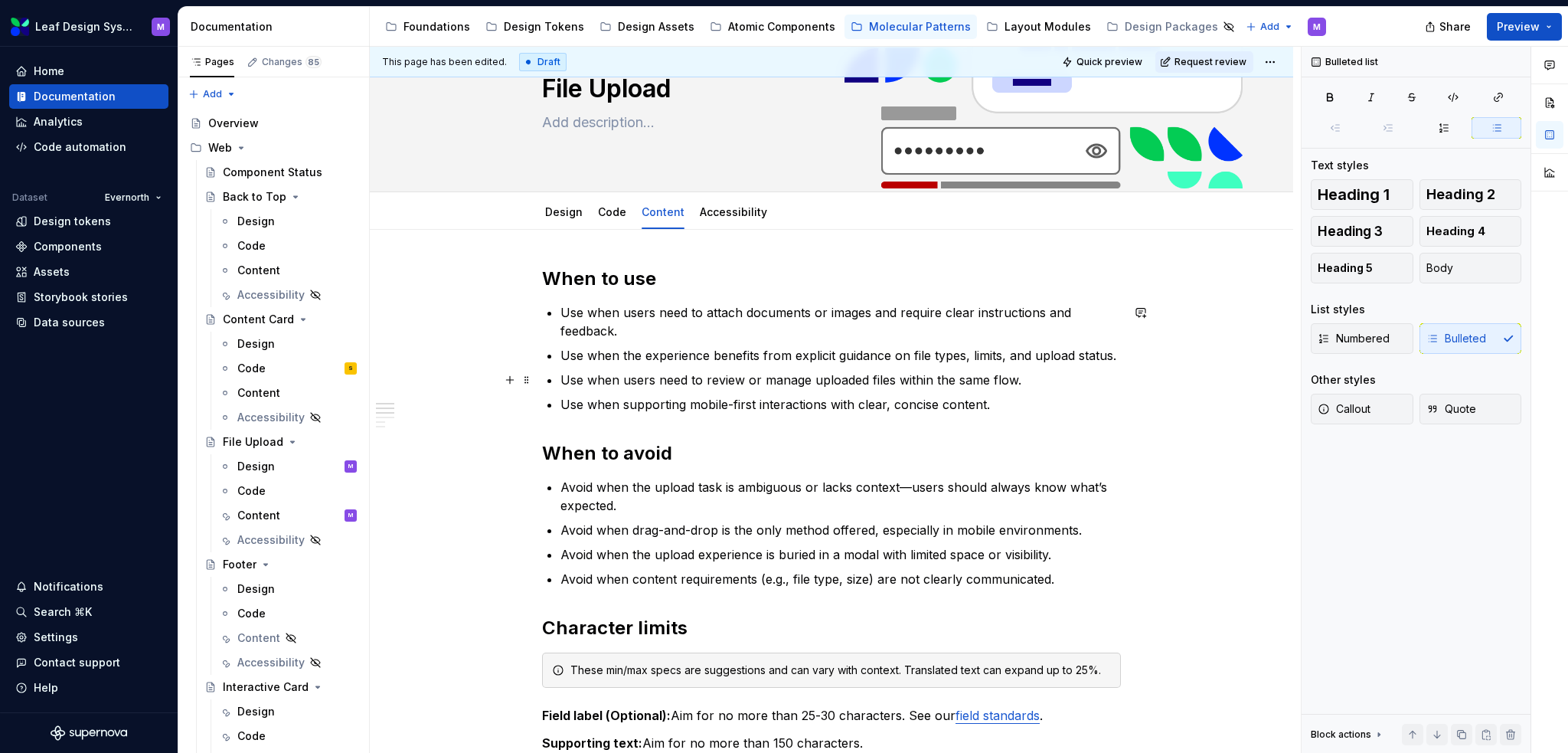
click at [782, 376] on p "Use when users need to review or manage uploaded files within the same flow." at bounding box center [841, 380] width 561 height 19
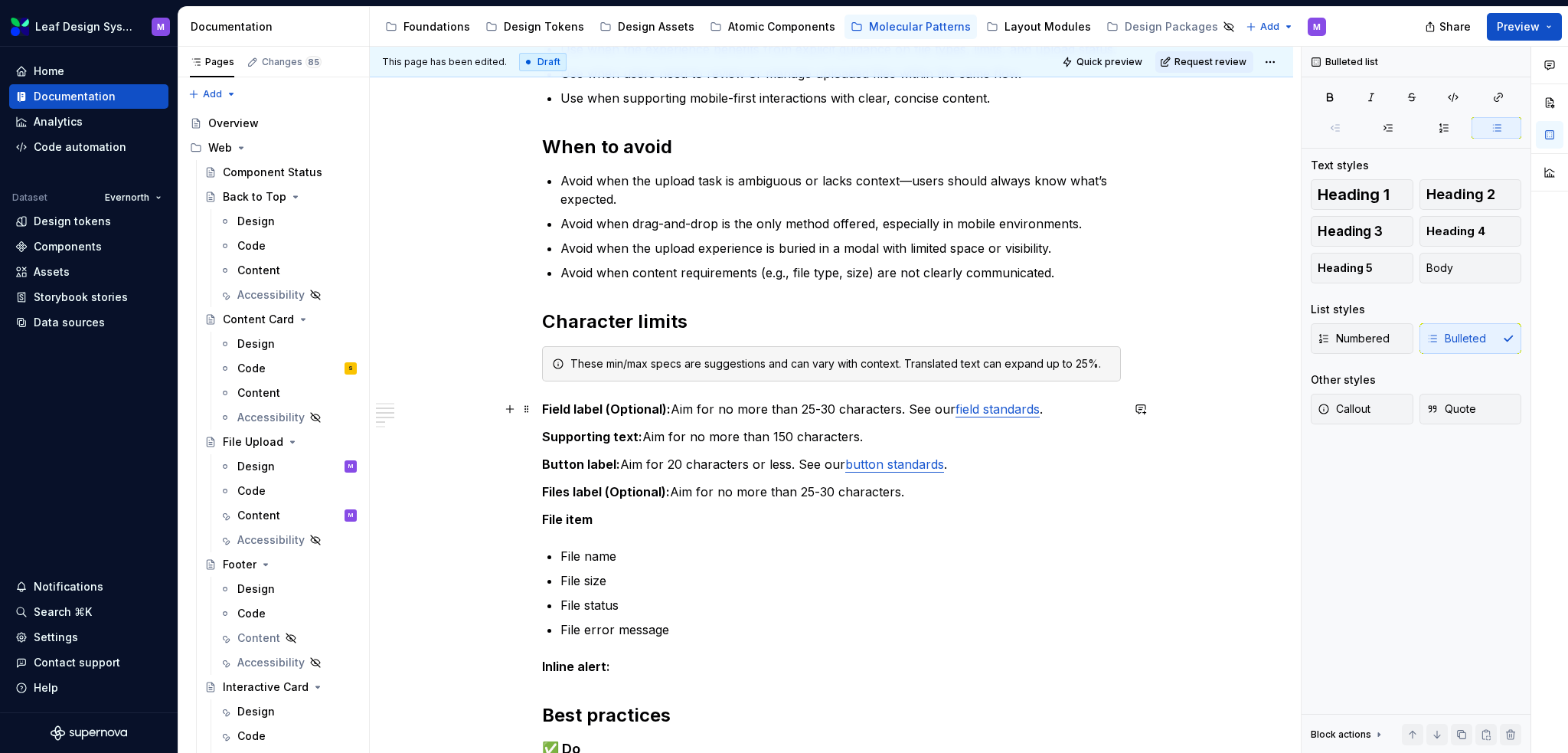
scroll to position [459, 0]
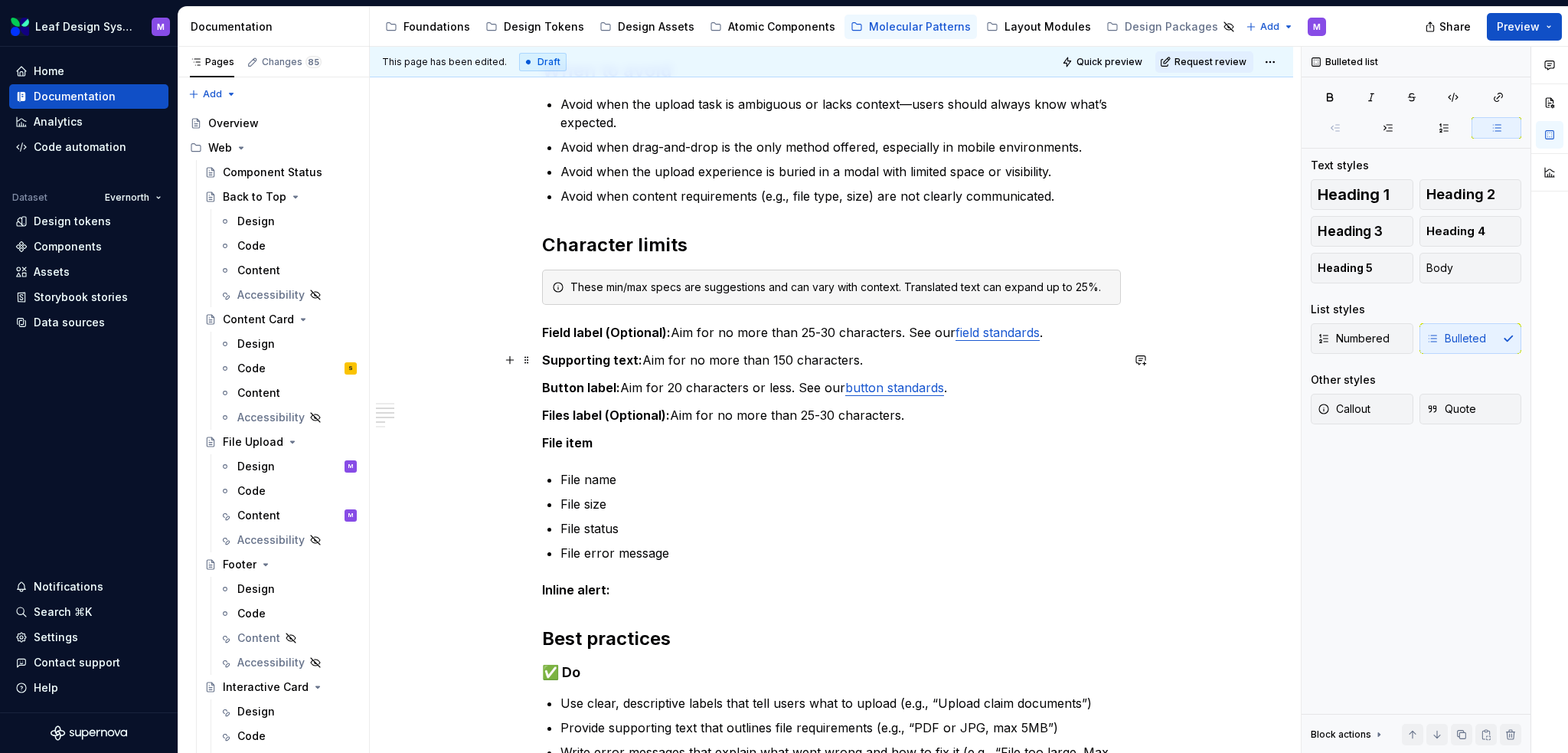
click at [864, 363] on p "Supporting text: Aim for no more than 150 characters." at bounding box center [831, 360] width 579 height 19
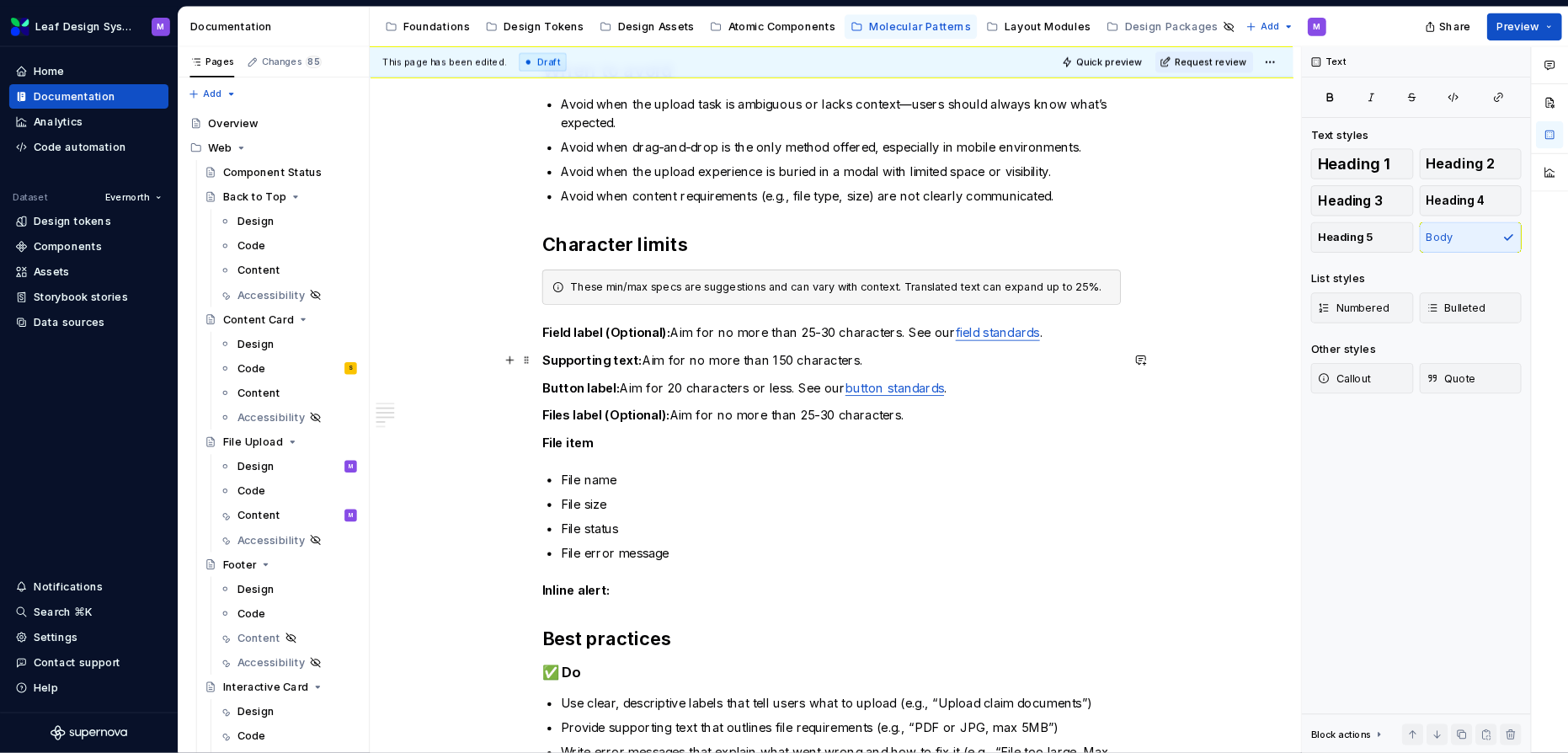
scroll to position [590, 0]
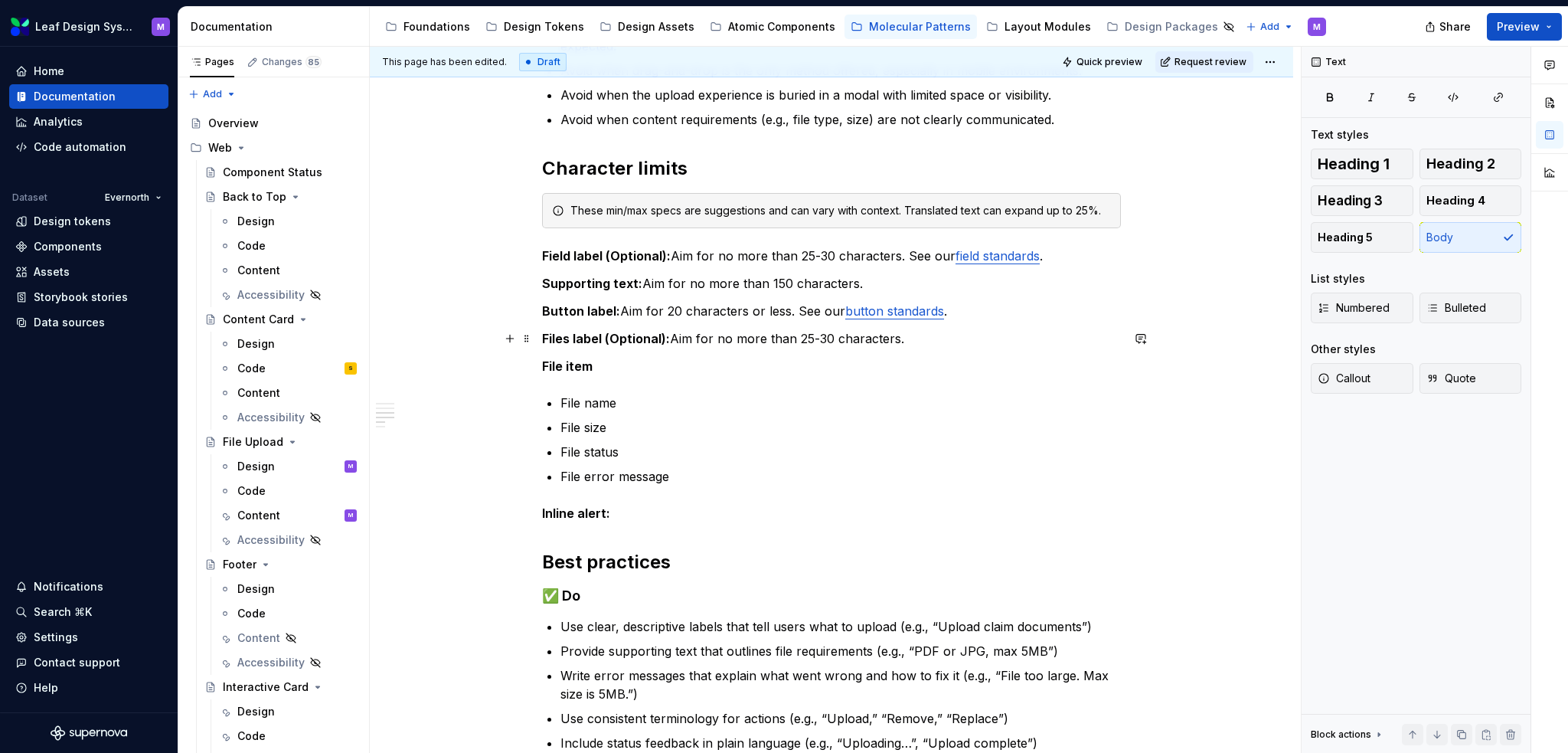
click at [913, 337] on p "Files label (Optional): Aim for no more than 25-30 characters." at bounding box center [831, 339] width 579 height 19
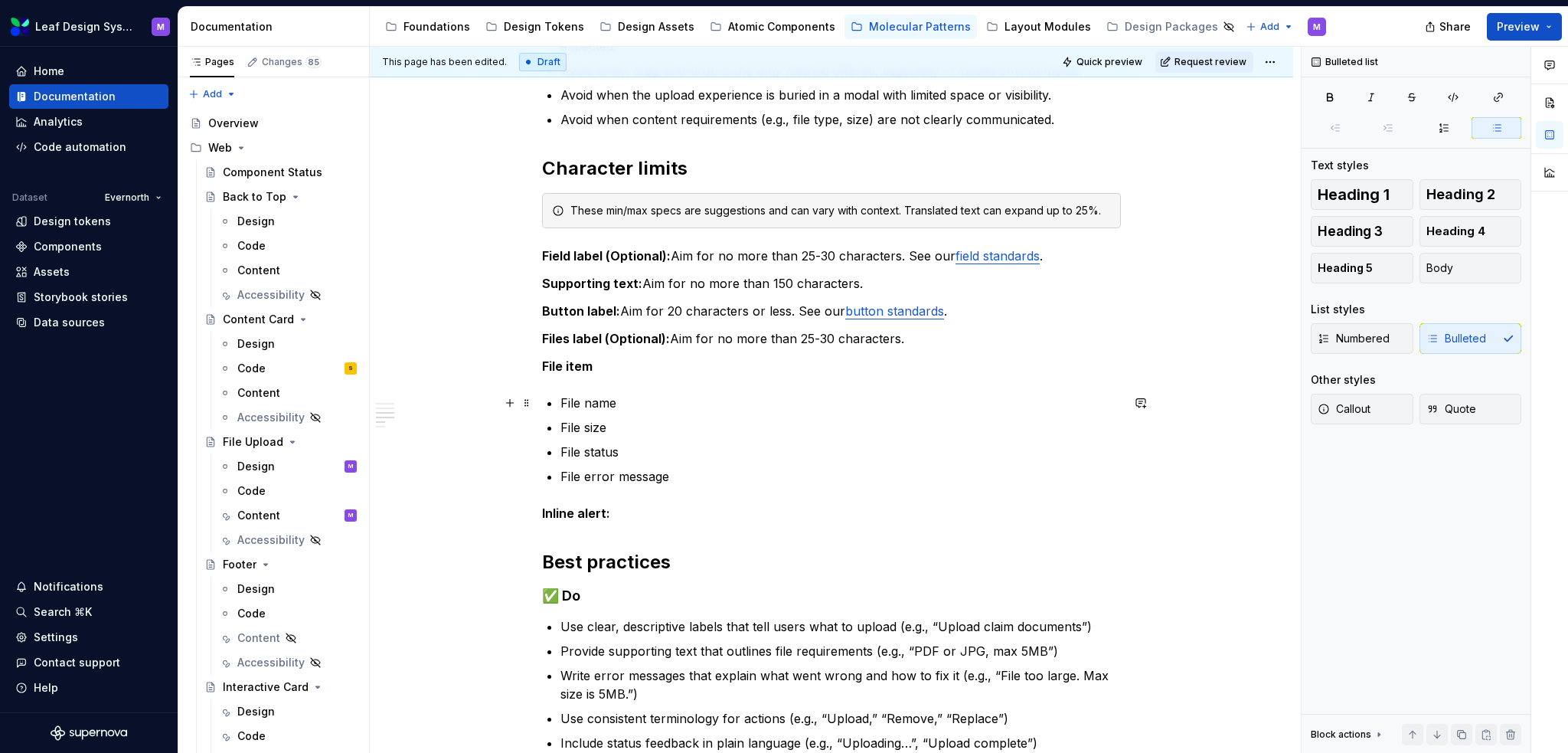
click at [716, 397] on p "File name" at bounding box center [841, 403] width 561 height 19
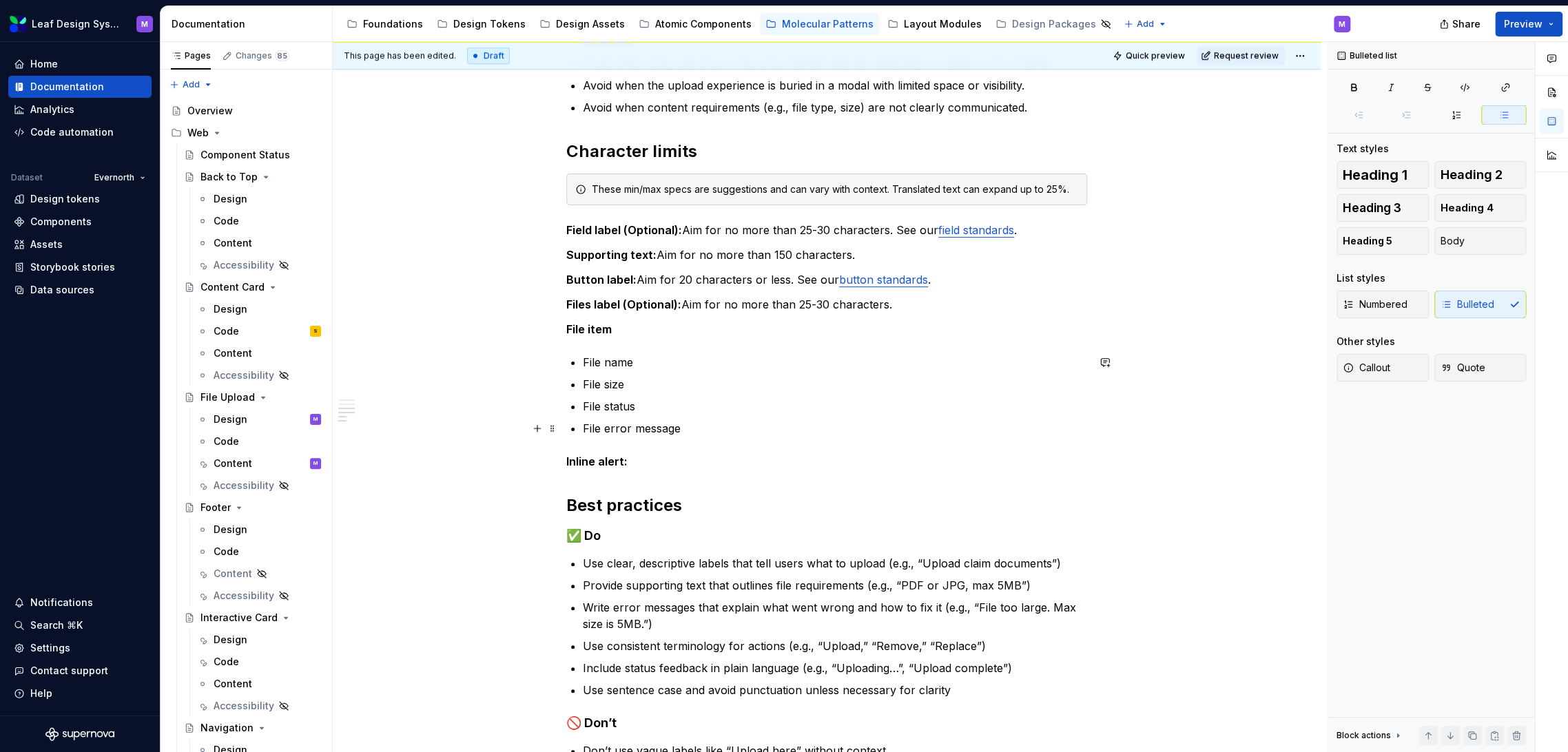
type textarea "*"
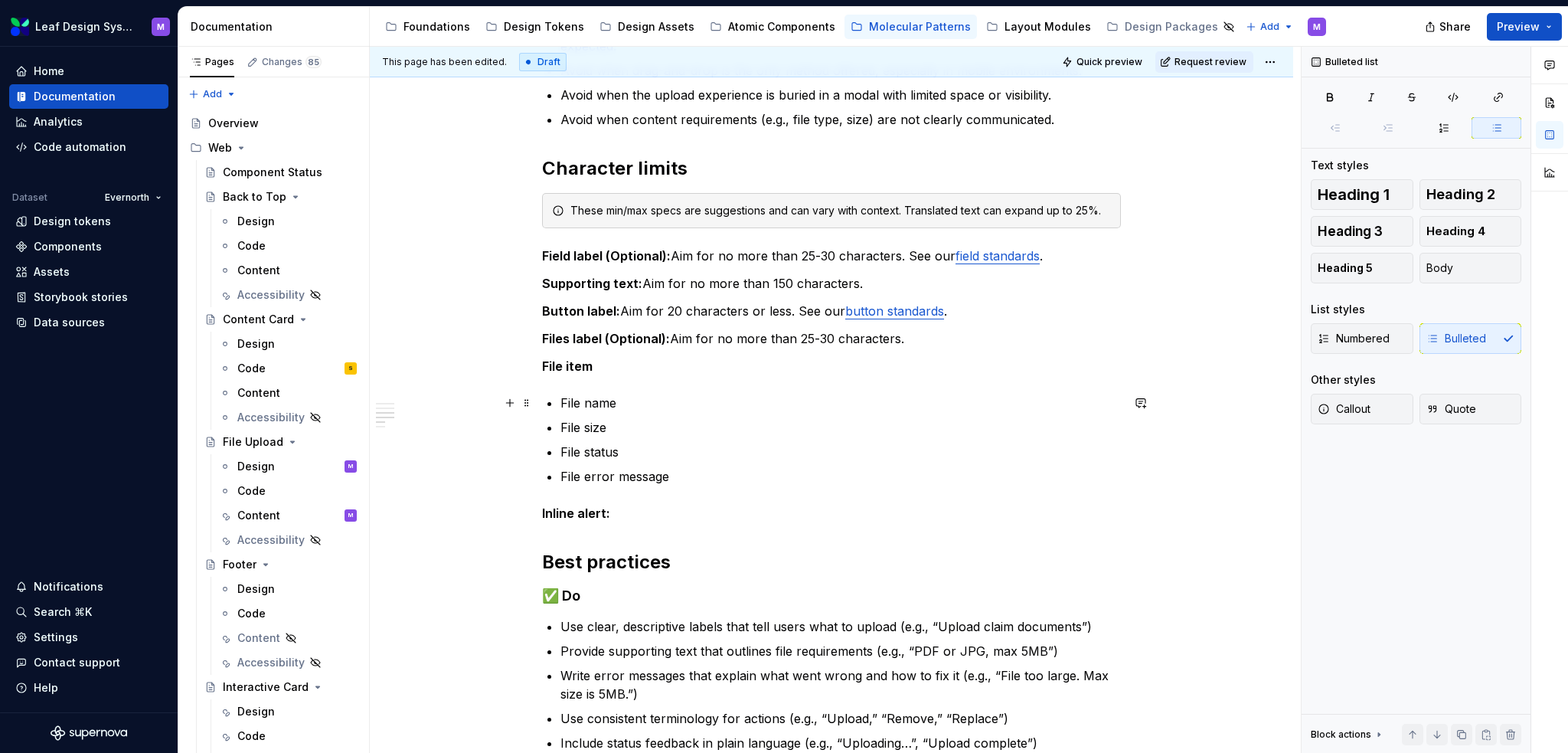
click at [691, 399] on p "File name" at bounding box center [841, 403] width 561 height 19
click at [694, 418] on p "File size" at bounding box center [841, 428] width 561 height 19
click at [679, 446] on p "File status" at bounding box center [841, 452] width 561 height 19
click at [680, 467] on p "File error message" at bounding box center [841, 477] width 561 height 19
click at [619, 364] on p "File item" at bounding box center [831, 366] width 579 height 19
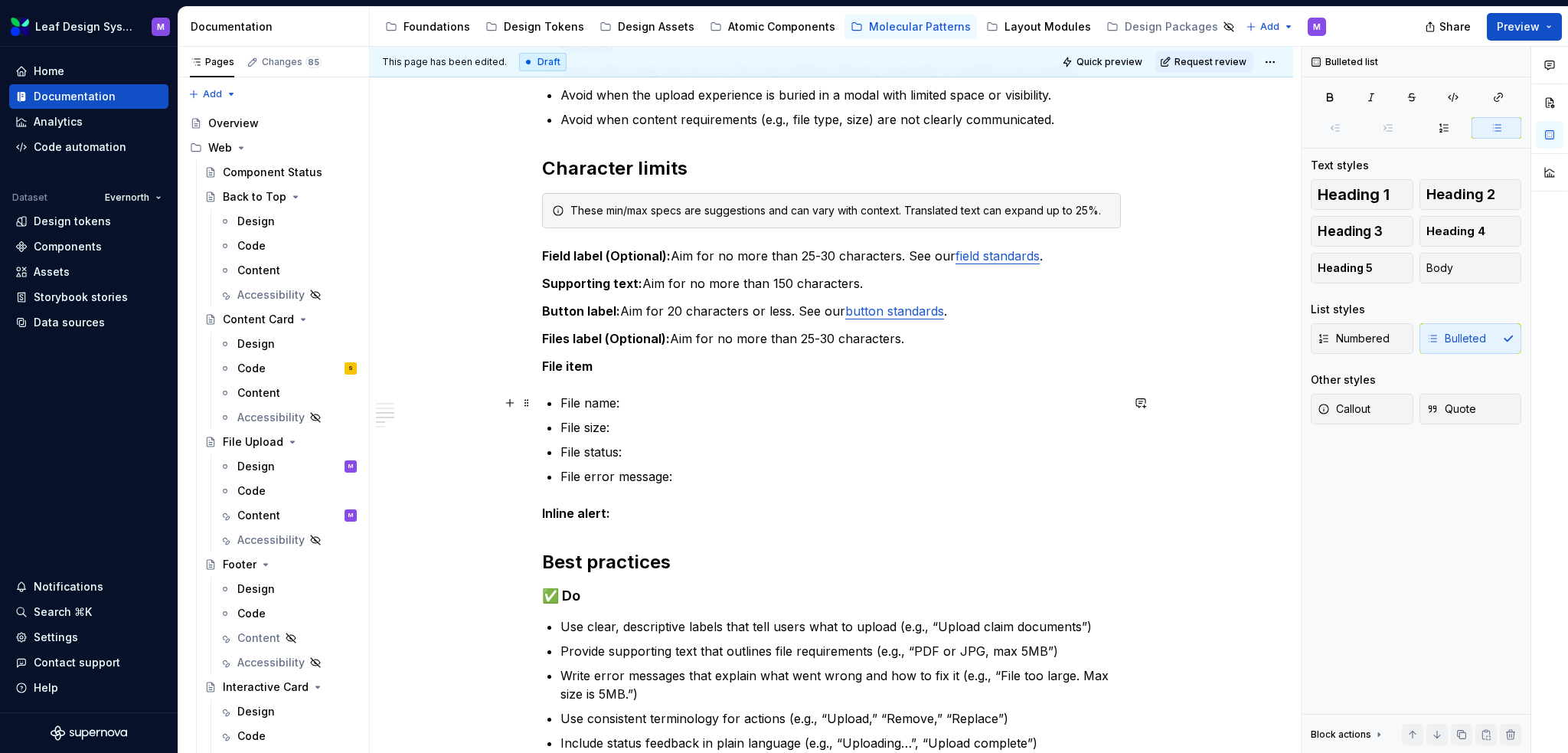
click at [648, 402] on p "File name:" at bounding box center [841, 403] width 561 height 19
click at [1020, 400] on p "File name: Based on input. Ensure the file name includes the file type (.pdf, .…" at bounding box center [841, 403] width 561 height 19
click at [937, 404] on p "File name: Based on input. Ensure the file name includes the file type (.pdf, .…" at bounding box center [841, 403] width 561 height 19
click at [786, 395] on p "File name: Based on input. Ensure the file name includes the file type (.pdf, .…" at bounding box center [841, 403] width 561 height 19
click at [646, 426] on p "File size:" at bounding box center [841, 428] width 561 height 19
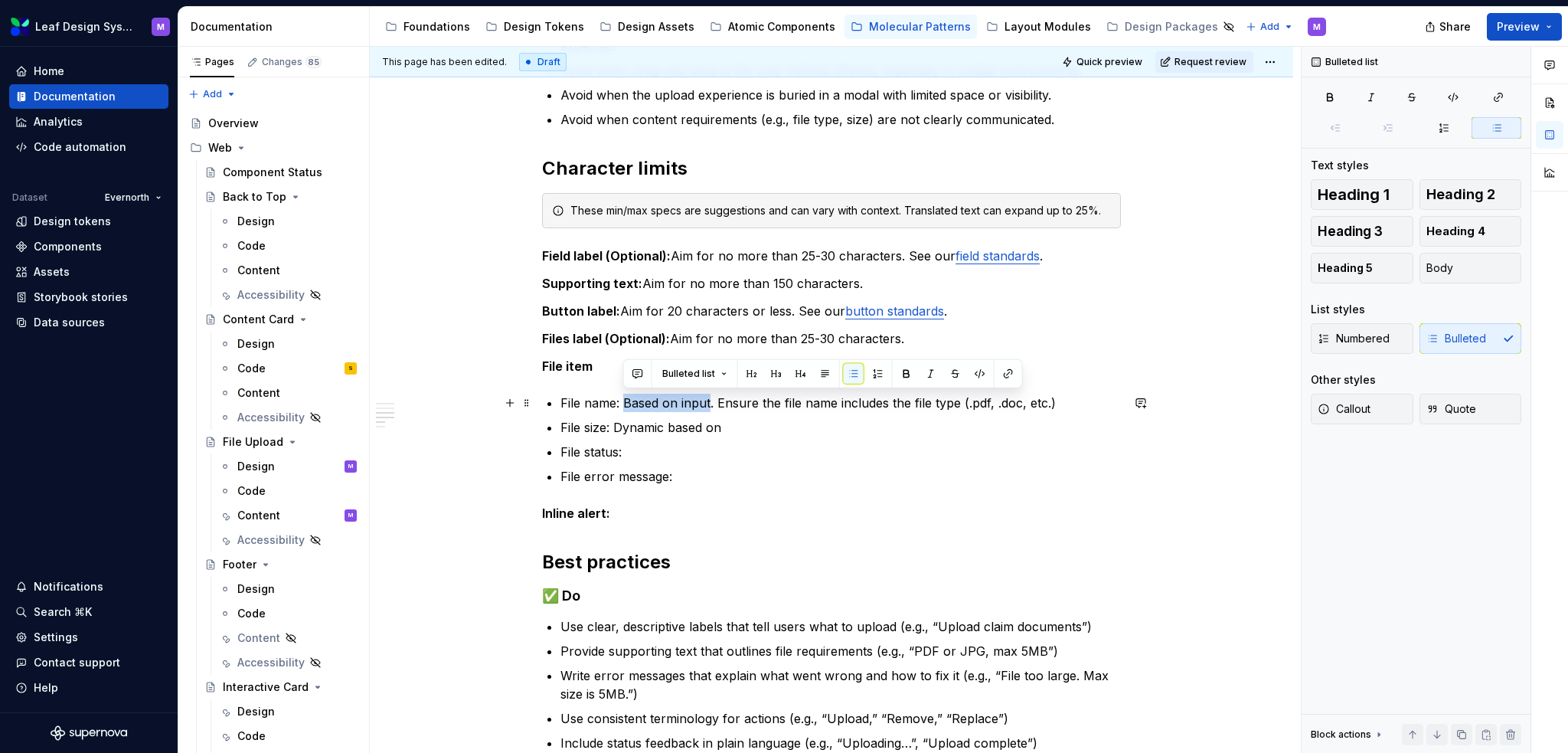
drag, startPoint x: 707, startPoint y: 403, endPoint x: 625, endPoint y: 403, distance: 82.0
click at [625, 403] on p "File name: Based on input. Ensure the file name includes the file type (.pdf, .…" at bounding box center [841, 403] width 561 height 19
click at [724, 422] on p "File size: Dynamic based on" at bounding box center [841, 428] width 561 height 19
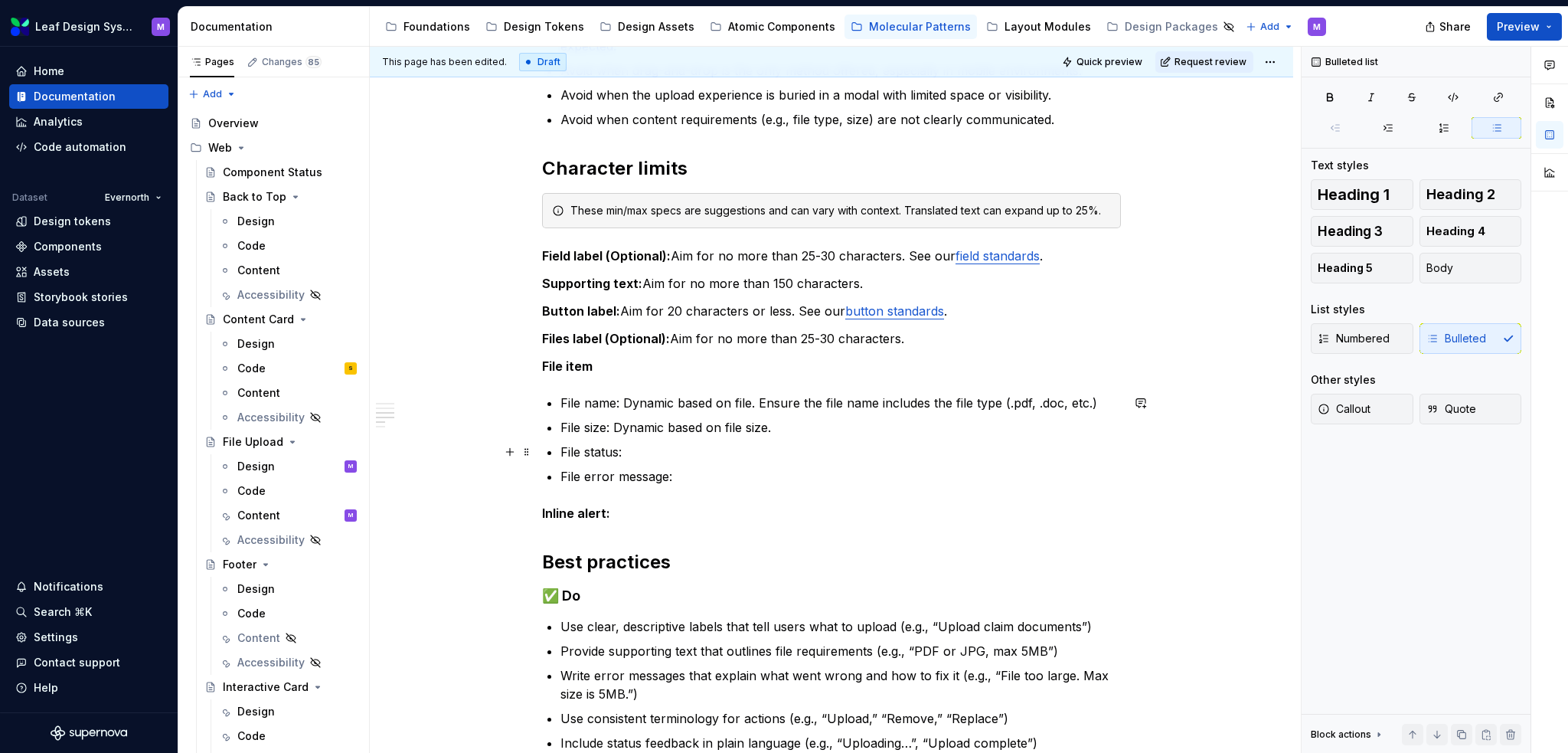
click at [707, 445] on p "File status:" at bounding box center [841, 452] width 561 height 19
click at [686, 474] on p "File error message:" at bounding box center [841, 477] width 561 height 19
drag, startPoint x: 999, startPoint y: 402, endPoint x: 983, endPoint y: 399, distance: 16.3
click at [983, 399] on p "File name: Dynamic based on file. Ensure the file name includes the file type (…" at bounding box center [841, 403] width 561 height 19
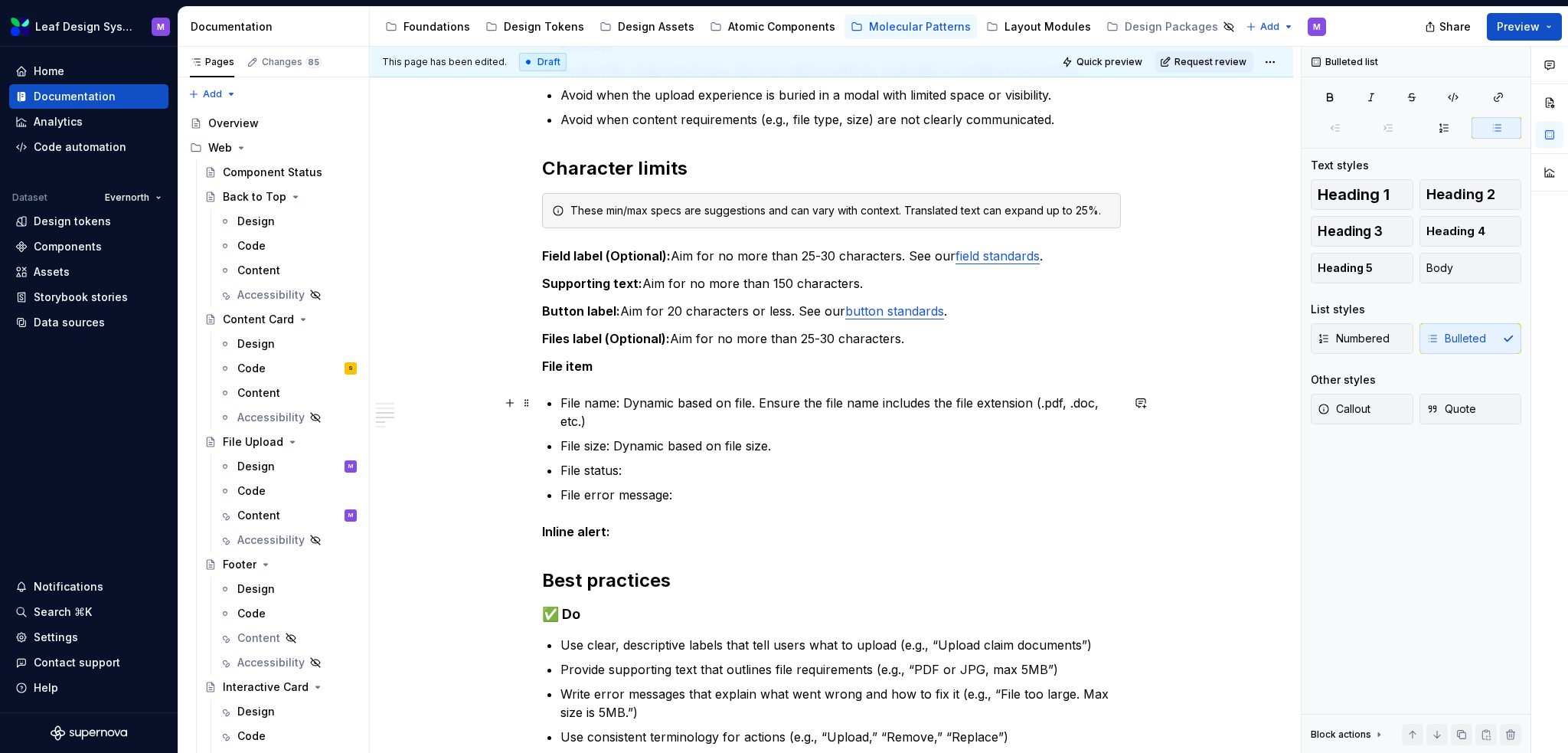
click at [926, 411] on p "File name: Dynamic based on file. Ensure the file name includes the file extens…" at bounding box center [841, 412] width 561 height 37
click at [912, 410] on p "File name: Dynamic based on file. Ensure the file name includes the file extens…" at bounding box center [841, 412] width 561 height 37
click at [902, 432] on ul "File name: Dynamic based on file. Ensure the file name includes the file extens…" at bounding box center [841, 449] width 561 height 111
click at [896, 438] on p "File size: Dynamic based on file size." at bounding box center [841, 446] width 561 height 19
click at [778, 444] on p "File size: Dynamic based on file size." at bounding box center [841, 446] width 561 height 19
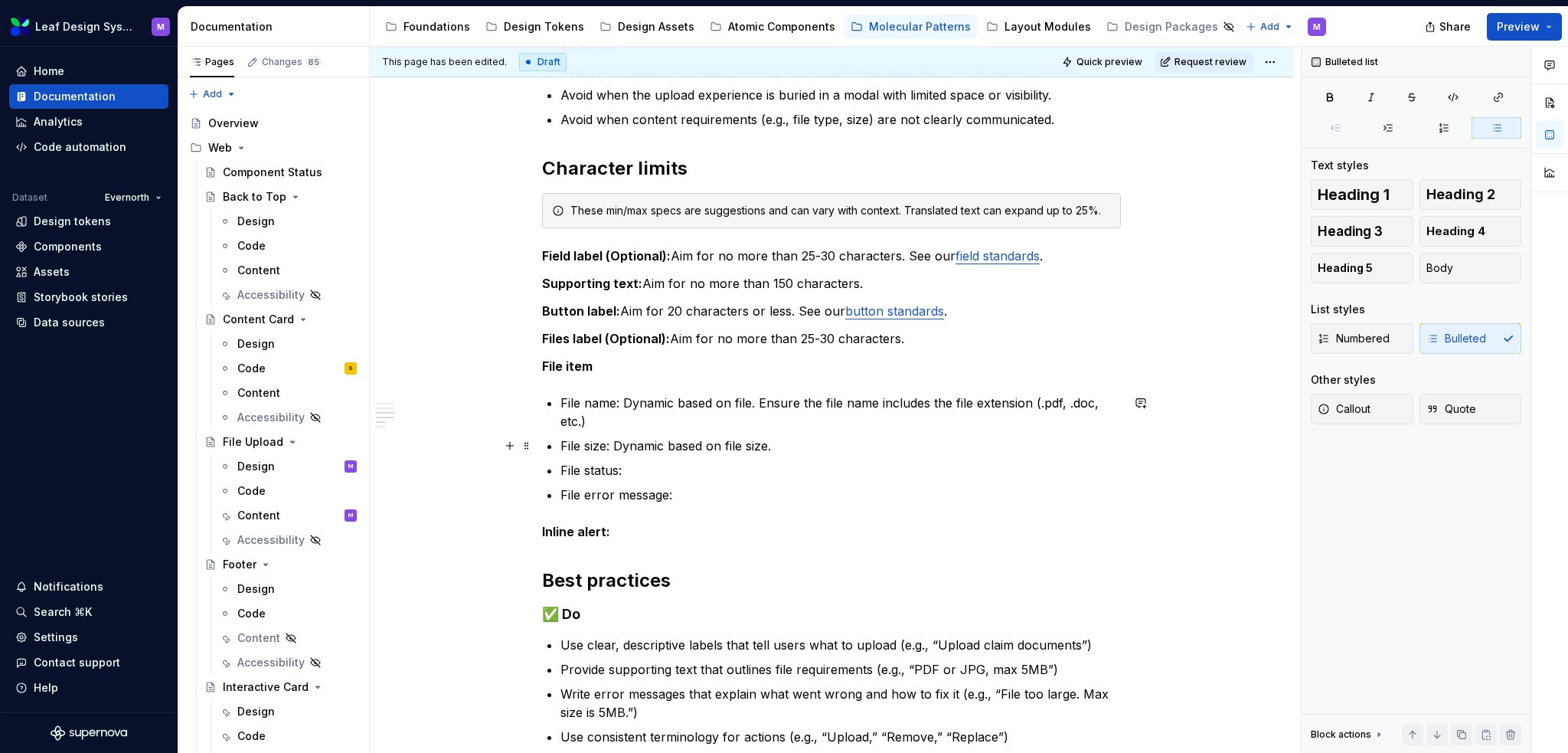
click at [783, 445] on p "File size: Dynamic based on file size." at bounding box center [841, 446] width 561 height 19
drag, startPoint x: 619, startPoint y: 397, endPoint x: 558, endPoint y: 399, distance: 61.0
click at [557, 399] on div "When to use Use when users need to attach documents or images and require clear…" at bounding box center [831, 424] width 579 height 1233
click at [842, 372] on button "button" at bounding box center [844, 374] width 22 height 22
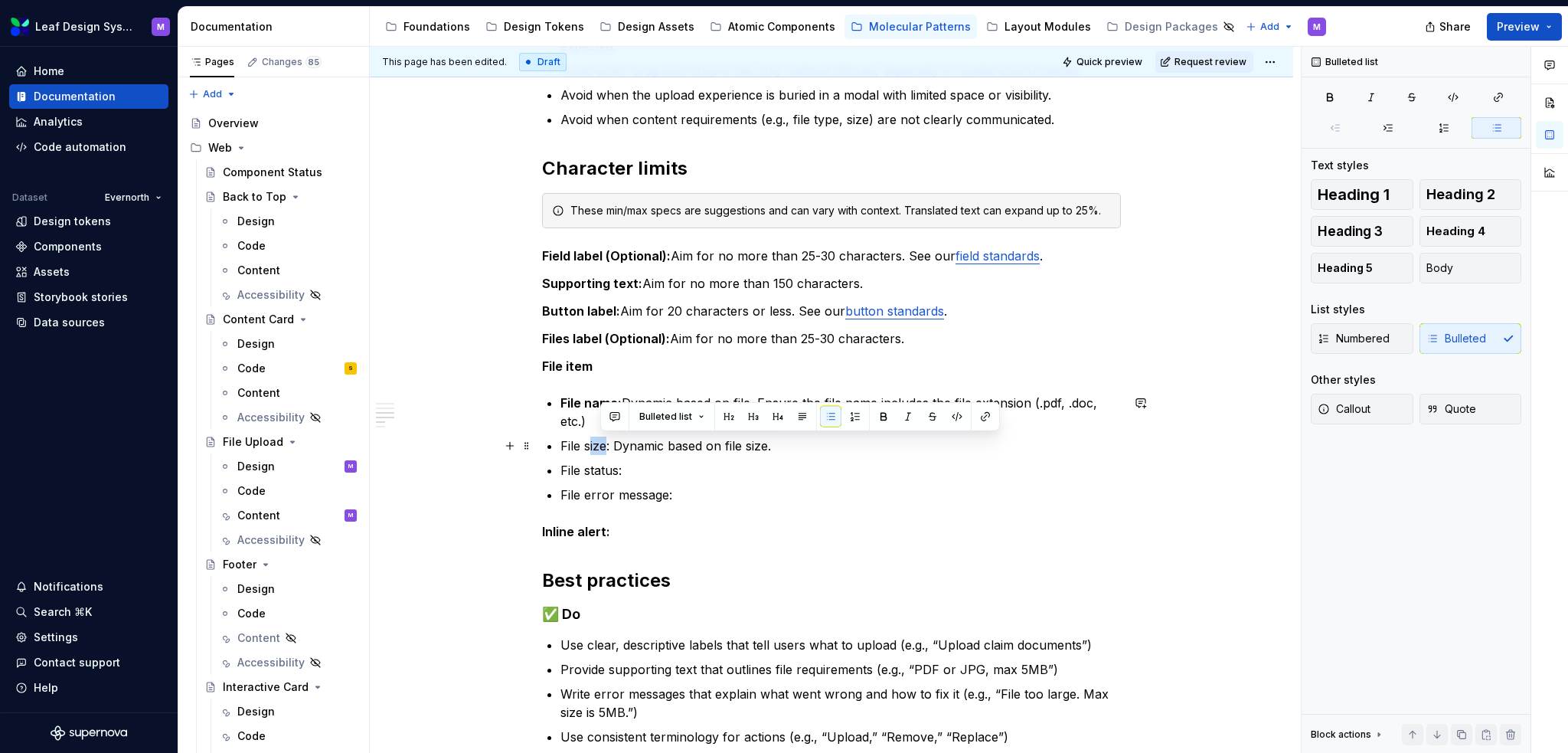
drag, startPoint x: 609, startPoint y: 446, endPoint x: 590, endPoint y: 445, distance: 19.0
click at [590, 445] on p "File size: Dynamic based on file size." at bounding box center [841, 446] width 561 height 19
drag, startPoint x: 610, startPoint y: 446, endPoint x: 563, endPoint y: 444, distance: 47.0
click at [563, 444] on p "File size: Dynamic based on file size." at bounding box center [841, 446] width 561 height 19
click at [841, 410] on button "button" at bounding box center [844, 417] width 22 height 22
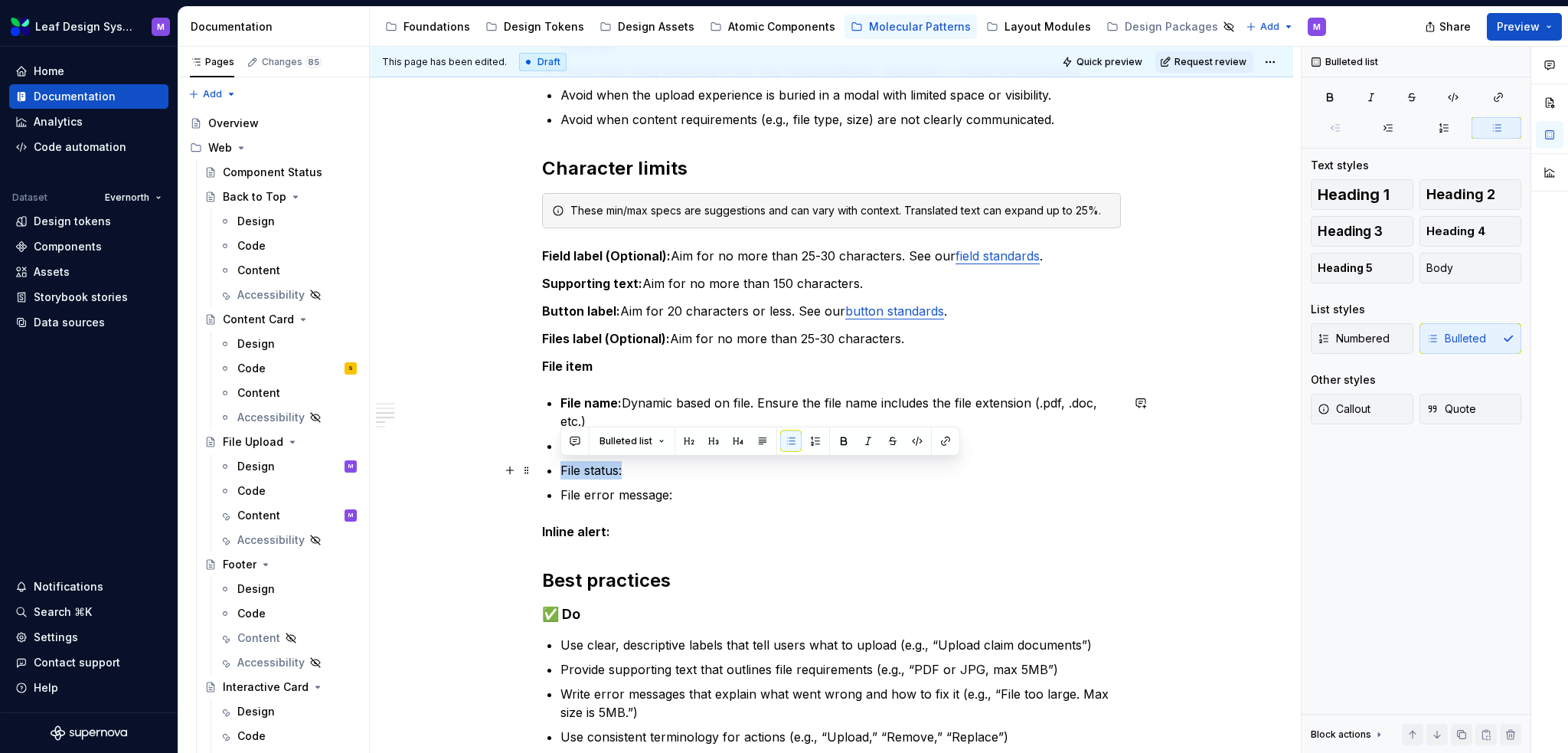
drag, startPoint x: 624, startPoint y: 470, endPoint x: 559, endPoint y: 470, distance: 65.0
click at [559, 470] on div "When to use Use when users need to attach documents or images and require clear…" at bounding box center [831, 424] width 579 height 1233
click at [836, 443] on button "button" at bounding box center [844, 442] width 22 height 22
drag, startPoint x: 674, startPoint y: 492, endPoint x: 560, endPoint y: 497, distance: 114.1
click at [561, 497] on p "File error message:" at bounding box center [841, 495] width 561 height 19
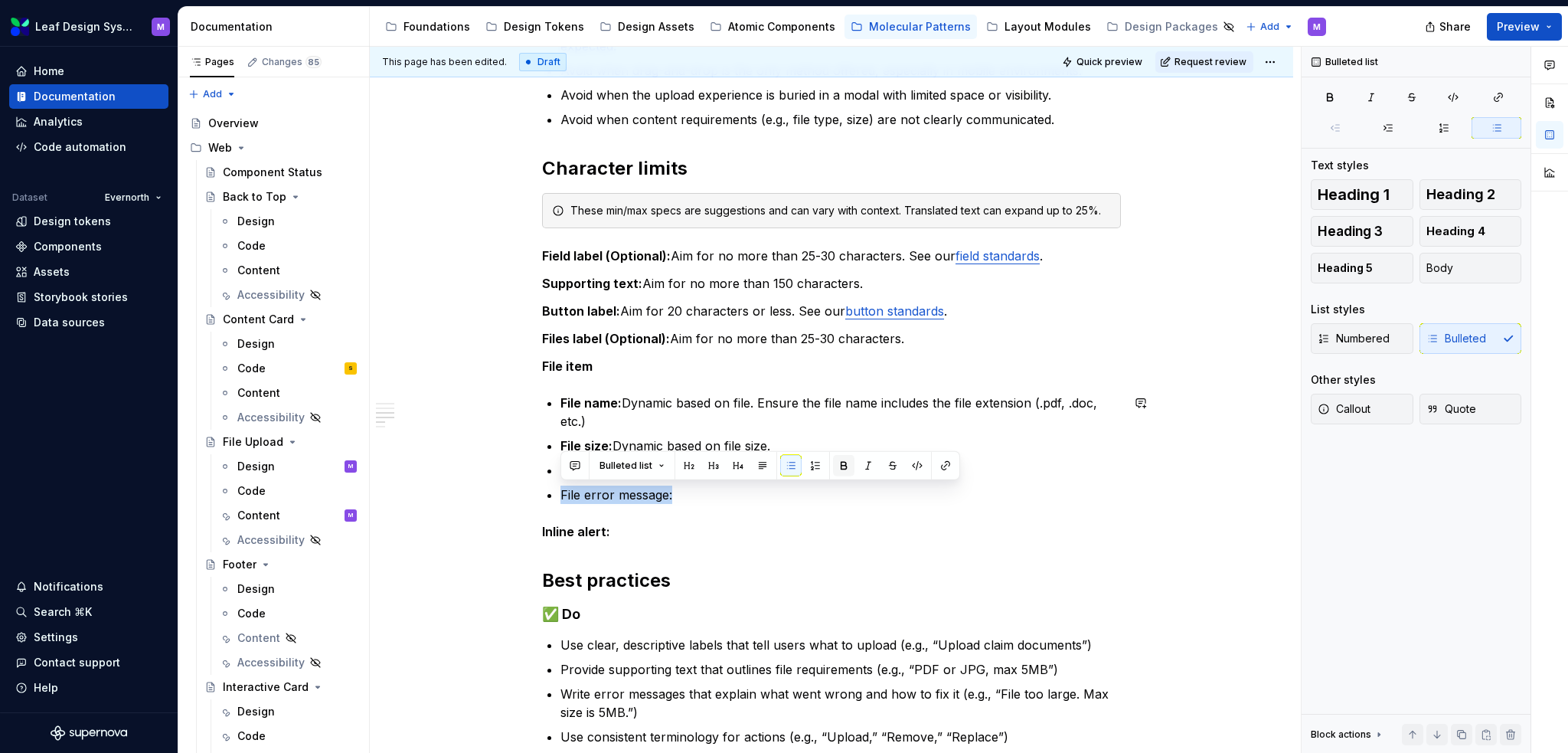
click at [842, 464] on button "button" at bounding box center [844, 466] width 22 height 22
click at [851, 523] on p "Inline alert:" at bounding box center [831, 532] width 579 height 19
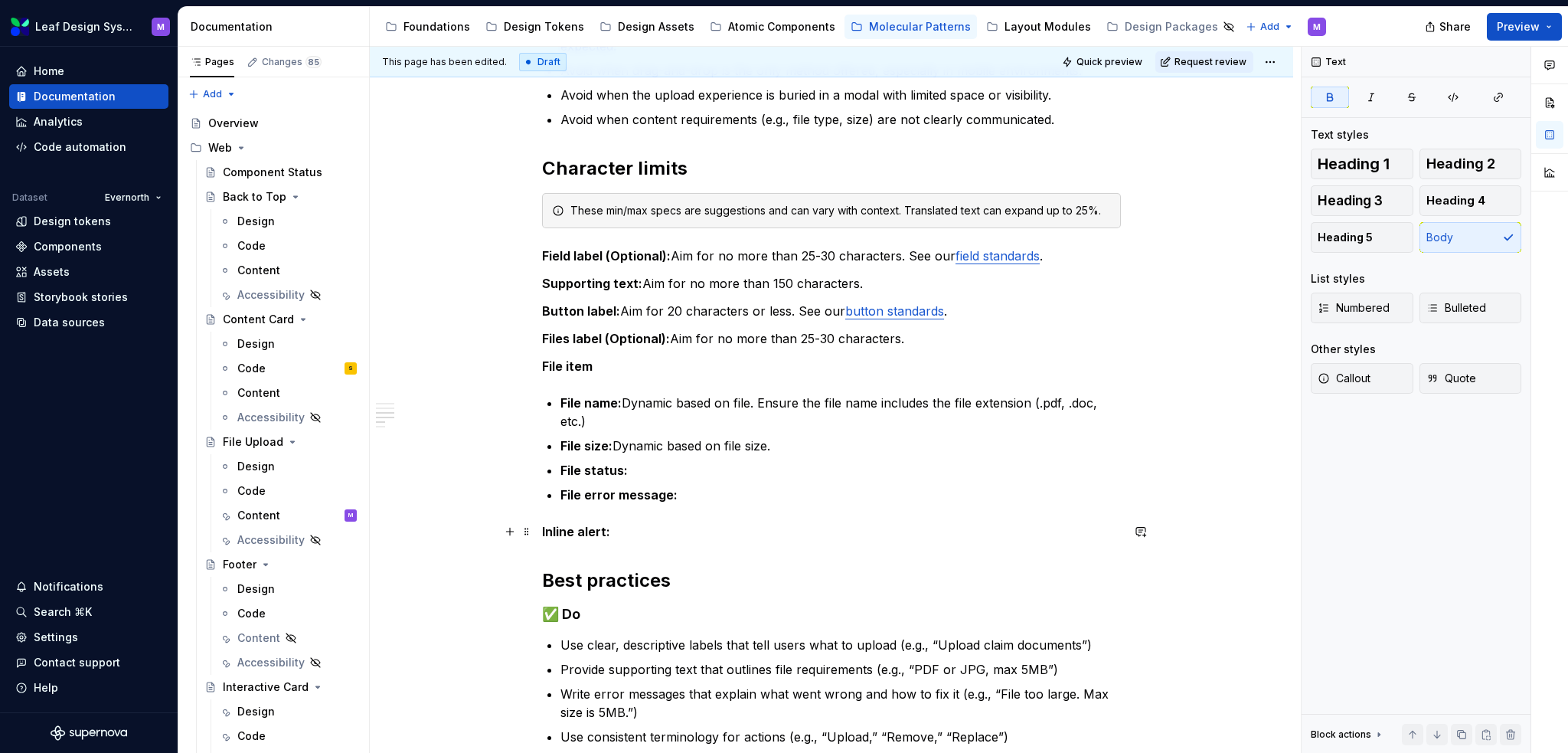
click at [720, 520] on div "When to use Use when users need to attach documents or images and require clear…" at bounding box center [831, 424] width 579 height 1233
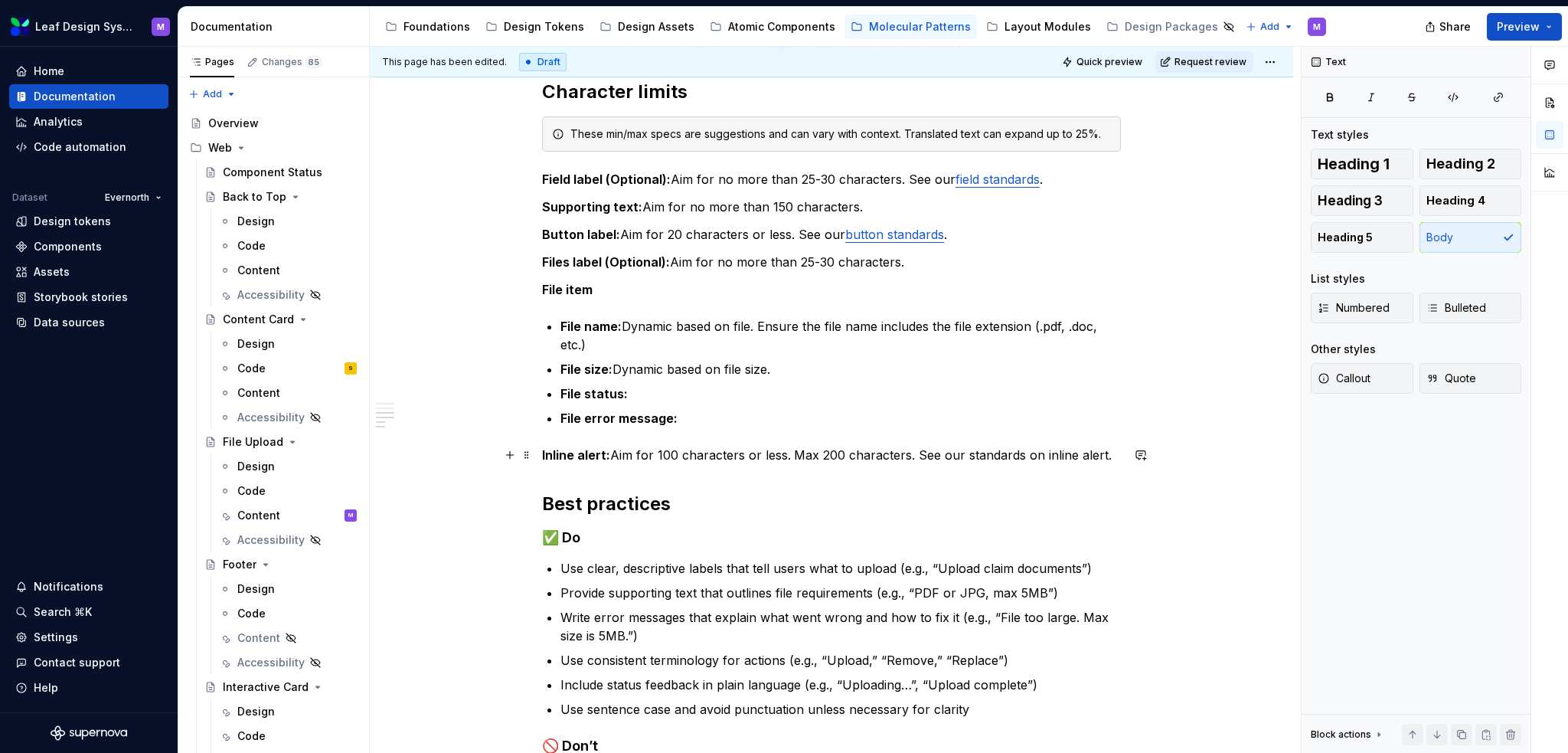
click at [1037, 454] on p "Inline alert: Aim for 100 characters or less. Max 200 characters. See our stand…" at bounding box center [831, 455] width 579 height 19
click at [1046, 452] on p "Inline alert: Aim for 100 characters or less. Max 200 characters. See our stand…" at bounding box center [831, 455] width 579 height 19
click at [1081, 456] on p "Inline alert: Aim for 100 characters or less. Max 200 characters. See our stand…" at bounding box center [831, 455] width 579 height 19
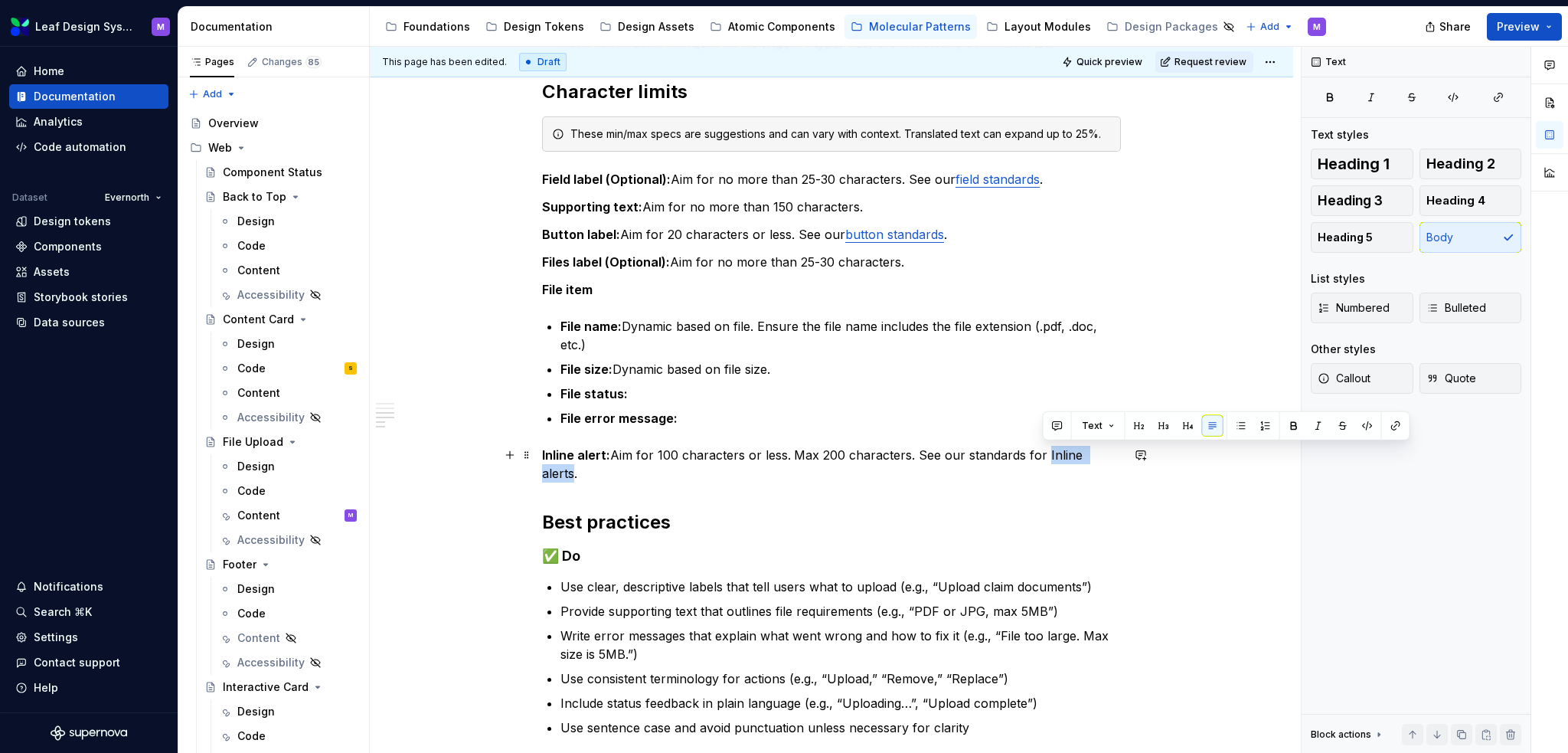
drag, startPoint x: 1106, startPoint y: 456, endPoint x: 1043, endPoint y: 454, distance: 63.0
click at [1043, 454] on p "Inline alert: Aim for 100 characters or less. Max 200 characters. See our stand…" at bounding box center [831, 463] width 579 height 37
click at [1176, 424] on button "button" at bounding box center [1396, 426] width 22 height 22
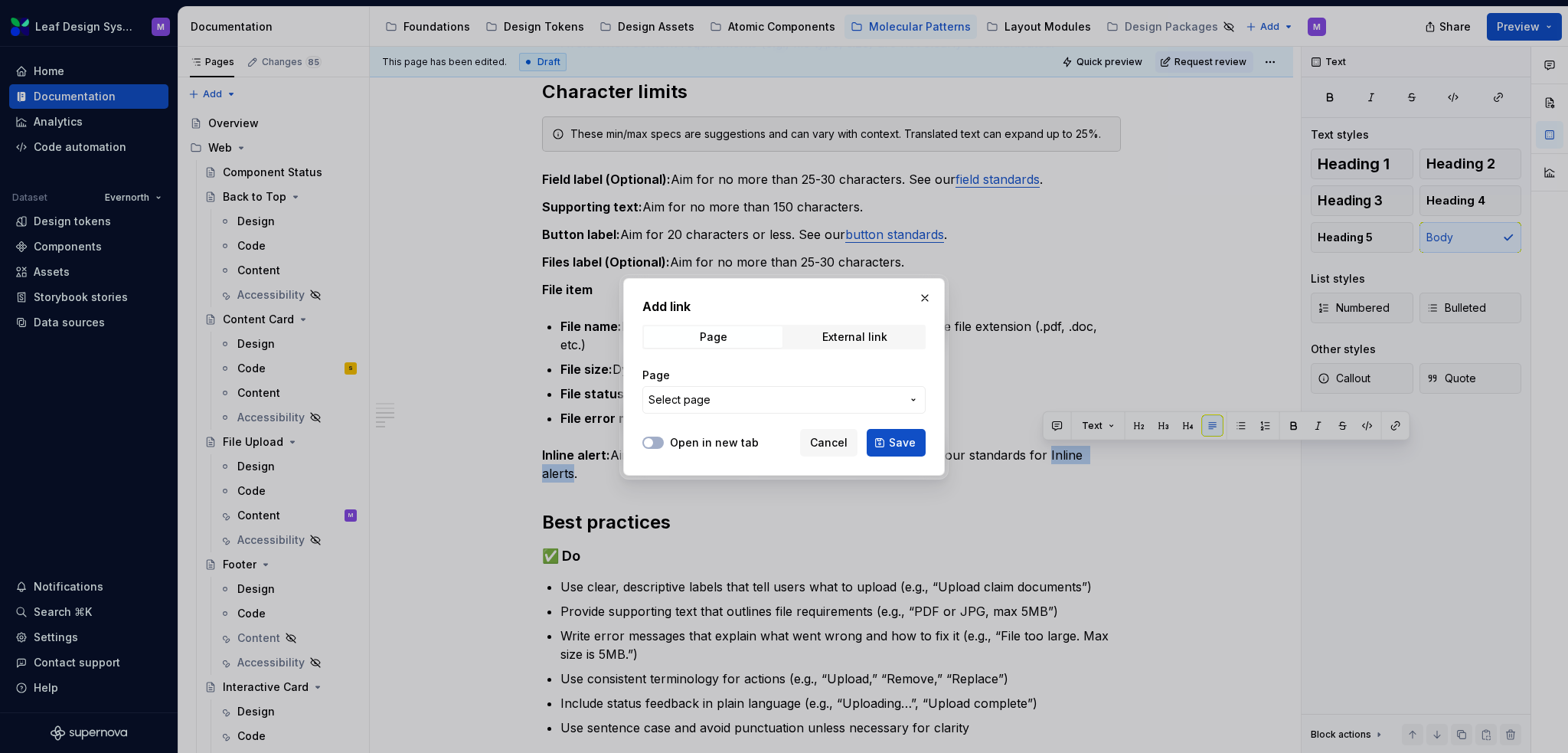
click at [765, 397] on span "Select page" at bounding box center [775, 400] width 253 height 16
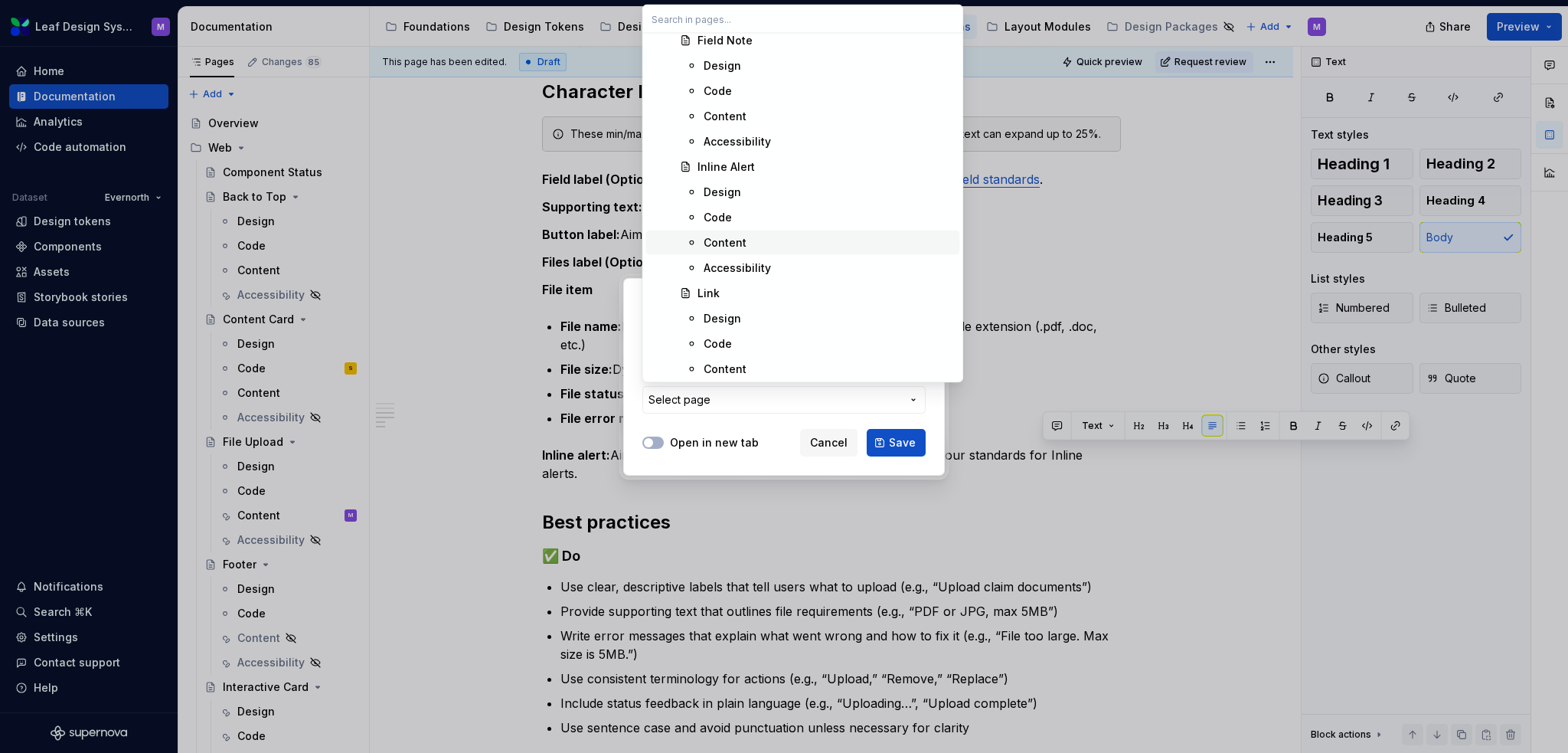
scroll to position [5974, 0]
click at [771, 156] on span "Content" at bounding box center [802, 166] width 314 height 24
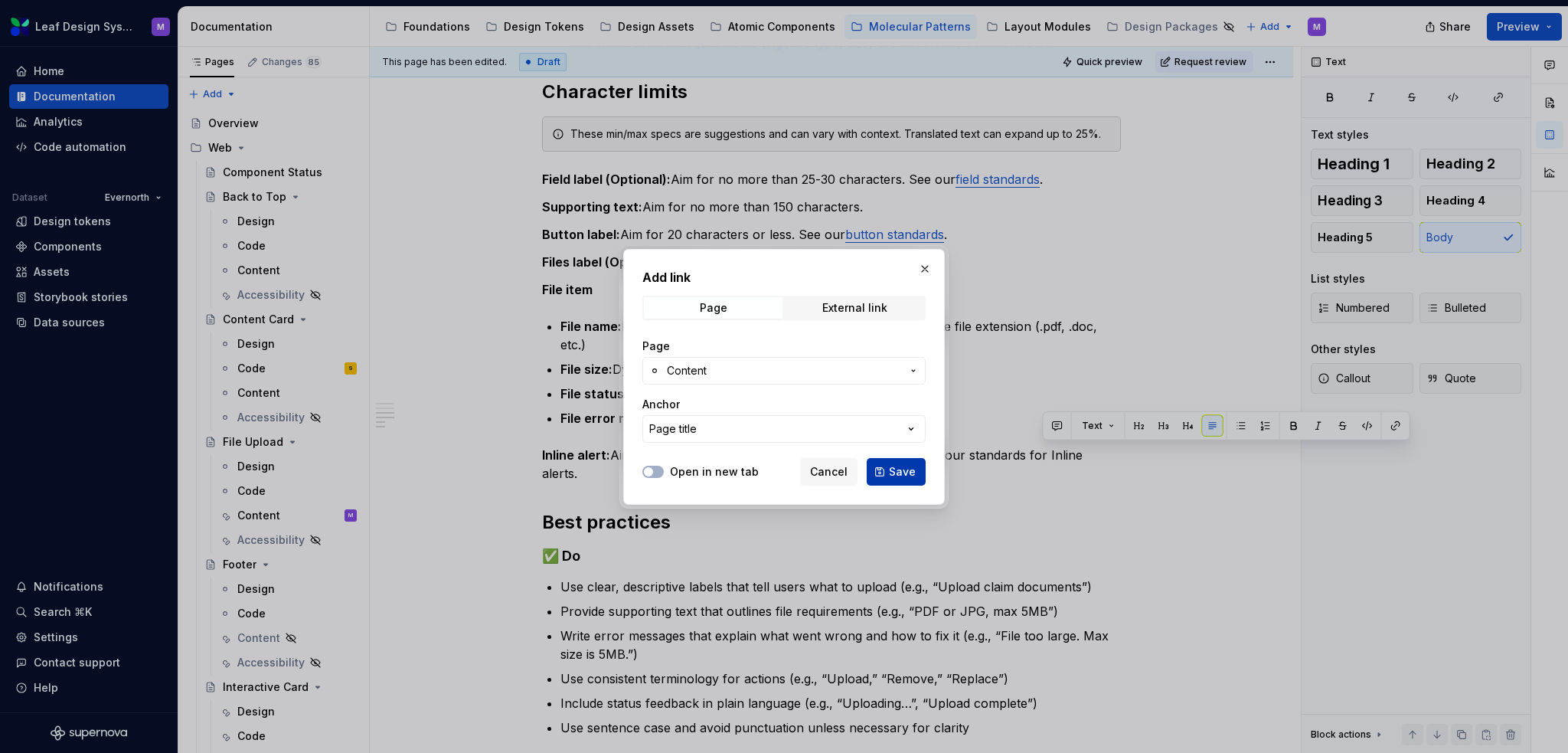
click at [904, 465] on span "Save" at bounding box center [902, 472] width 26 height 16
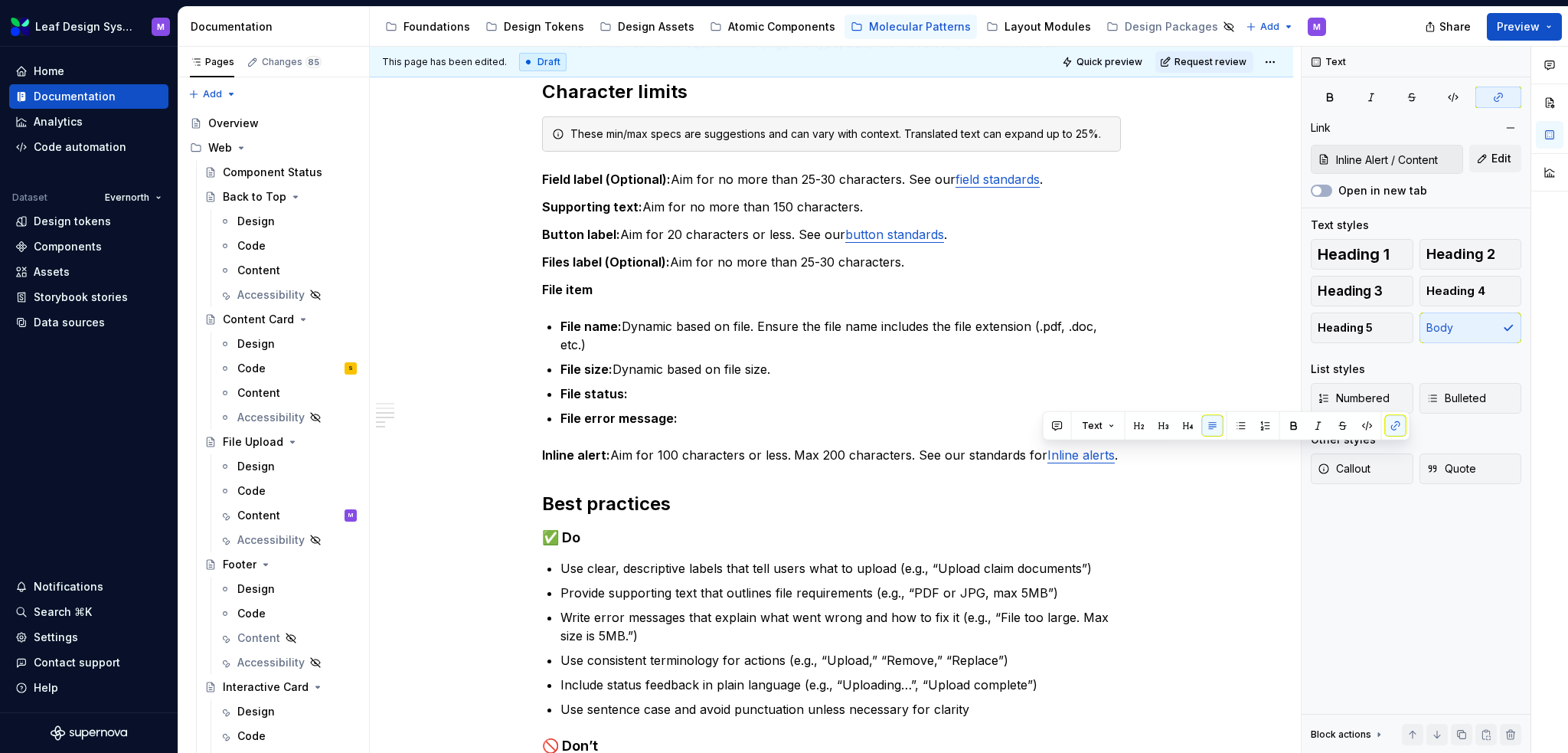
click at [1176, 30] on div "Share Preview" at bounding box center [1453, 26] width 230 height 39
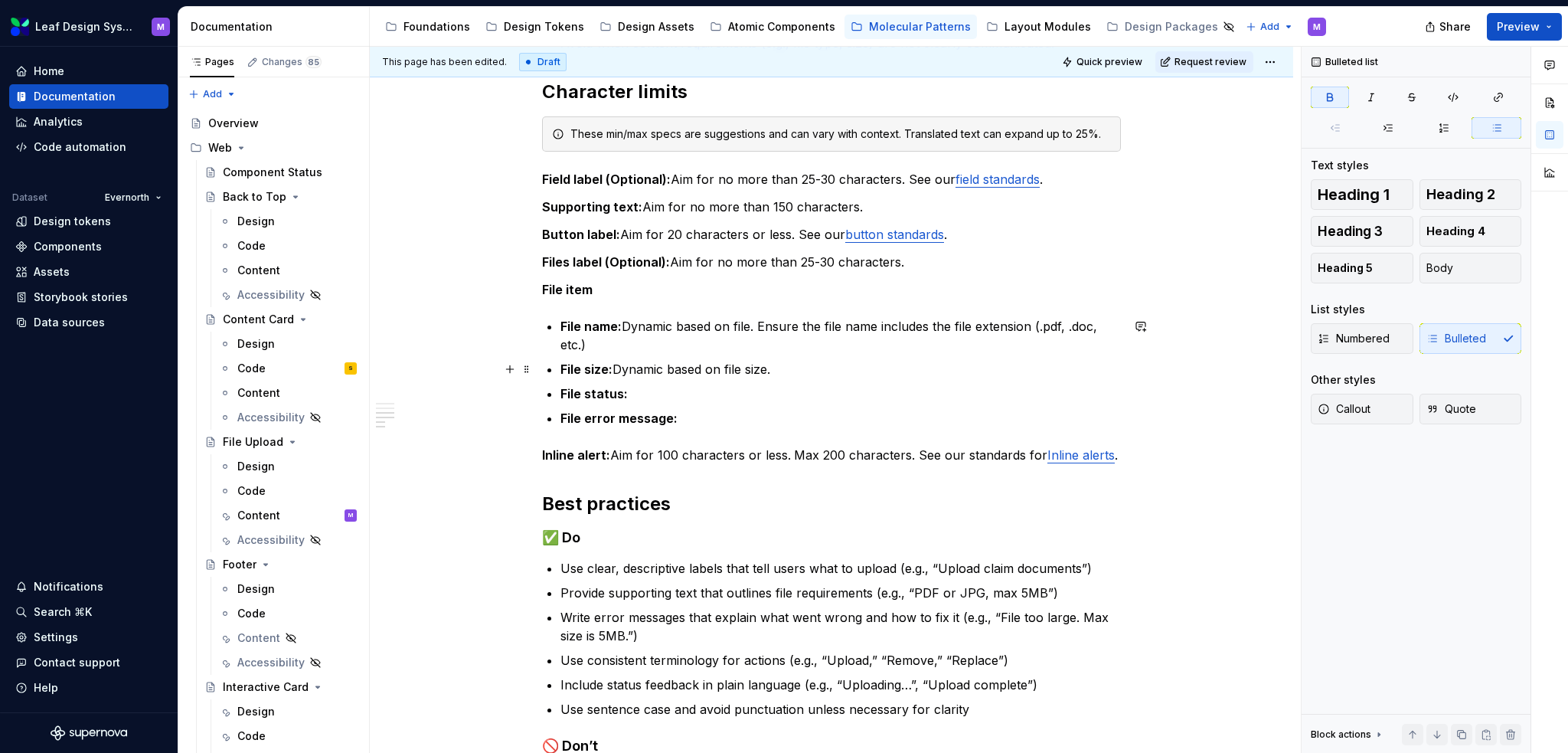
click at [1099, 357] on ul "File name: Dynamic based on file. Ensure the file name includes the file extens…" at bounding box center [841, 372] width 561 height 111
click at [873, 402] on ul "File name: Dynamic based on file. Ensure the file name includes the file extens…" at bounding box center [841, 372] width 561 height 111
click at [852, 397] on p "File status:" at bounding box center [841, 394] width 561 height 19
click at [751, 325] on p "File name: Dynamic based on file. Ensure the file name includes the file extens…" at bounding box center [841, 335] width 561 height 37
click at [736, 323] on p "File name: Dynamic based on file. Ensure the file name includes the file extens…" at bounding box center [841, 335] width 561 height 37
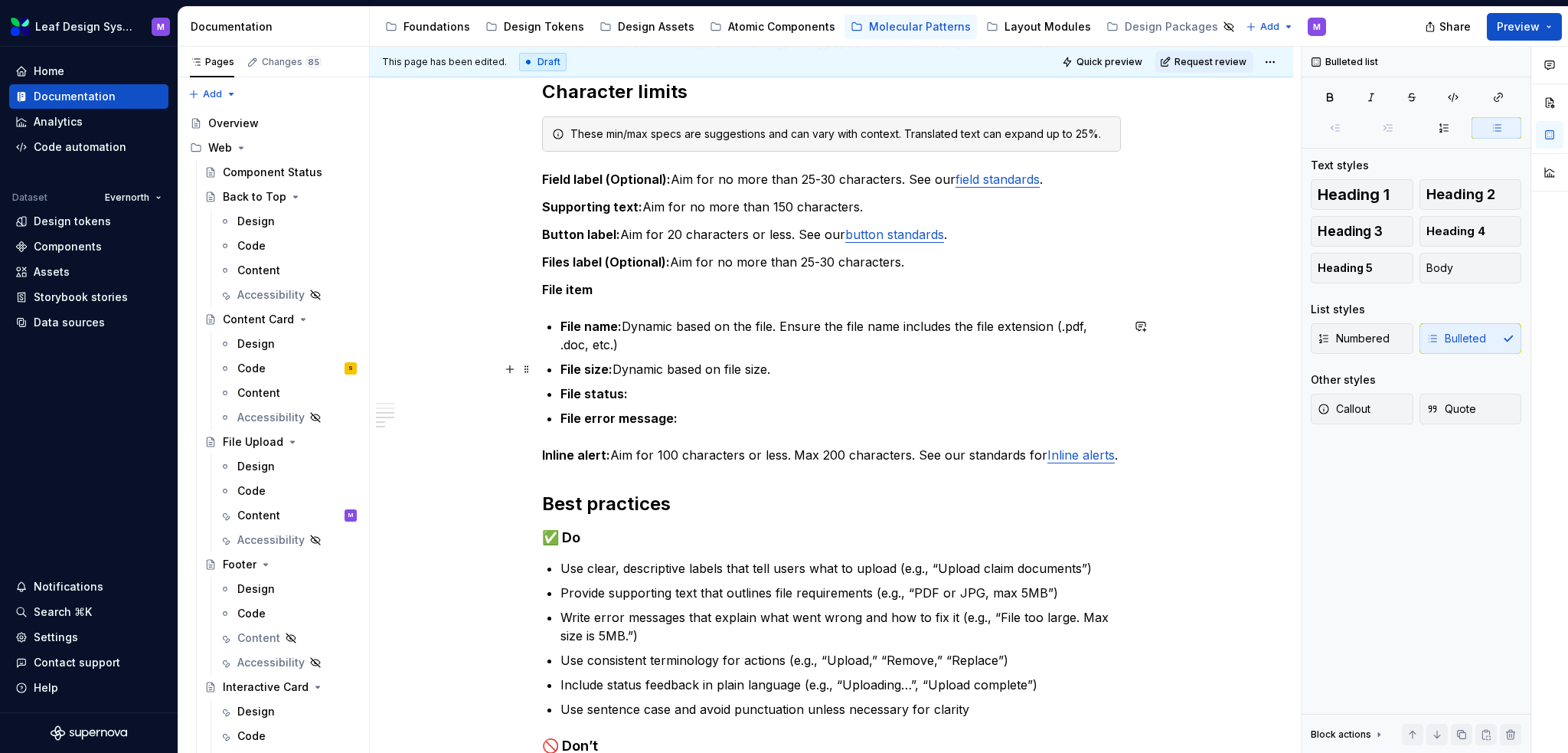
click at [726, 368] on p "File size: Dynamic based on file size." at bounding box center [841, 369] width 561 height 19
click at [722, 392] on p "File status:" at bounding box center [841, 394] width 561 height 19
type textarea "*"
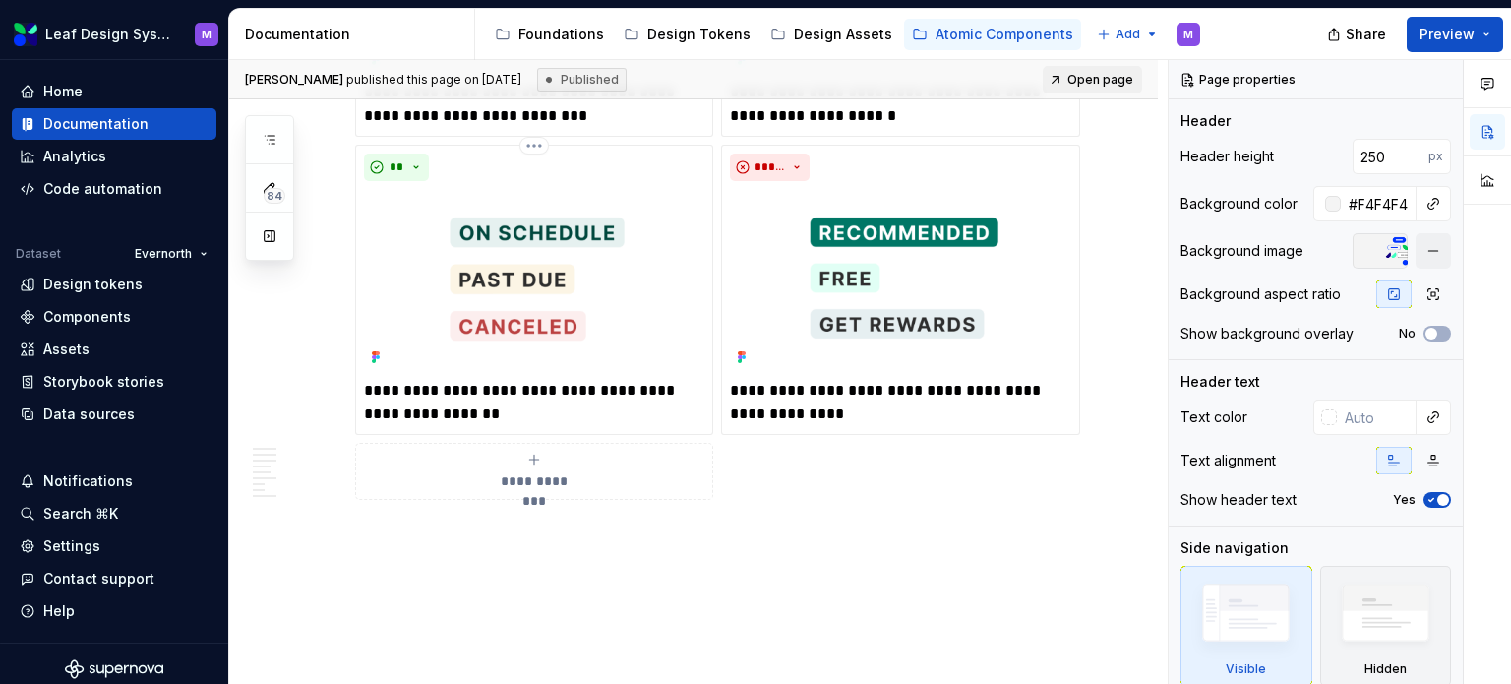
scroll to position [3031, 0]
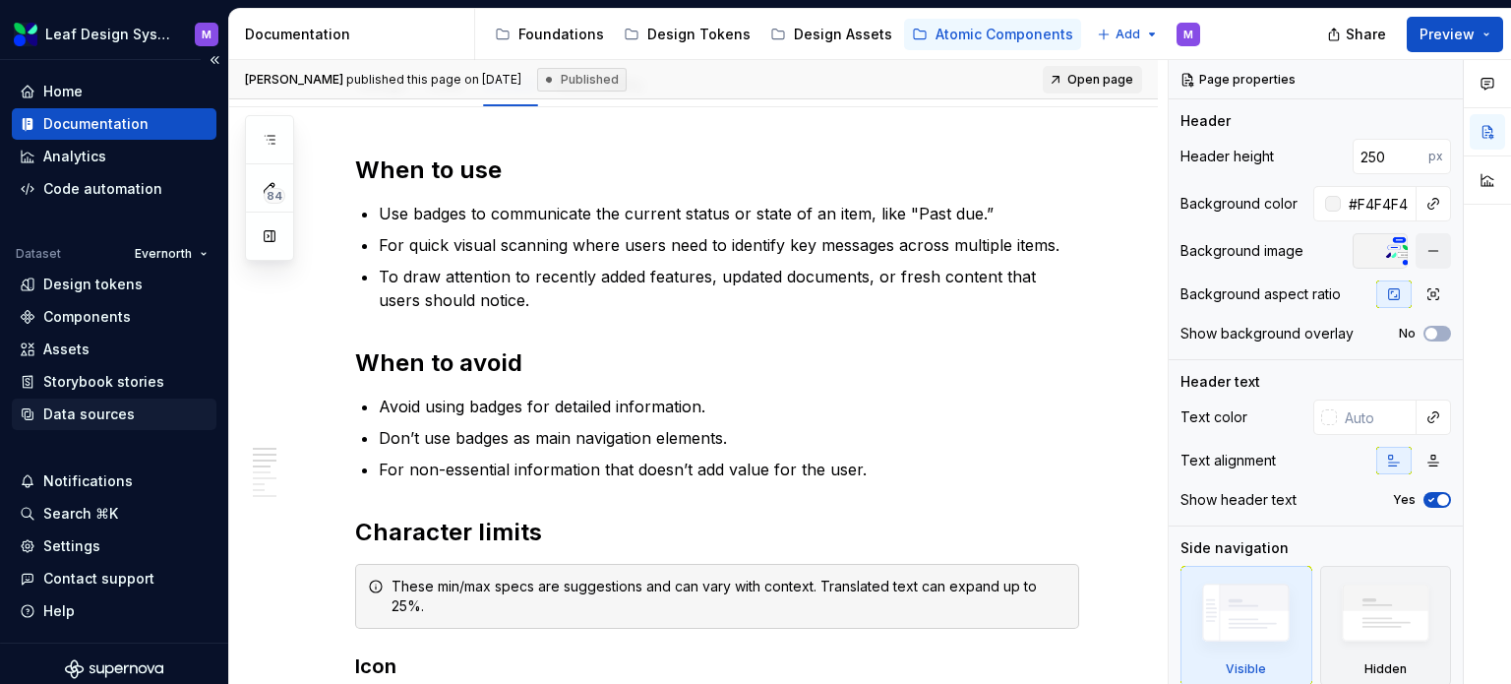
type textarea "*"
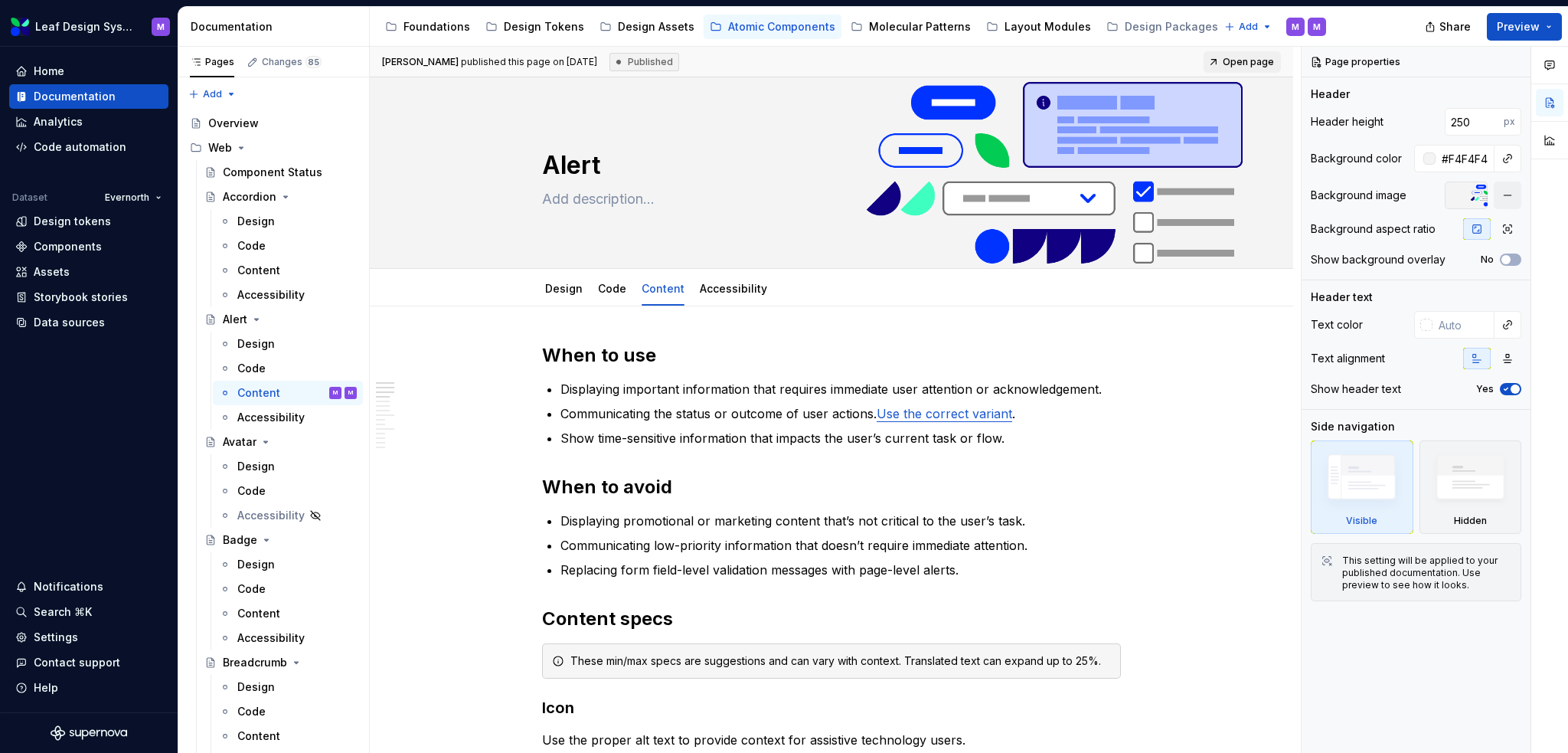
type textarea "*"
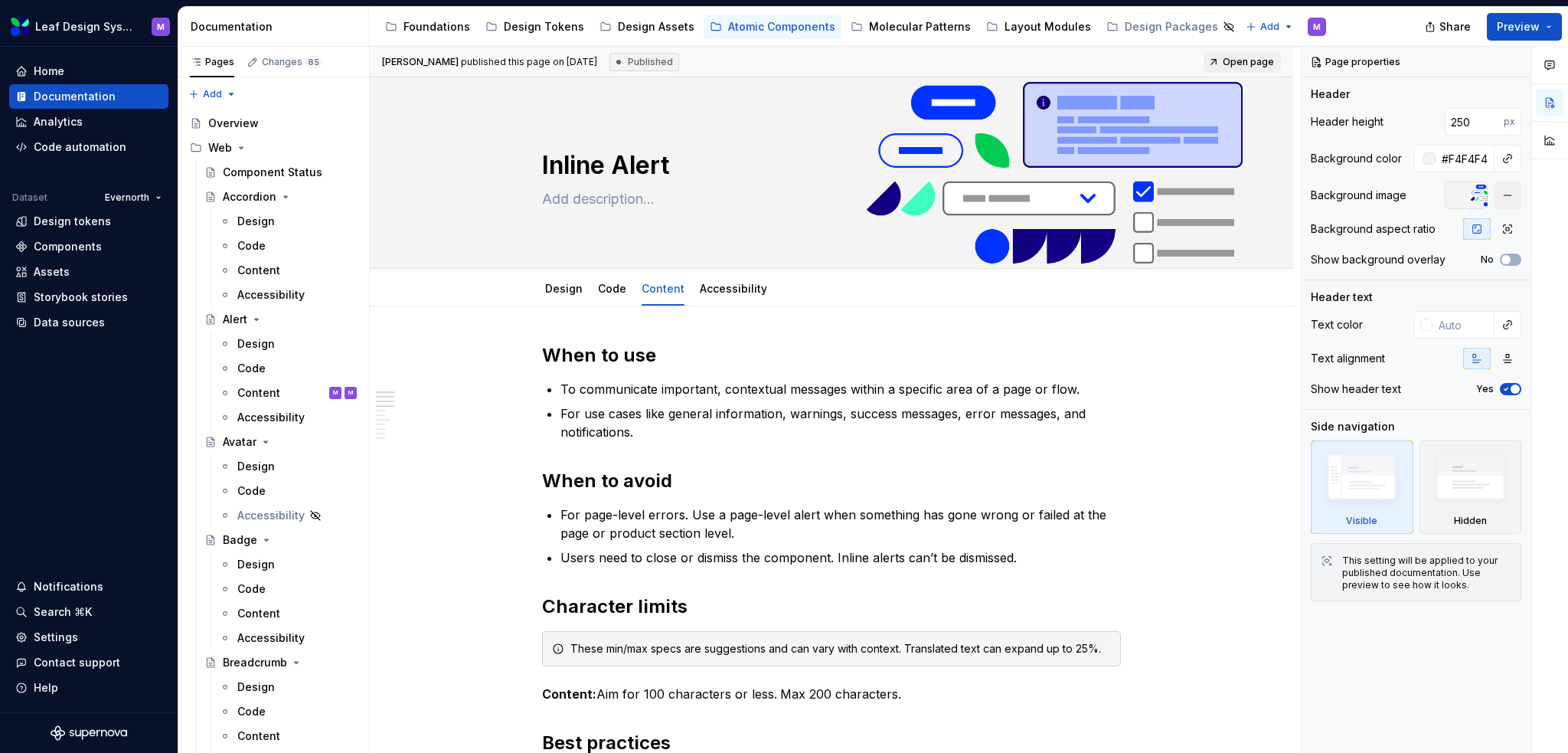
type textarea "*"
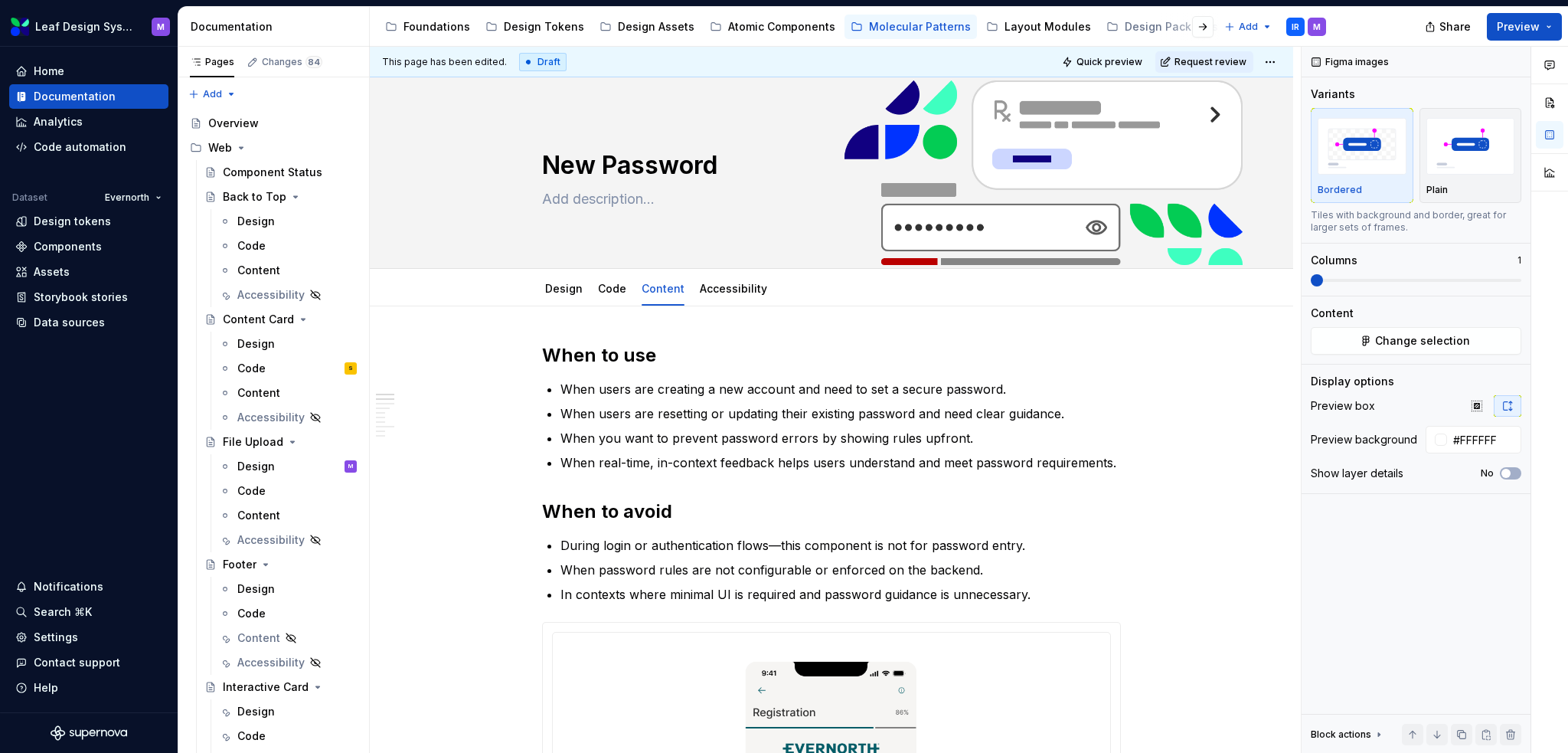
scroll to position [2236, 0]
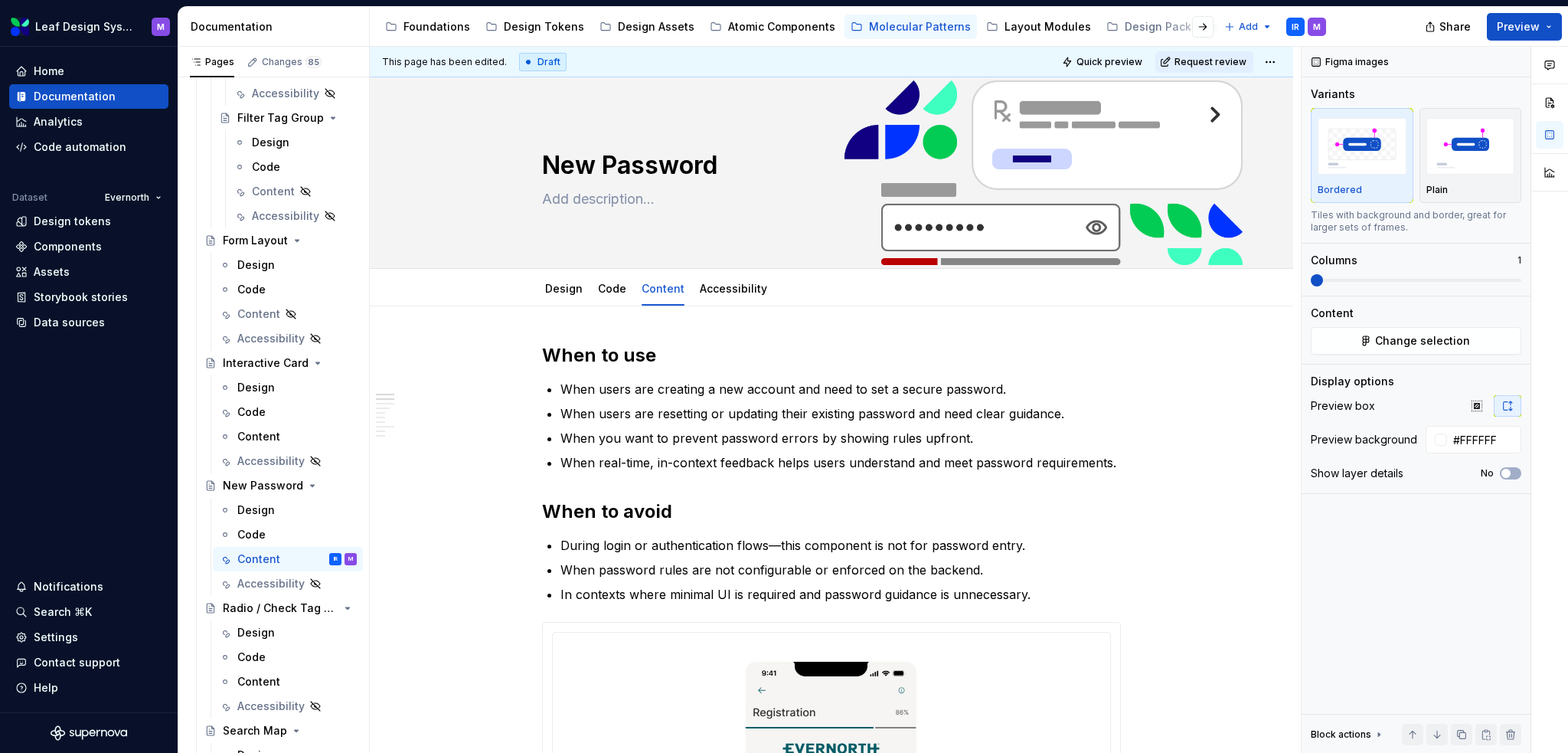
type textarea "*"
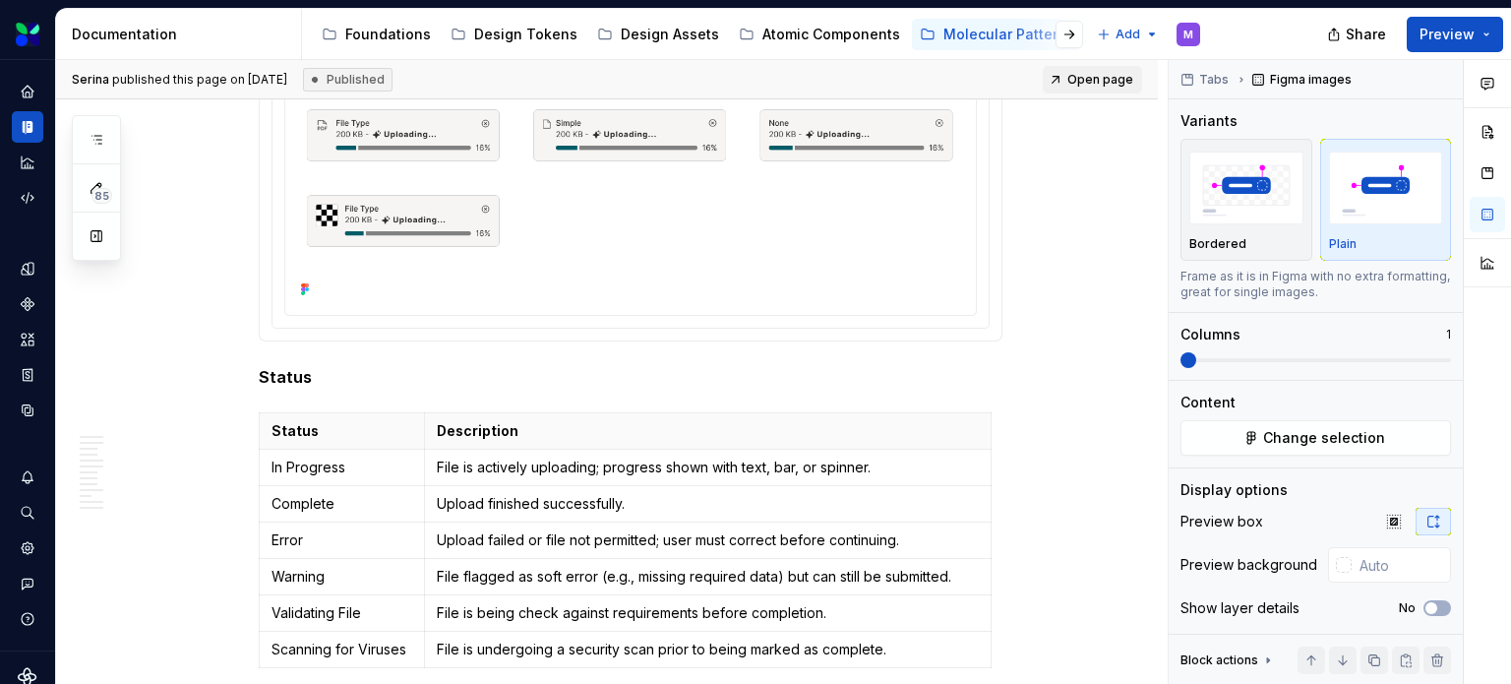
scroll to position [7672, 0]
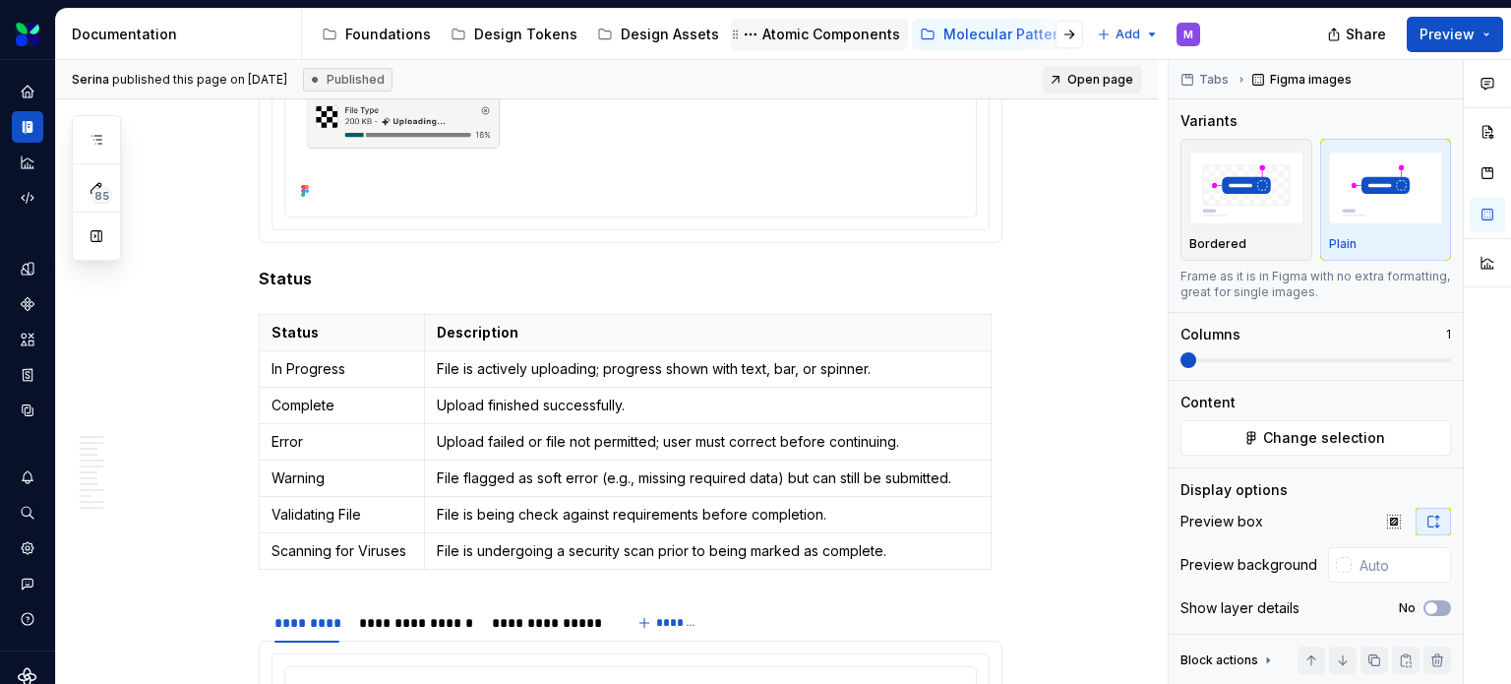
click at [798, 27] on div "Atomic Components" at bounding box center [831, 35] width 138 height 20
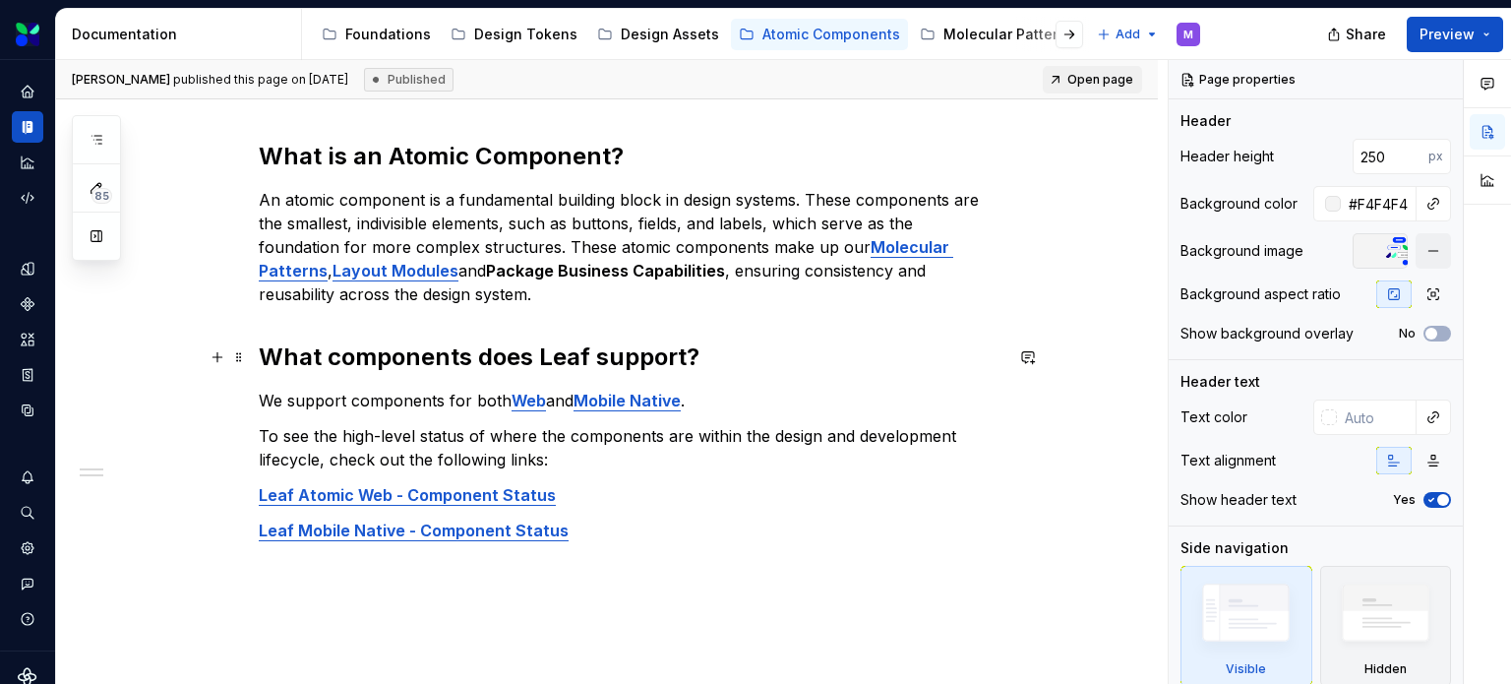
scroll to position [381, 0]
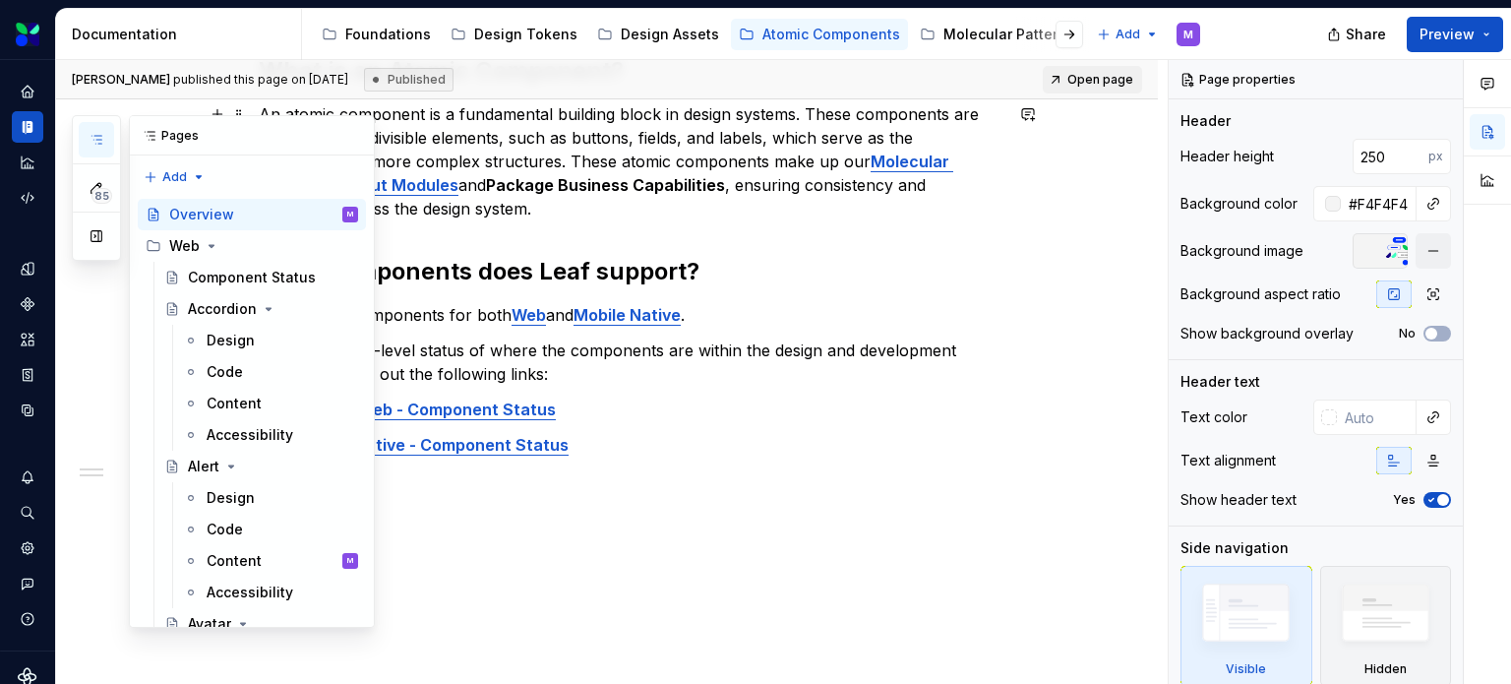
click at [96, 130] on button "button" at bounding box center [96, 139] width 35 height 35
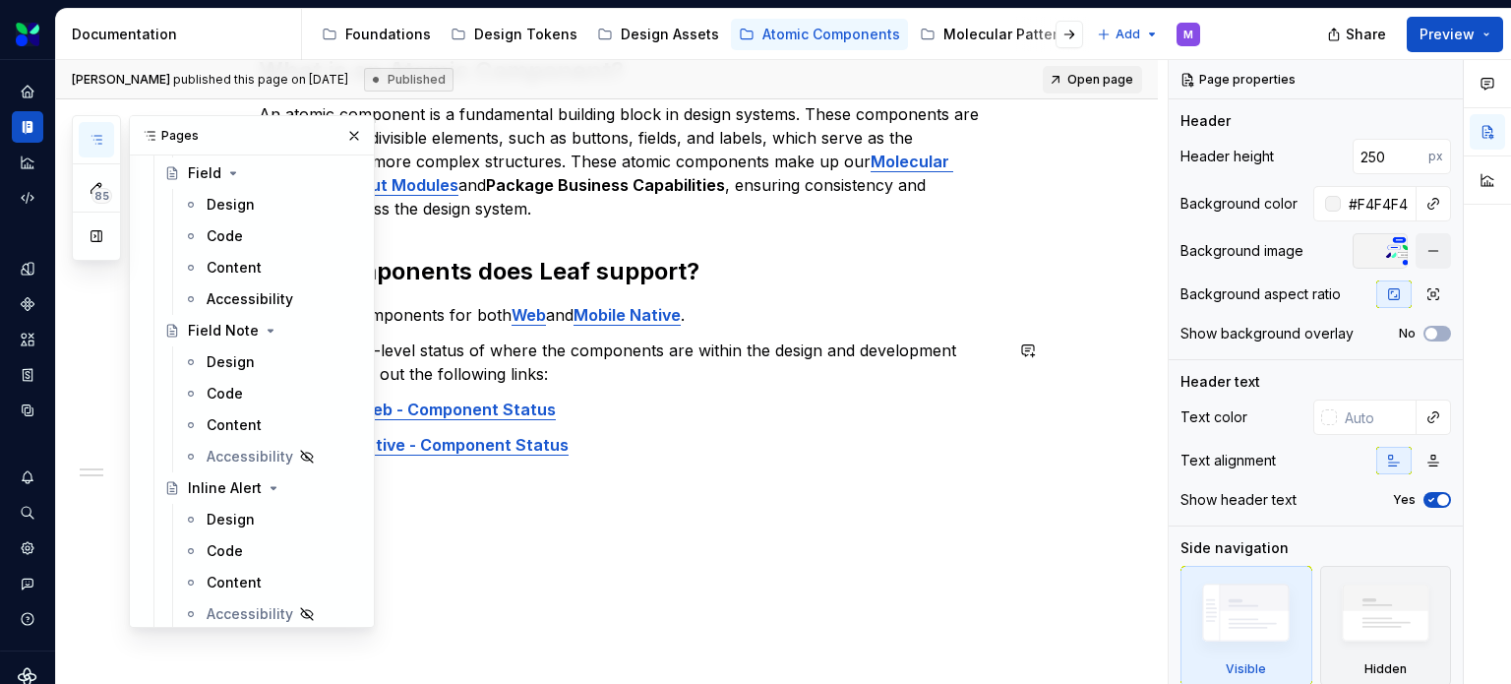
scroll to position [2284, 0]
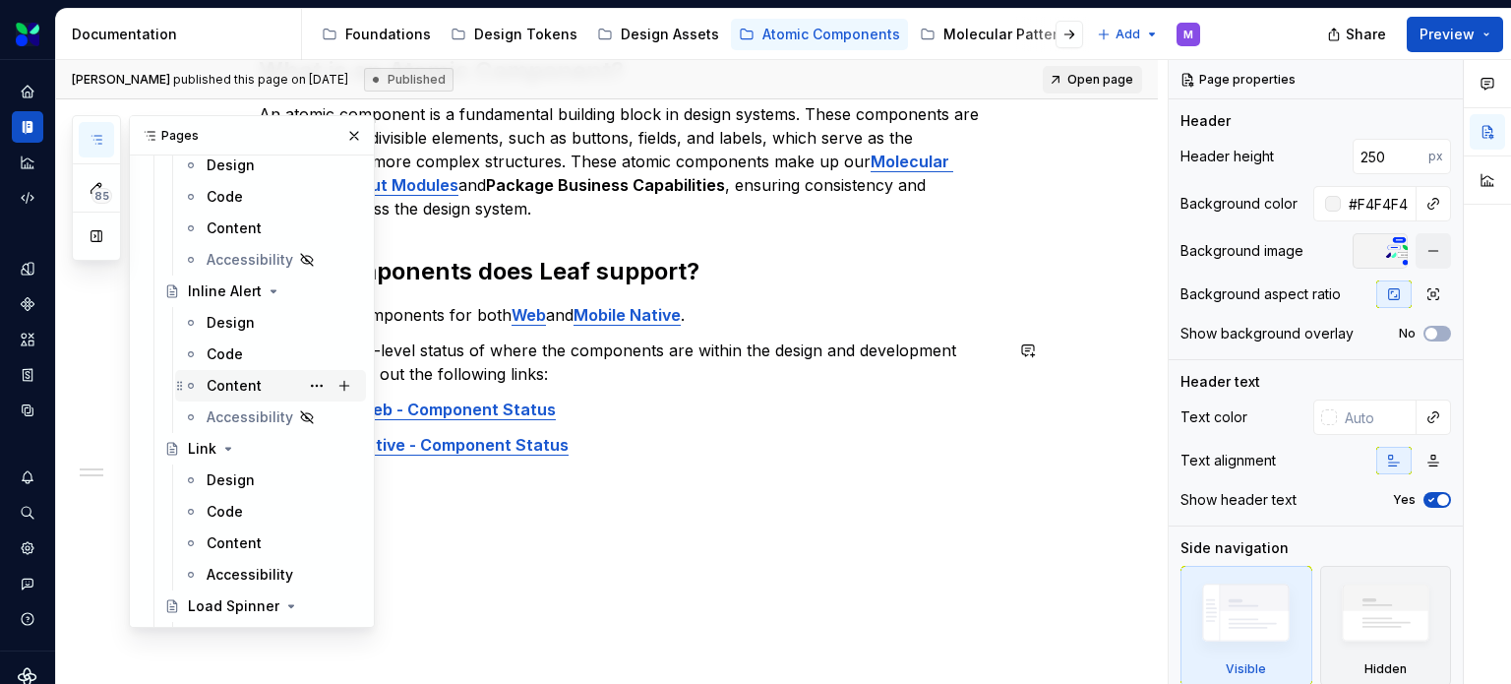
click at [222, 379] on div "Content" at bounding box center [234, 386] width 55 height 20
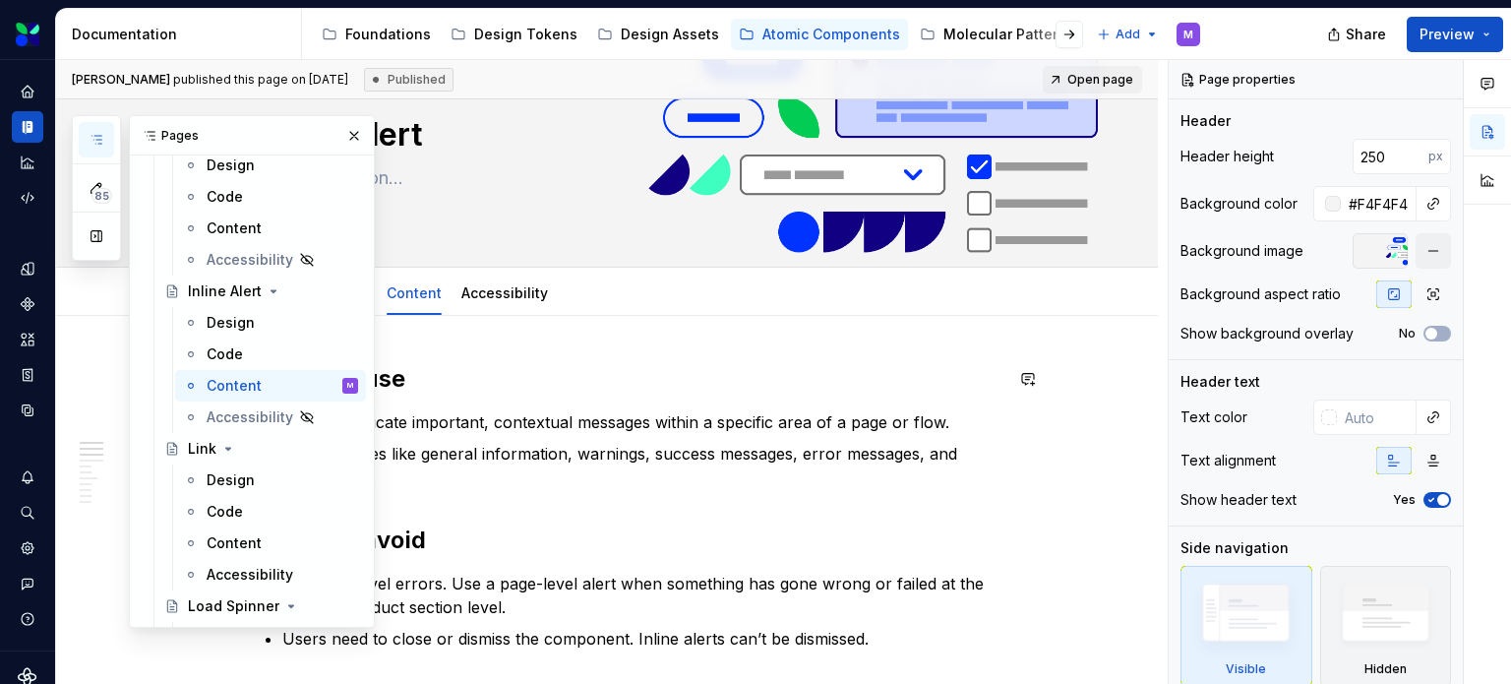
scroll to position [197, 0]
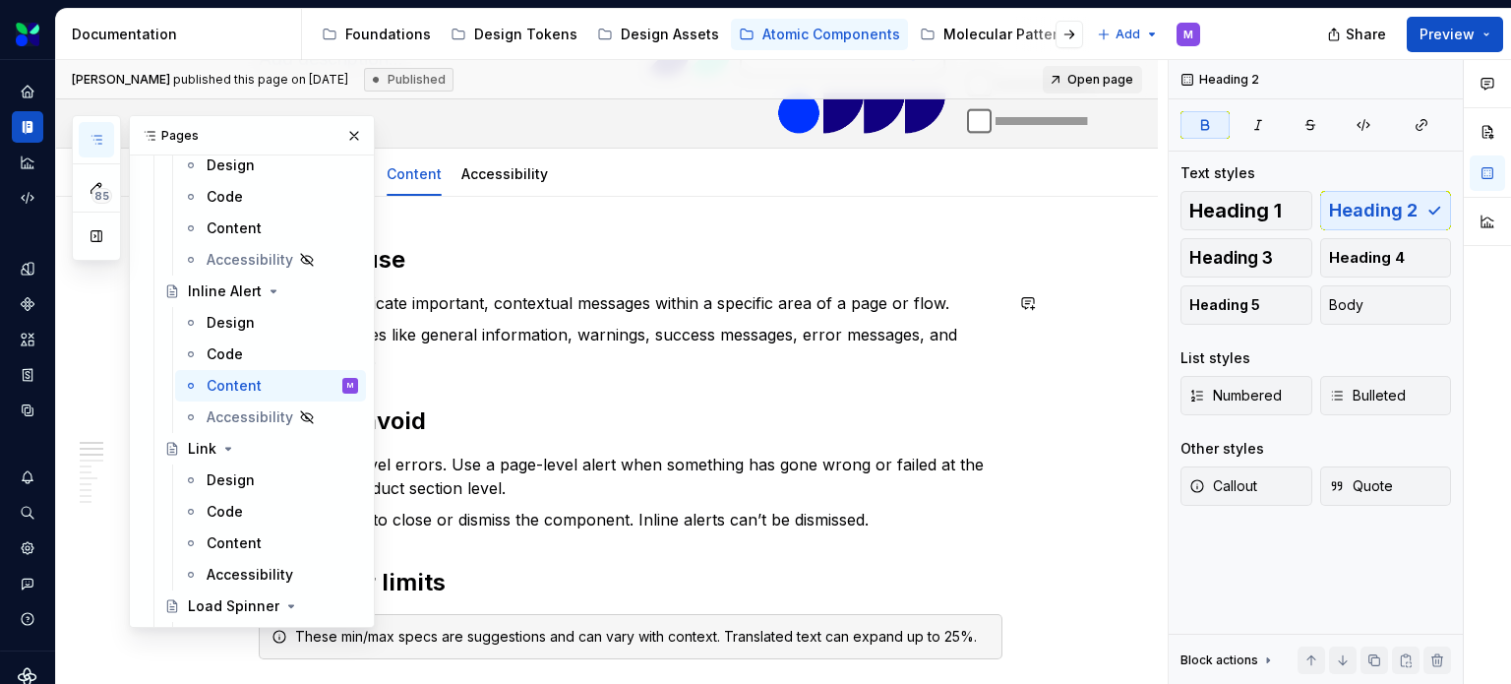
click at [584, 333] on p "For use cases like general information, warnings, success messages, error messa…" at bounding box center [642, 346] width 720 height 47
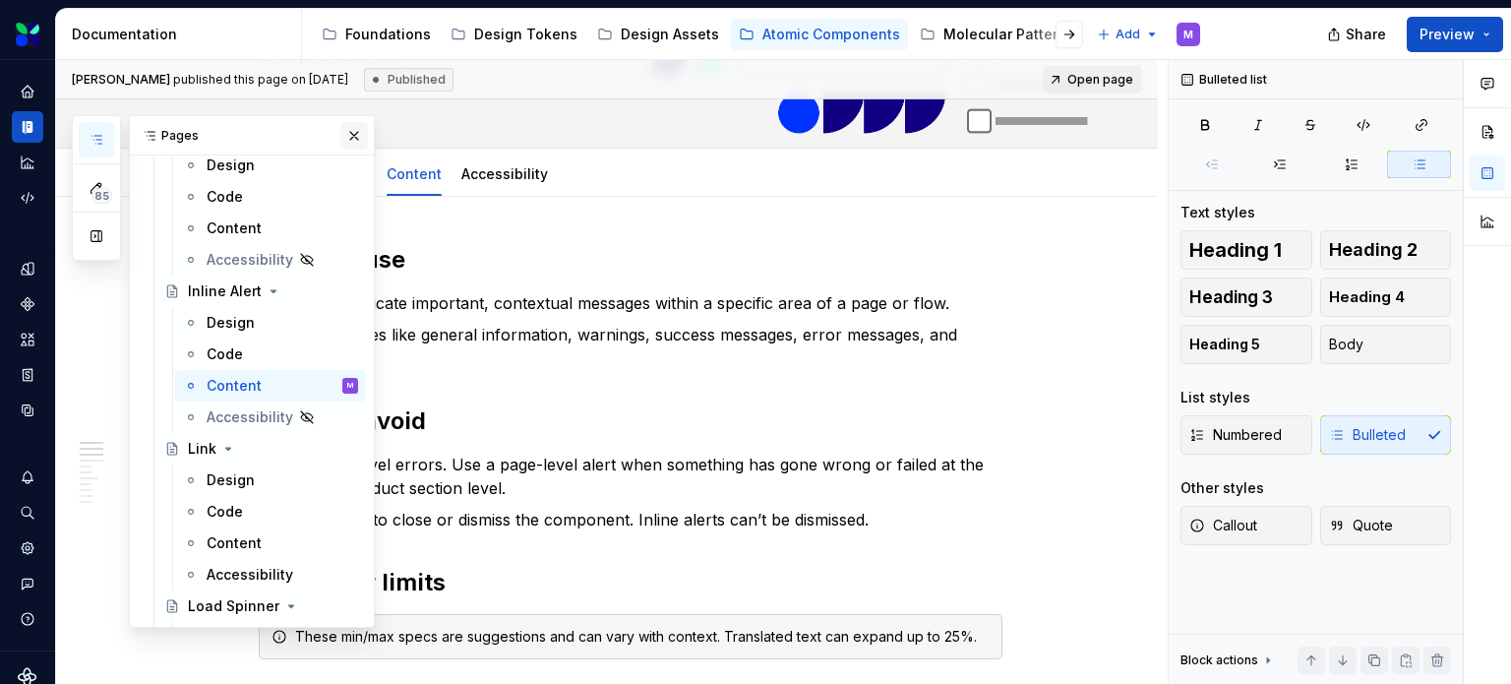
click at [344, 131] on button "button" at bounding box center [354, 136] width 28 height 28
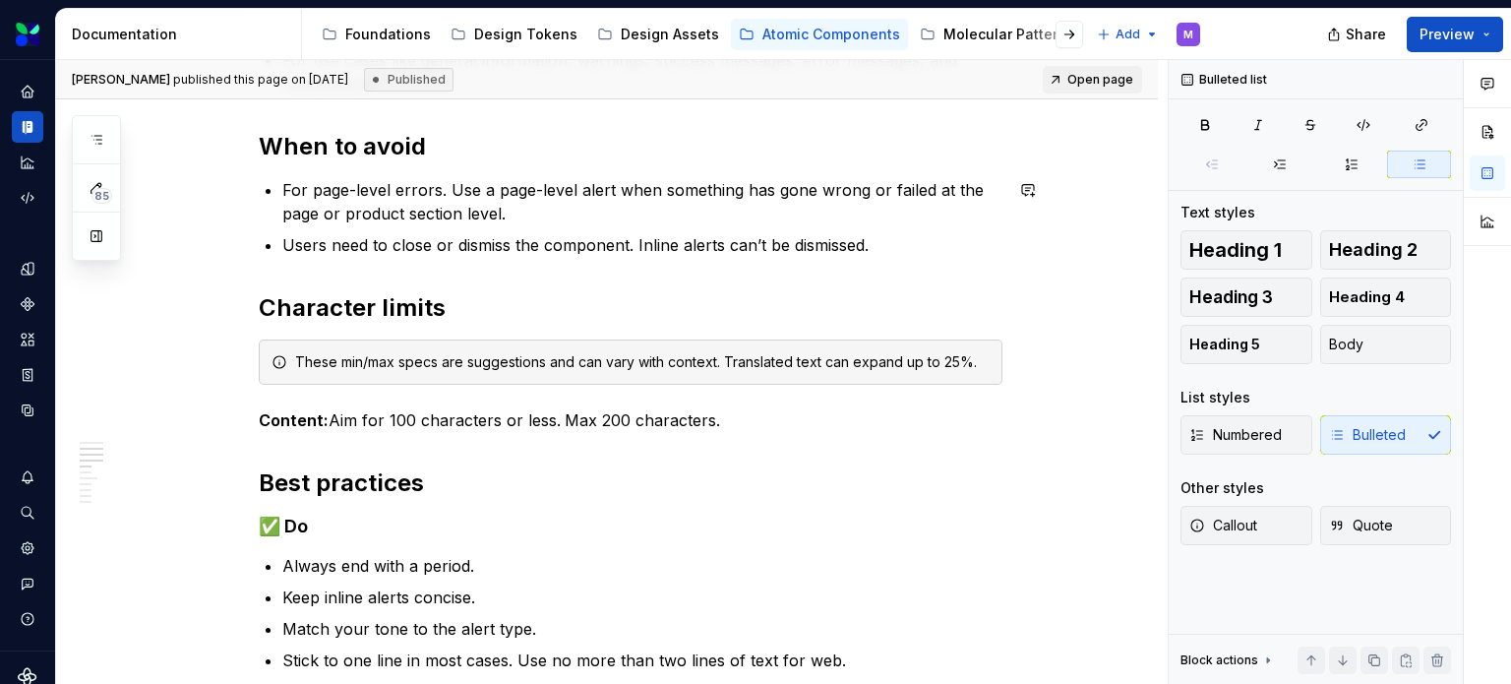
scroll to position [492, 0]
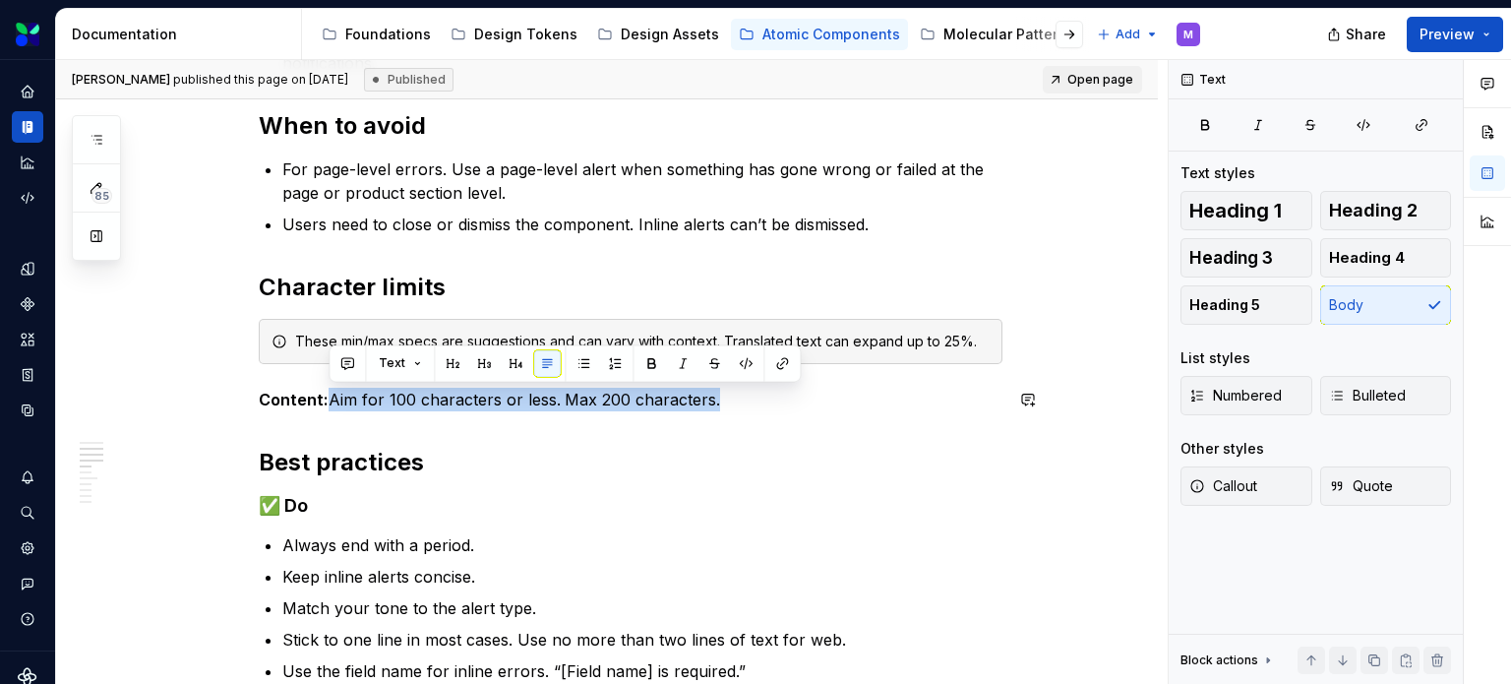
drag, startPoint x: 733, startPoint y: 389, endPoint x: 330, endPoint y: 385, distance: 402.3
copy p "Aim for 100 characters or less. Max 200 characters."
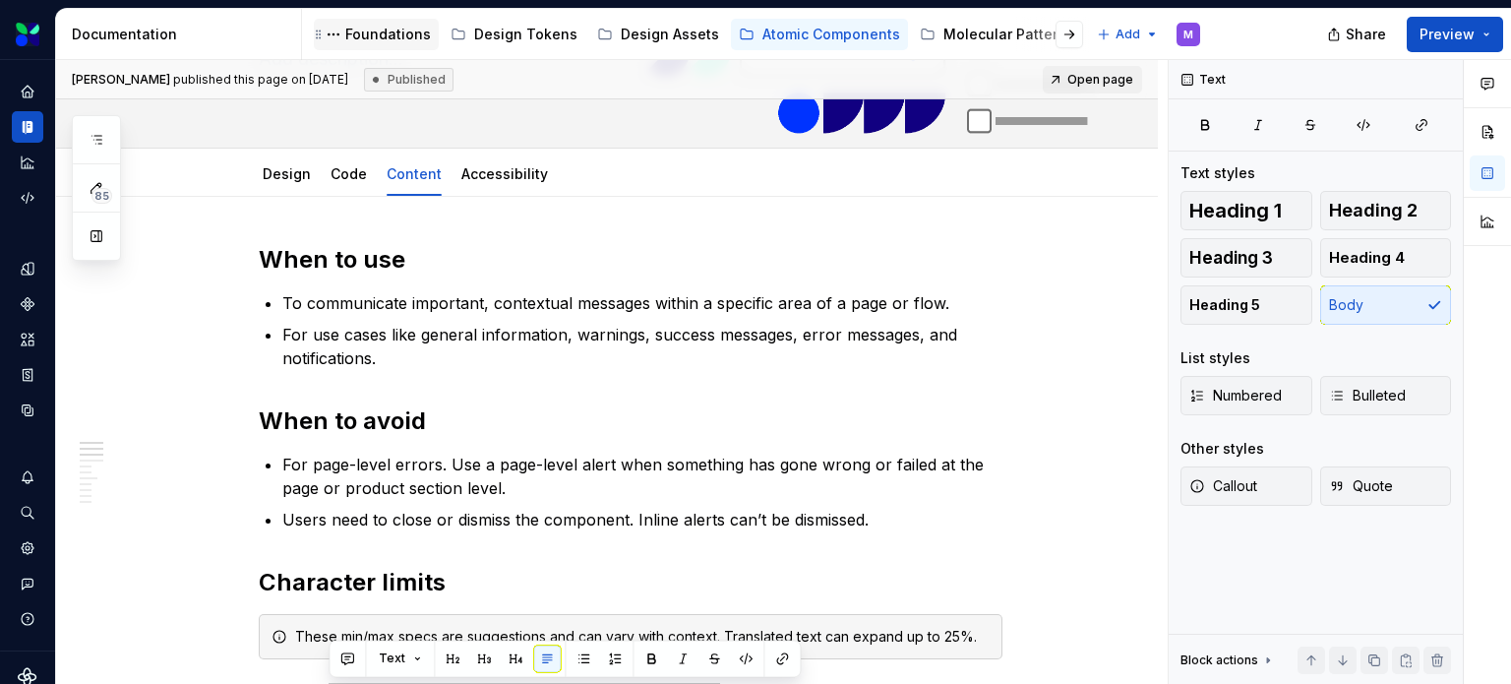
scroll to position [197, 0]
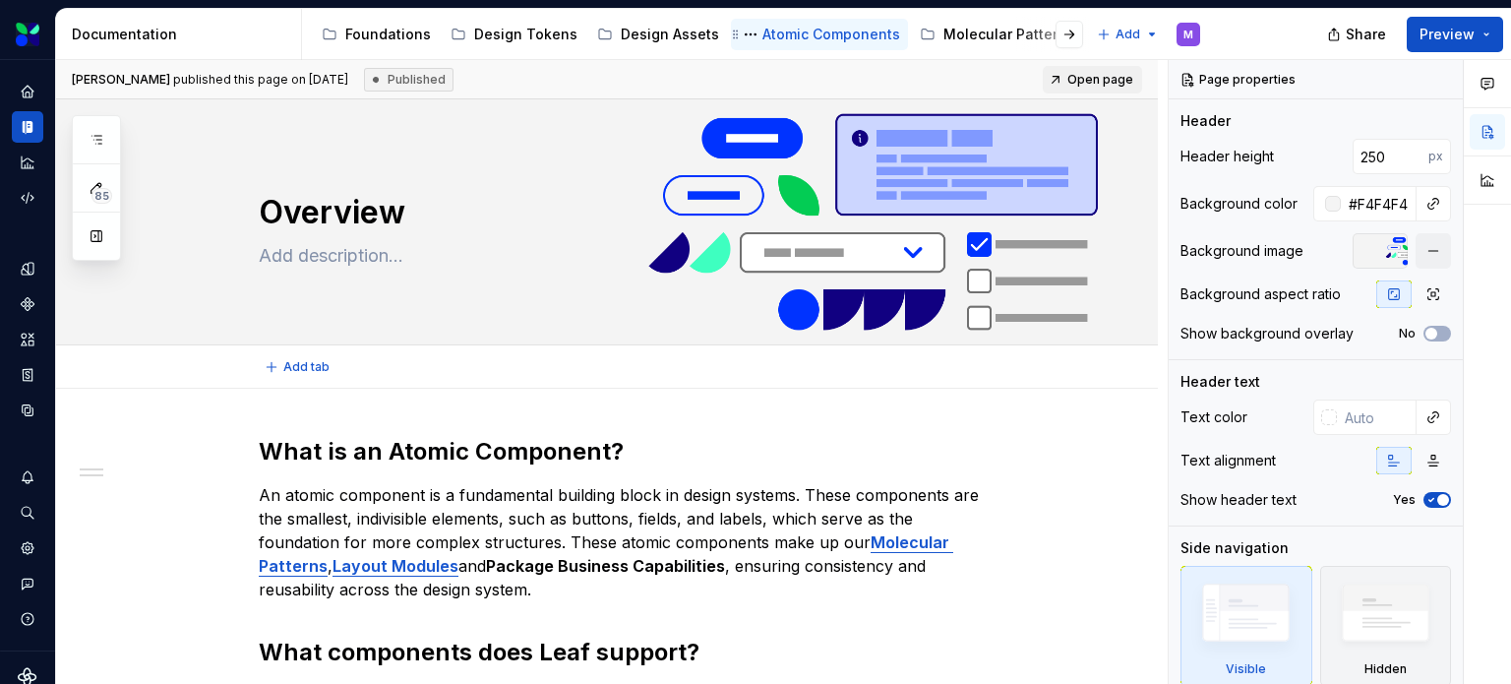
type textarea "*"
